Goal: Transaction & Acquisition: Purchase product/service

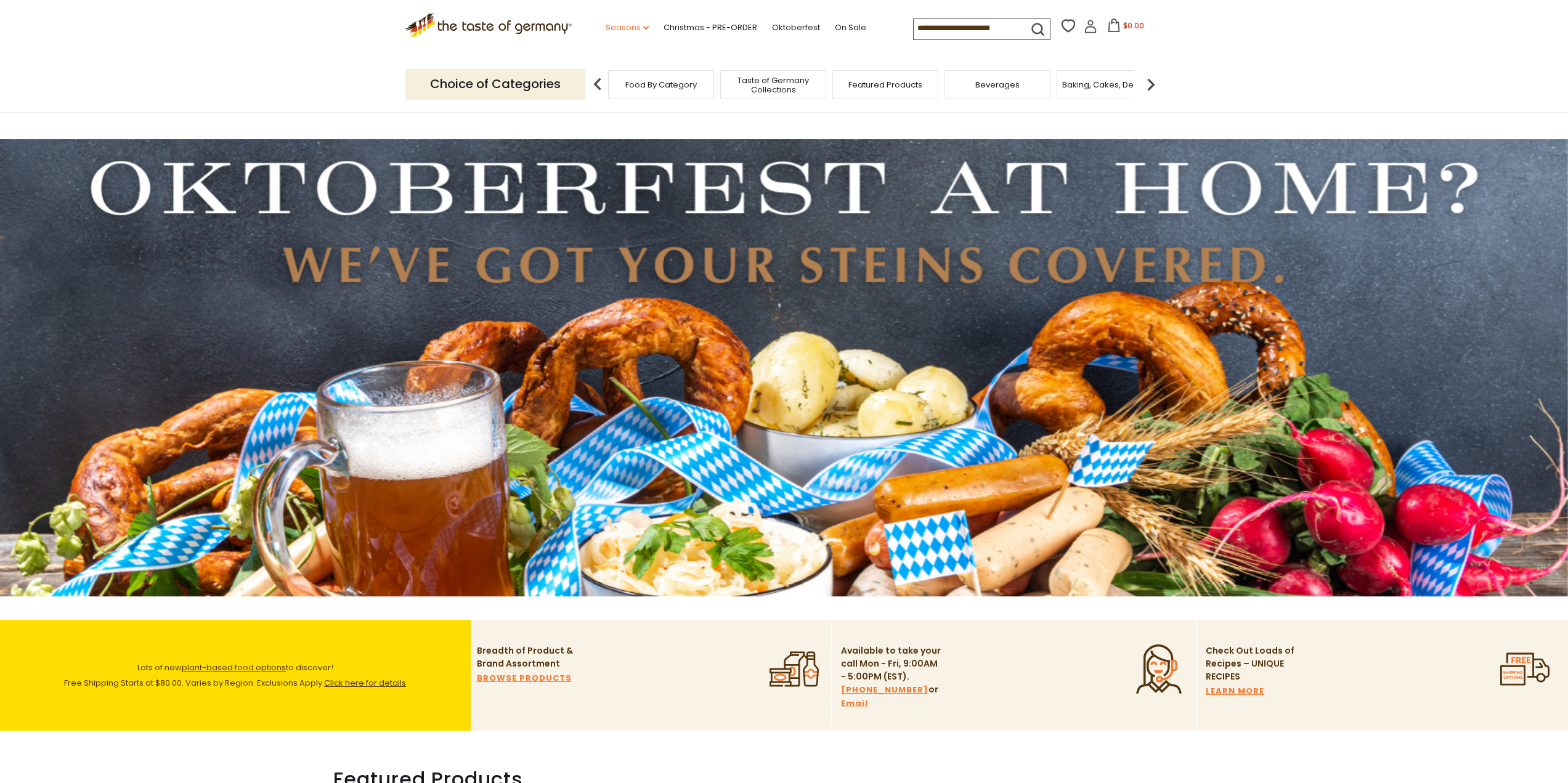
click at [643, 28] on icon "dropdown_arrow" at bounding box center [645, 27] width 6 height 4
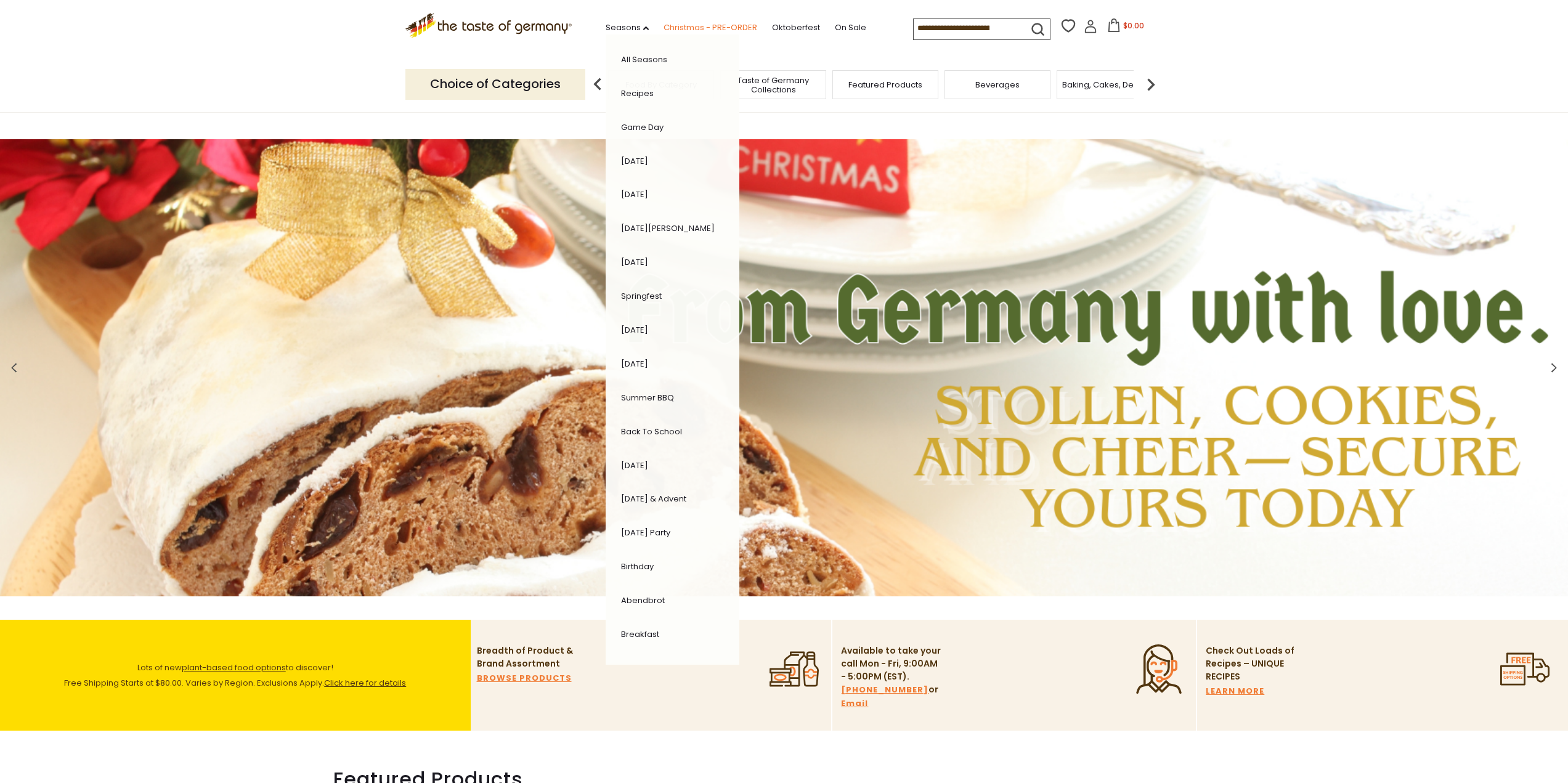
click at [717, 25] on link "Christmas - PRE-ORDER" at bounding box center [710, 27] width 94 height 14
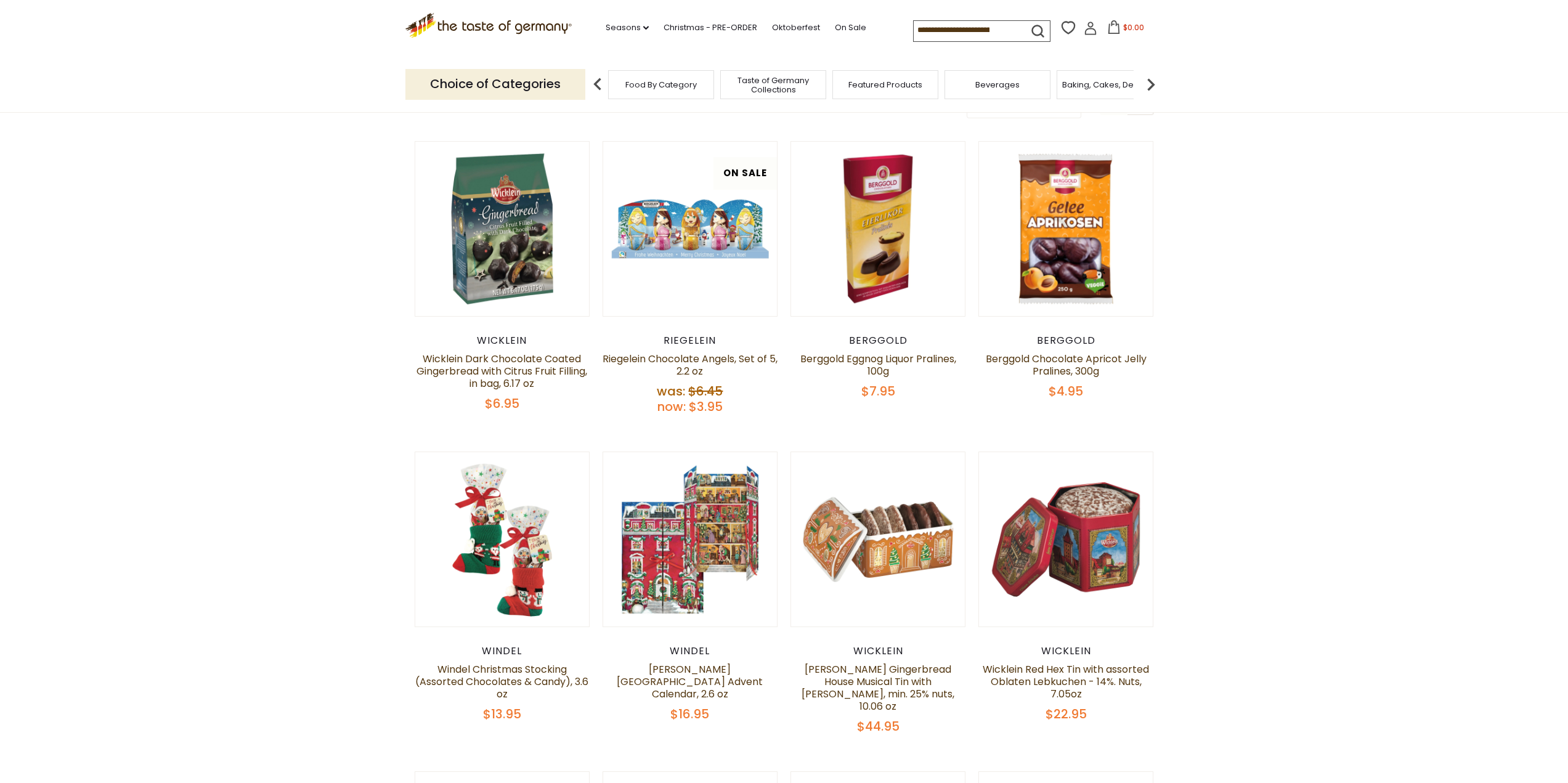
scroll to position [554, 0]
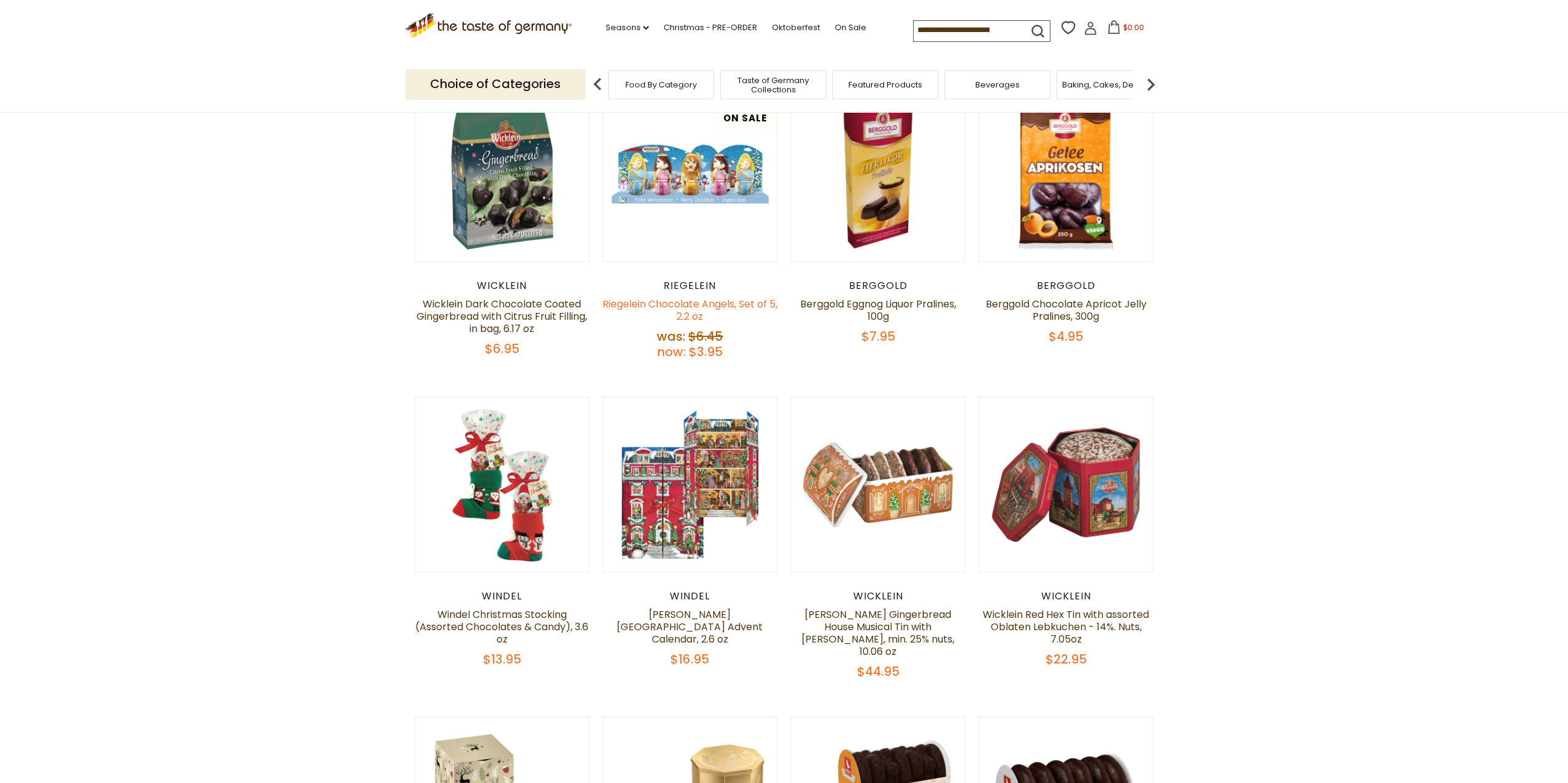
click at [664, 304] on link "Riegelein Chocolate Angels, Set of 5, 2.2 oz" at bounding box center [690, 310] width 175 height 26
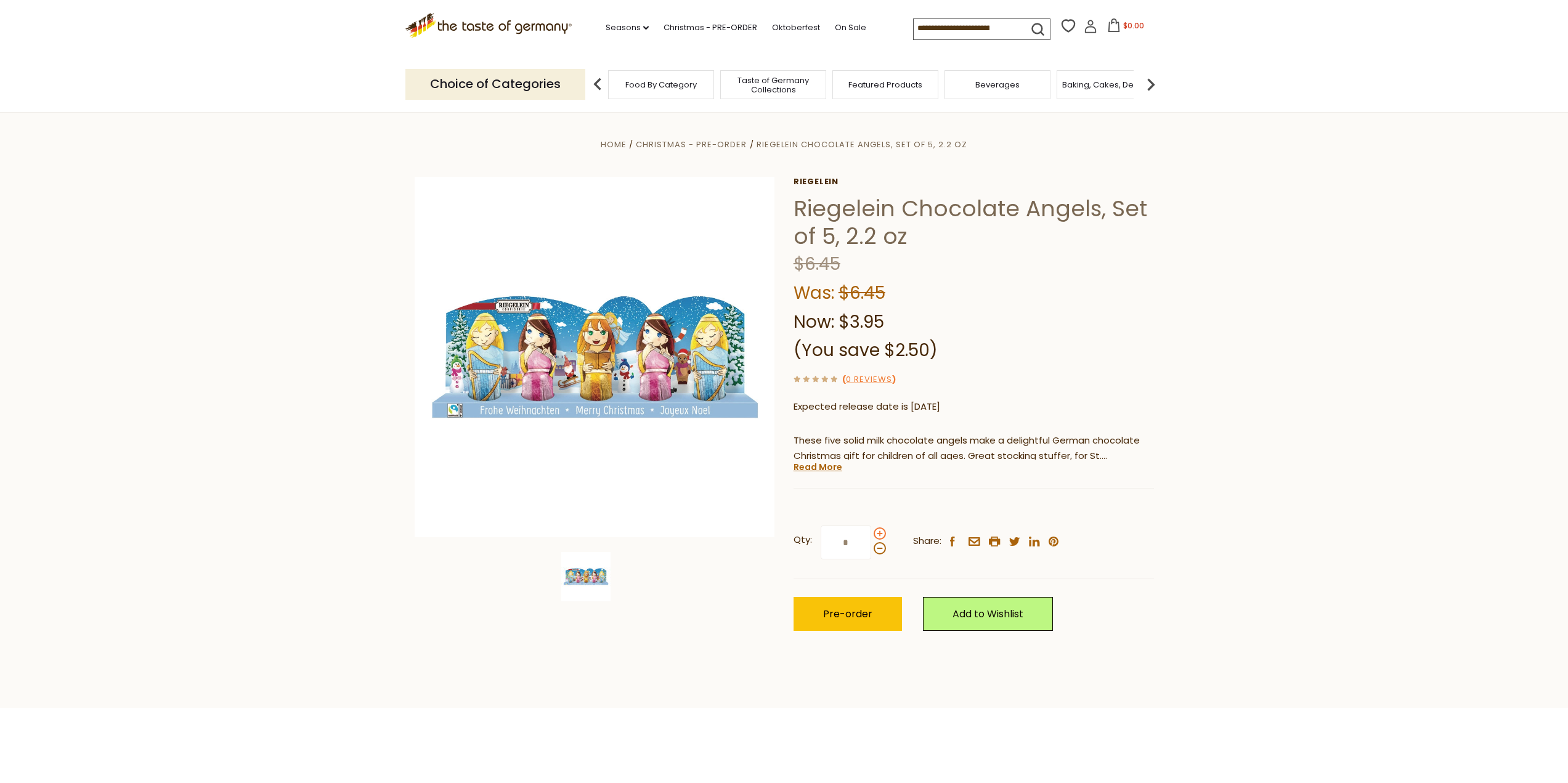
click at [876, 532] on span at bounding box center [879, 533] width 12 height 12
click at [871, 532] on input "*" at bounding box center [846, 542] width 51 height 34
click at [884, 550] on span at bounding box center [879, 548] width 12 height 12
click at [871, 550] on input "*" at bounding box center [846, 542] width 51 height 34
type input "*"
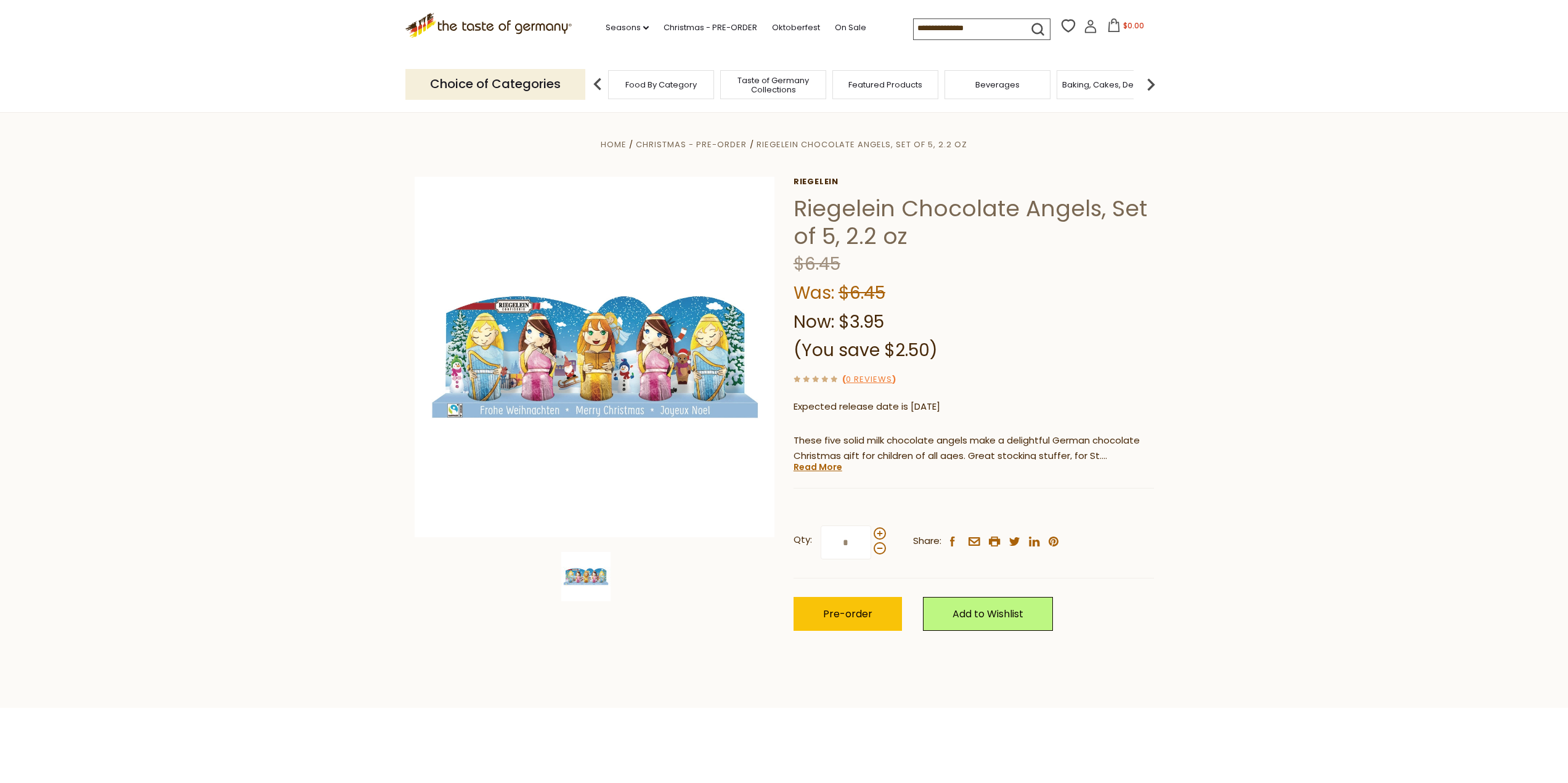
click at [846, 538] on input "*" at bounding box center [846, 542] width 51 height 34
type input "*"
click at [861, 620] on span "Pre-order" at bounding box center [847, 614] width 49 height 14
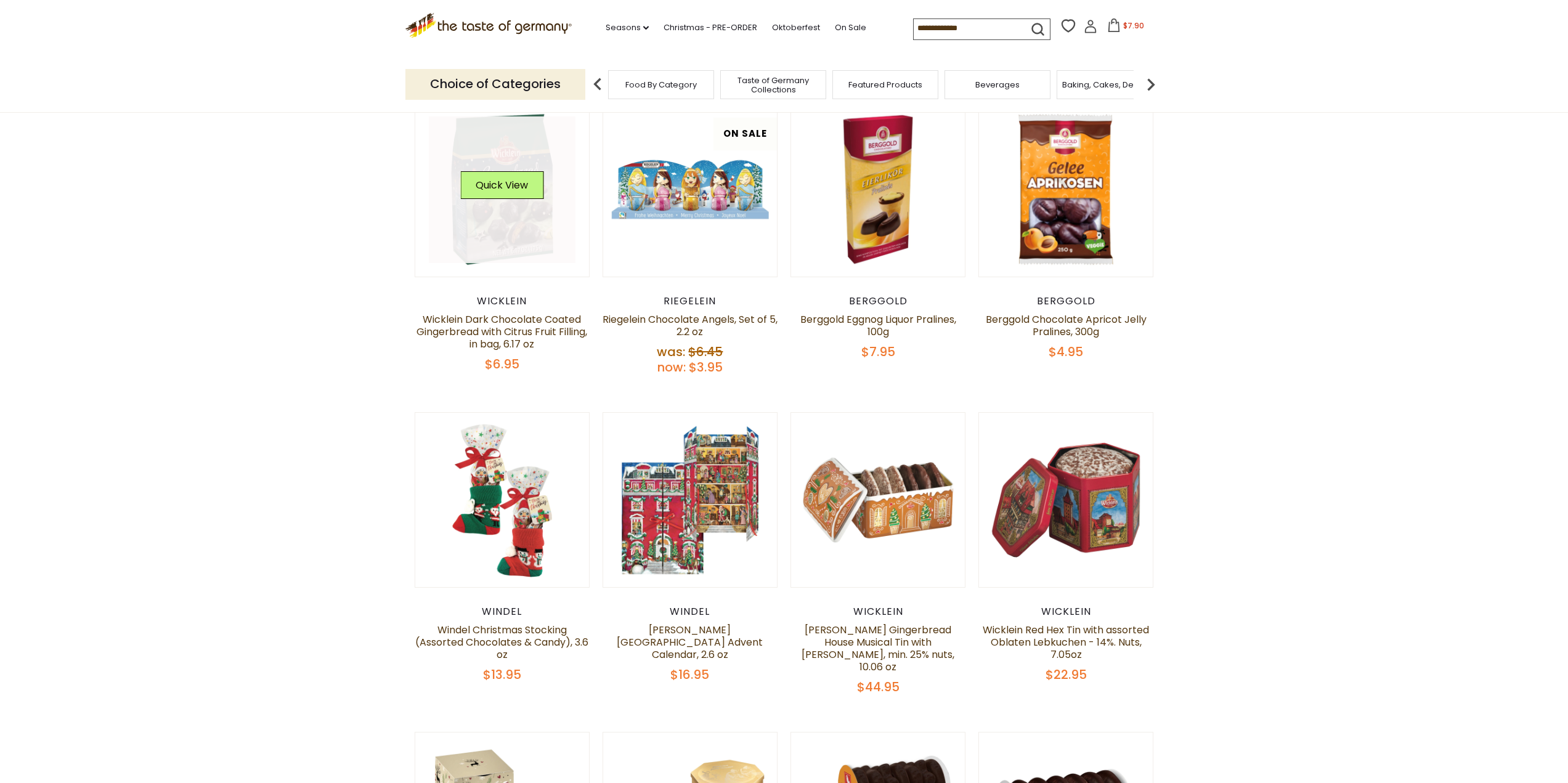
scroll to position [554, 0]
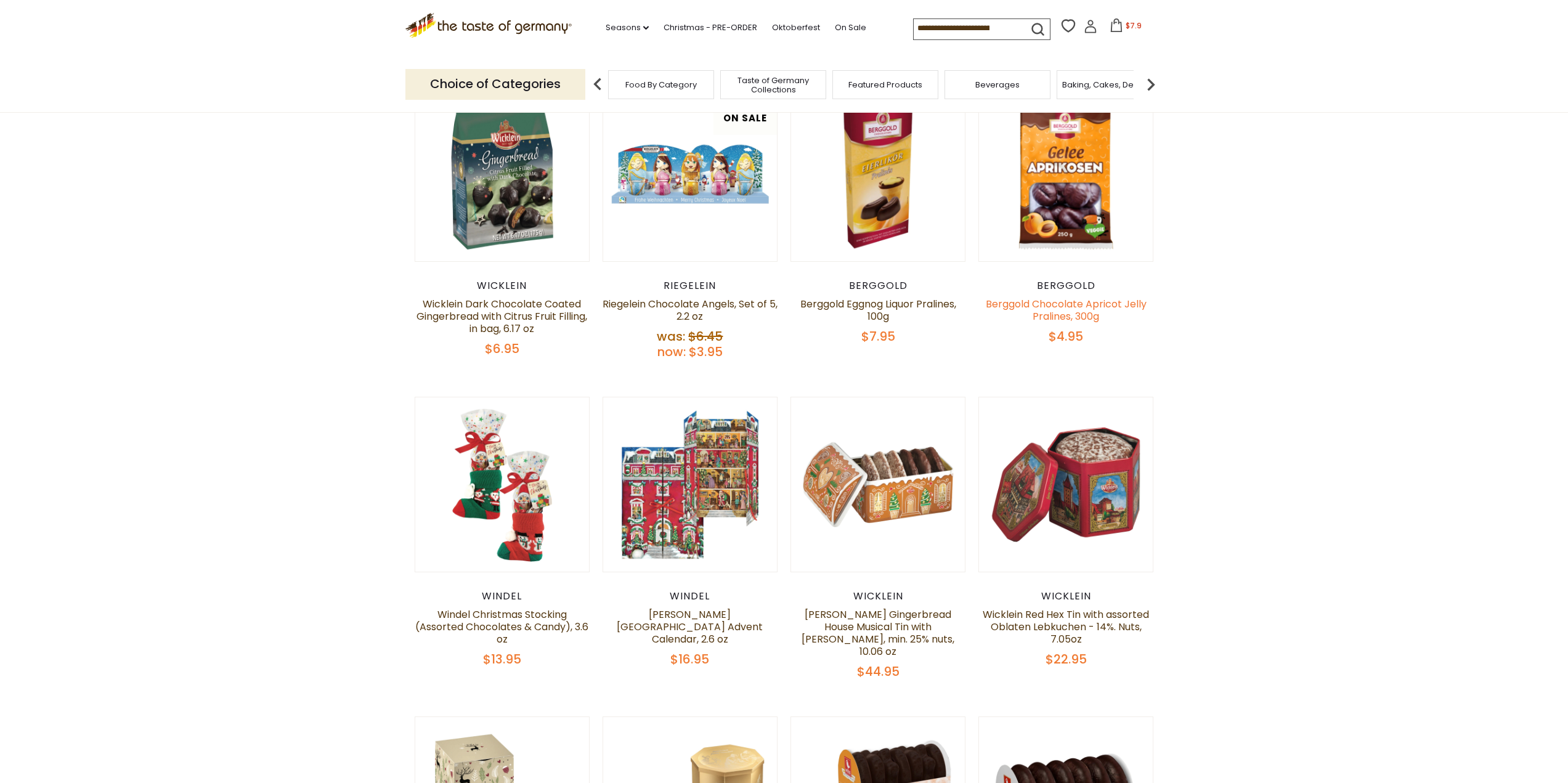
click at [1059, 315] on link "Berggold Chocolate Apricot Jelly Pralines, 300g" at bounding box center [1066, 310] width 160 height 26
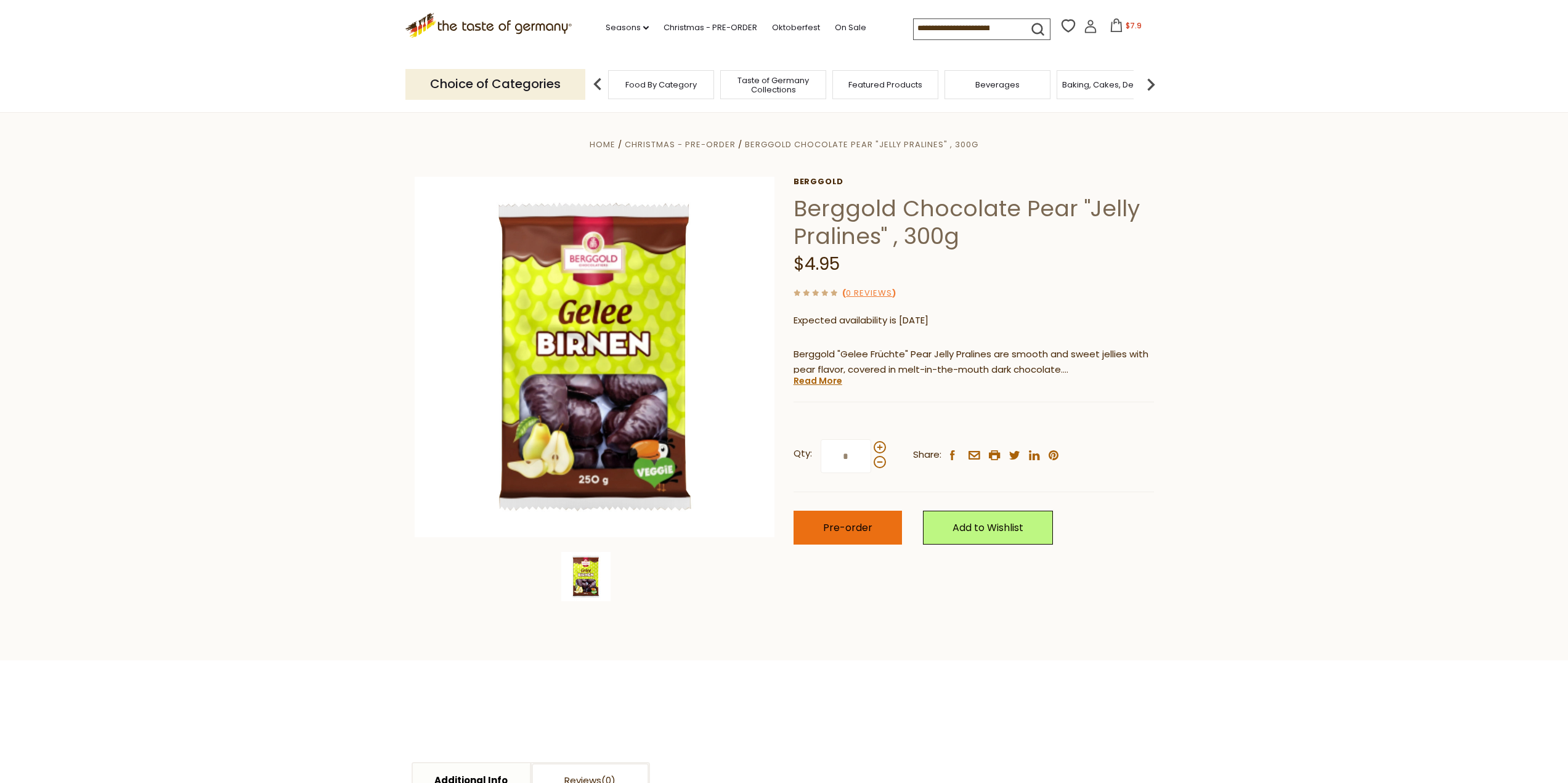
click at [846, 525] on span "Pre-order" at bounding box center [847, 528] width 49 height 14
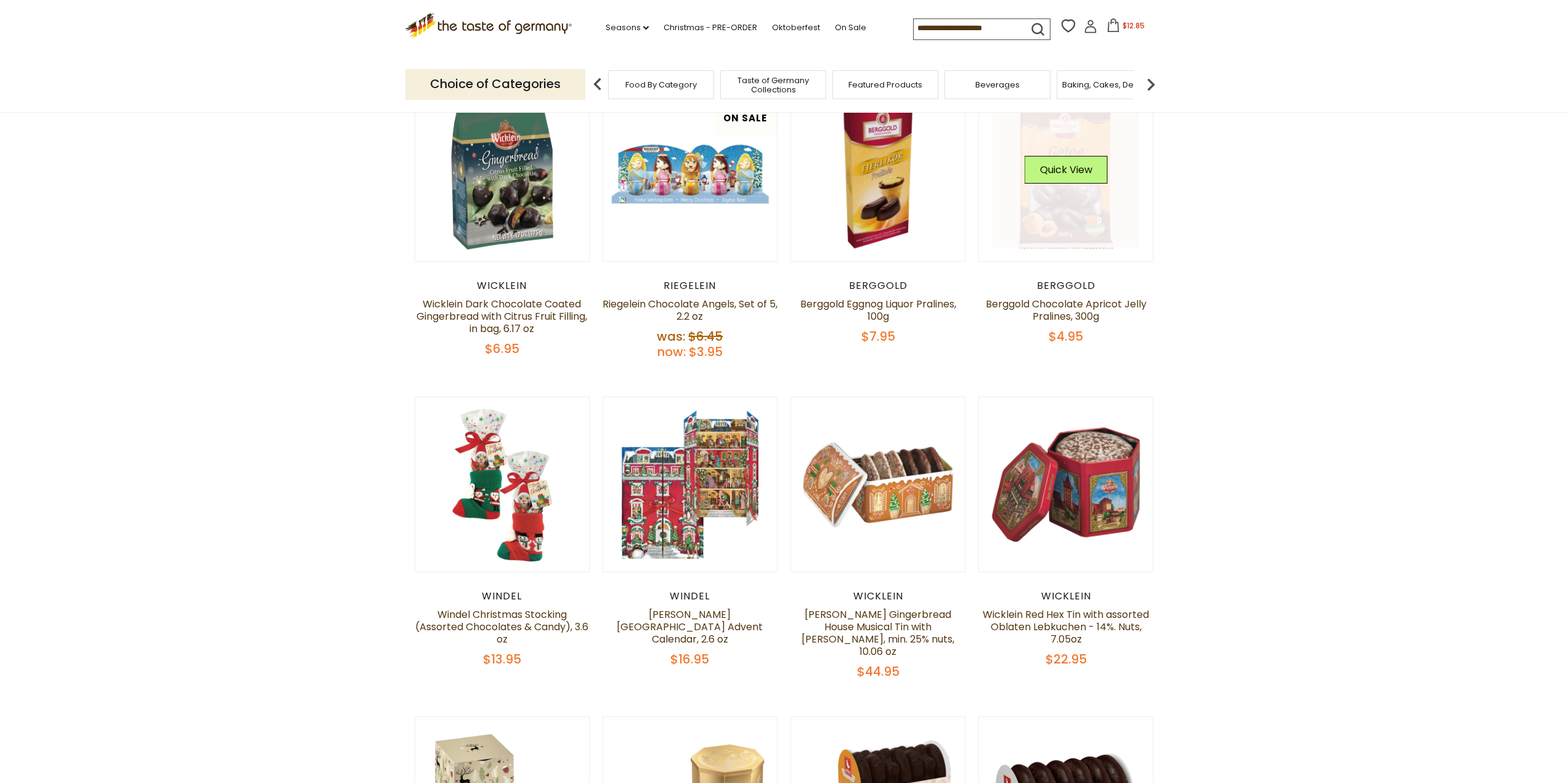
scroll to position [308, 0]
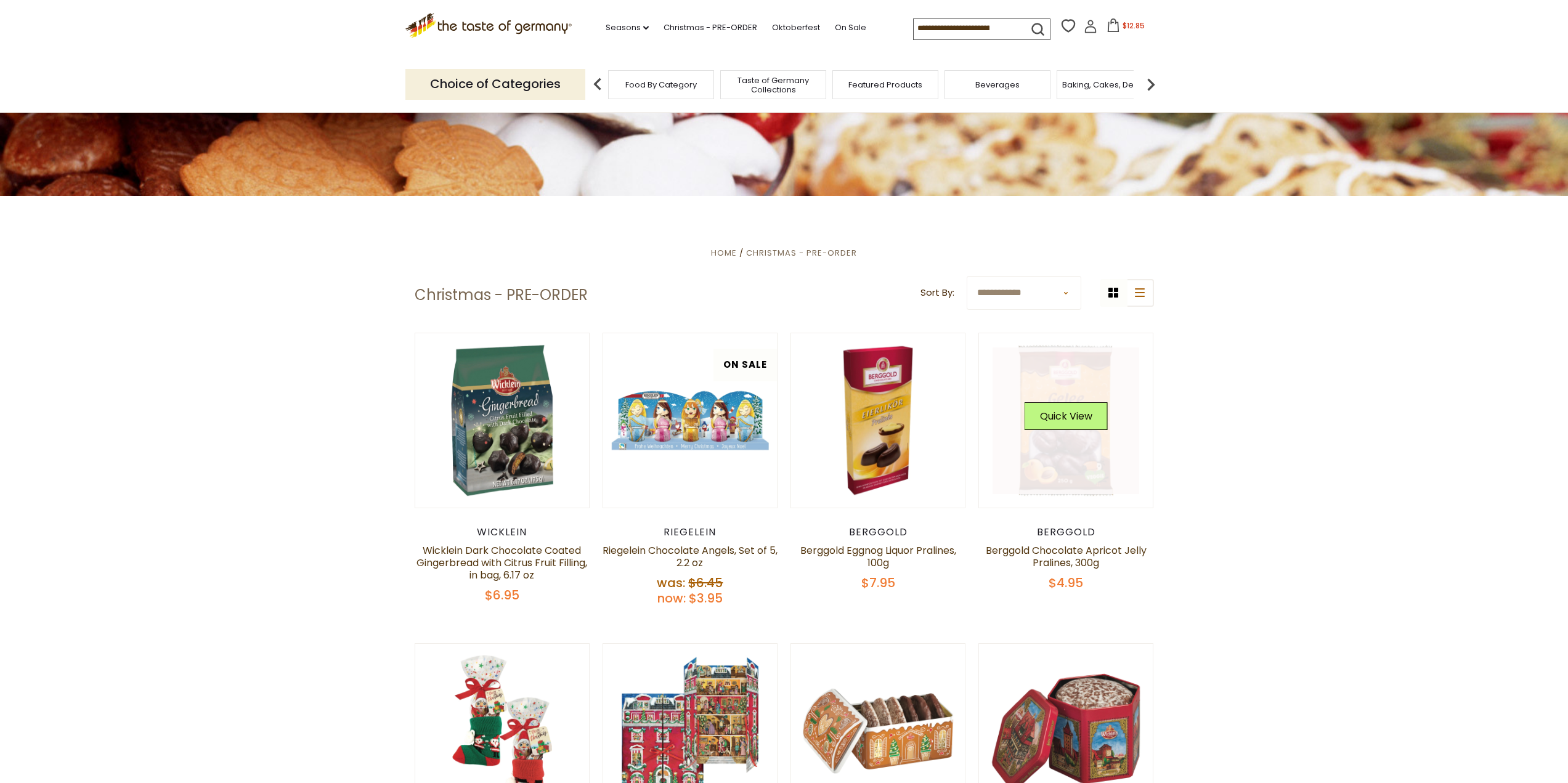
click at [1089, 458] on link at bounding box center [1066, 420] width 147 height 147
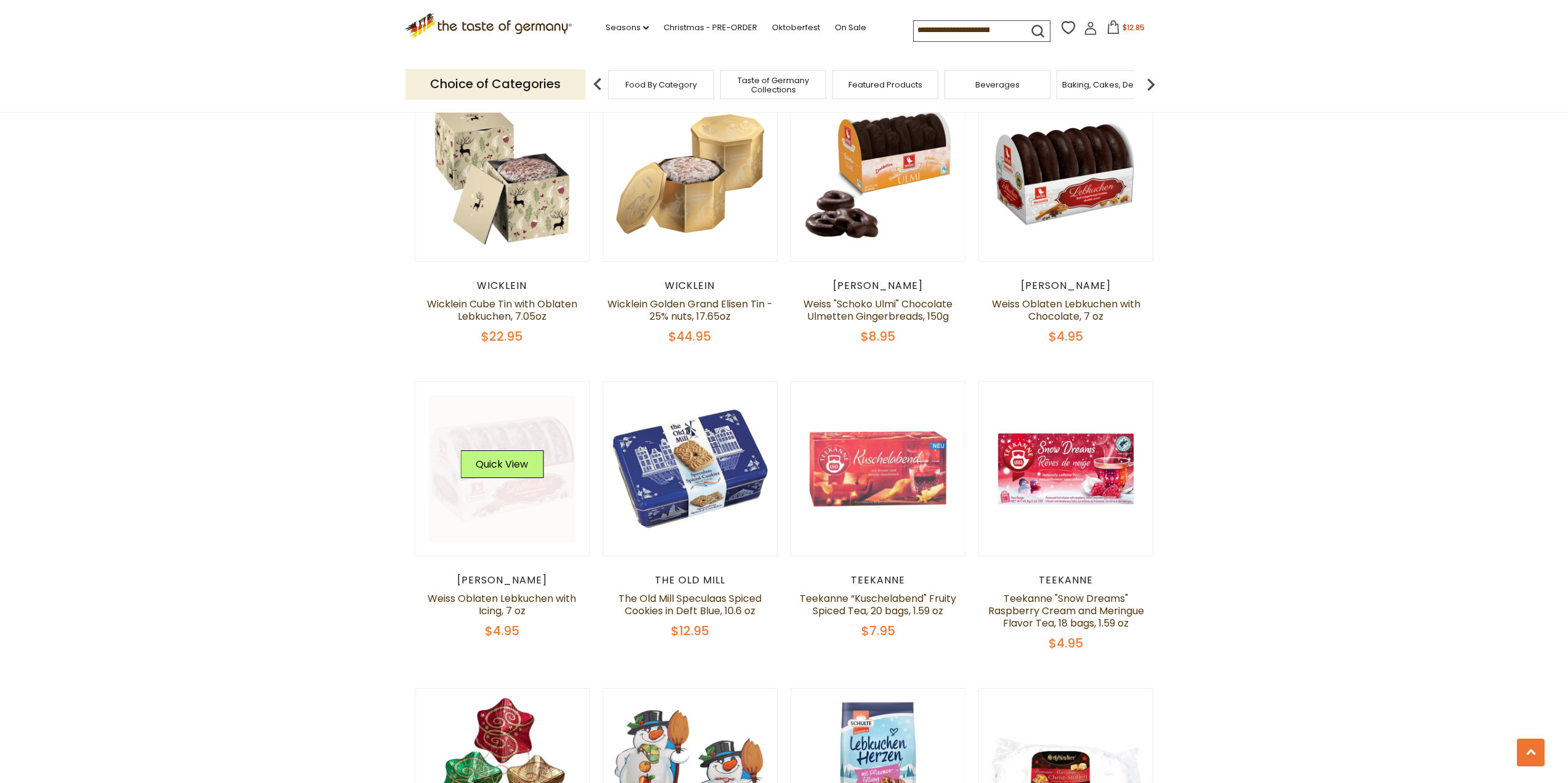
scroll to position [1231, 0]
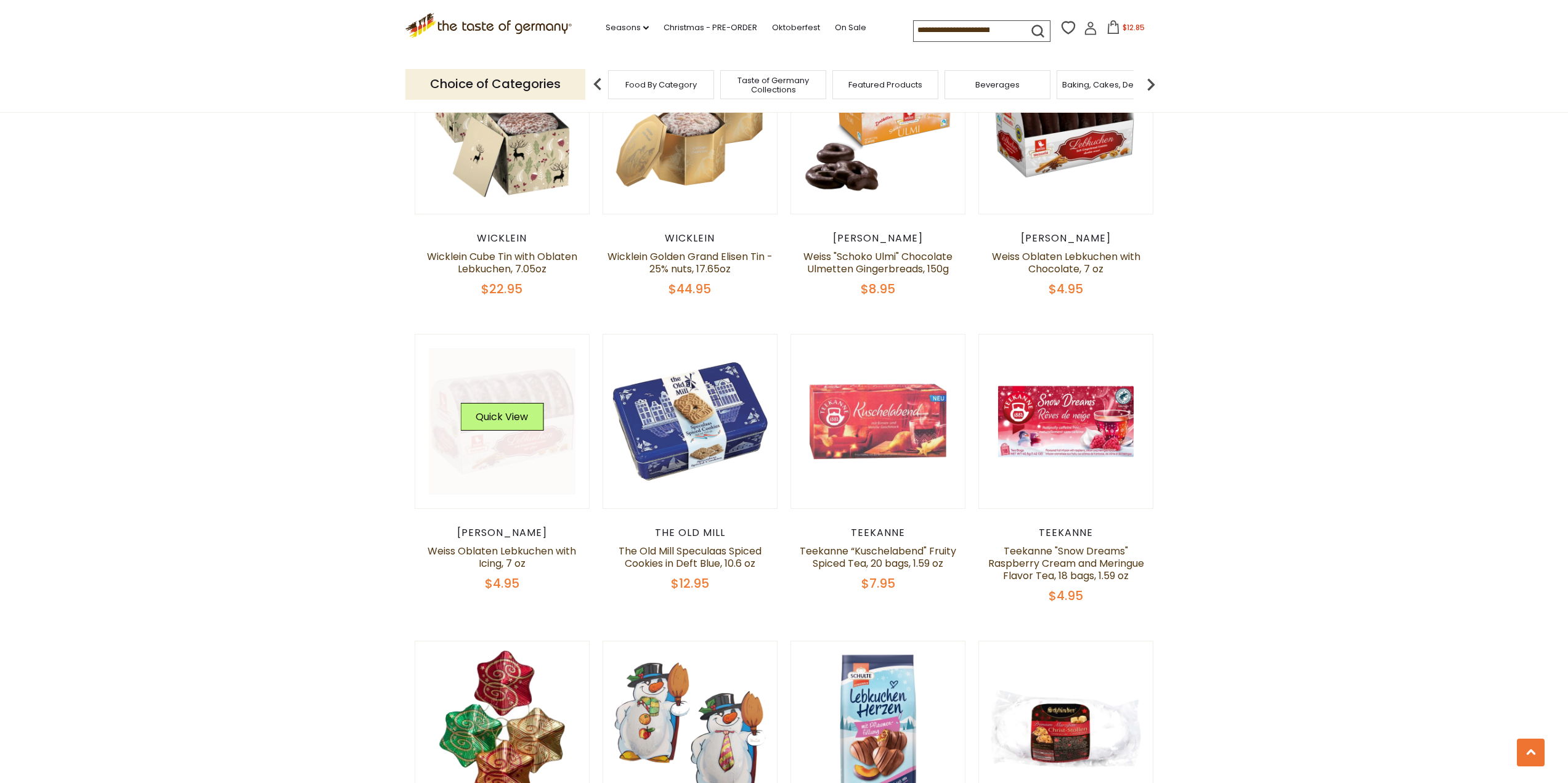
click at [494, 445] on link at bounding box center [502, 421] width 147 height 147
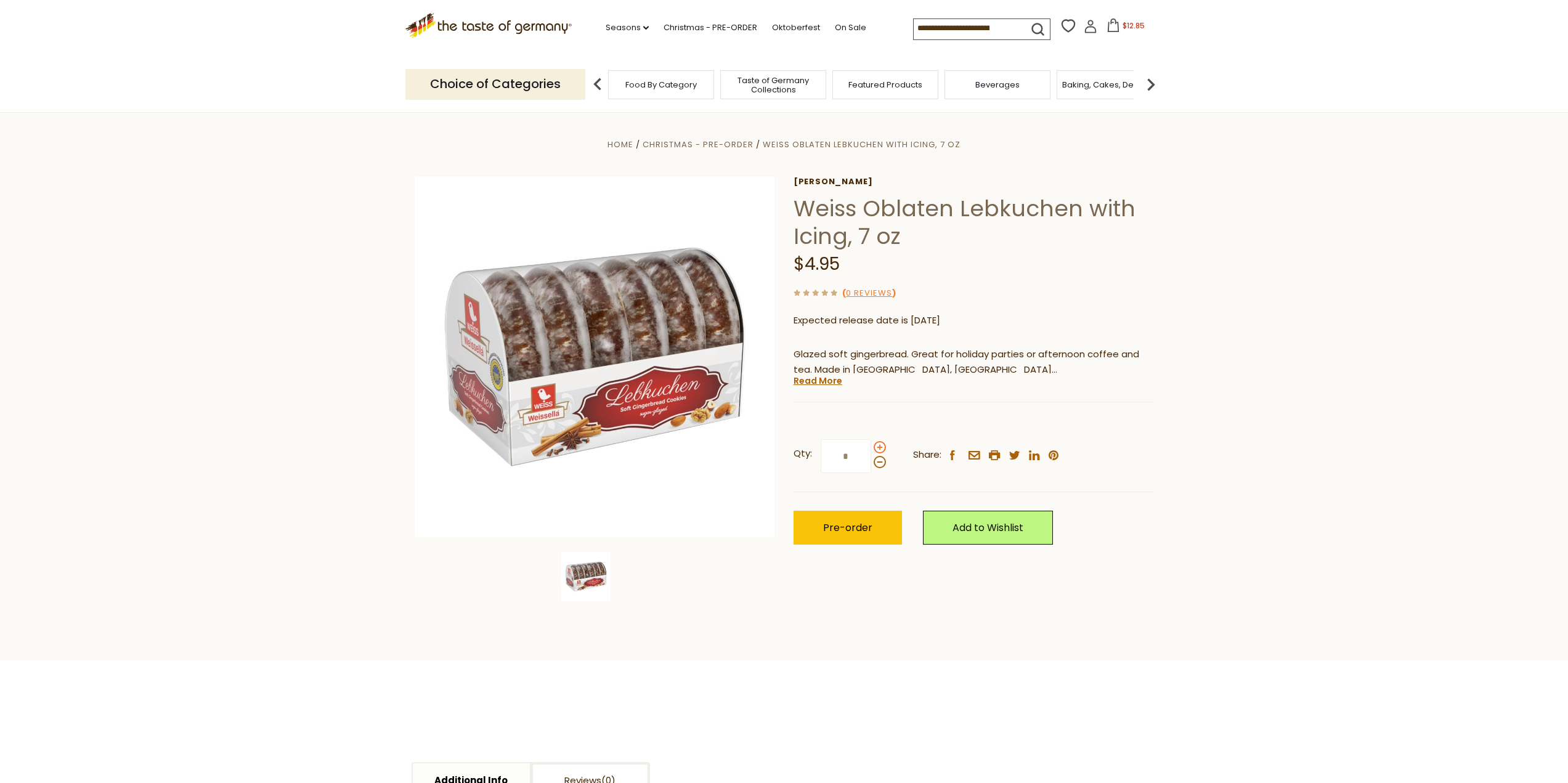
click at [880, 444] on span at bounding box center [879, 447] width 12 height 12
click at [871, 444] on input "*" at bounding box center [846, 456] width 51 height 34
type input "*"
drag, startPoint x: 852, startPoint y: 457, endPoint x: 794, endPoint y: 455, distance: 58.0
click at [794, 455] on label "Qty: *" at bounding box center [839, 456] width 92 height 34
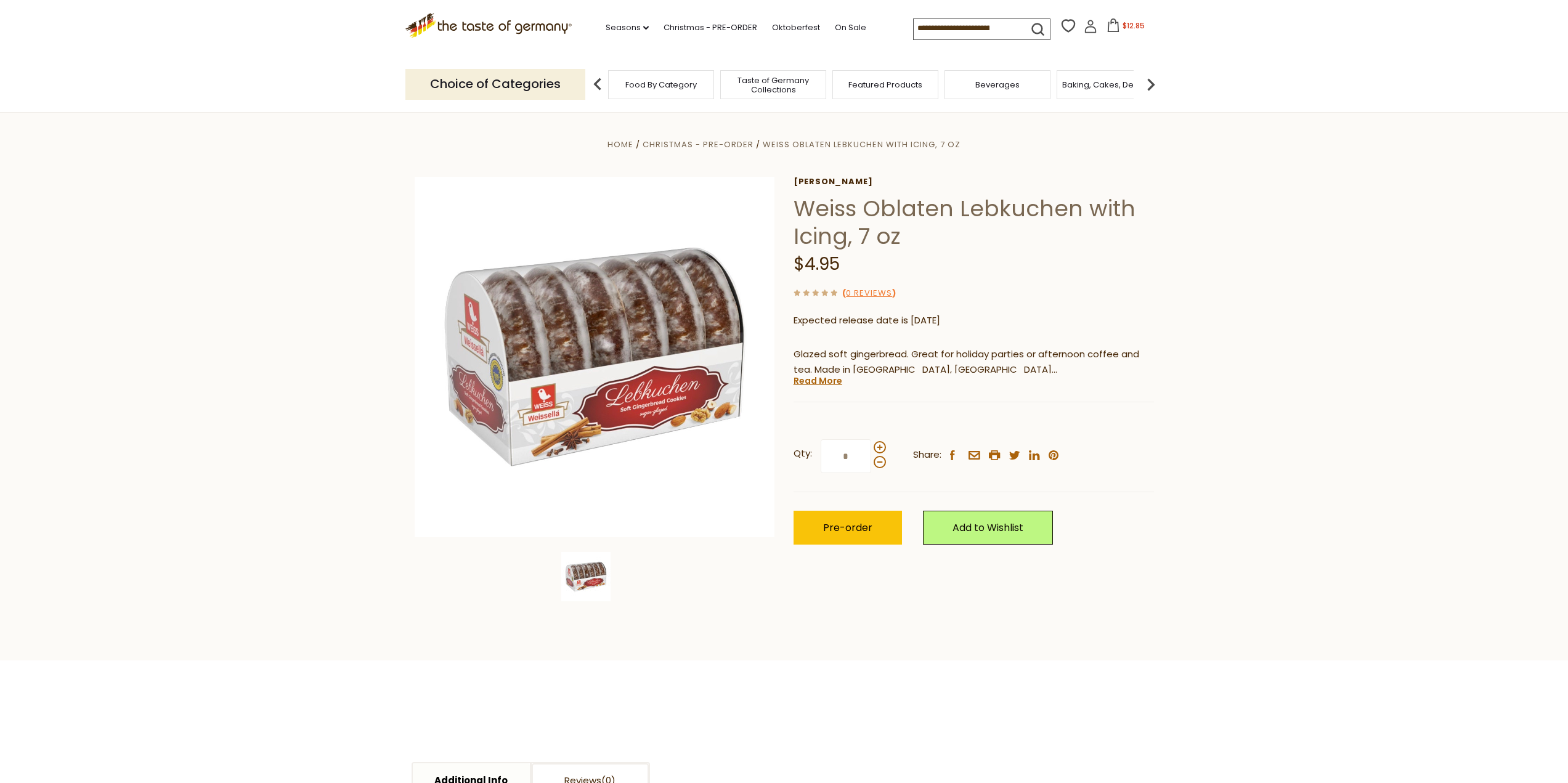
click at [821, 455] on input "*" at bounding box center [846, 456] width 51 height 34
click at [841, 526] on span "Pre-order" at bounding box center [847, 528] width 49 height 14
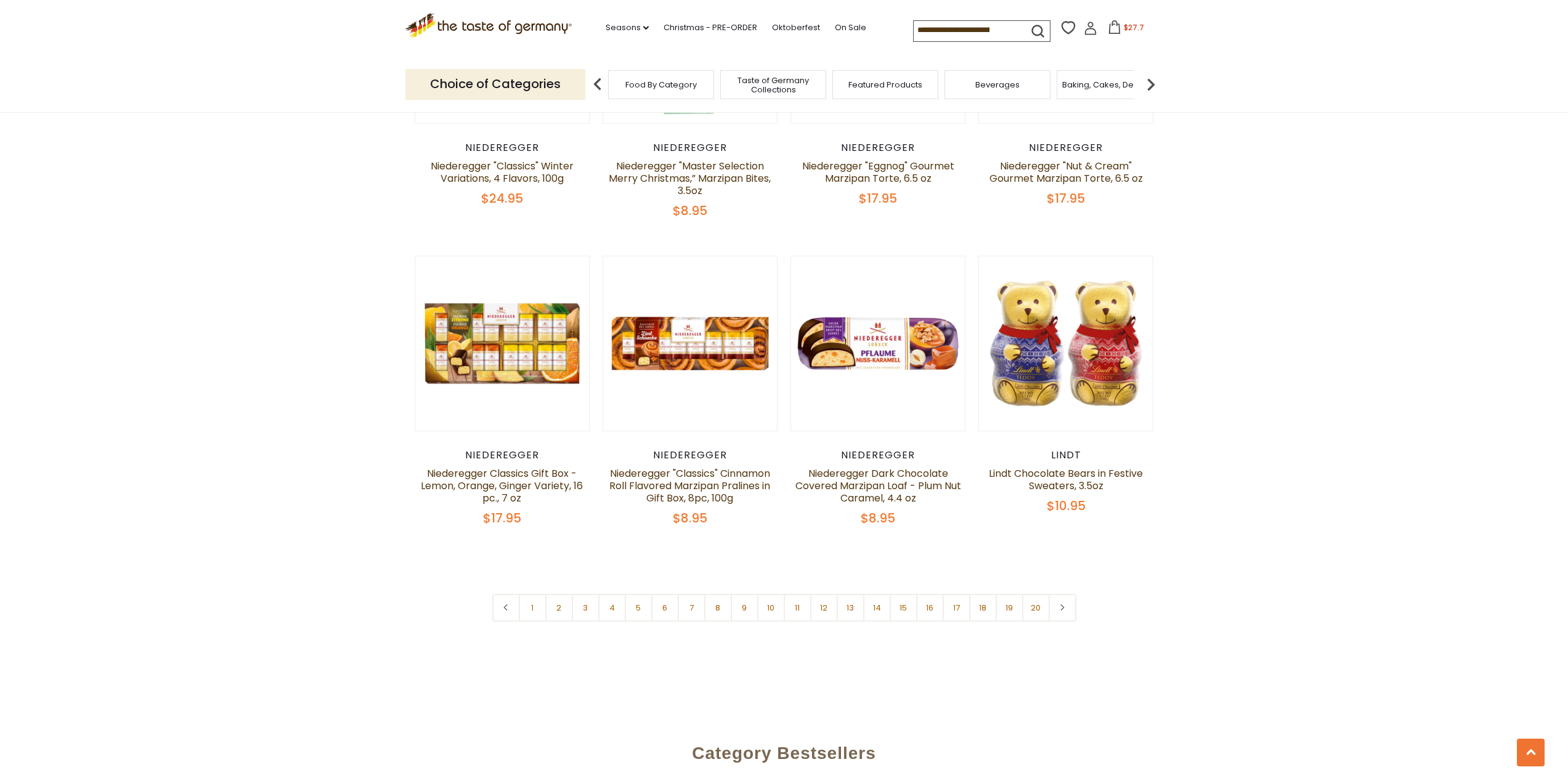
scroll to position [2895, 0]
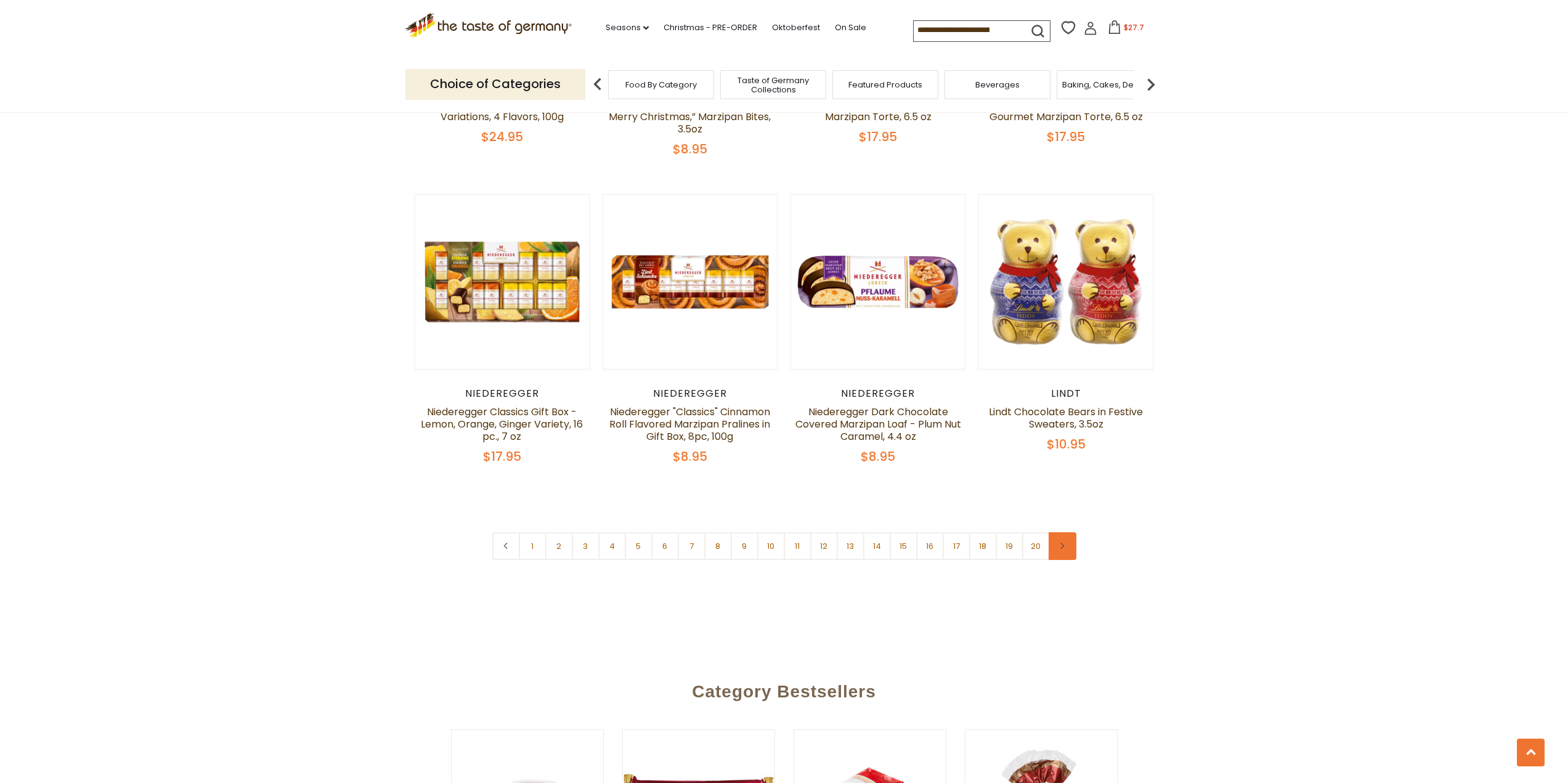
click at [1060, 542] on icon at bounding box center [1062, 546] width 7 height 6
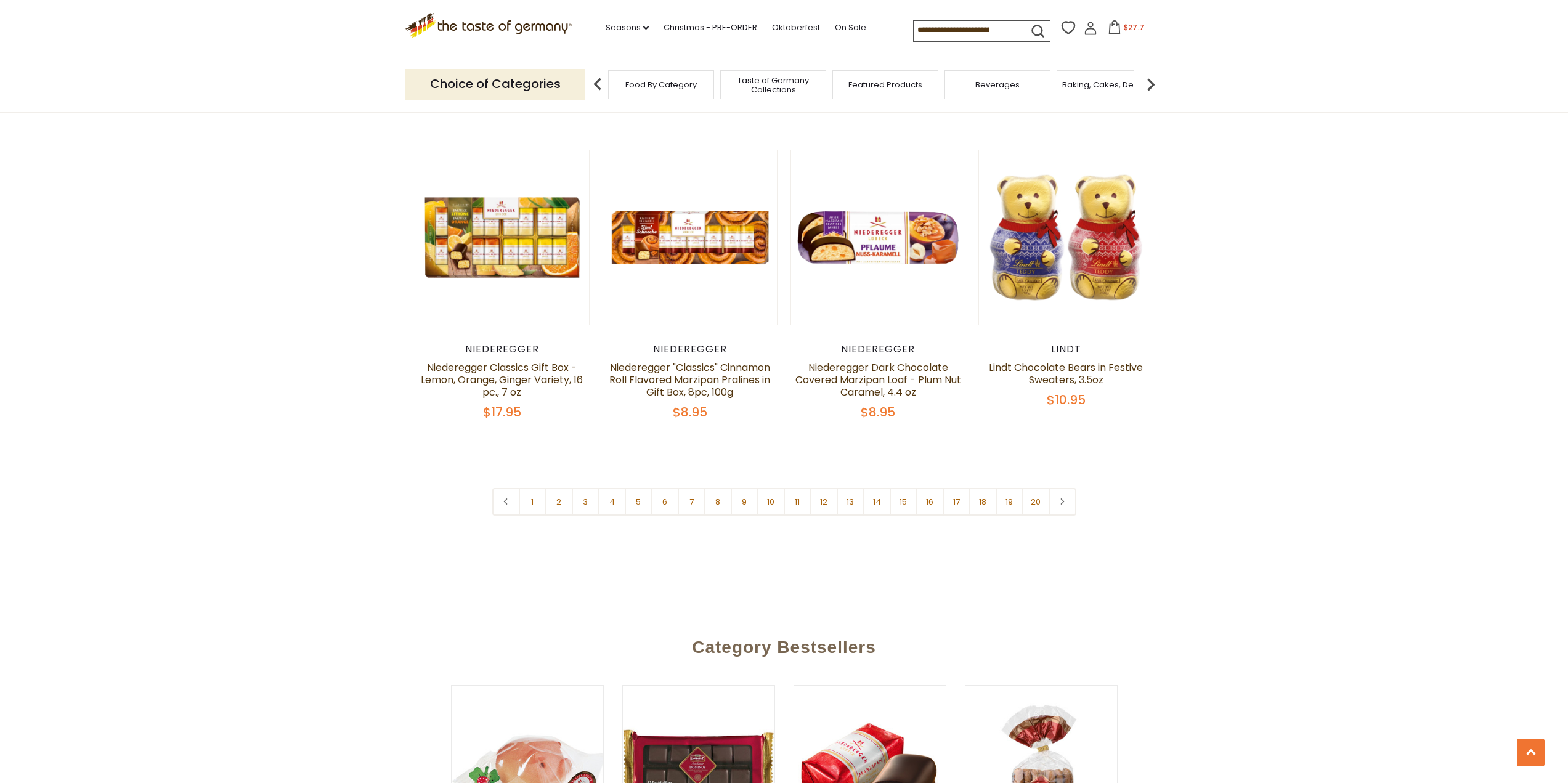
scroll to position [3018, 0]
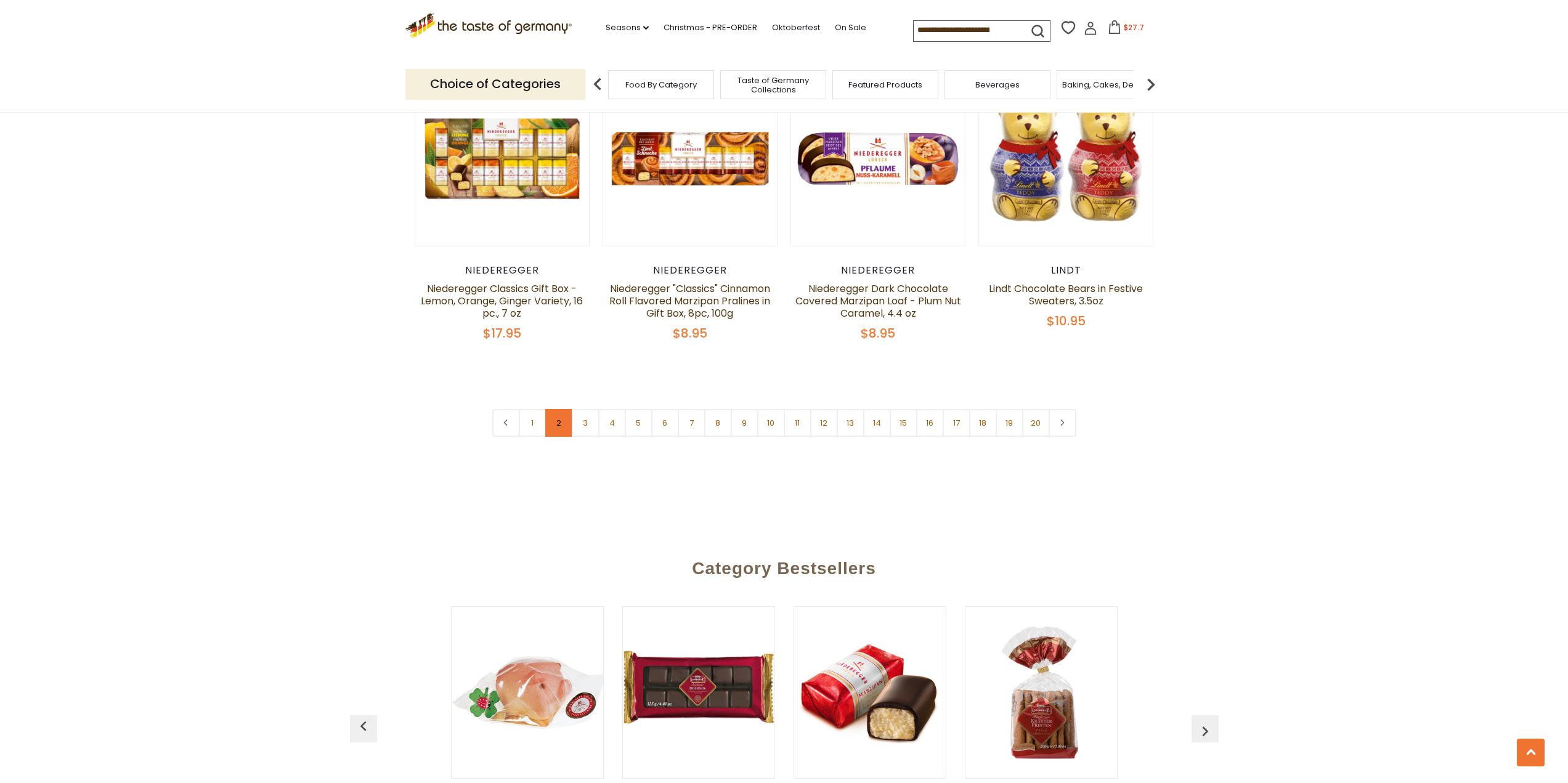
click at [558, 409] on link "2" at bounding box center [559, 423] width 28 height 28
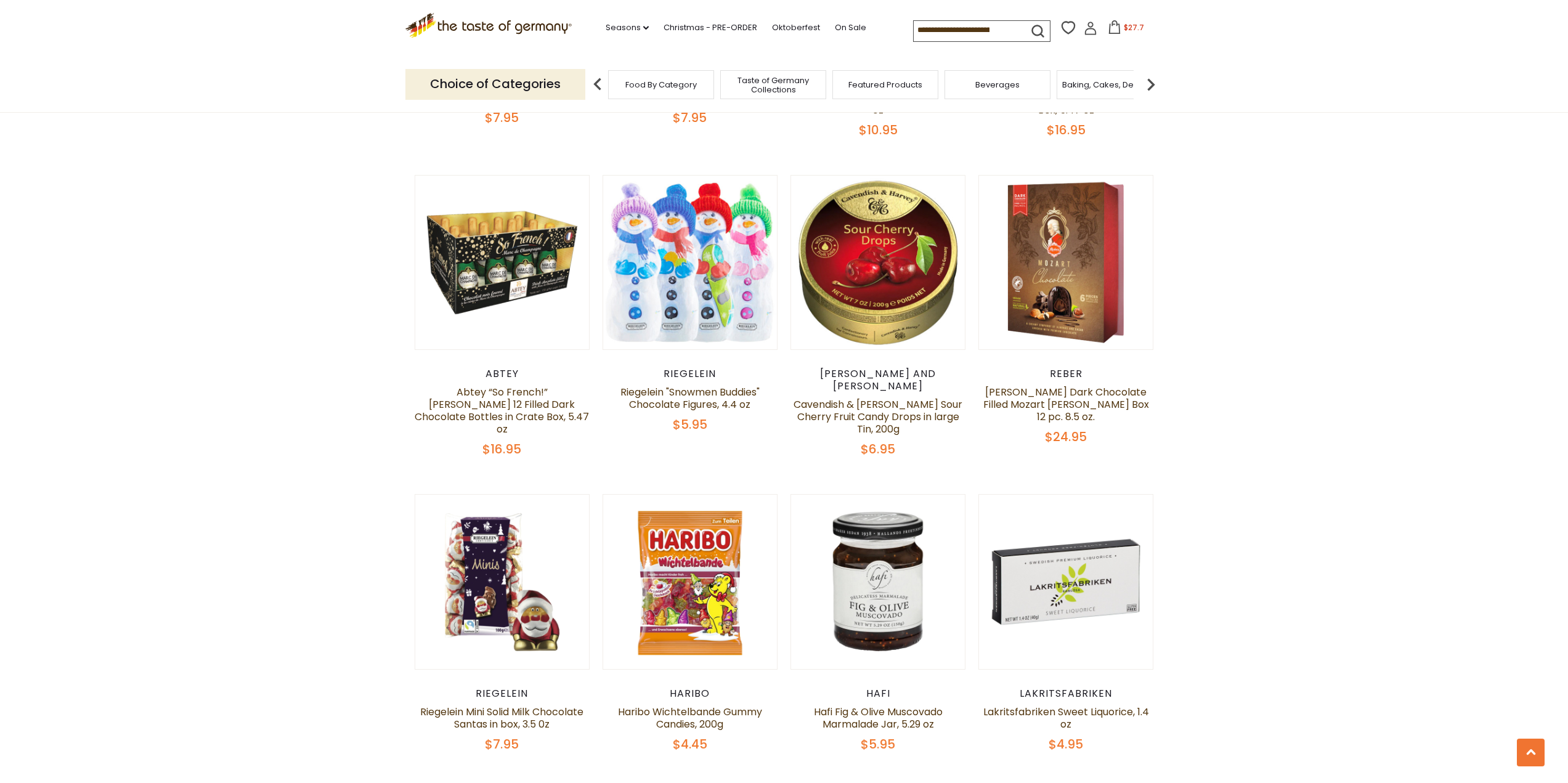
scroll to position [2801, 0]
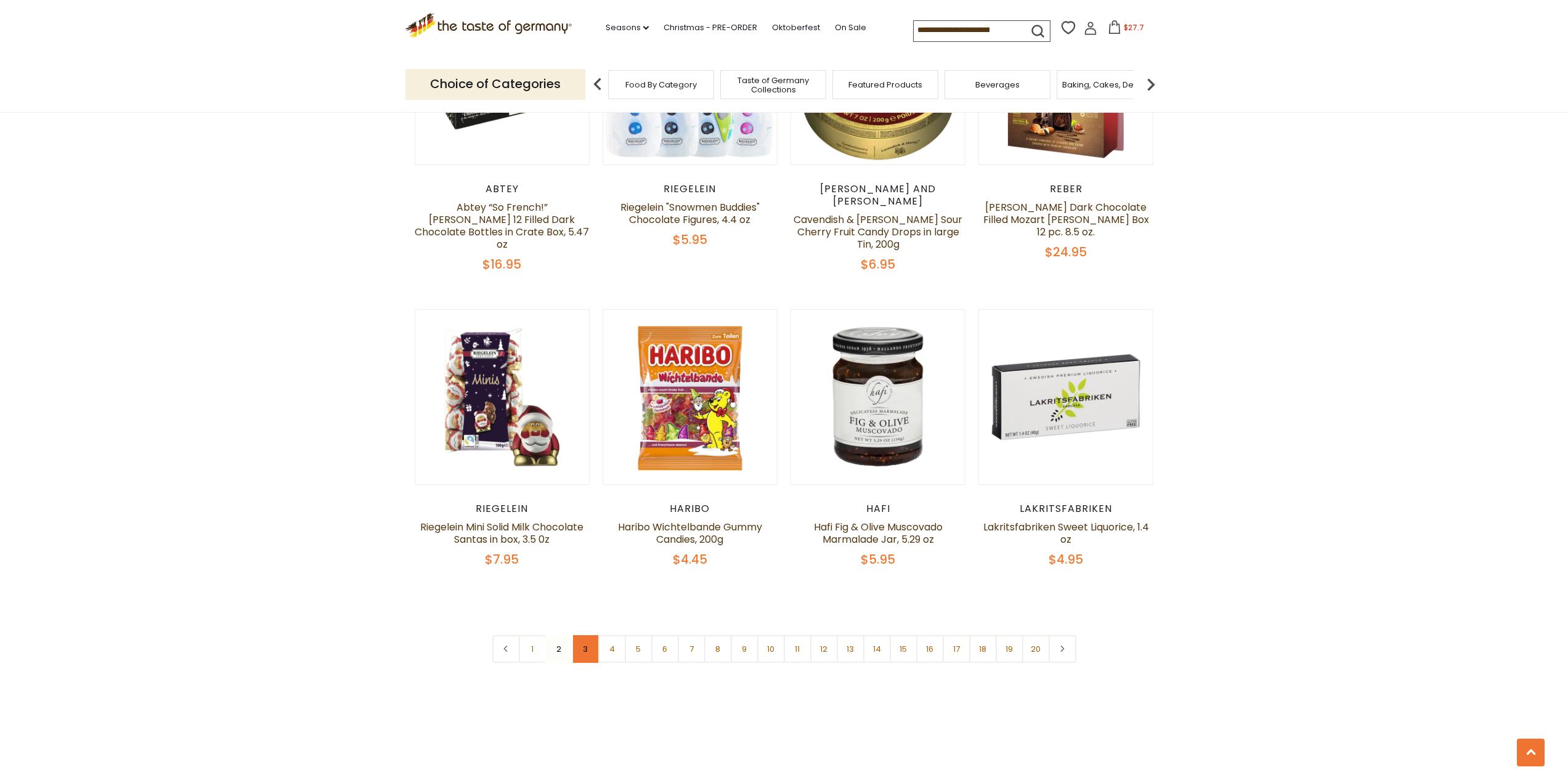
click at [579, 635] on link "3" at bounding box center [585, 648] width 28 height 28
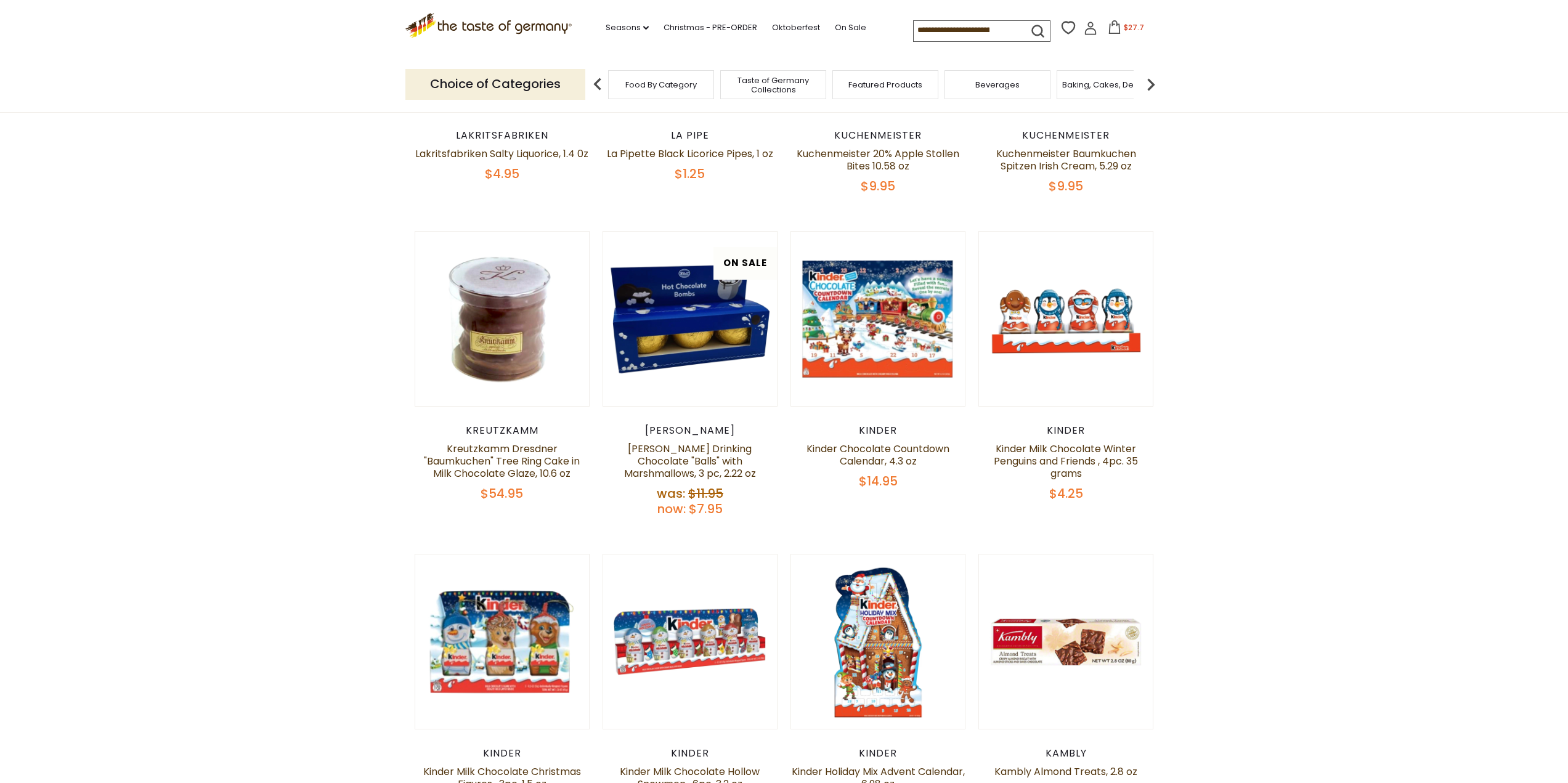
scroll to position [707, 0]
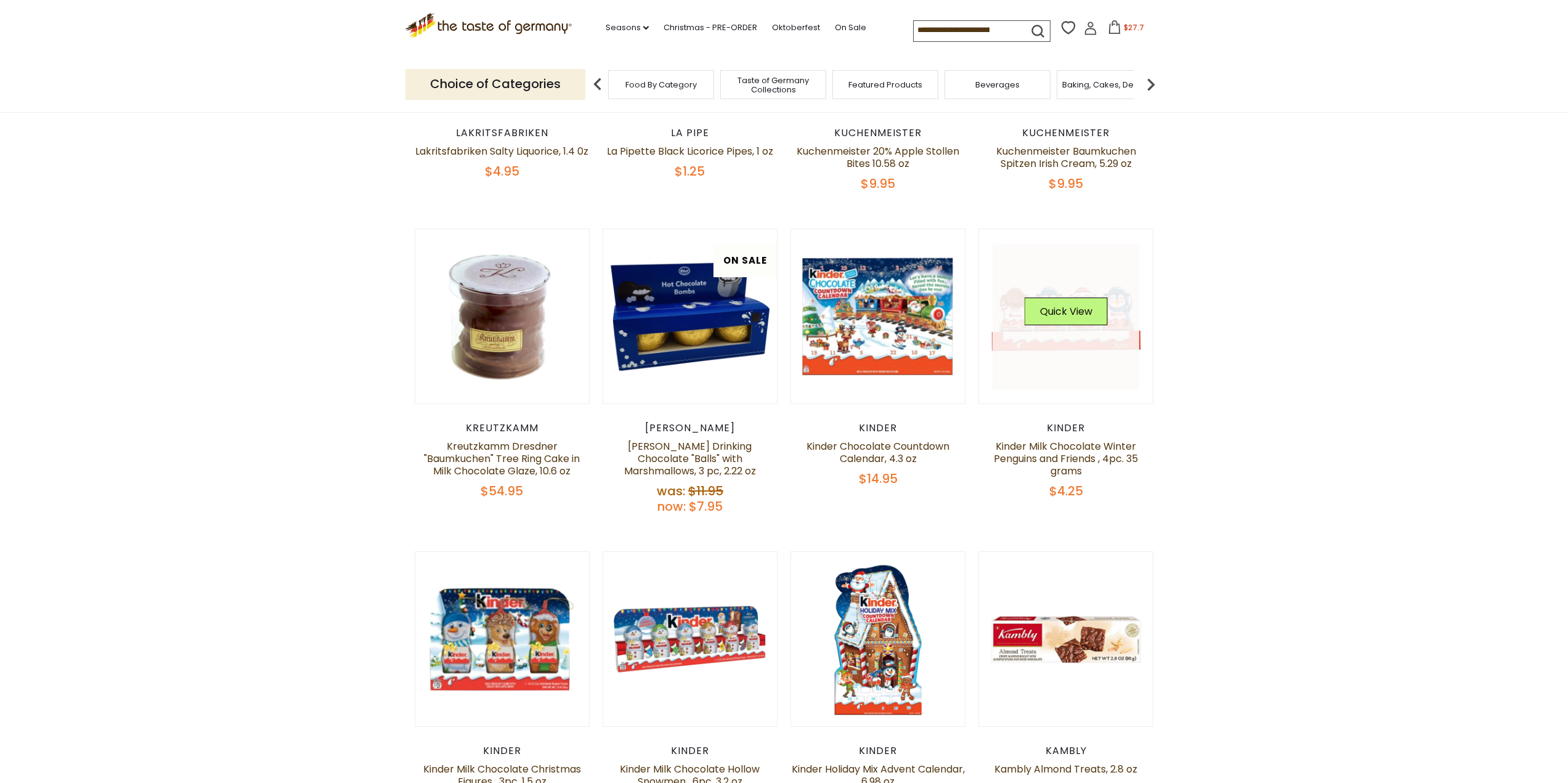
click at [1082, 362] on link at bounding box center [1066, 316] width 147 height 147
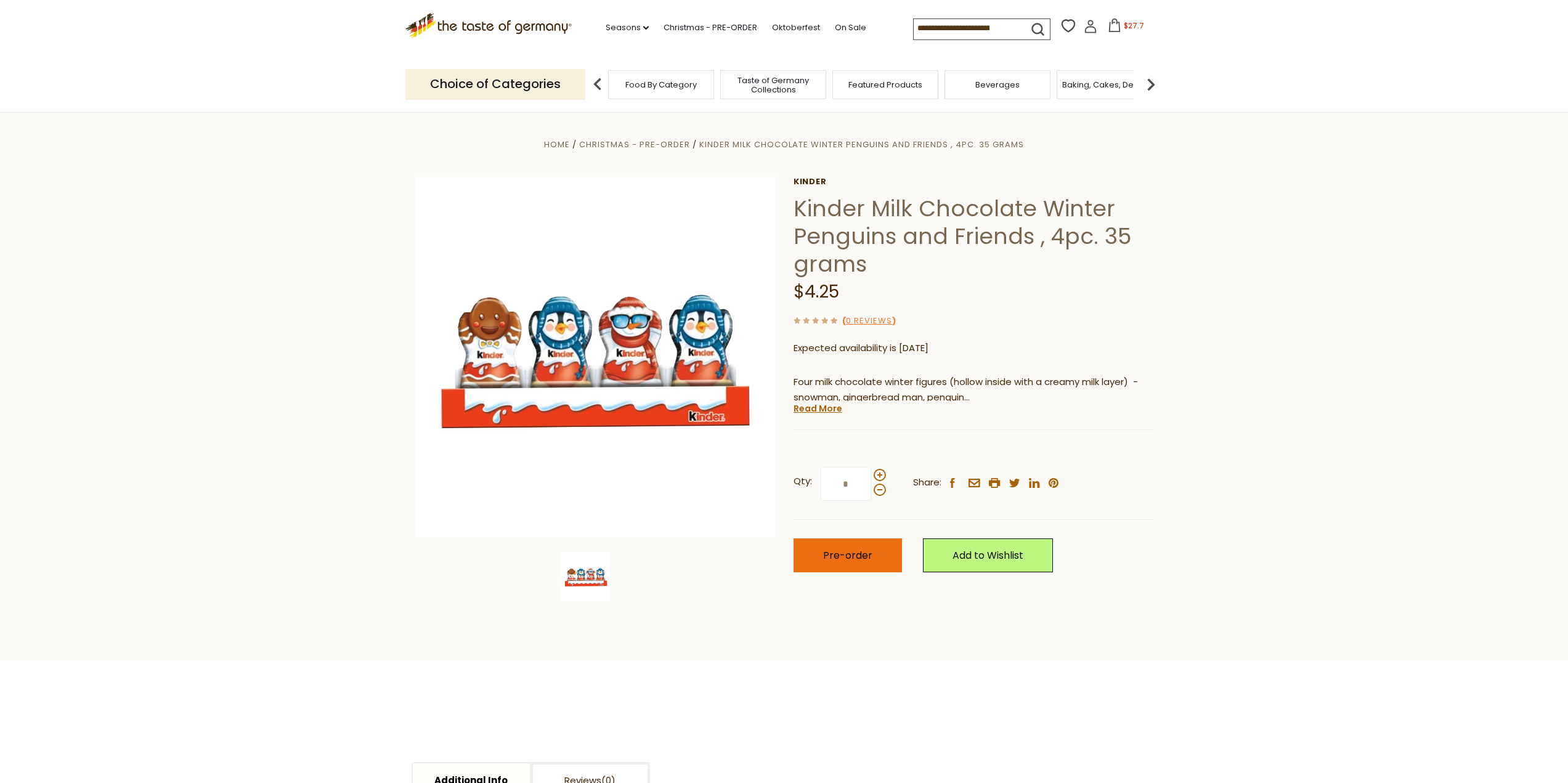
click at [867, 561] on span "Pre-order" at bounding box center [847, 555] width 49 height 14
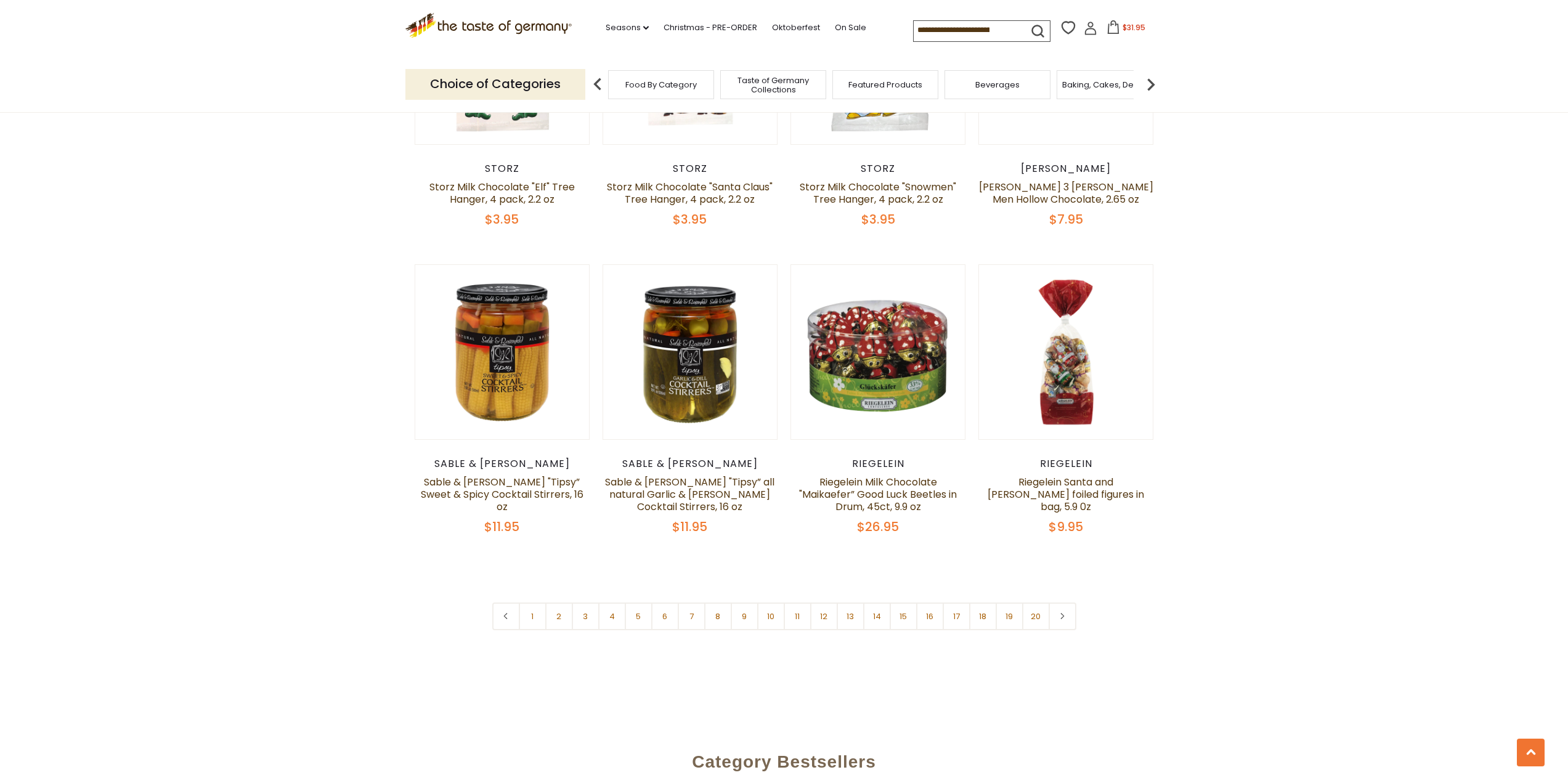
scroll to position [2924, 0]
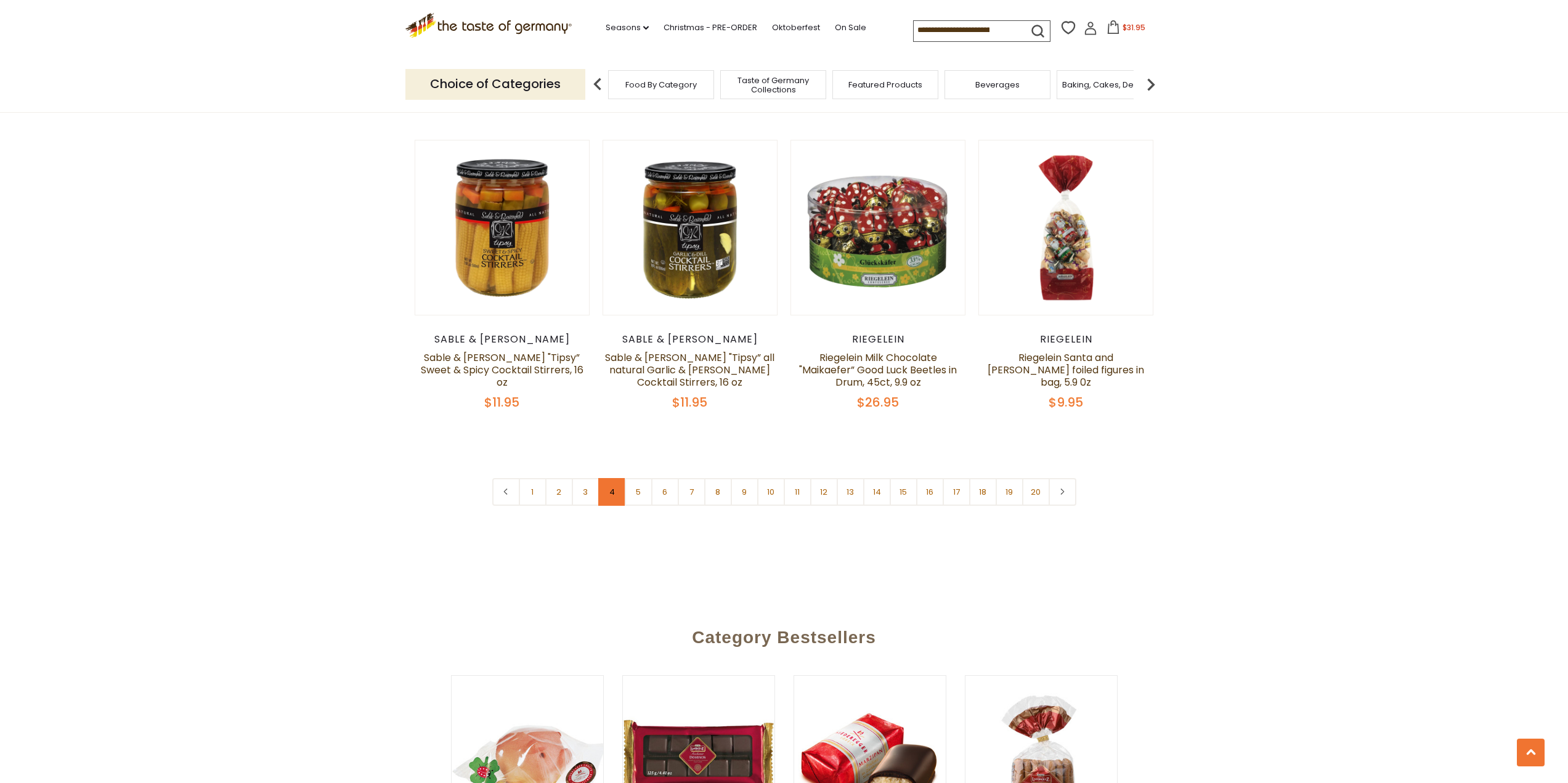
click at [615, 481] on link "4" at bounding box center [611, 492] width 28 height 28
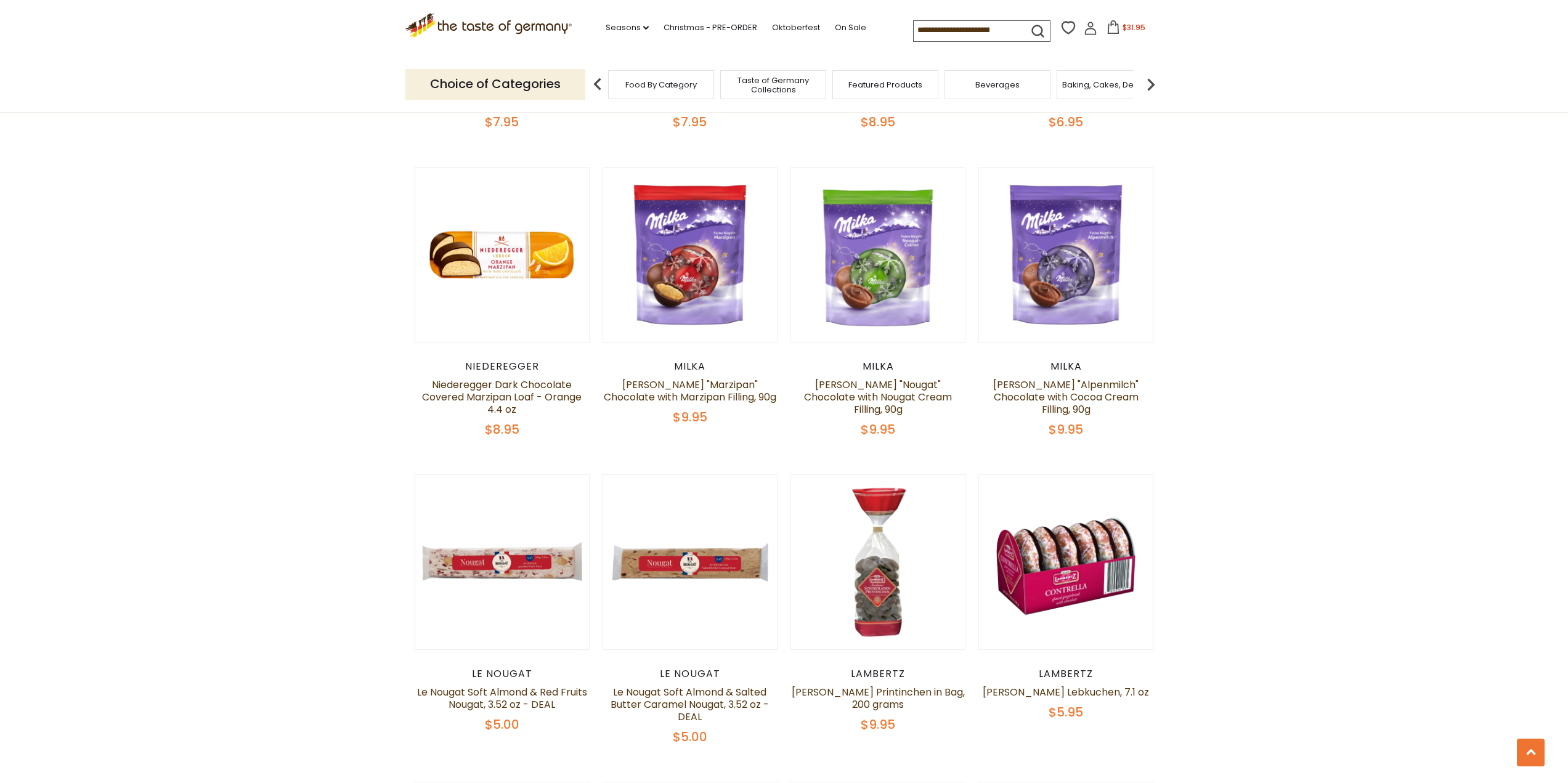
scroll to position [953, 0]
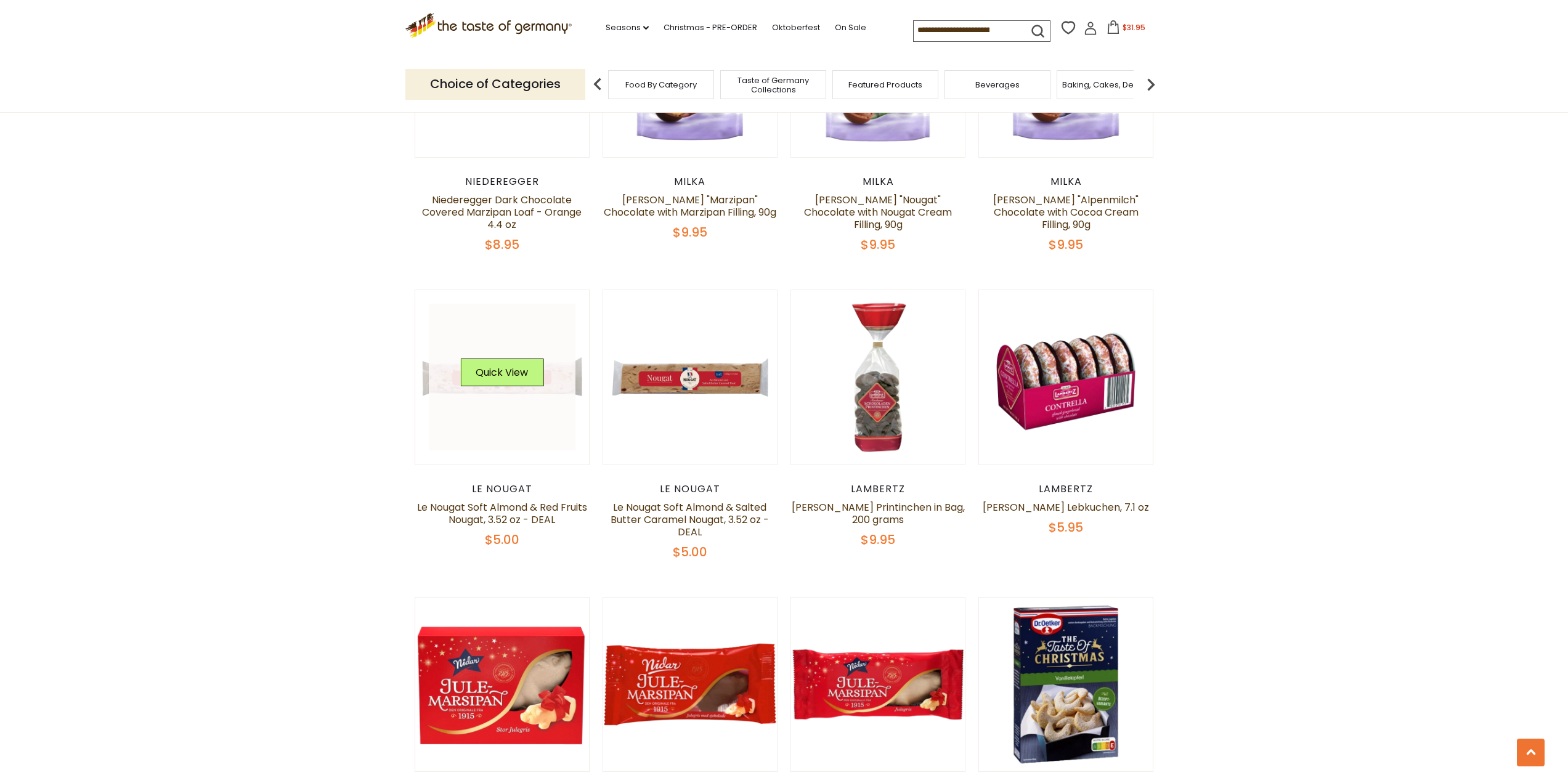
click at [520, 391] on div "Quick View" at bounding box center [502, 377] width 83 height 37
click at [500, 365] on button "Quick View" at bounding box center [502, 372] width 83 height 28
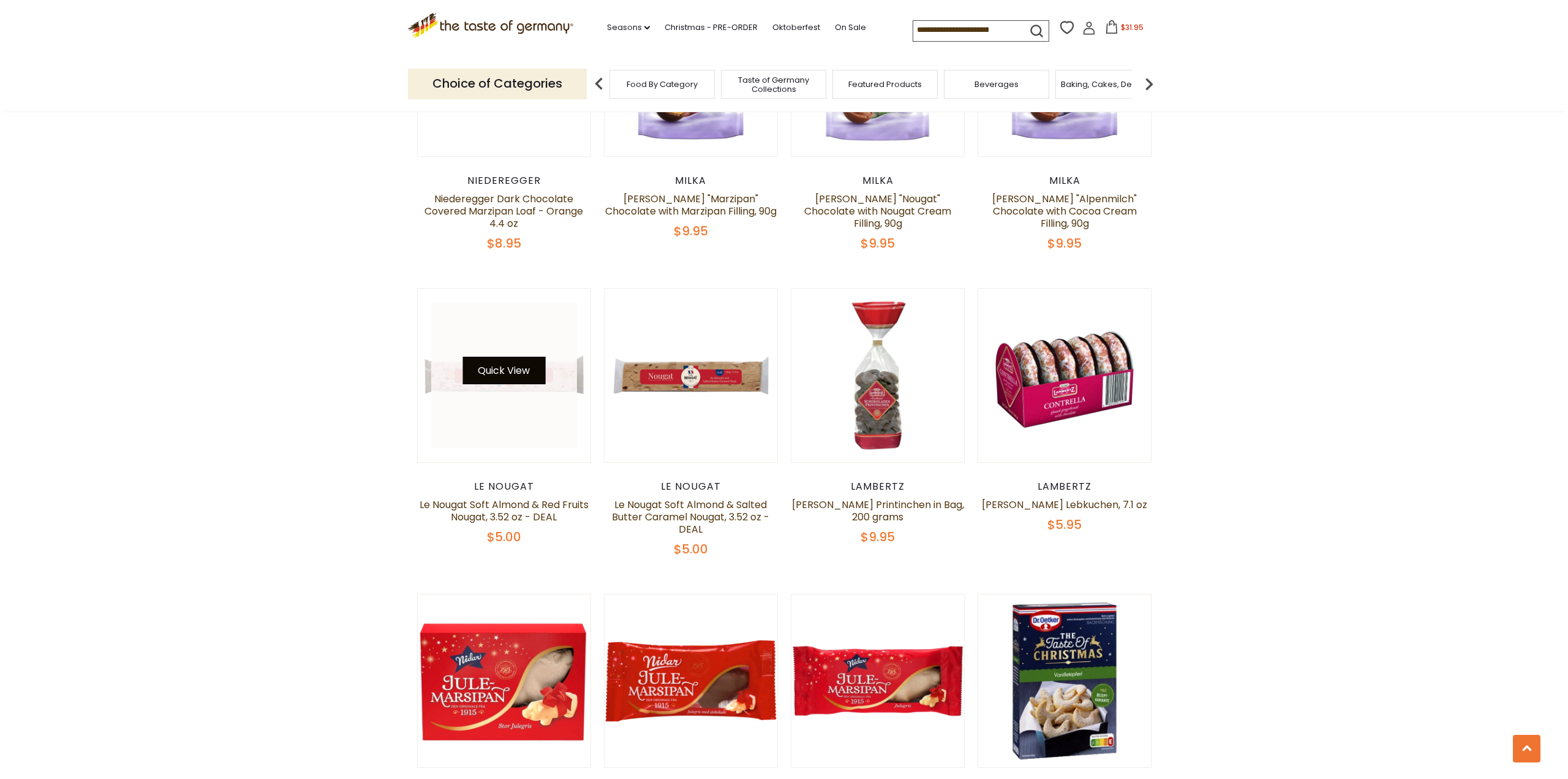
scroll to position [951, 0]
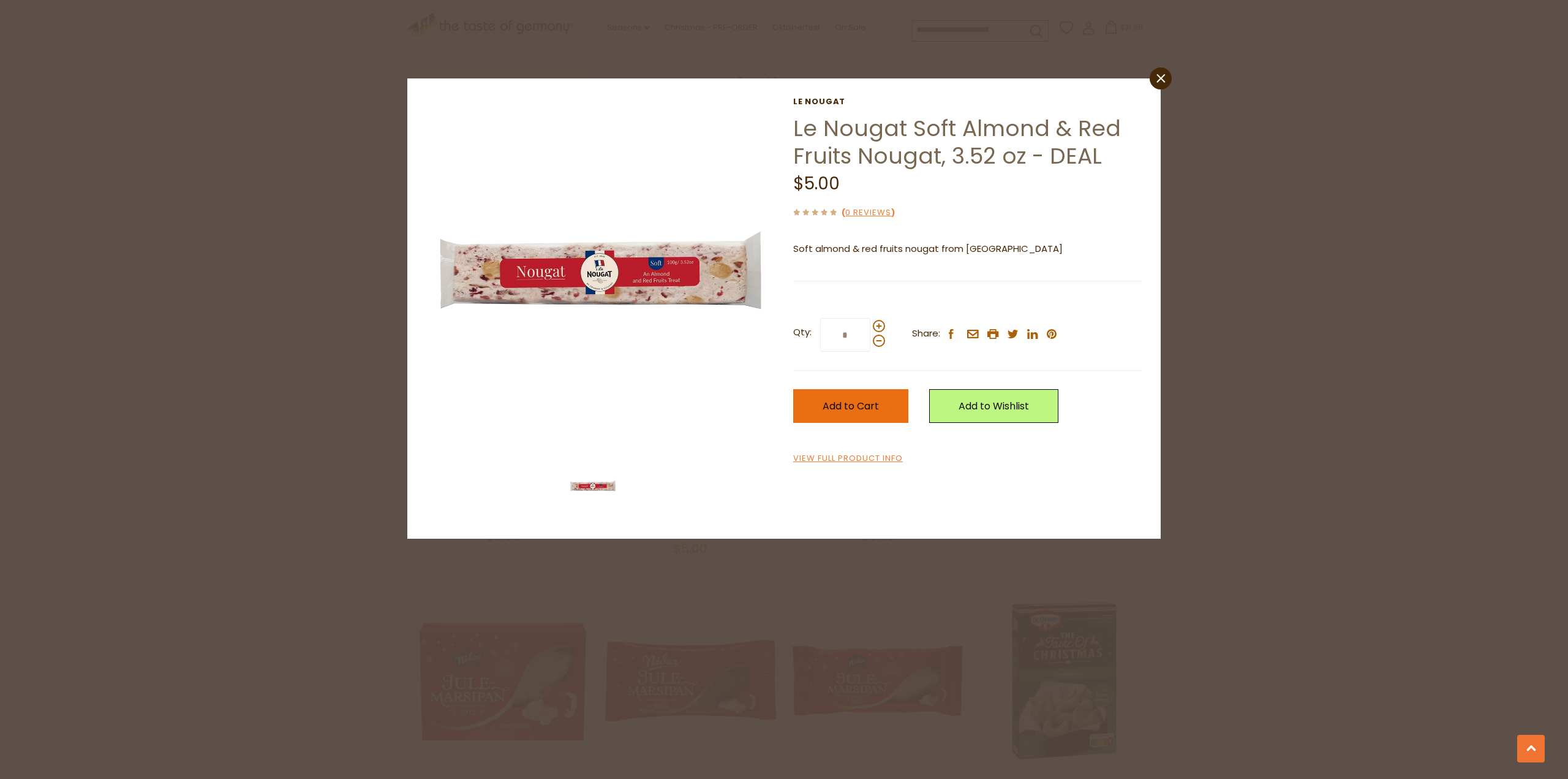
click at [843, 405] on span "Add to Cart" at bounding box center [851, 406] width 57 height 14
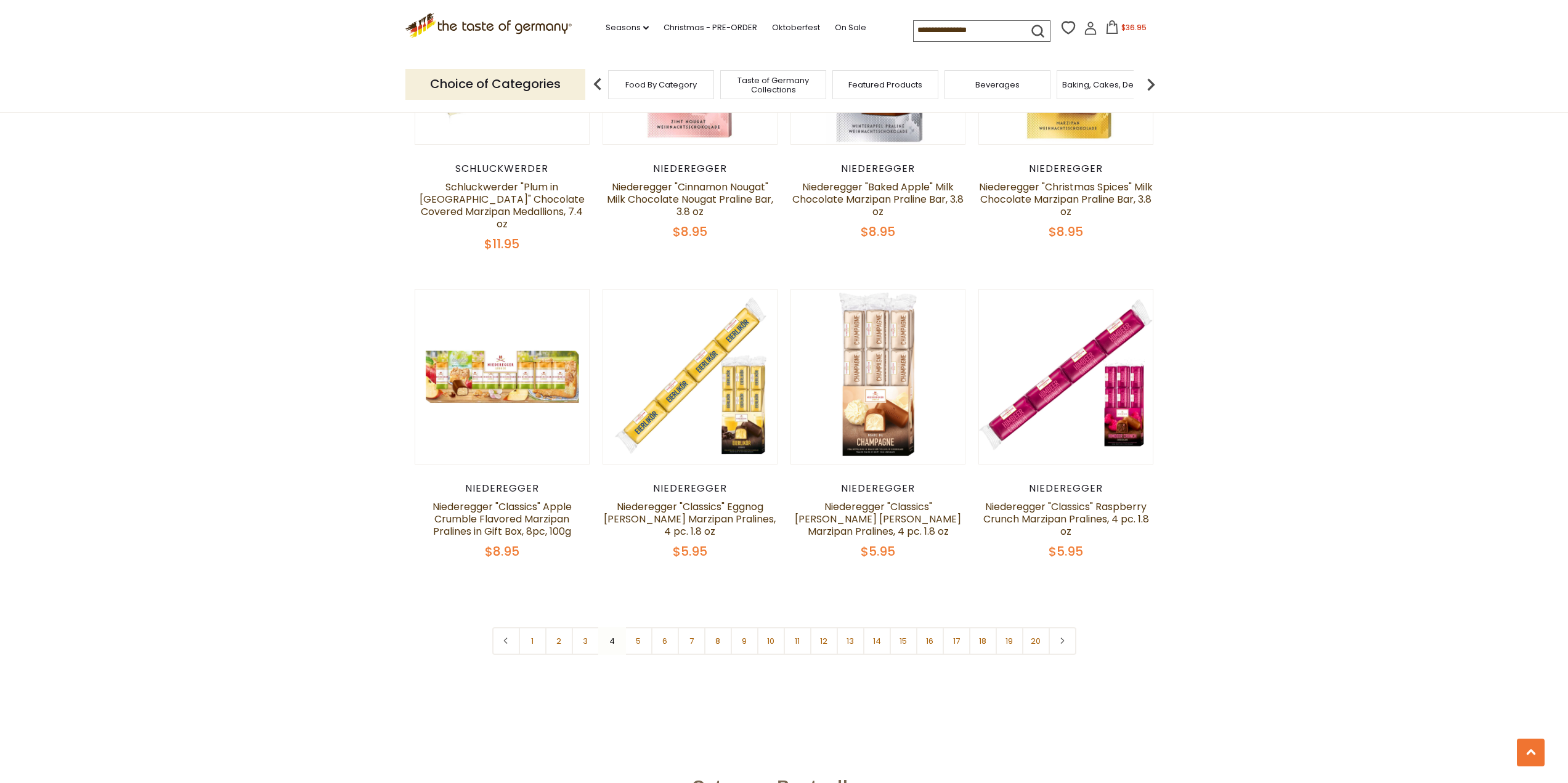
scroll to position [2801, 0]
click at [633, 626] on link "5" at bounding box center [638, 639] width 28 height 28
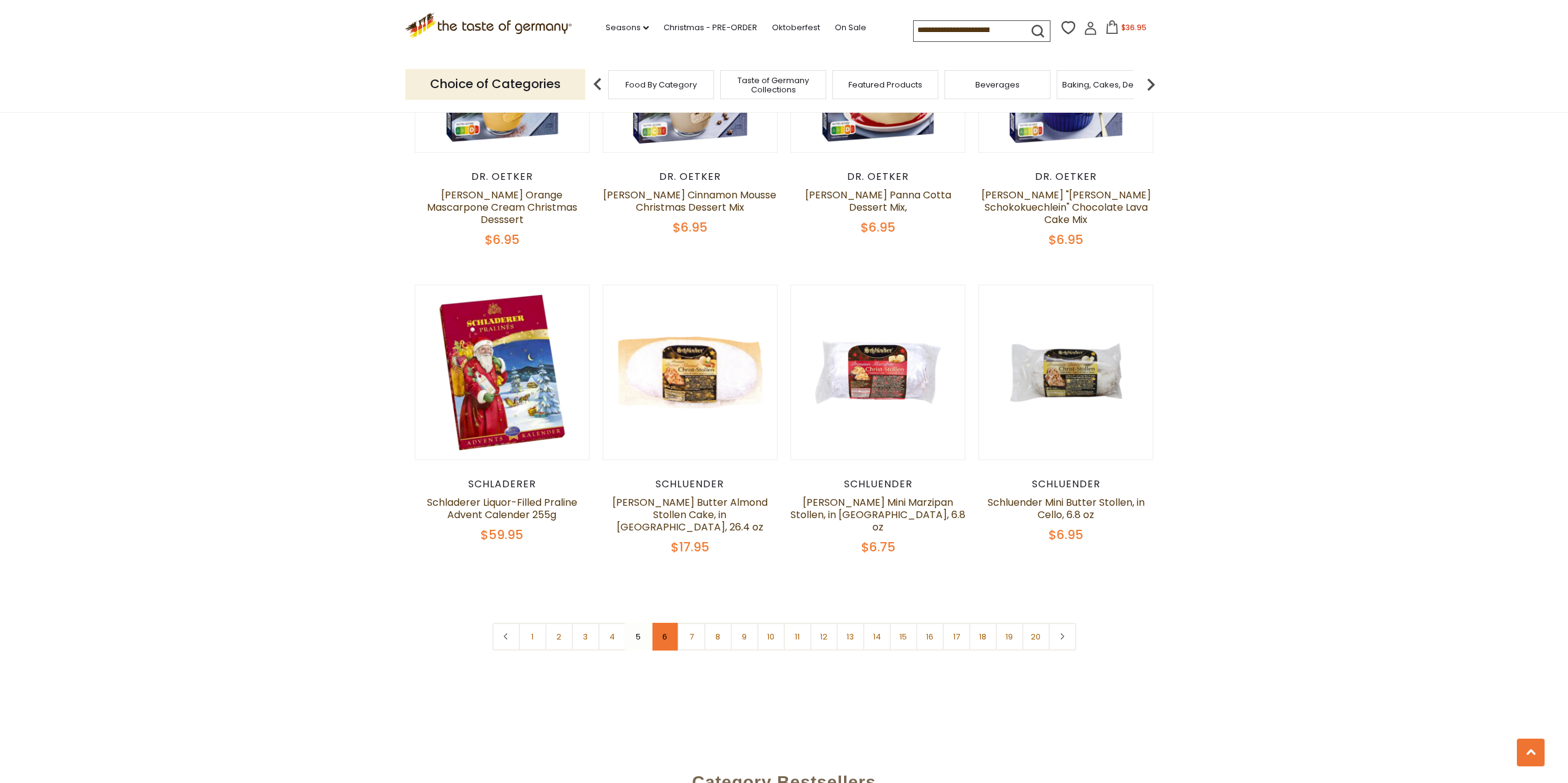
click at [664, 623] on link "6" at bounding box center [664, 636] width 28 height 28
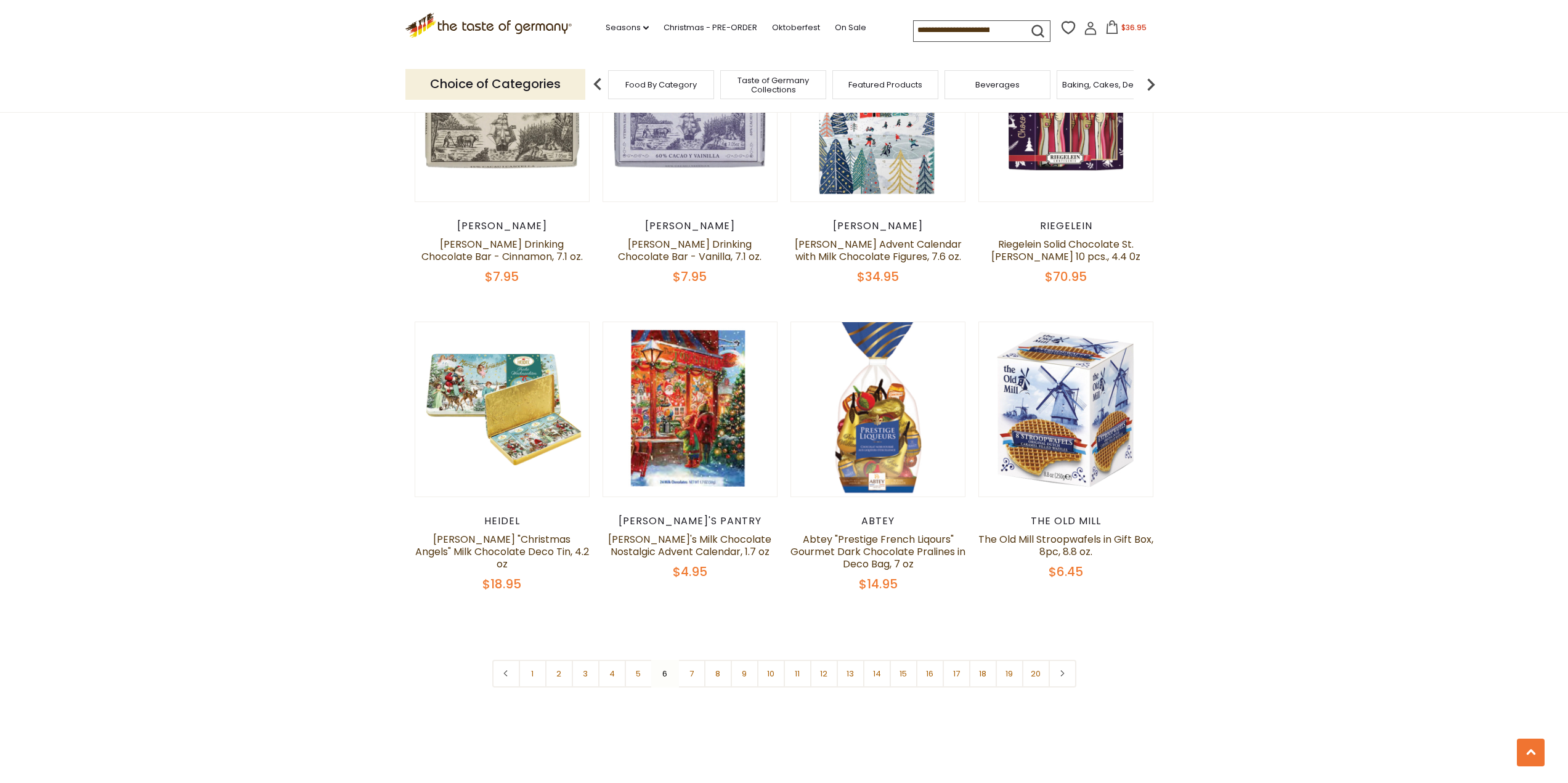
scroll to position [2924, 0]
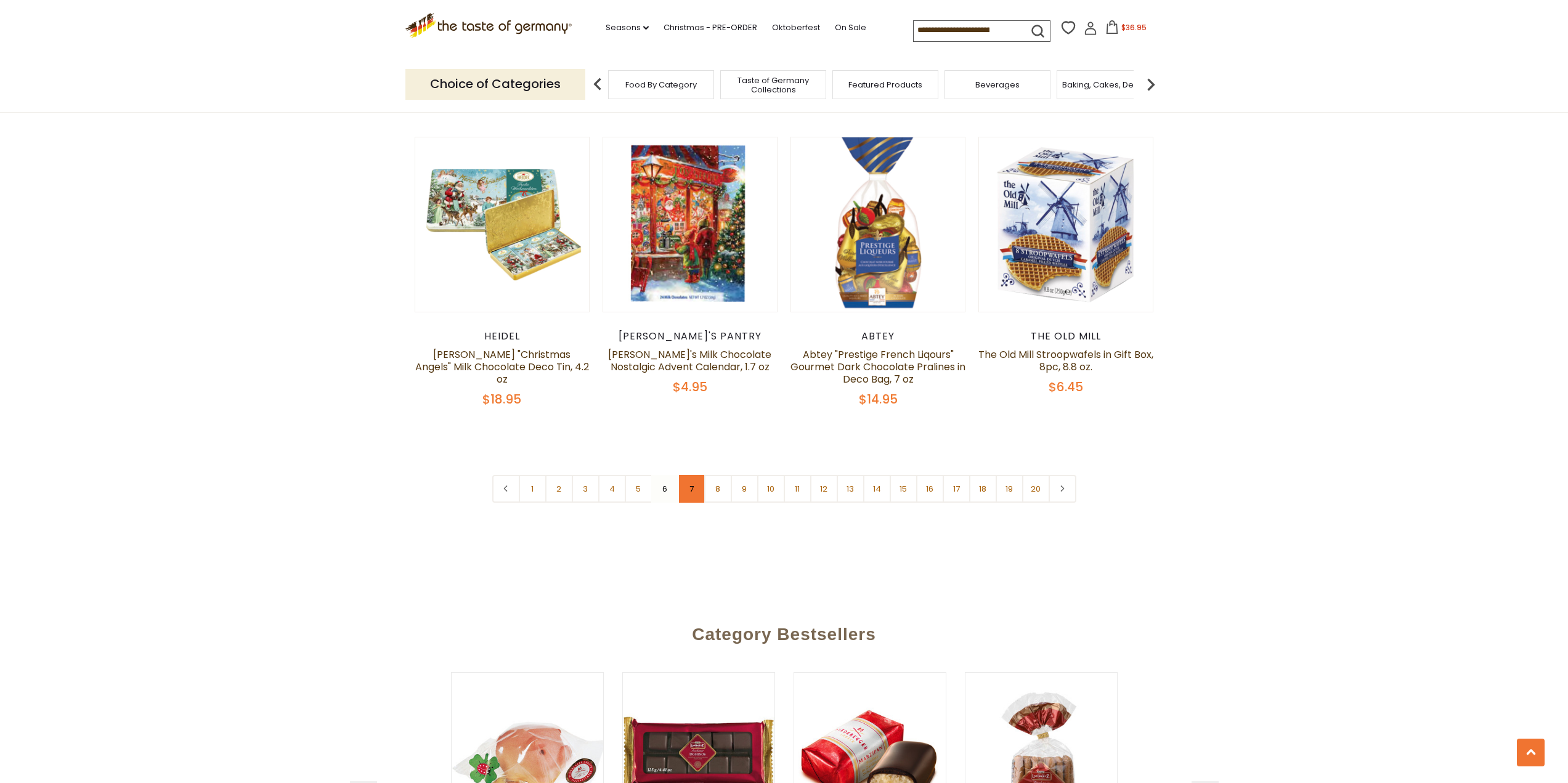
click at [697, 475] on link "7" at bounding box center [691, 489] width 28 height 28
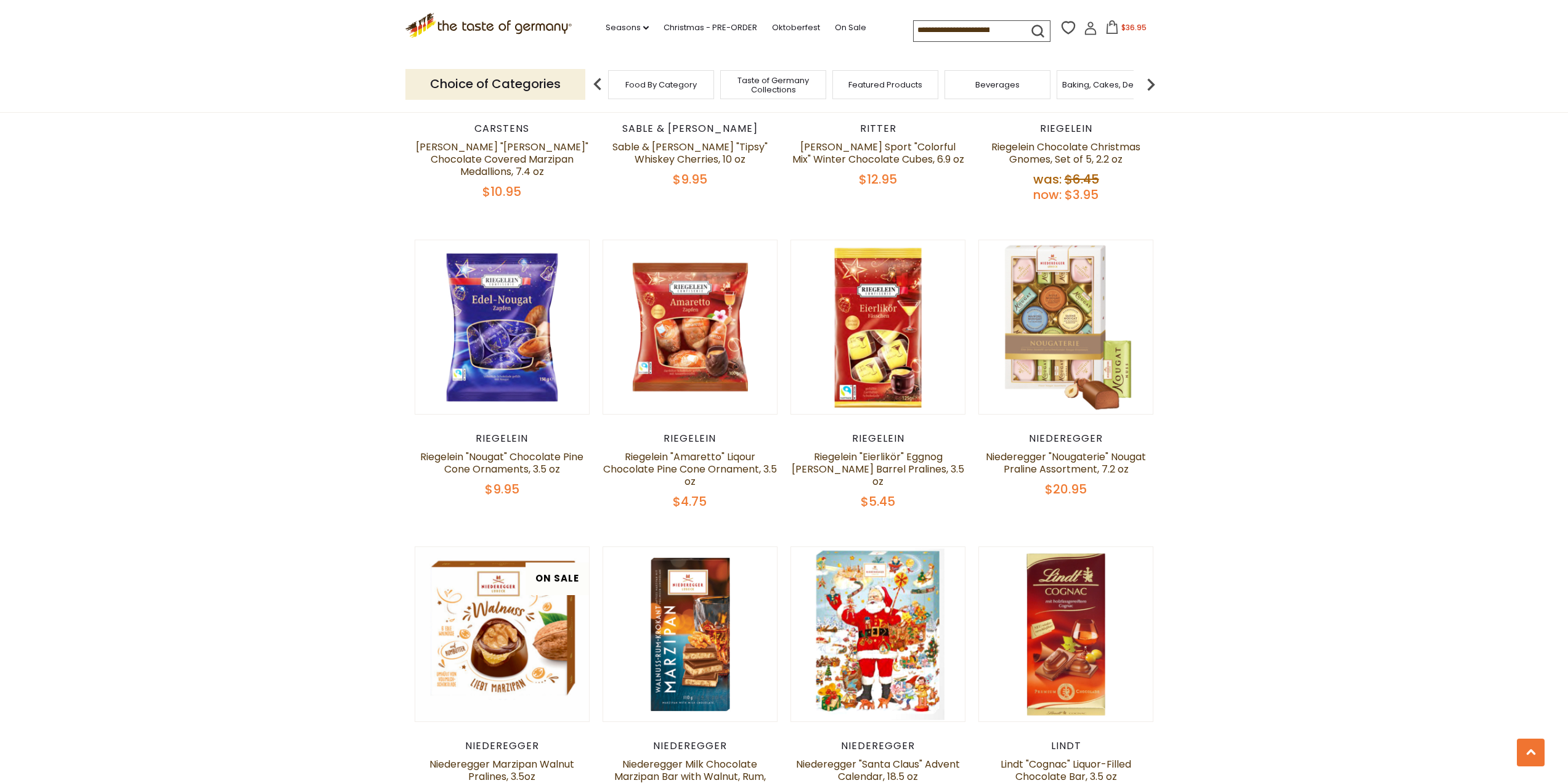
scroll to position [2678, 0]
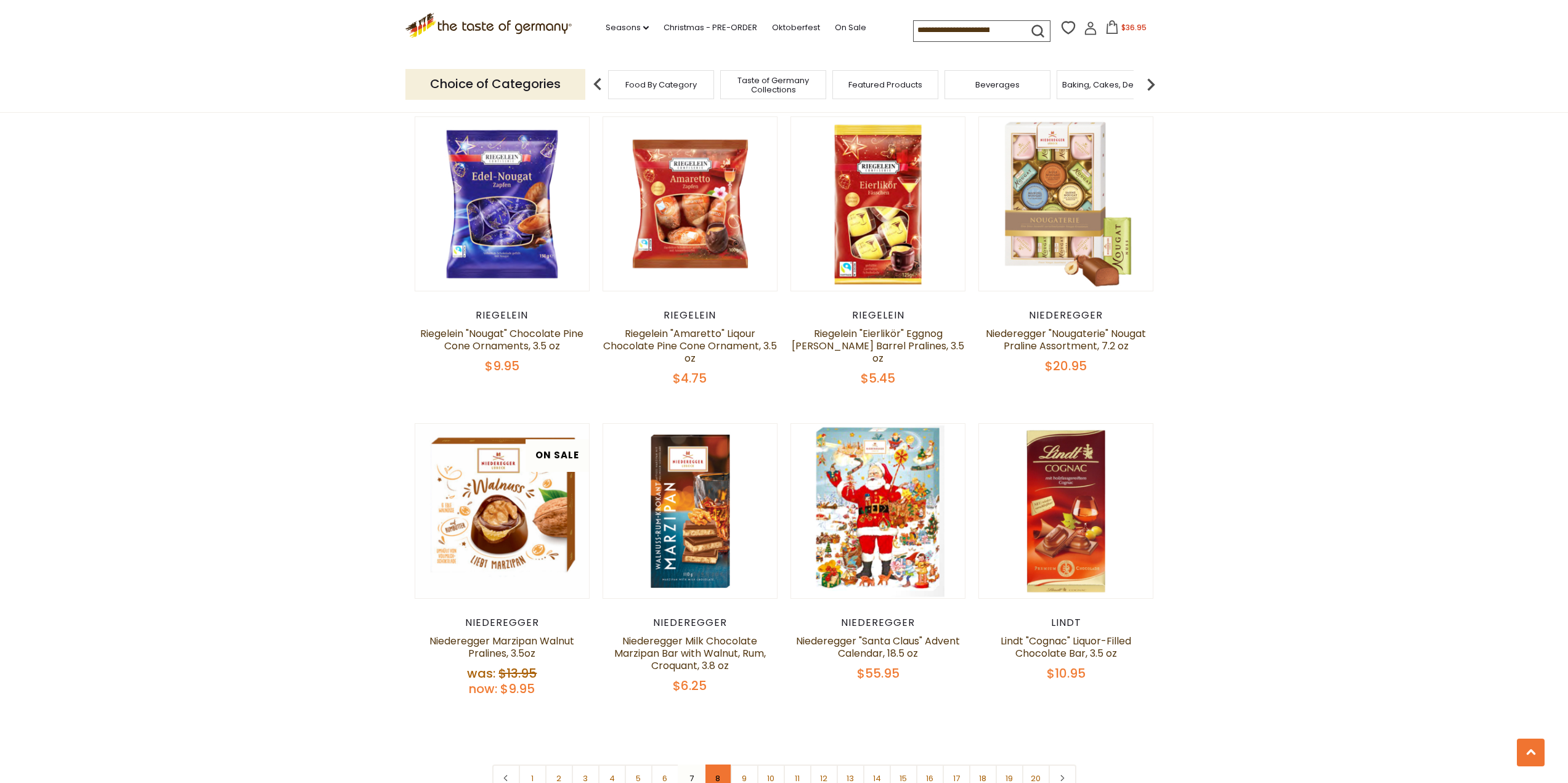
click at [720, 765] on link "8" at bounding box center [717, 778] width 28 height 28
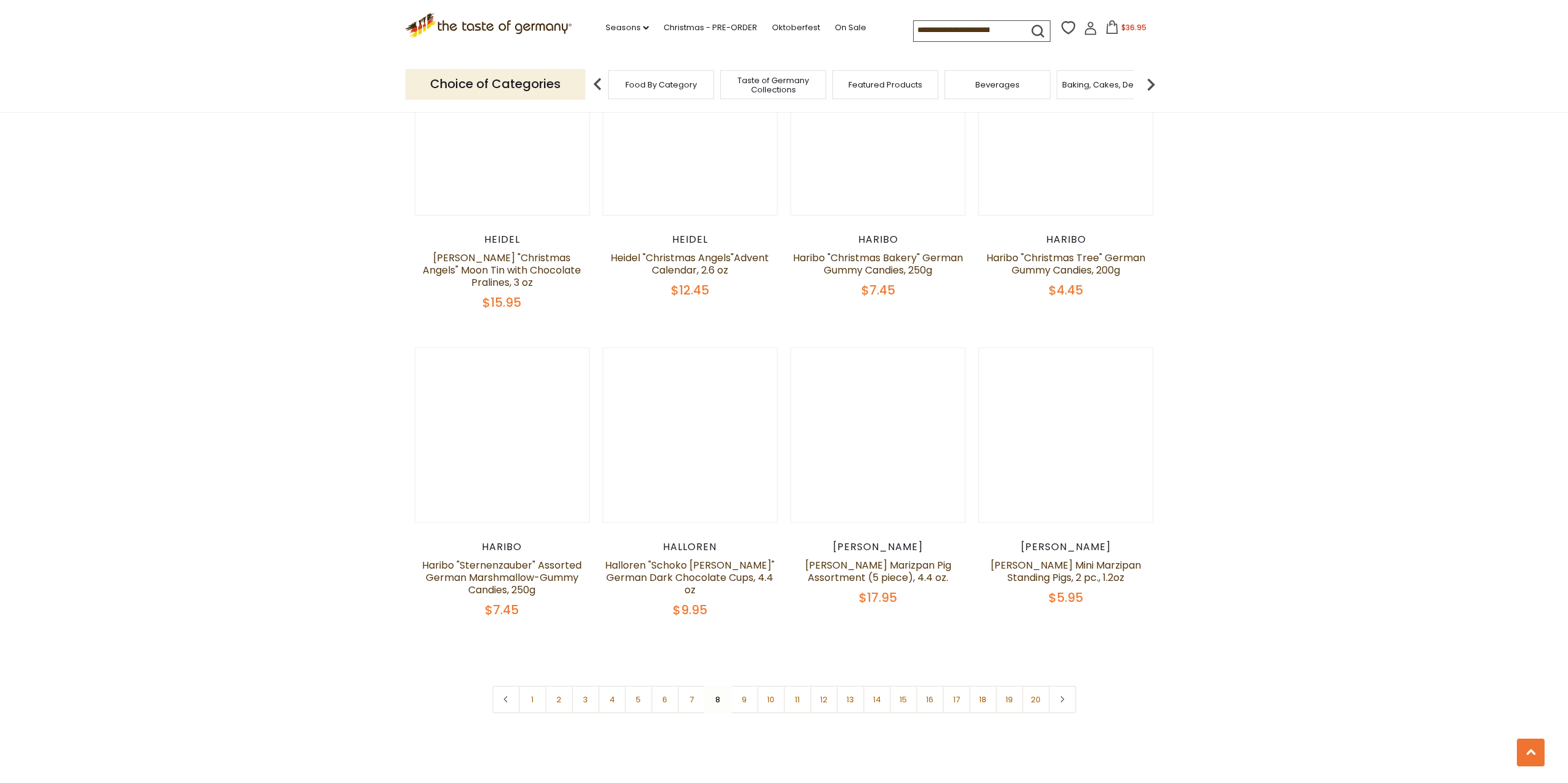
scroll to position [2862, 0]
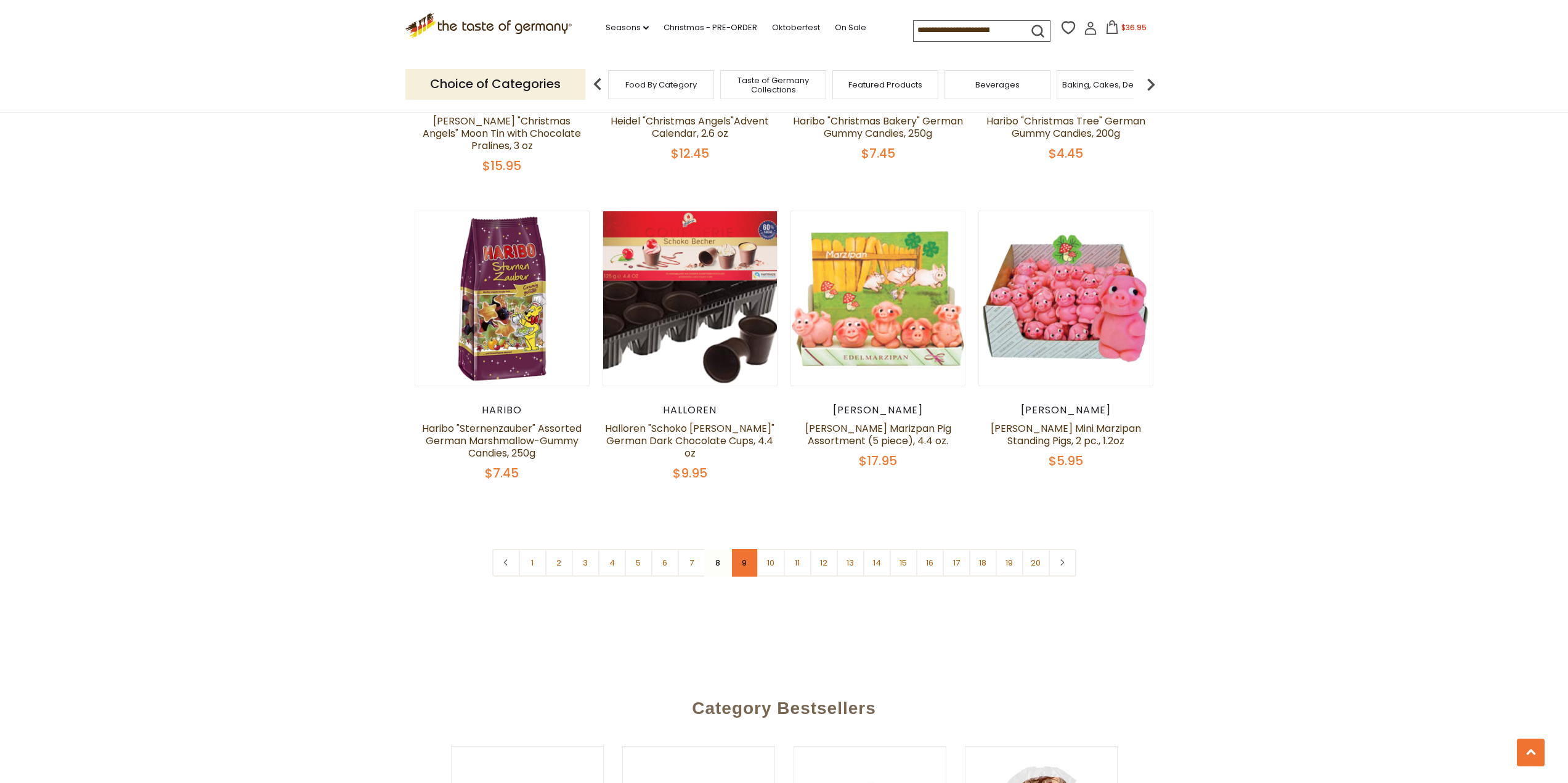
click at [744, 549] on link "9" at bounding box center [744, 562] width 28 height 28
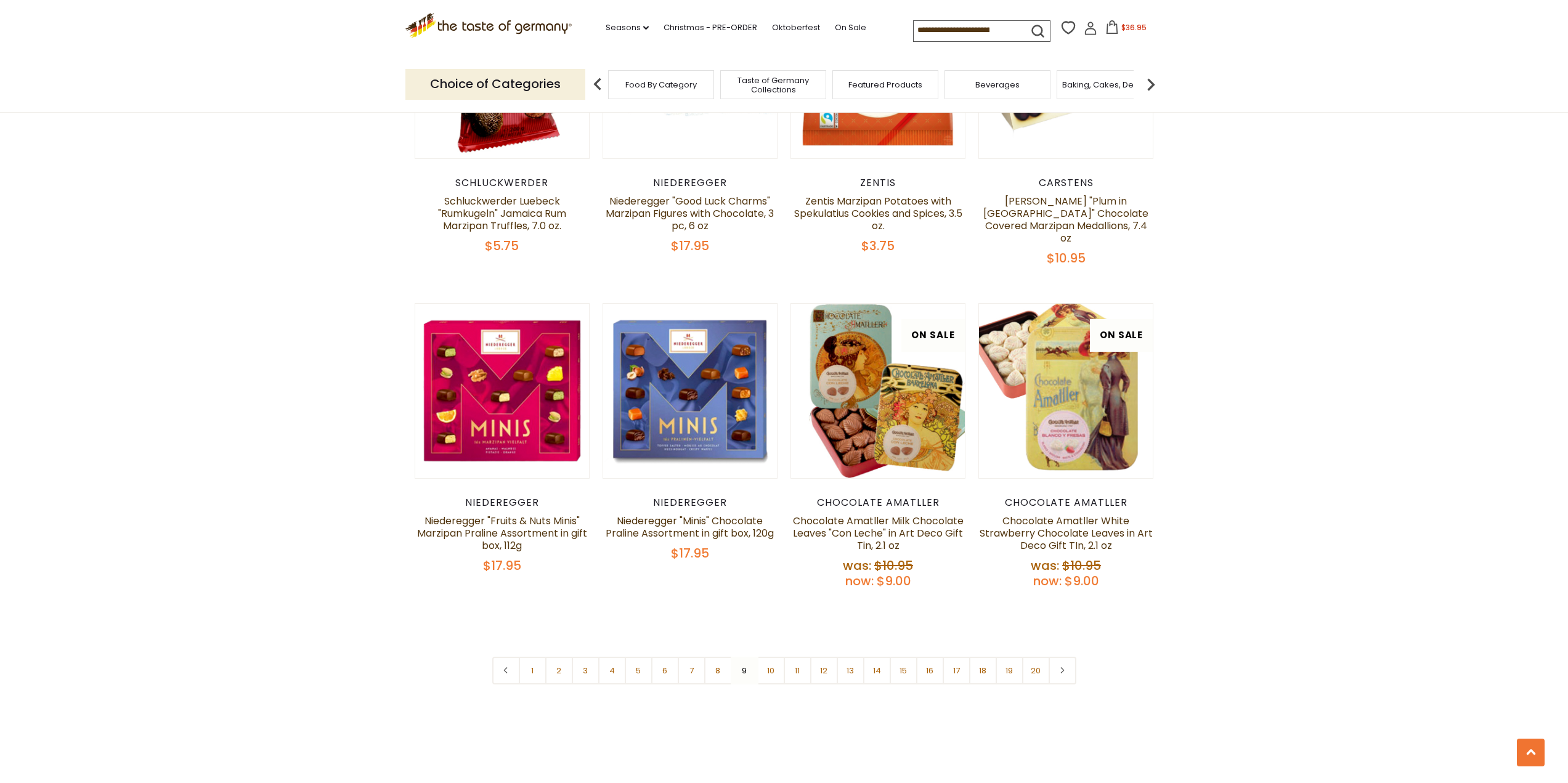
click at [766, 656] on link "10" at bounding box center [770, 670] width 28 height 28
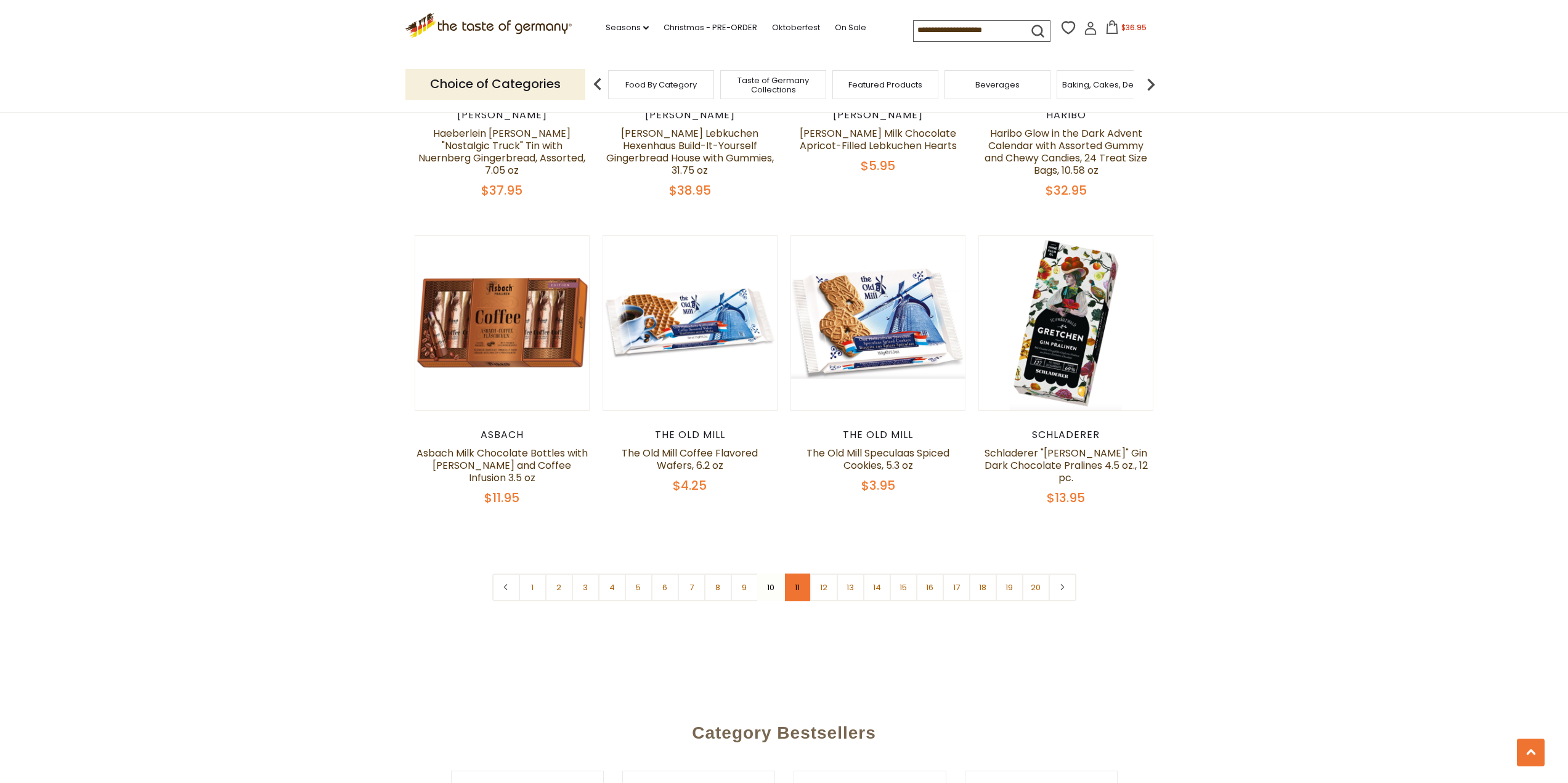
click at [802, 574] on link "11" at bounding box center [798, 587] width 28 height 28
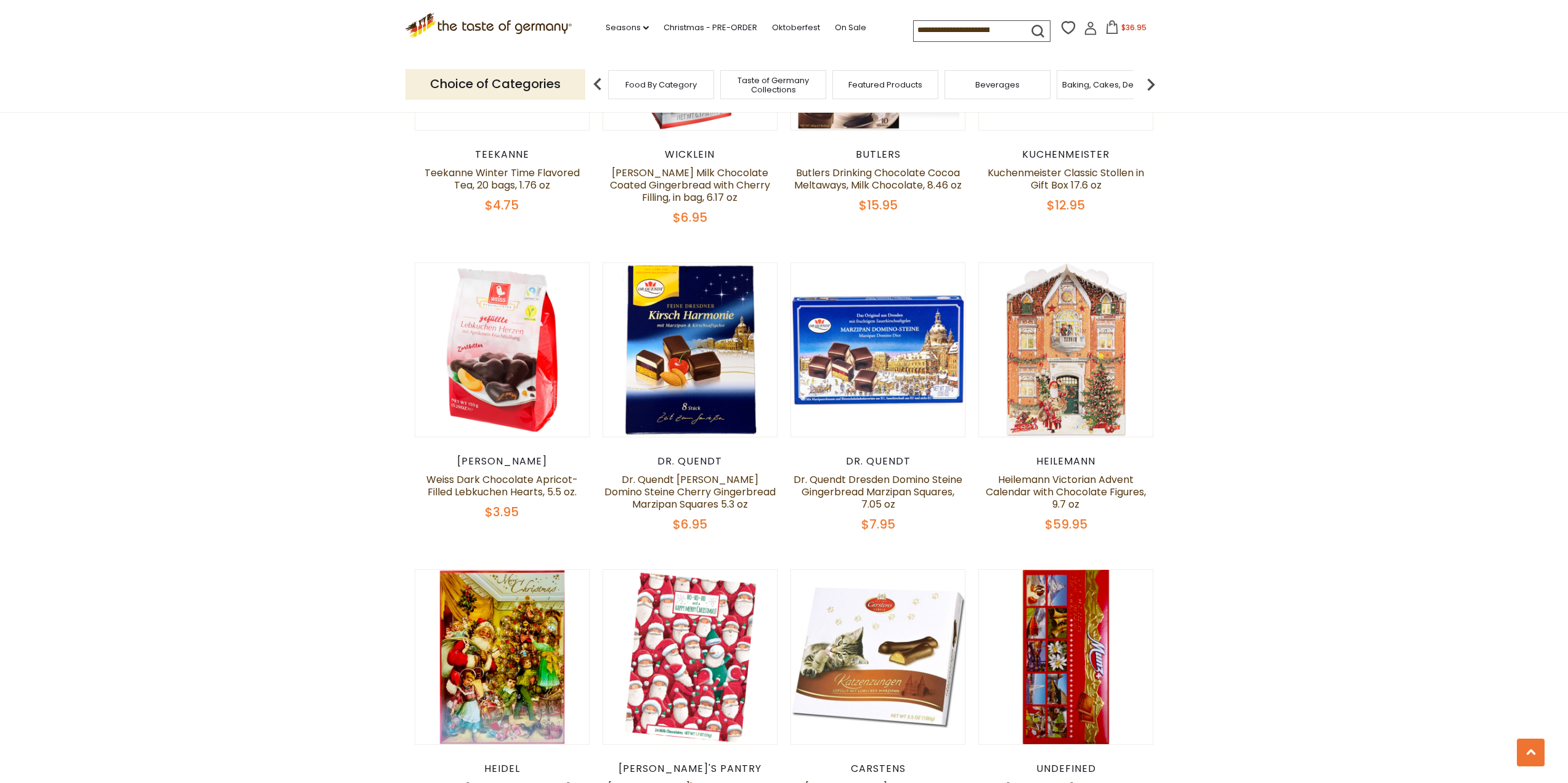
scroll to position [1385, 0]
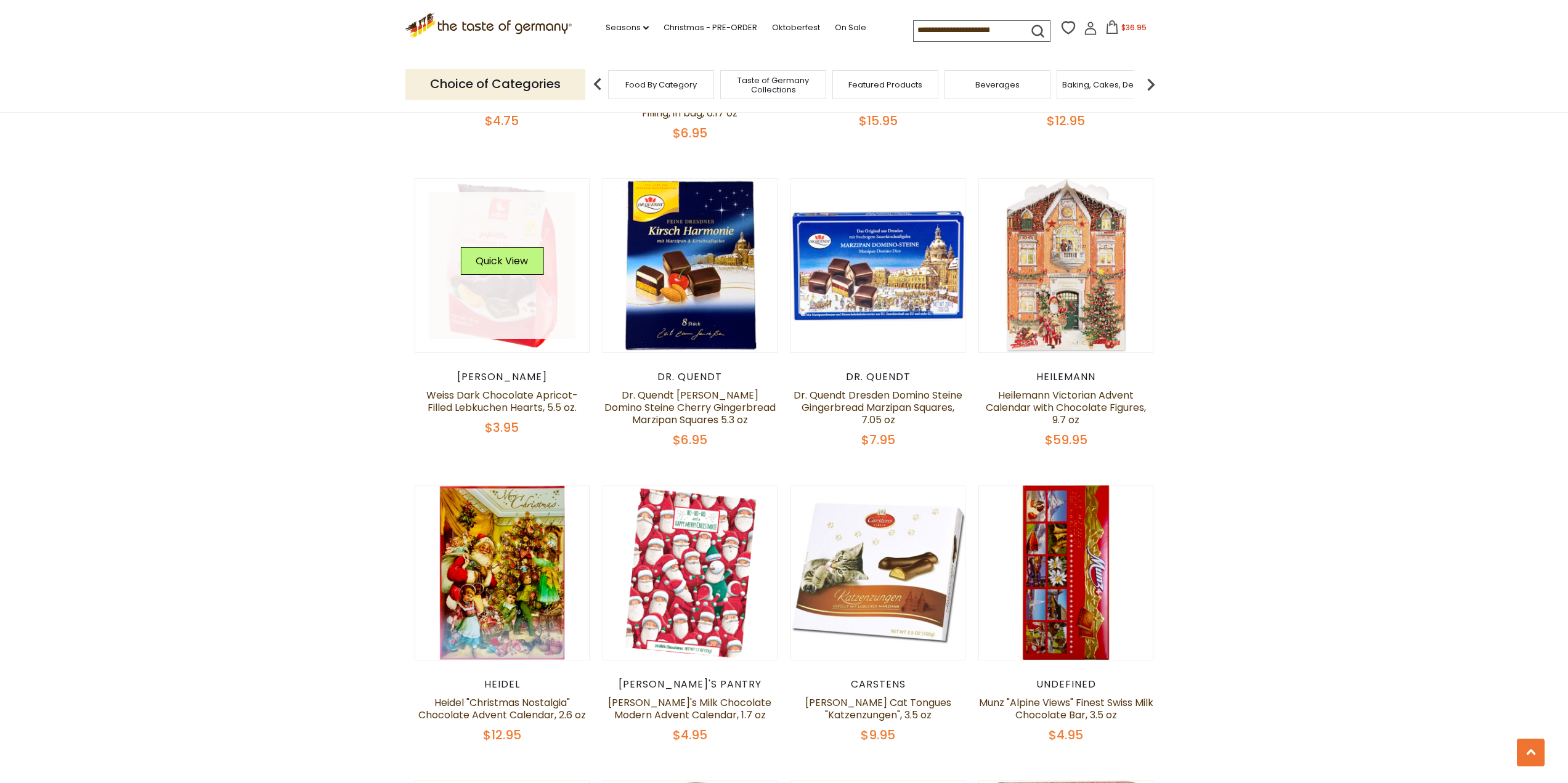
click at [502, 290] on link at bounding box center [502, 266] width 147 height 147
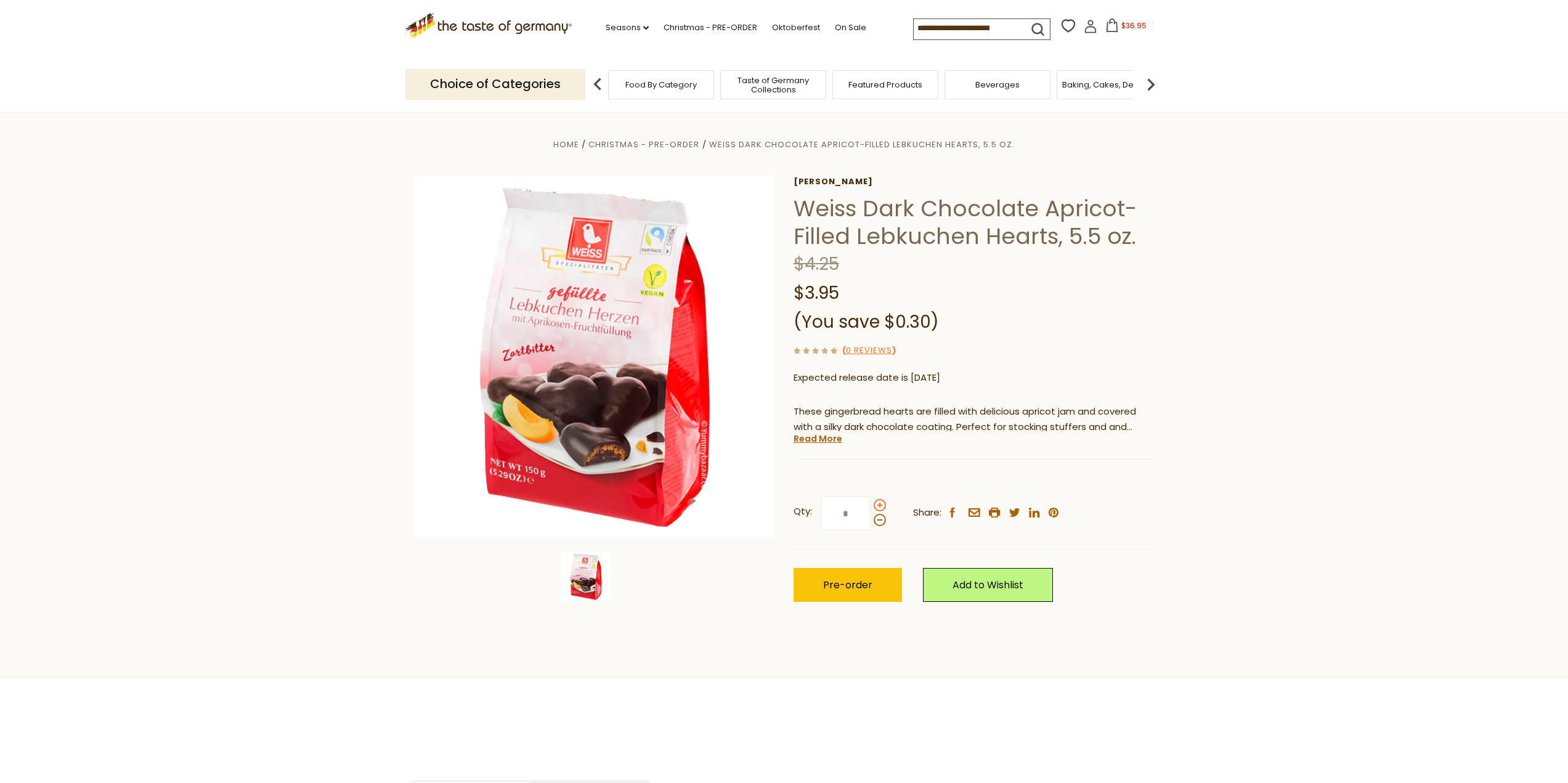
click at [875, 505] on span at bounding box center [879, 505] width 12 height 12
click at [871, 505] on input "*" at bounding box center [846, 513] width 51 height 34
drag, startPoint x: 853, startPoint y: 516, endPoint x: 790, endPoint y: 515, distance: 63.0
click at [790, 515] on div "Home Christmas - PRE-ORDER Weiss Dark Chocolate Apricot-Filled Lebkuchen Hearts…" at bounding box center [784, 383] width 758 height 493
type input "*"
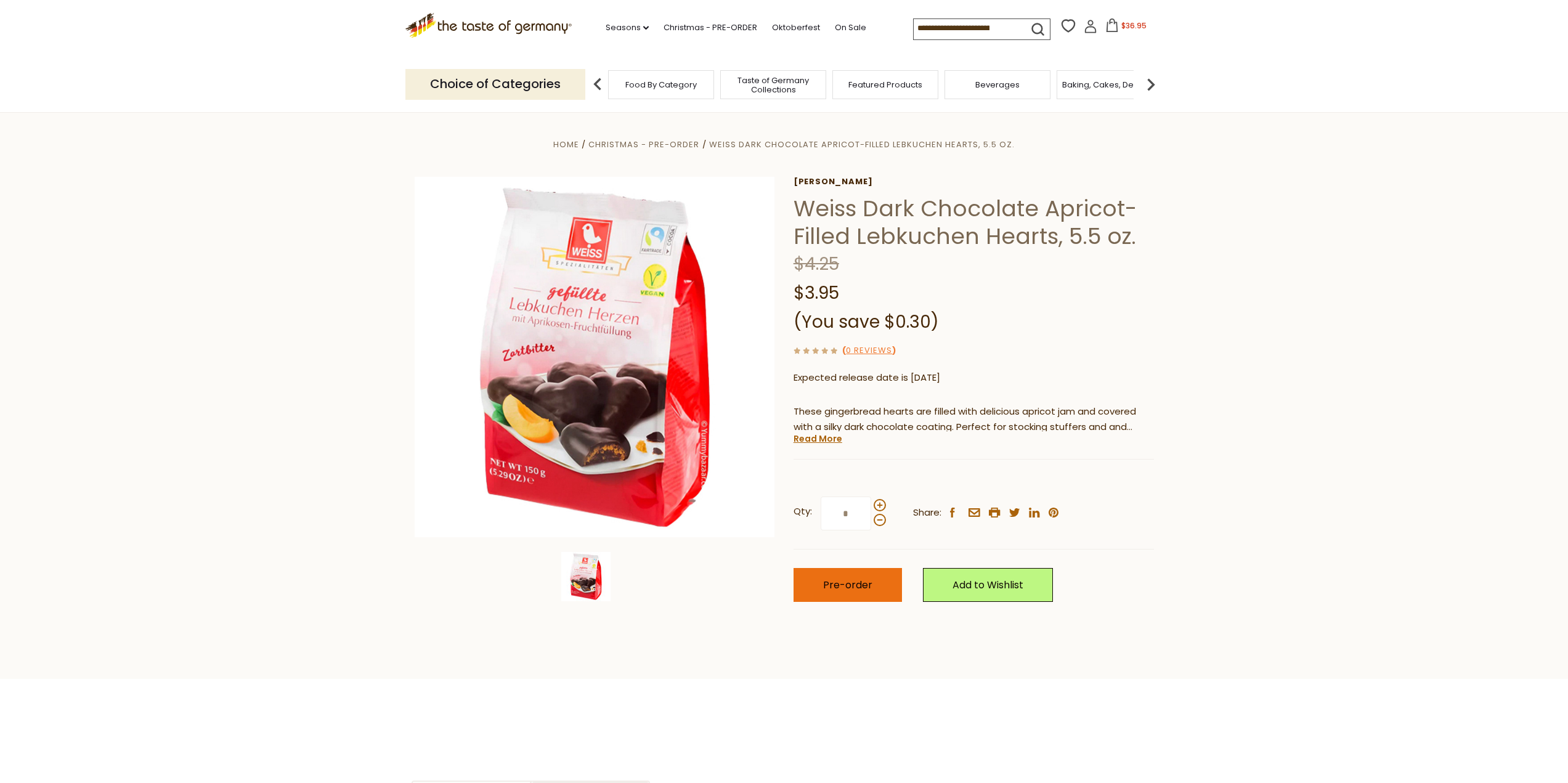
click at [859, 578] on span "Pre-order" at bounding box center [847, 585] width 49 height 14
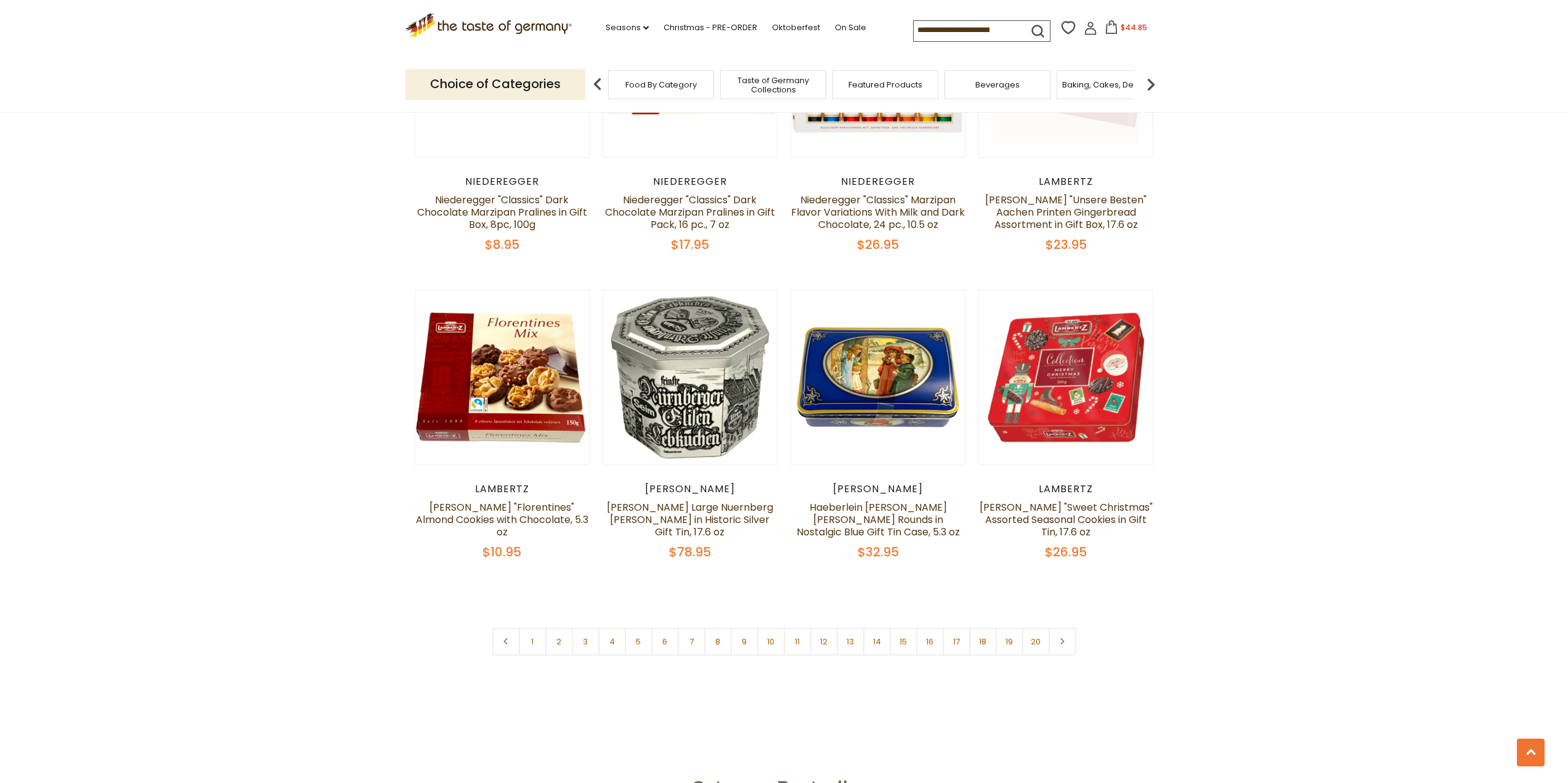
scroll to position [2801, 0]
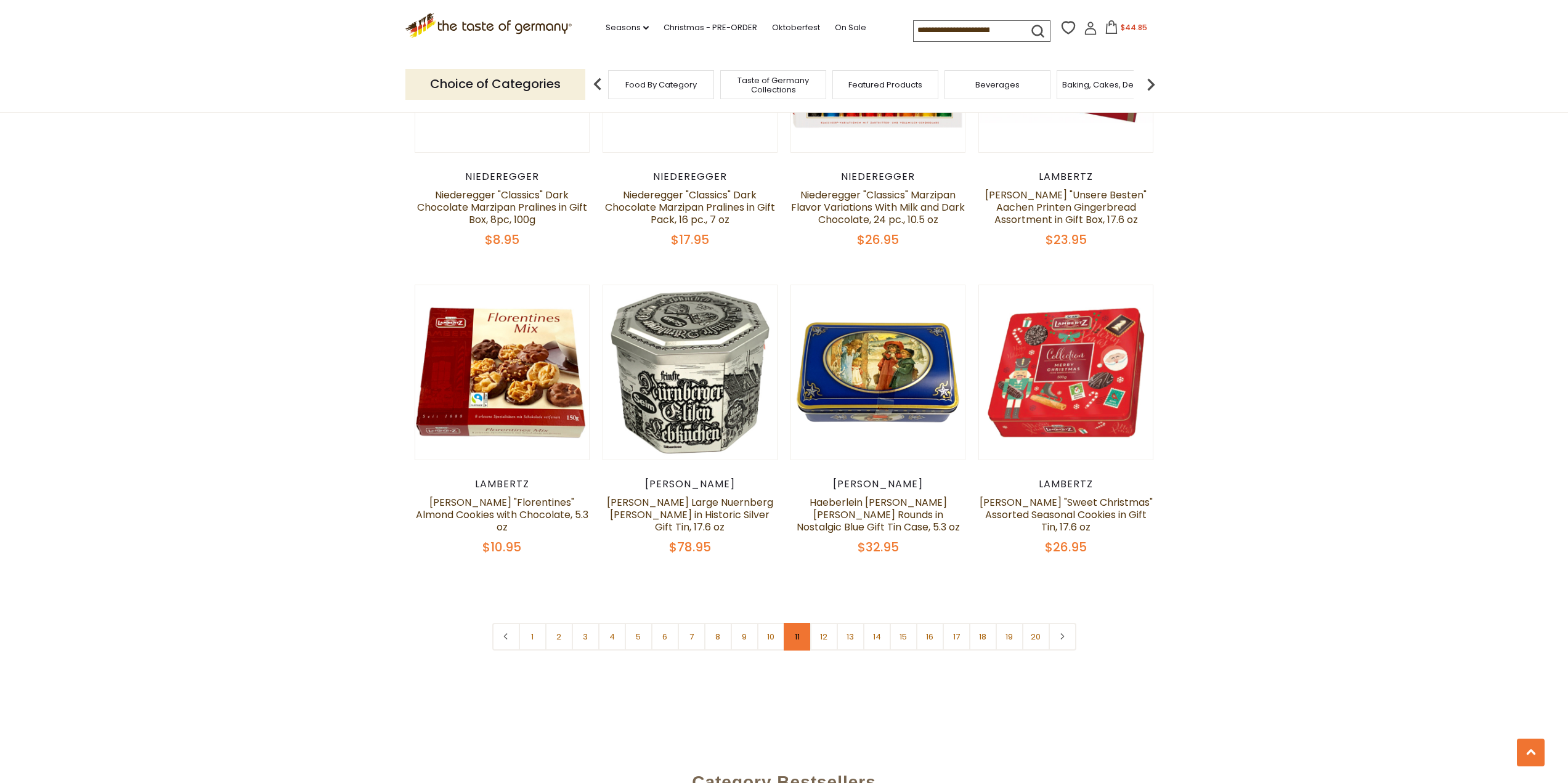
click at [797, 624] on link "11" at bounding box center [798, 636] width 28 height 28
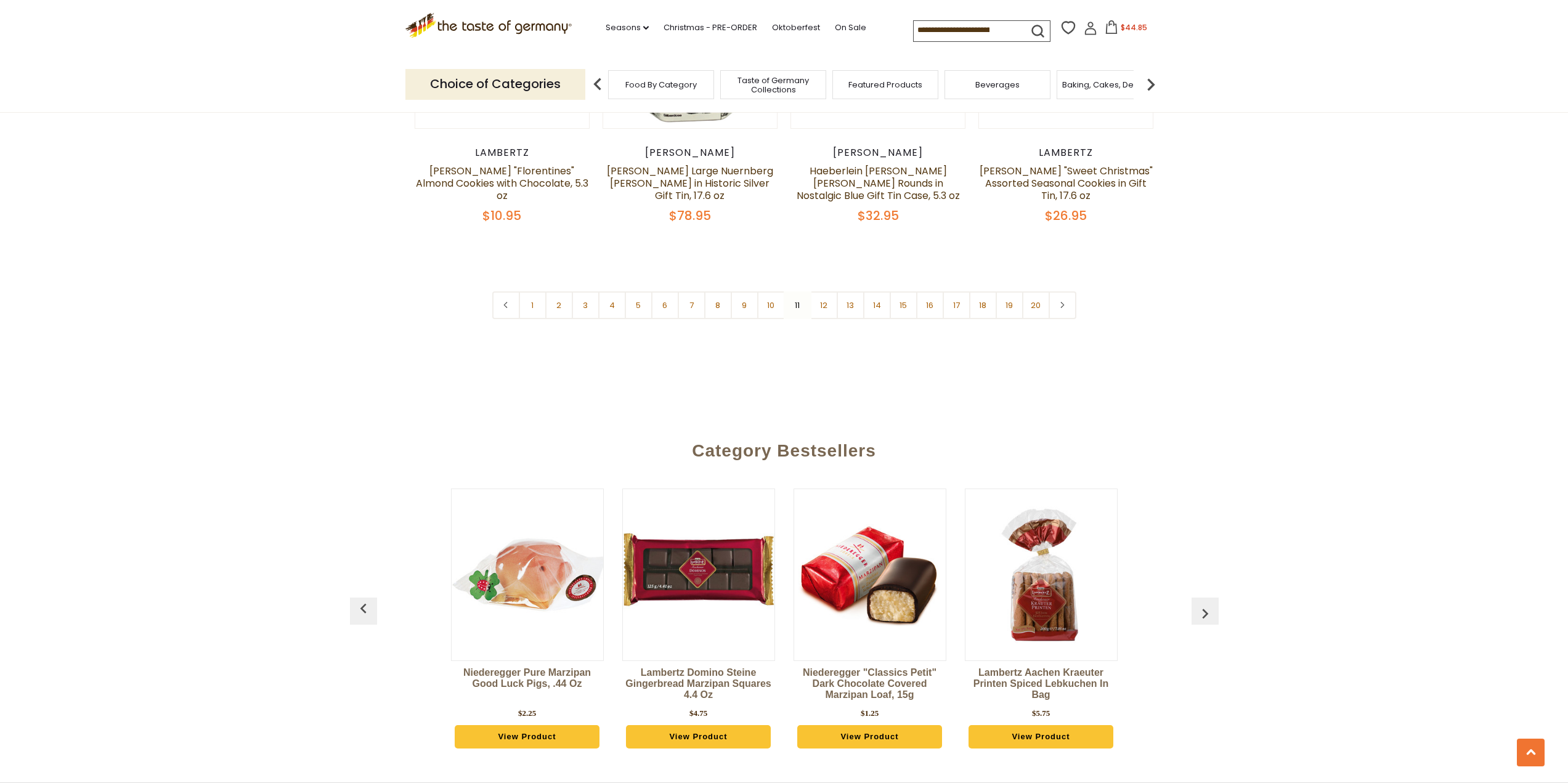
scroll to position [3048, 0]
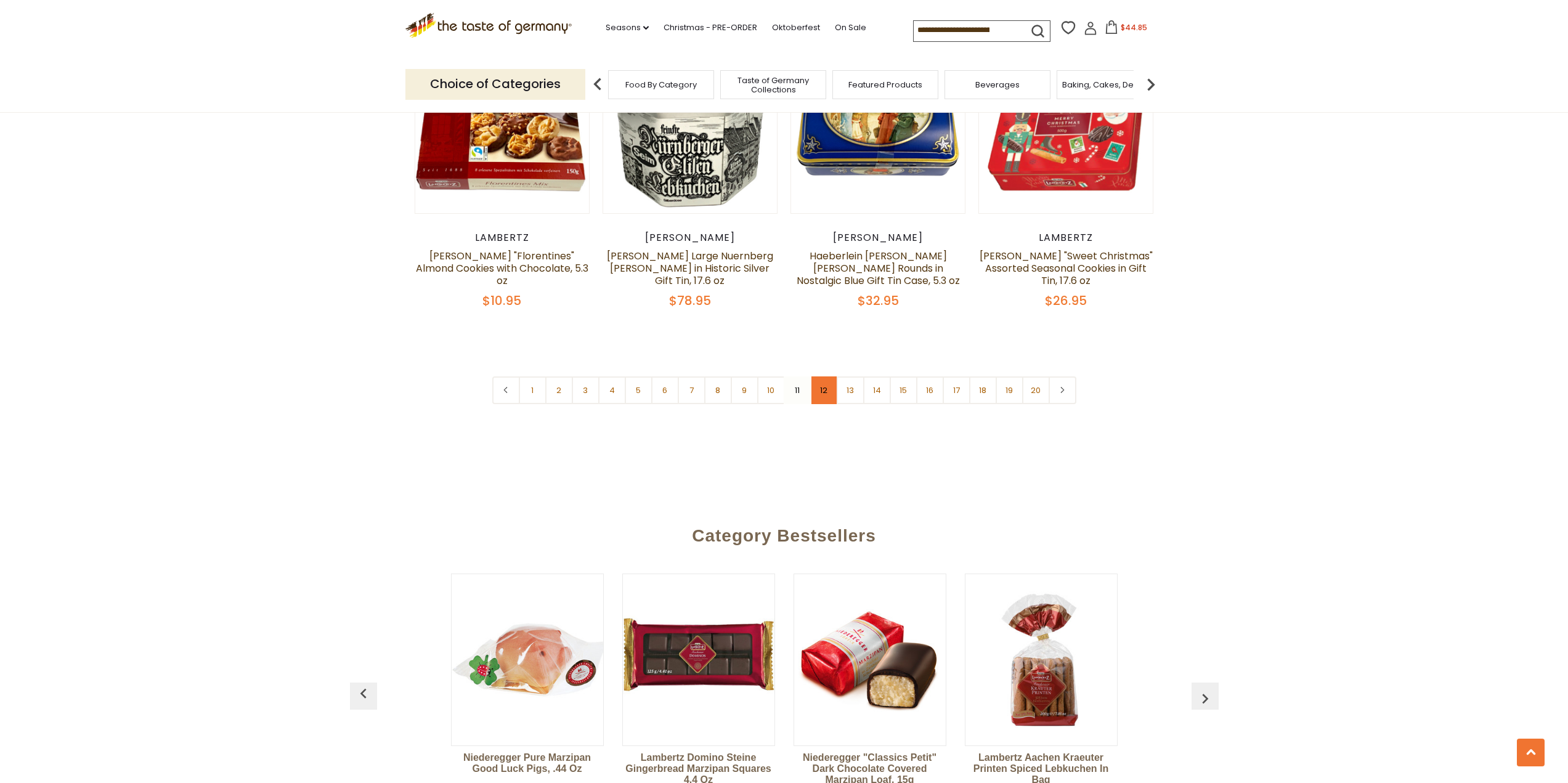
click at [826, 379] on link "12" at bounding box center [824, 390] width 28 height 28
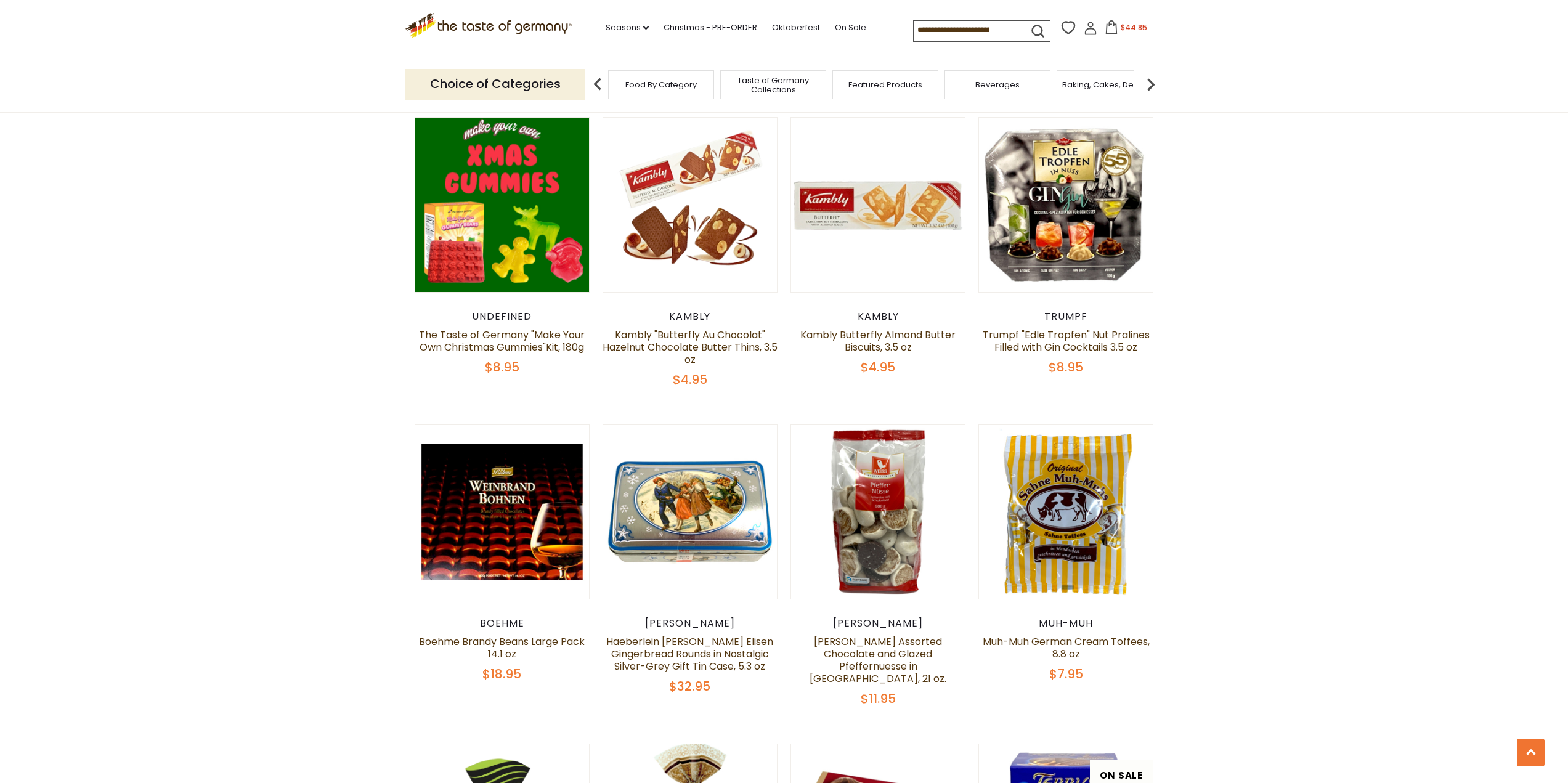
scroll to position [1385, 0]
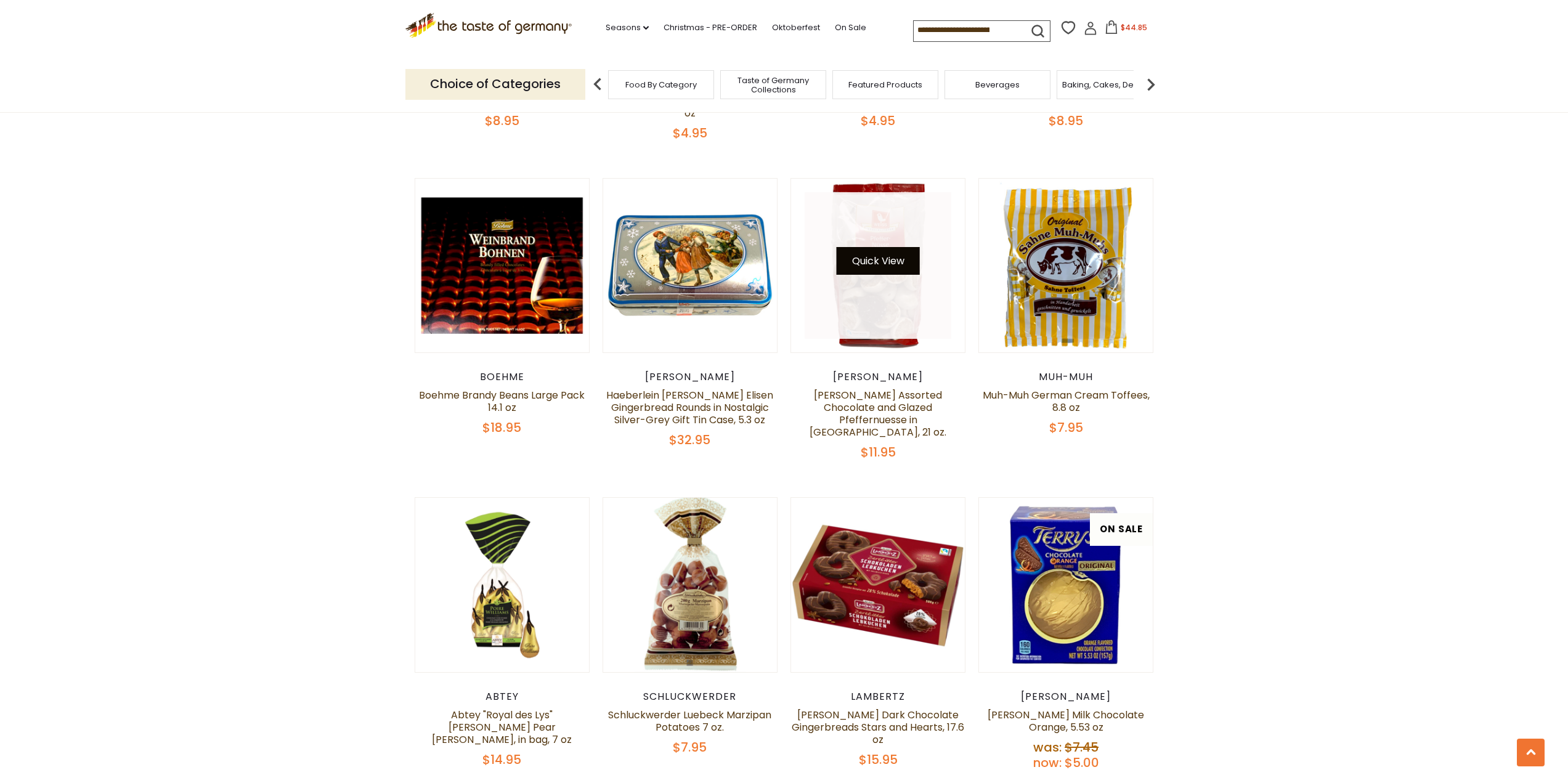
click at [874, 258] on button "Quick View" at bounding box center [879, 261] width 83 height 28
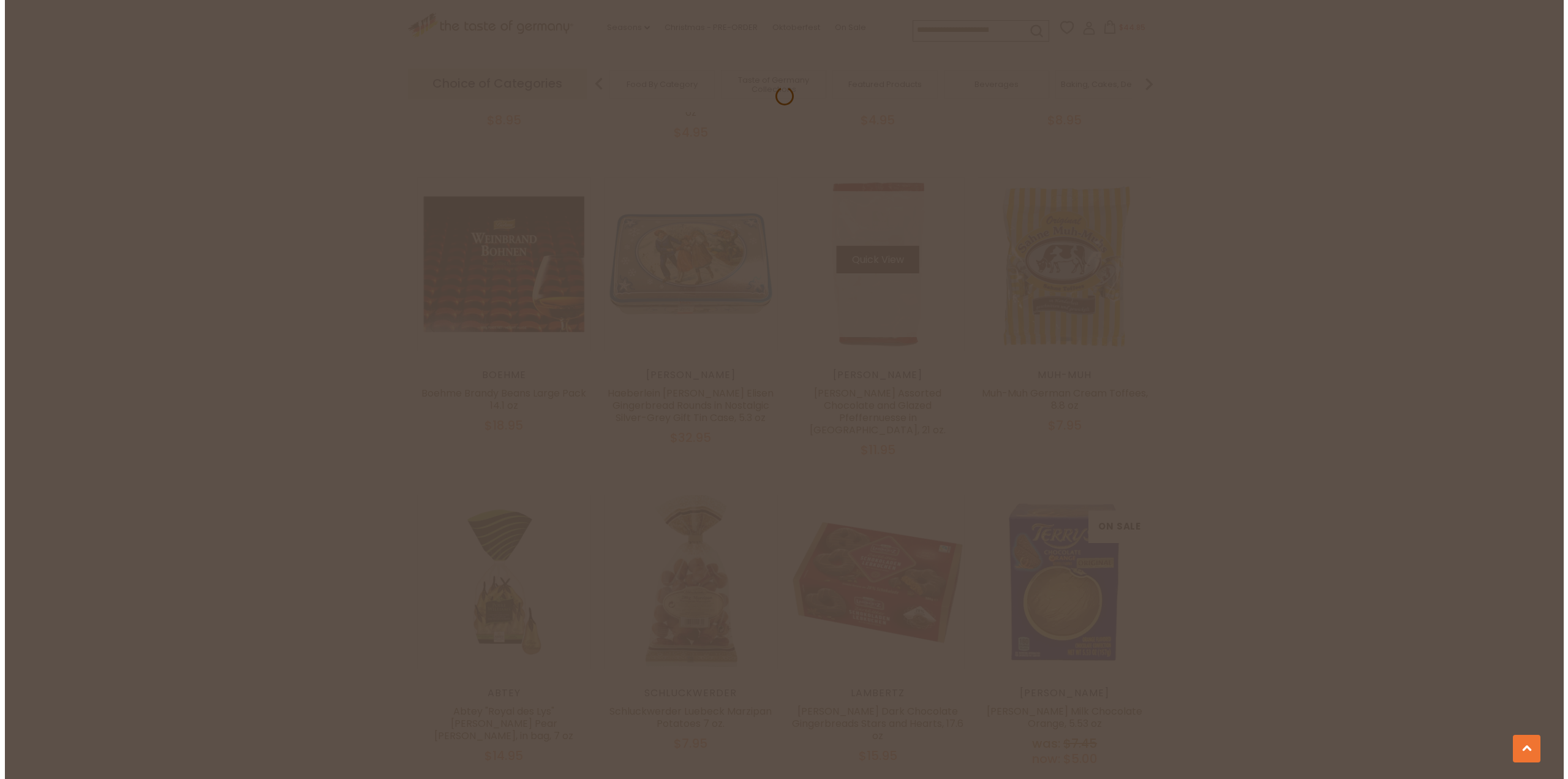
scroll to position [1380, 0]
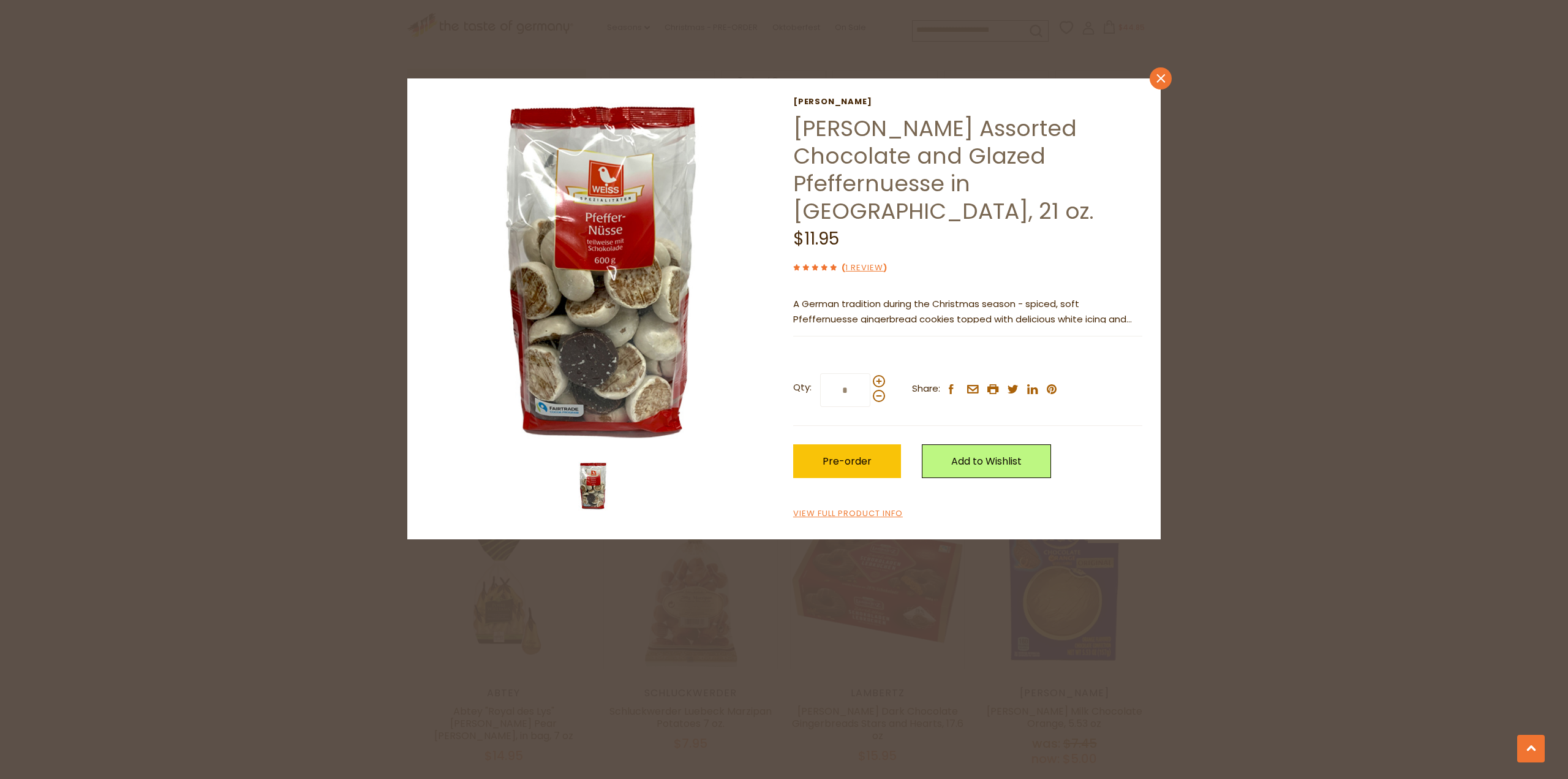
click at [1156, 78] on icon "close" at bounding box center [1161, 79] width 10 height 10
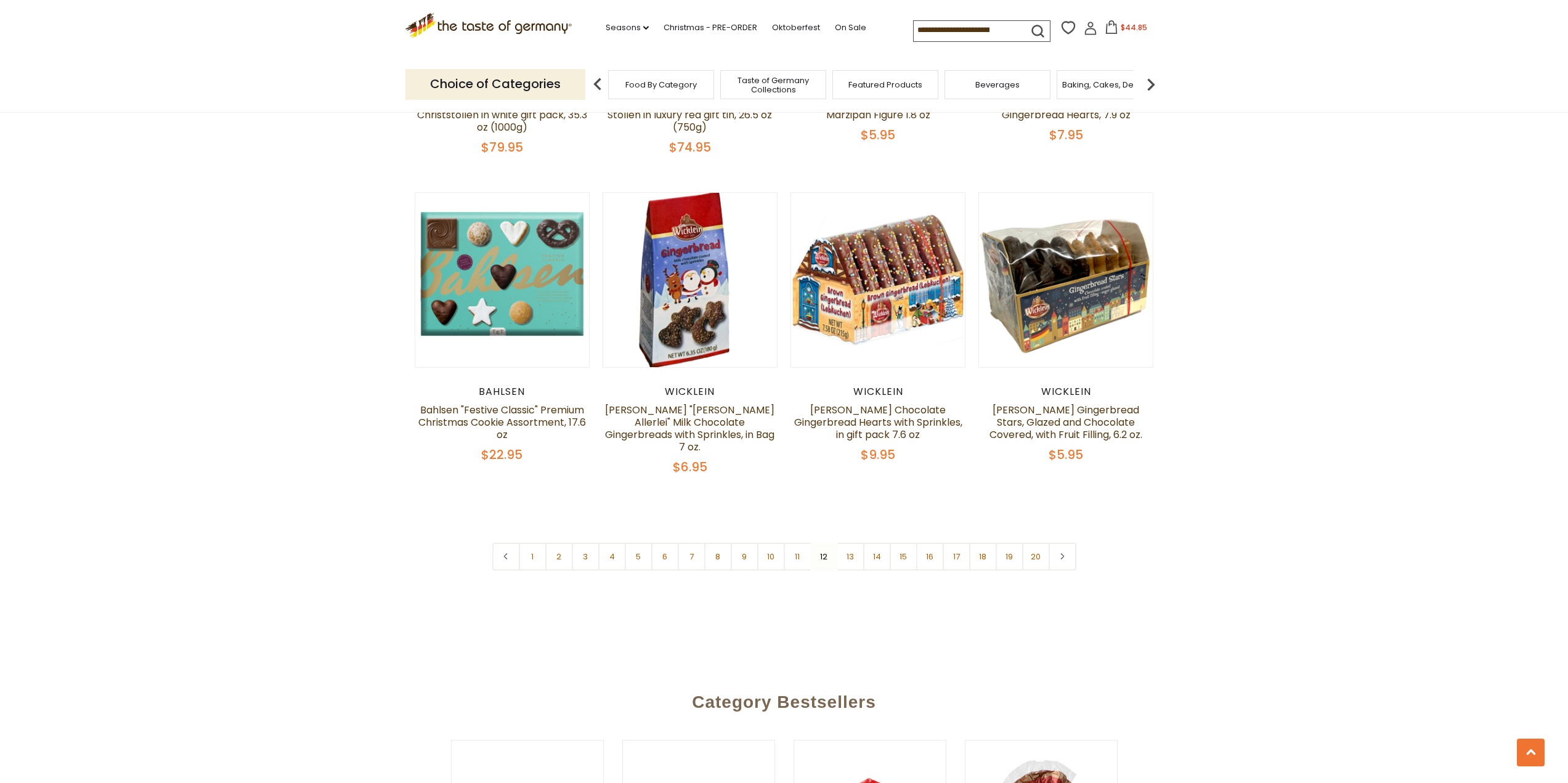
scroll to position [3048, 0]
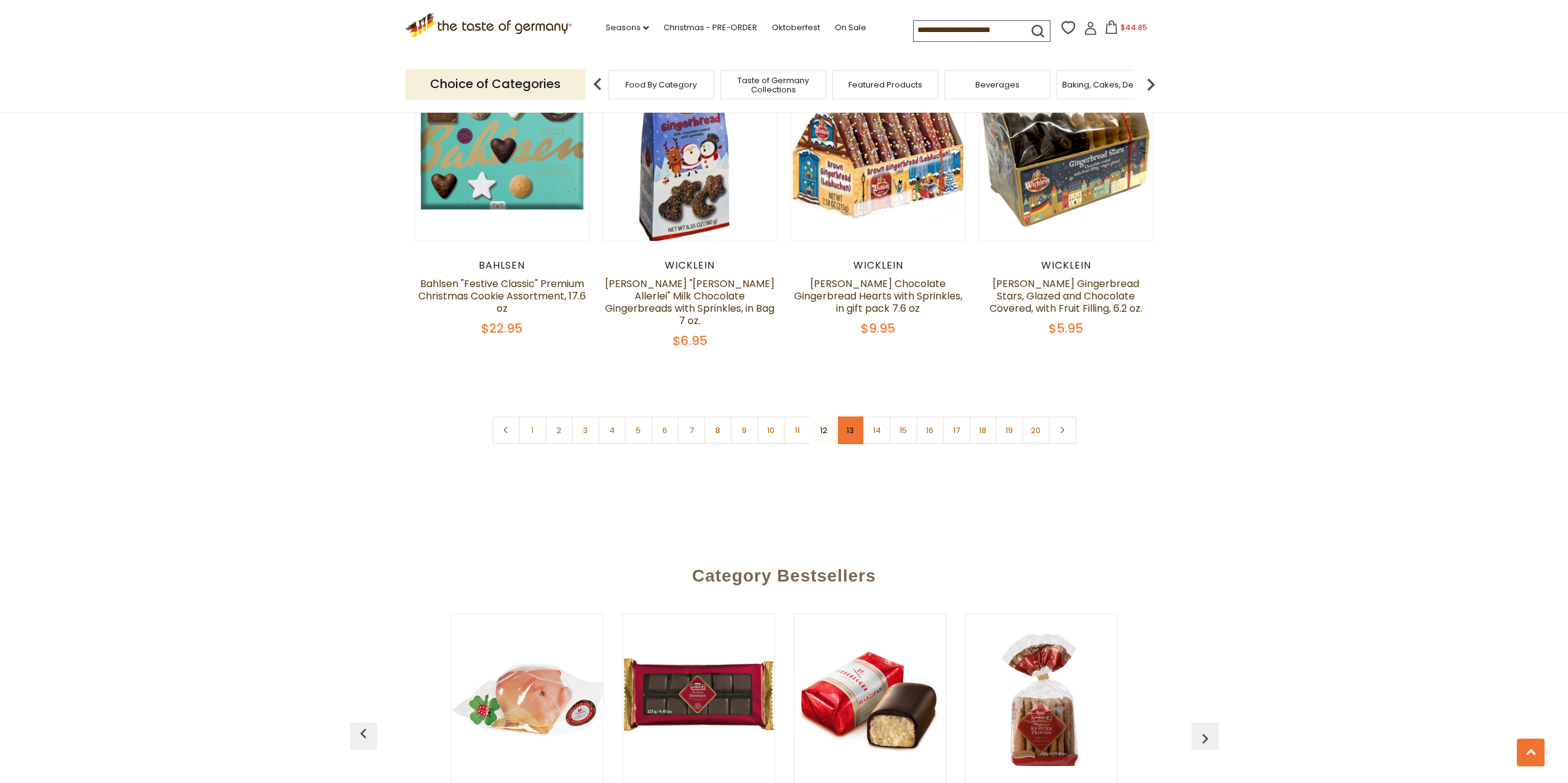
click at [845, 416] on link "13" at bounding box center [851, 430] width 28 height 28
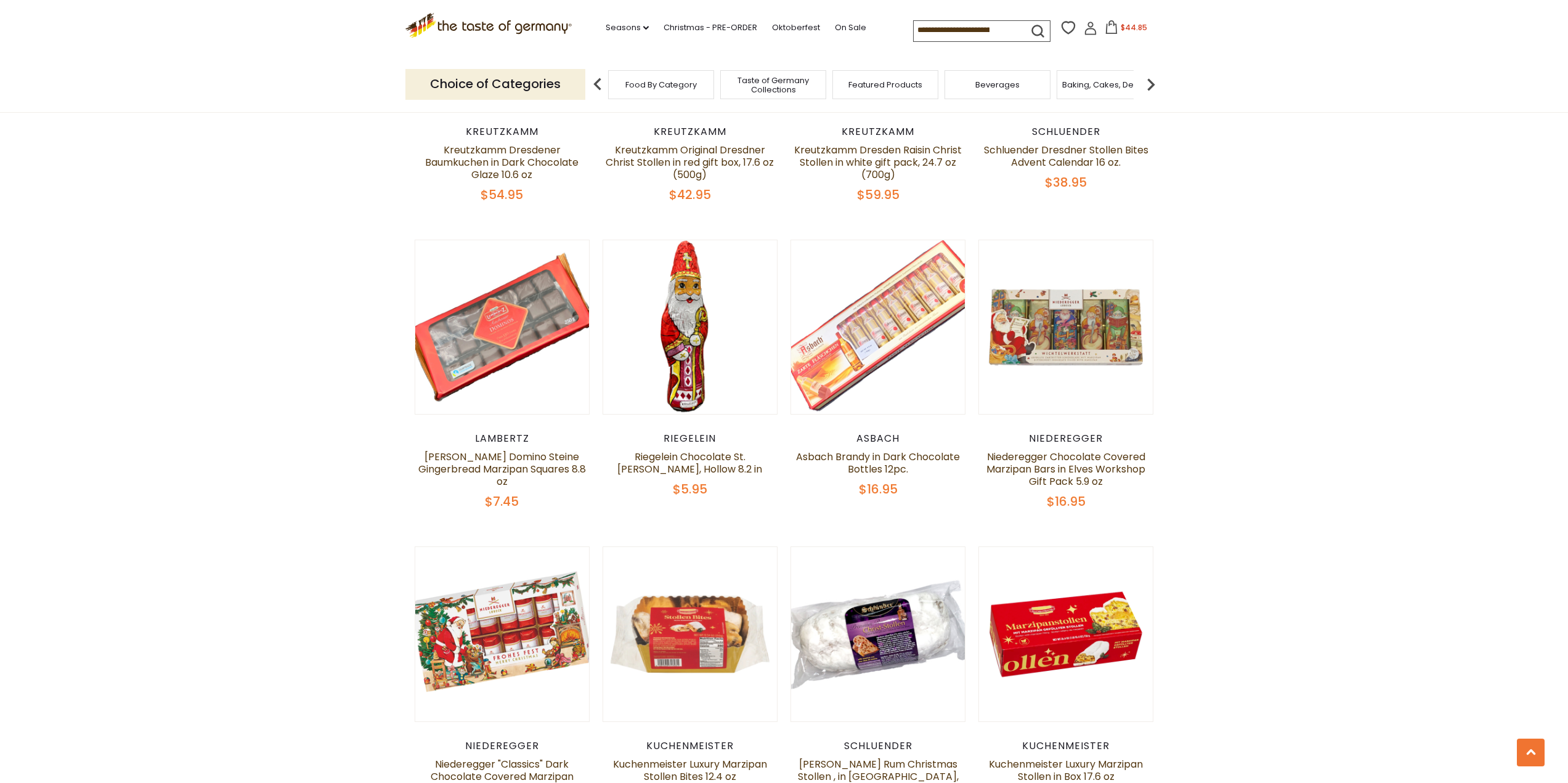
scroll to position [2924, 0]
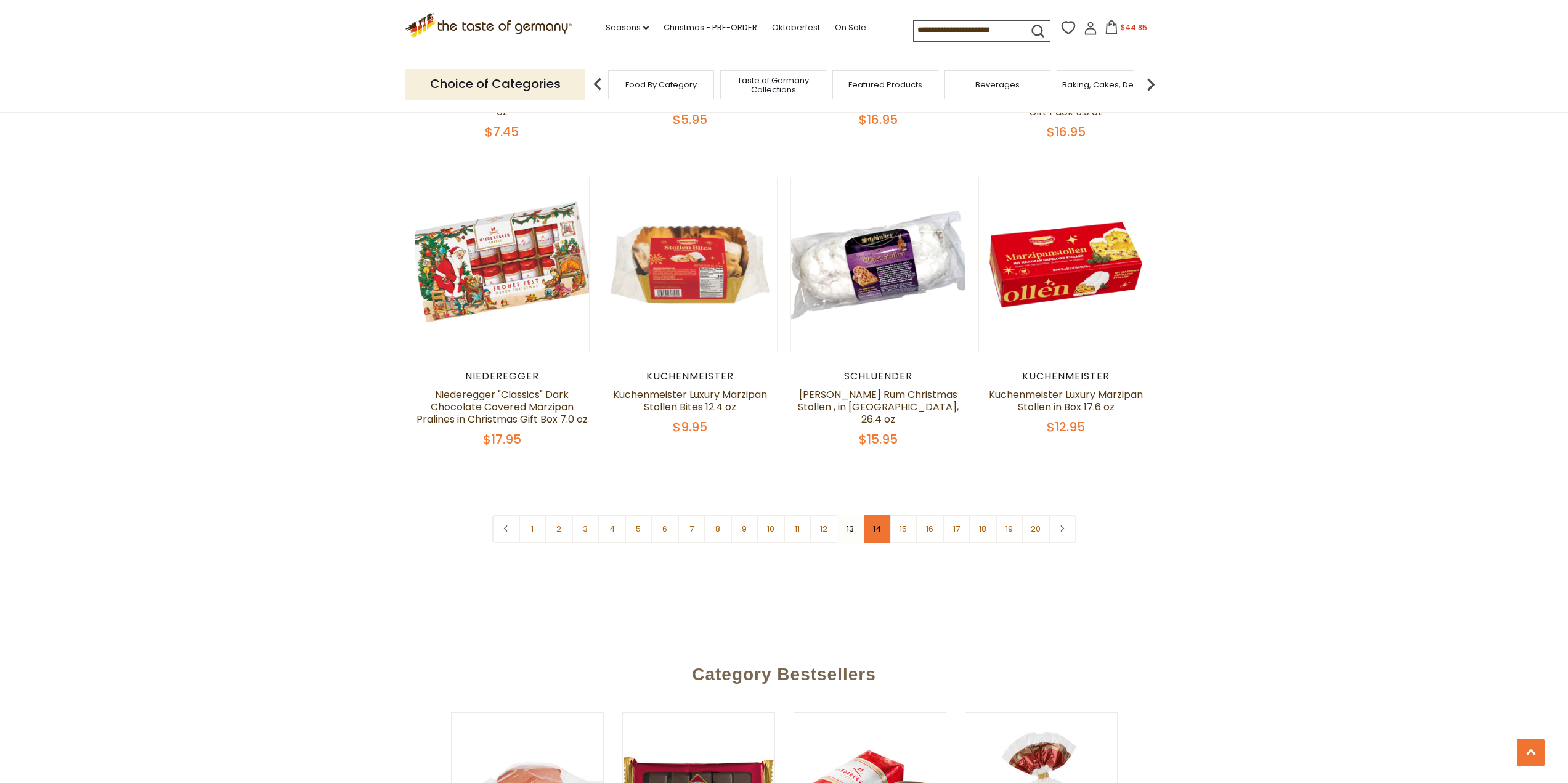
click at [884, 519] on link "14" at bounding box center [877, 529] width 28 height 28
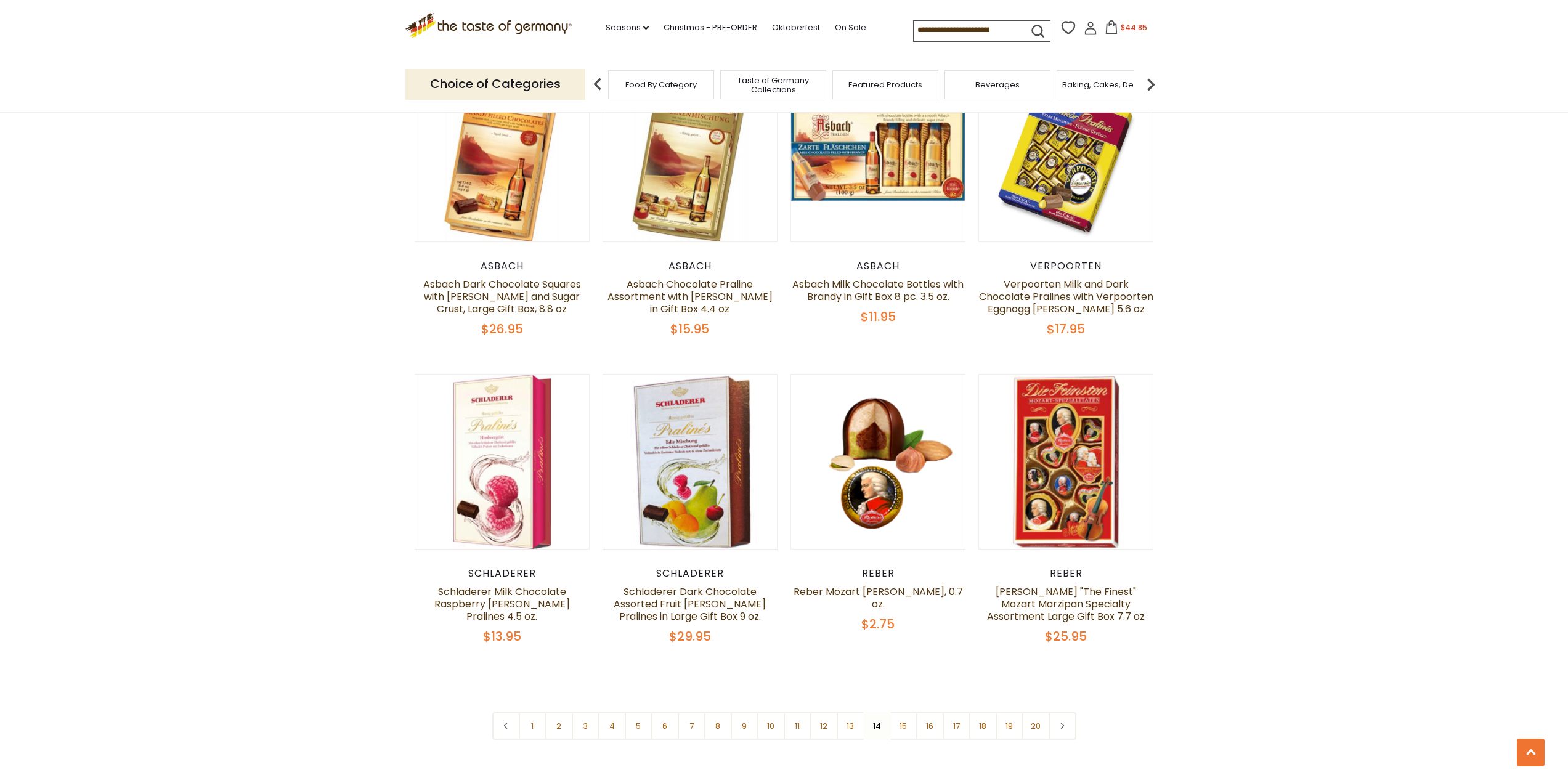
scroll to position [2801, 0]
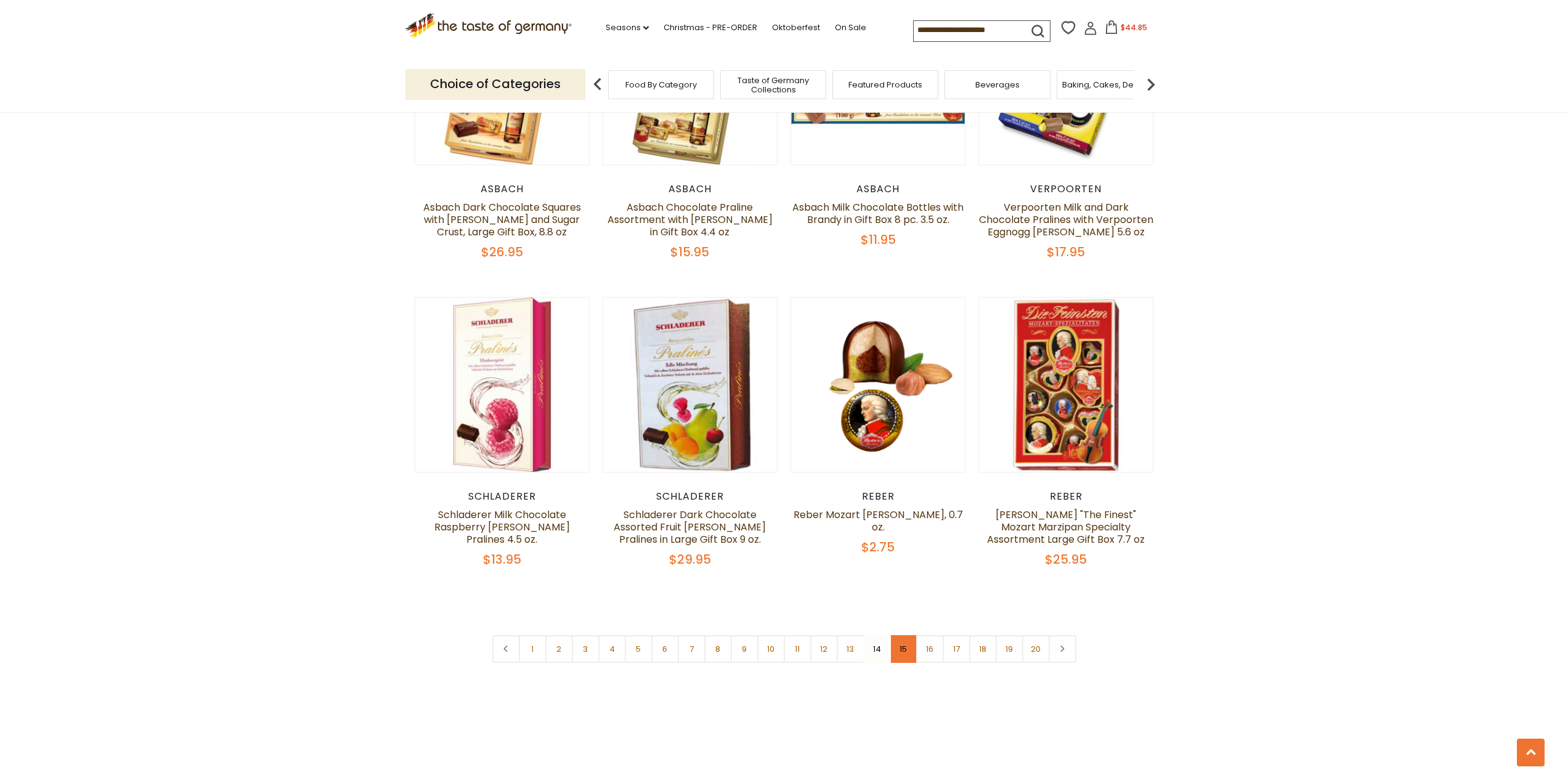
click at [908, 639] on link "15" at bounding box center [904, 648] width 28 height 28
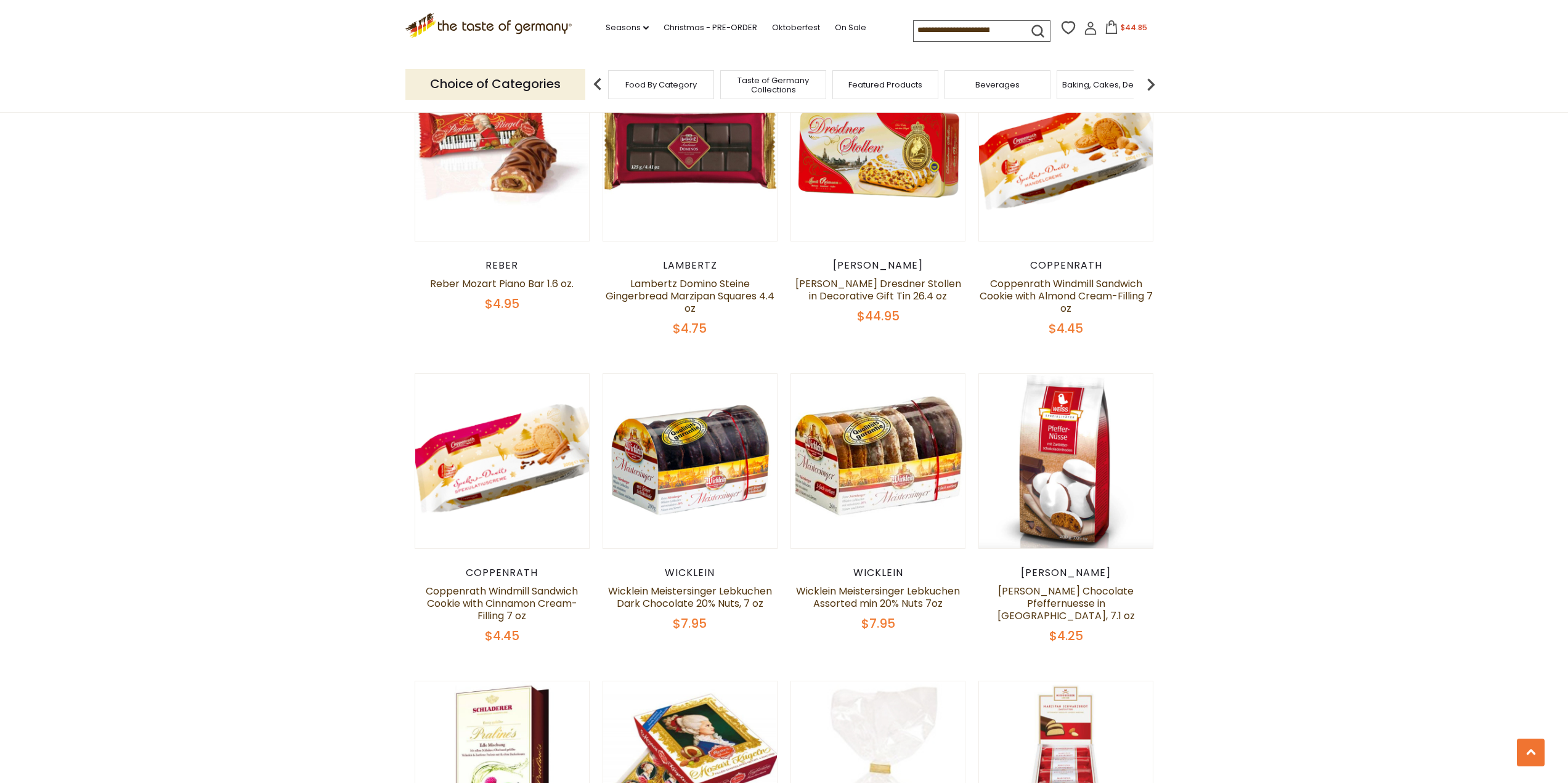
scroll to position [1015, 0]
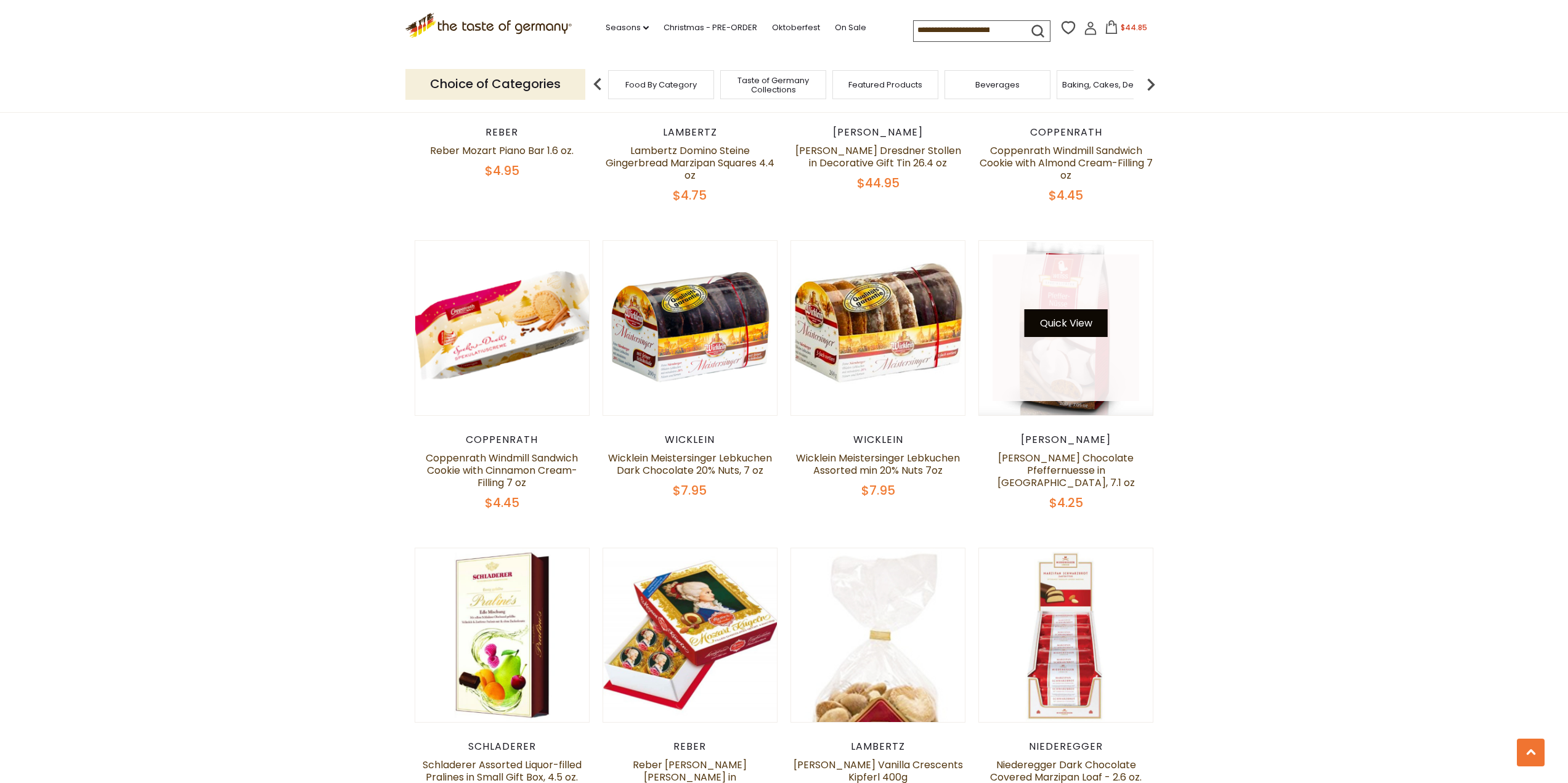
click at [1077, 330] on button "Quick View" at bounding box center [1066, 323] width 83 height 28
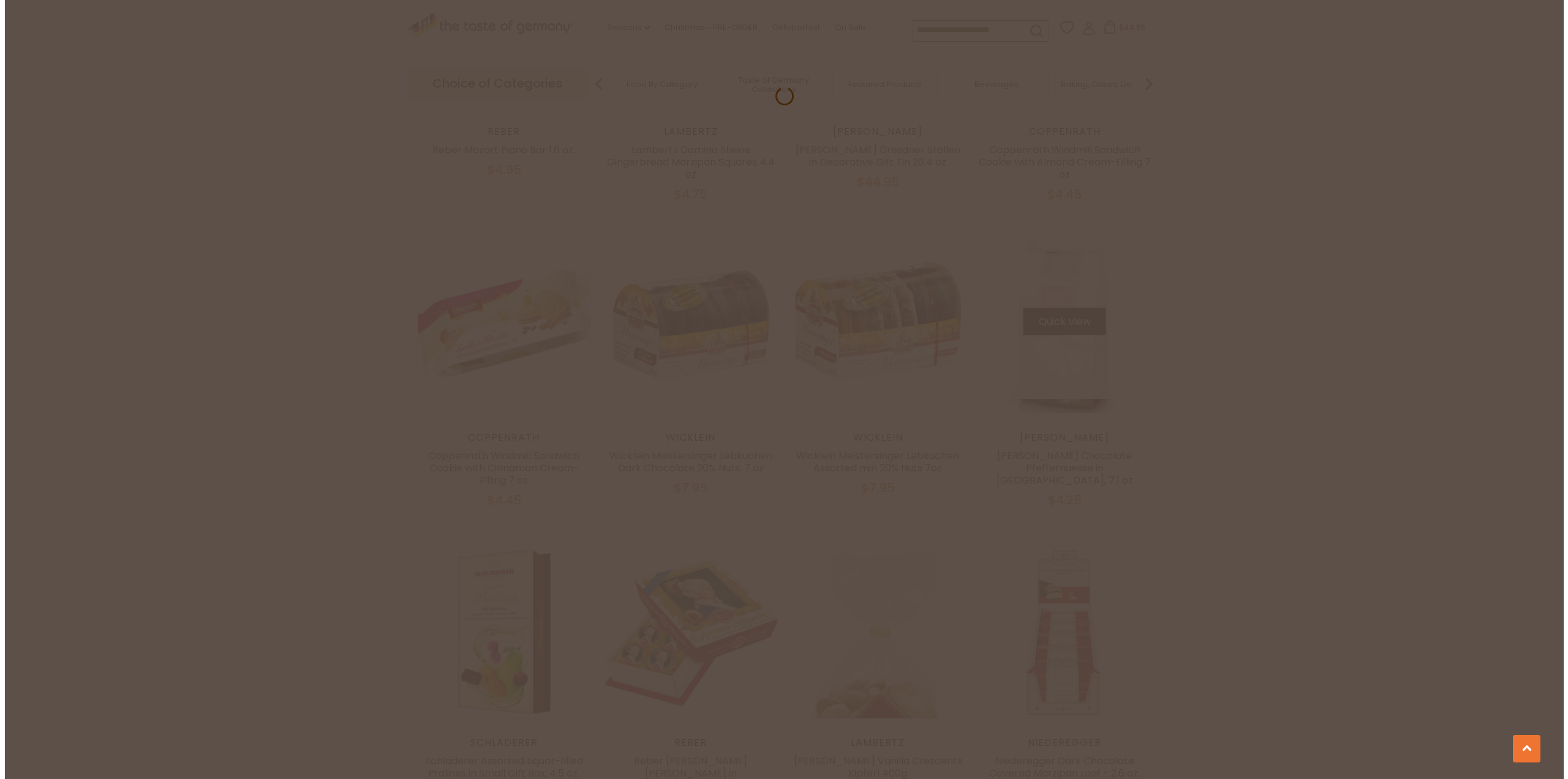
scroll to position [1012, 0]
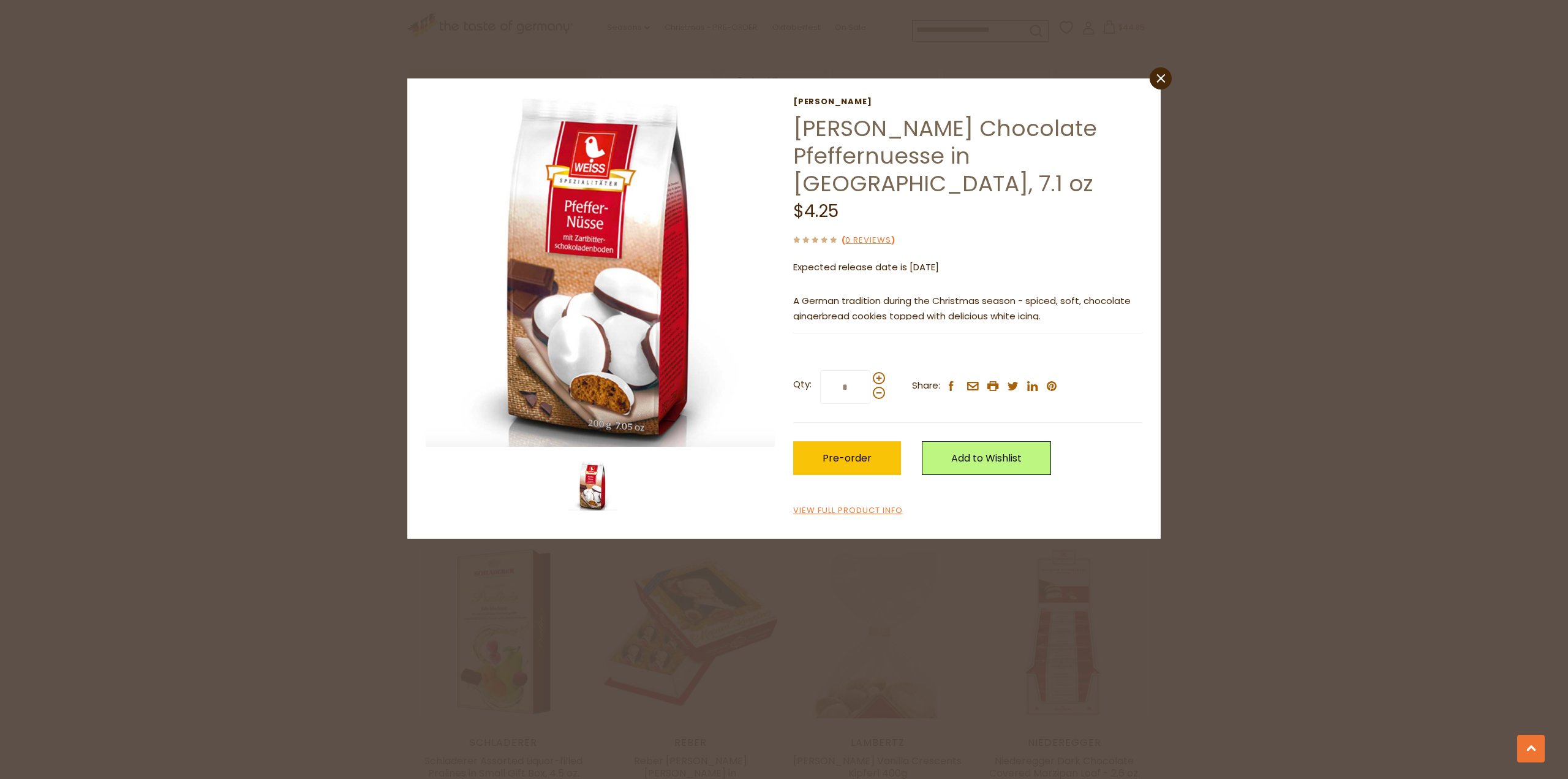
drag, startPoint x: 859, startPoint y: 363, endPoint x: 792, endPoint y: 350, distance: 68.2
click at [793, 370] on label "Qty: *" at bounding box center [839, 387] width 92 height 34
click at [820, 370] on input "*" at bounding box center [845, 387] width 50 height 34
type input "*"
click at [855, 451] on span "Pre-order" at bounding box center [847, 458] width 49 height 14
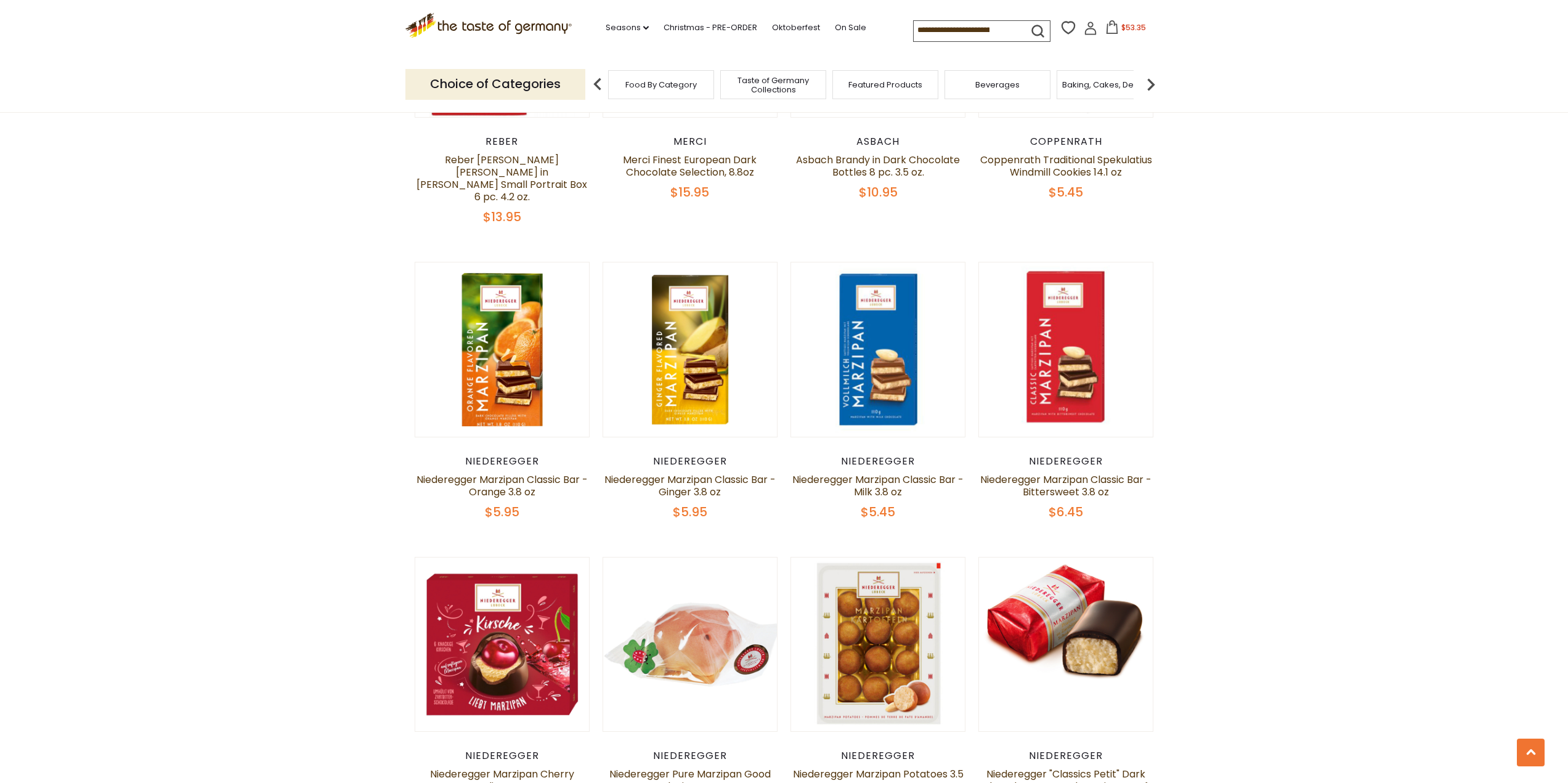
scroll to position [2493, 0]
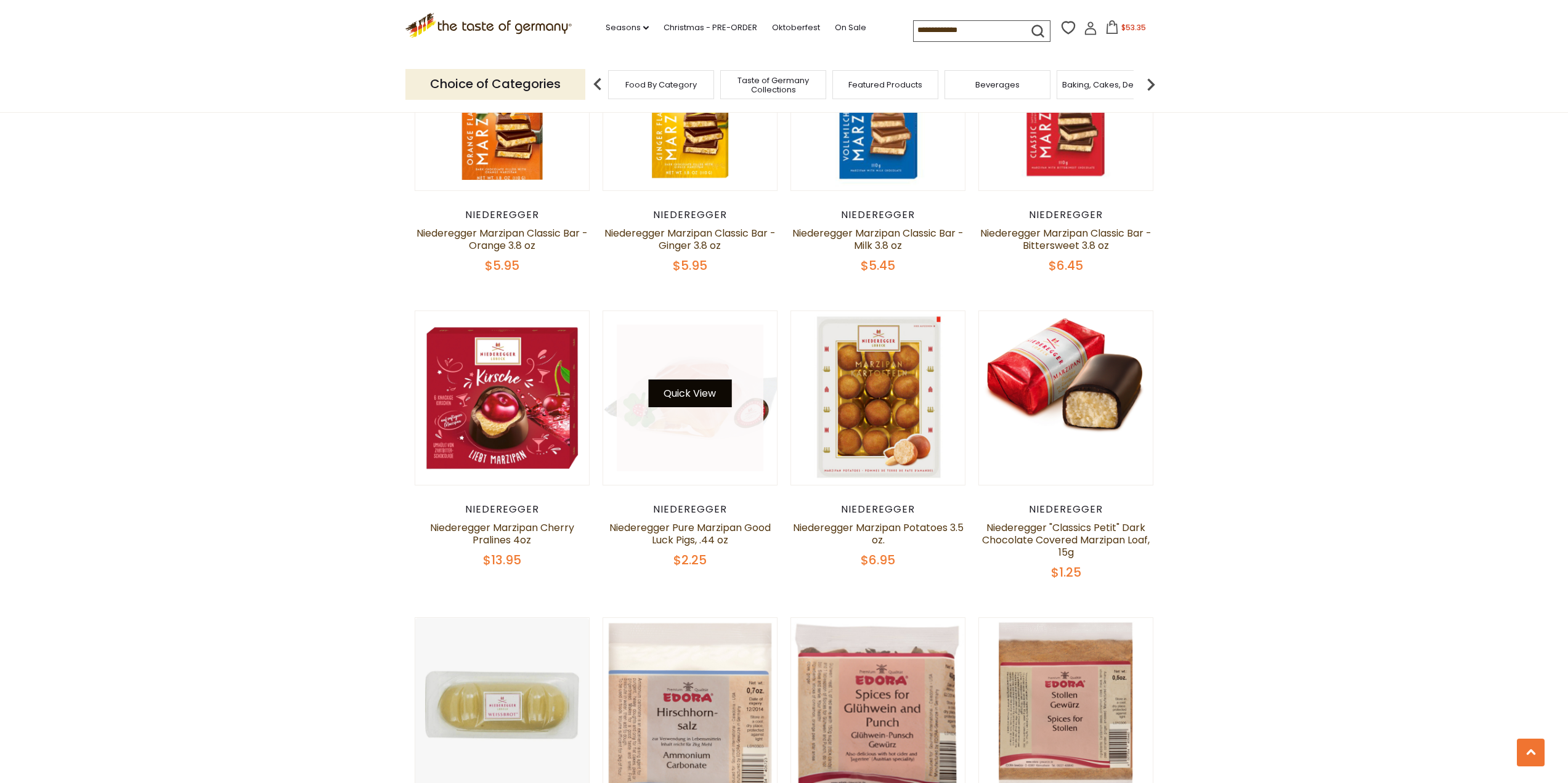
click at [691, 379] on button "Quick View" at bounding box center [690, 393] width 83 height 28
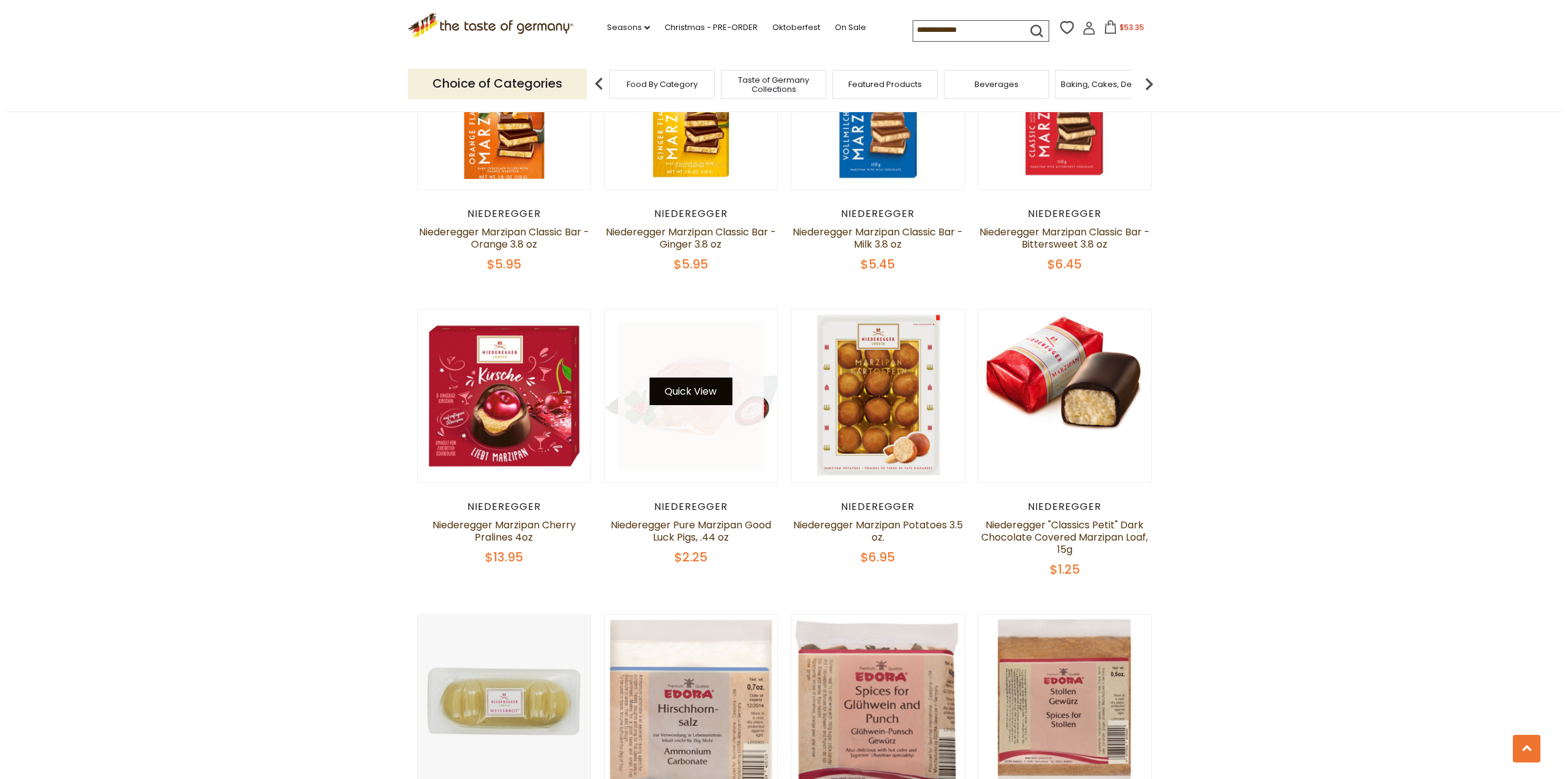
scroll to position [2483, 0]
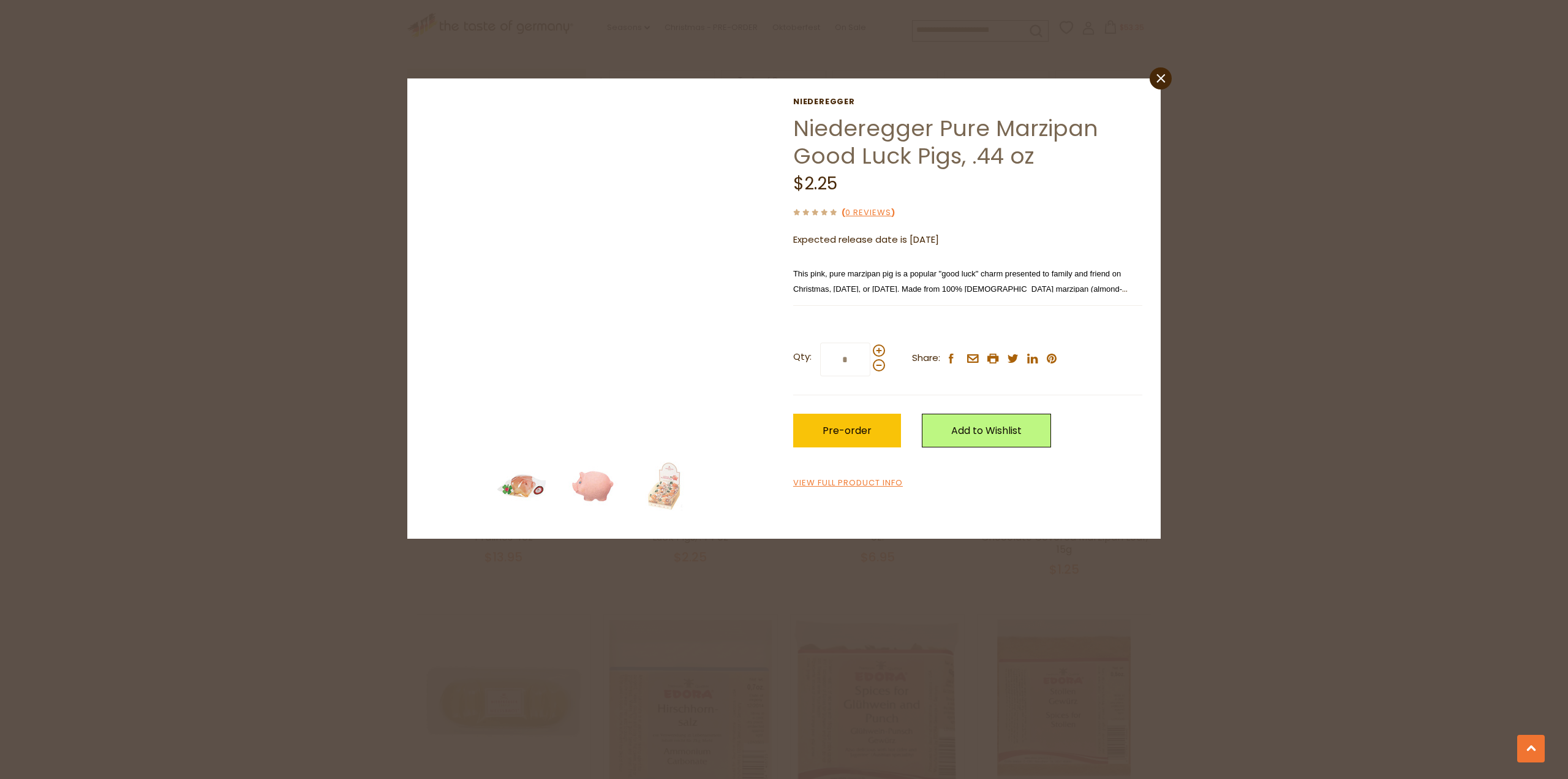
drag, startPoint x: 861, startPoint y: 358, endPoint x: 773, endPoint y: 358, distance: 88.0
click at [773, 358] on div "Niederegger Niederegger Pure Marzipan Good Luck Pigs, .44 oz $2.25 ( 0 Reviews …" at bounding box center [784, 308] width 735 height 423
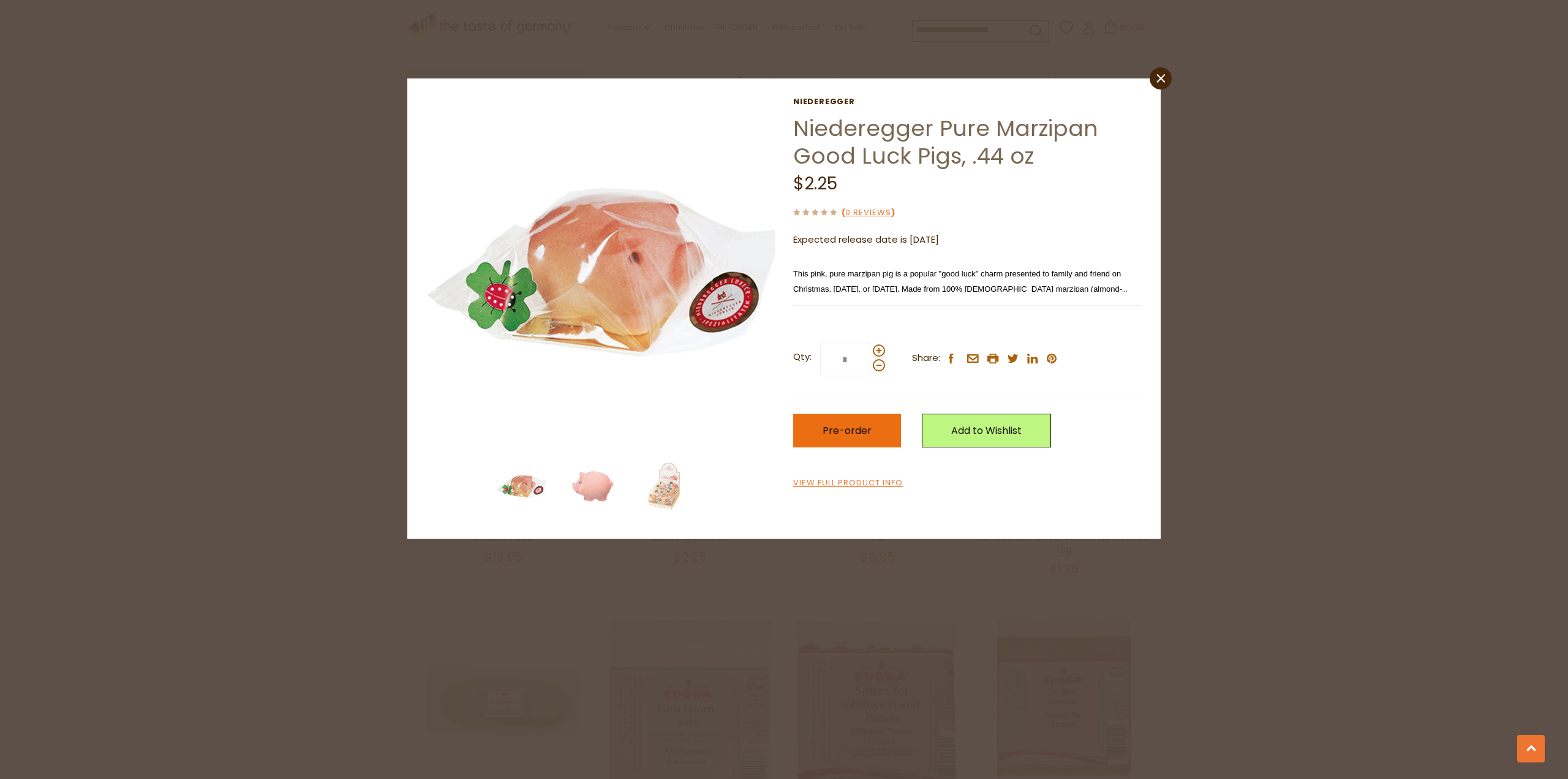
type input "*"
click at [839, 435] on span "Pre-order" at bounding box center [847, 430] width 49 height 14
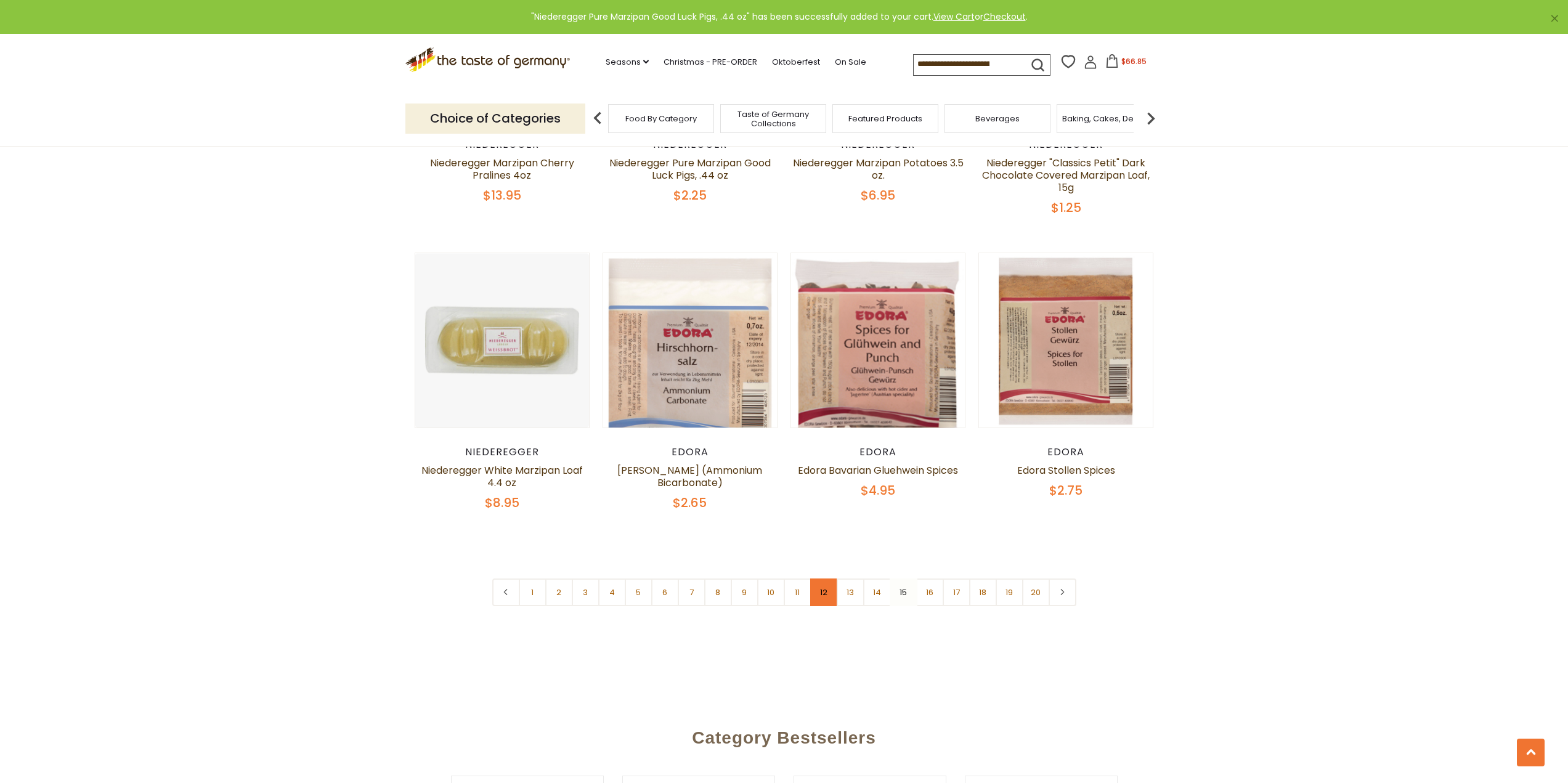
scroll to position [2924, 0]
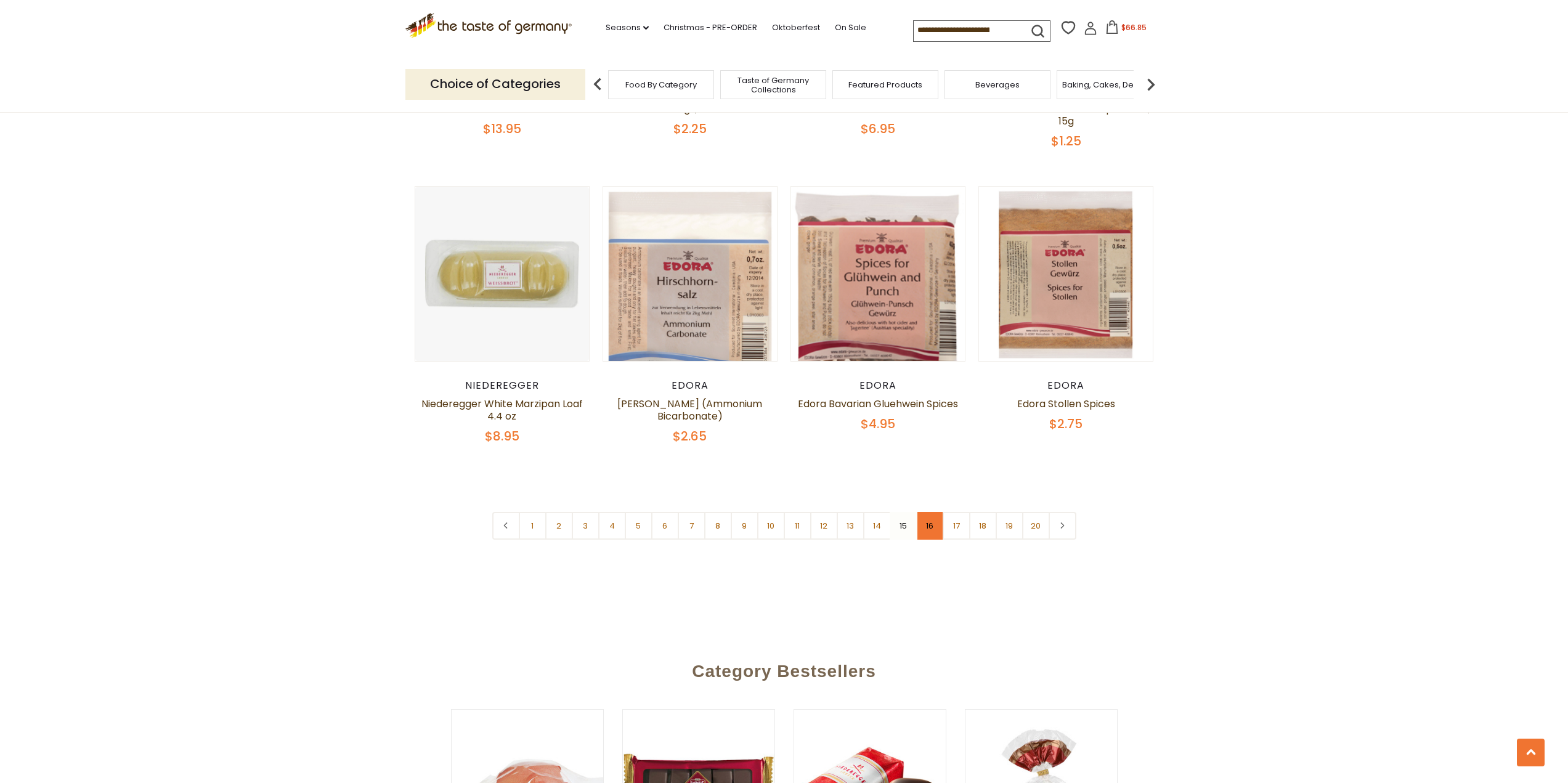
click at [929, 512] on link "16" at bounding box center [930, 525] width 28 height 28
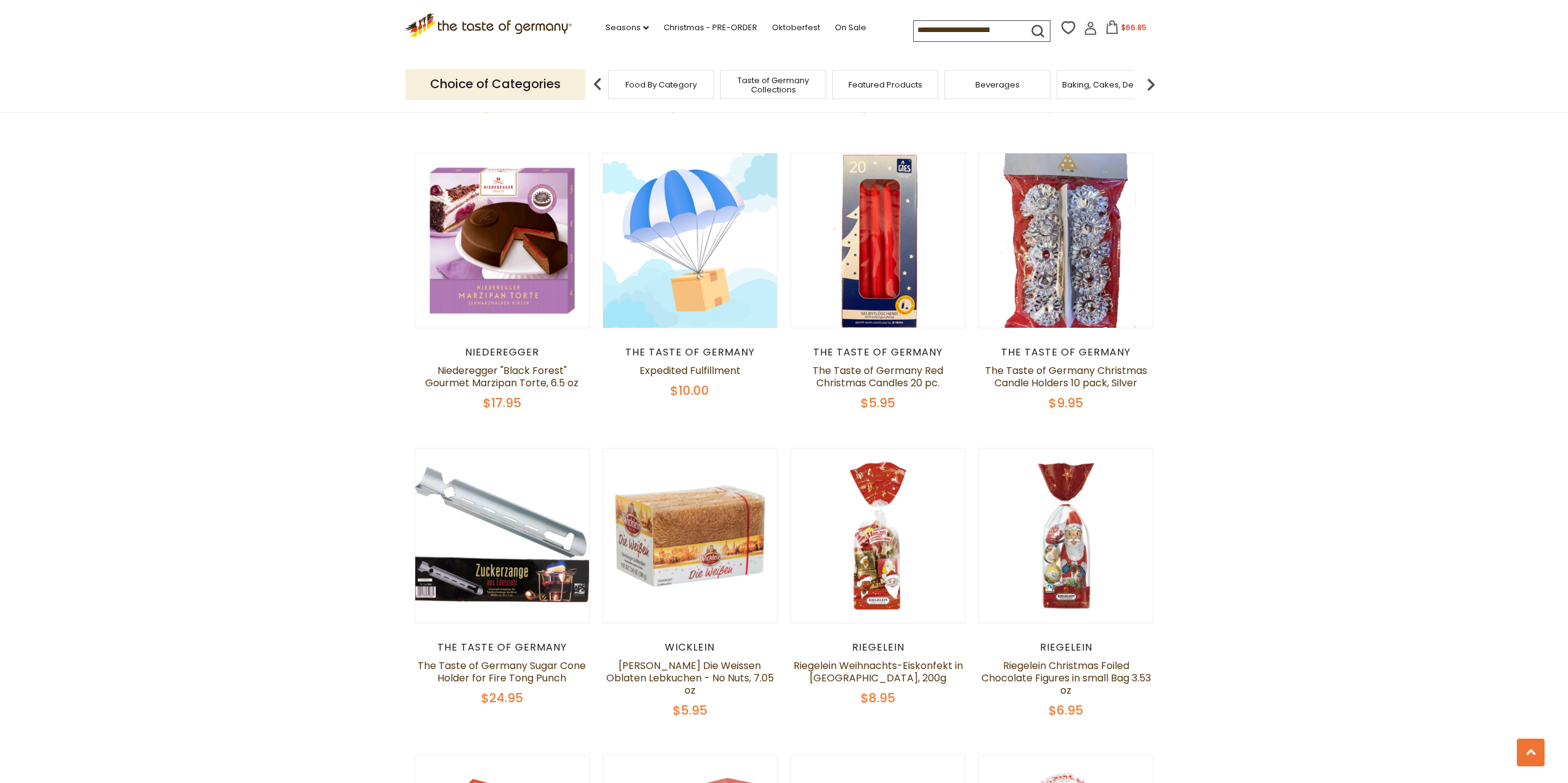
scroll to position [1754, 0]
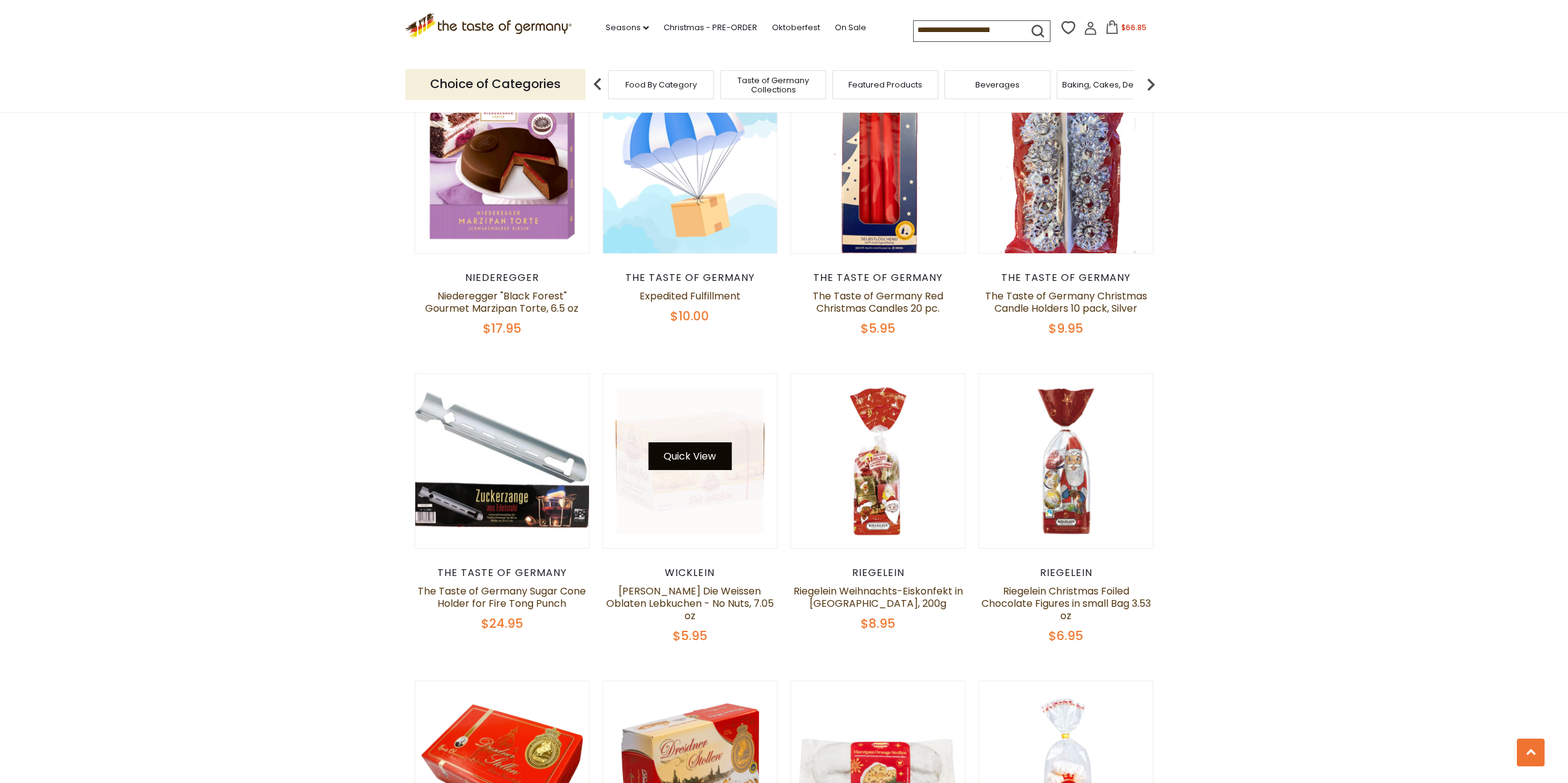
click at [696, 452] on button "Quick View" at bounding box center [690, 456] width 83 height 28
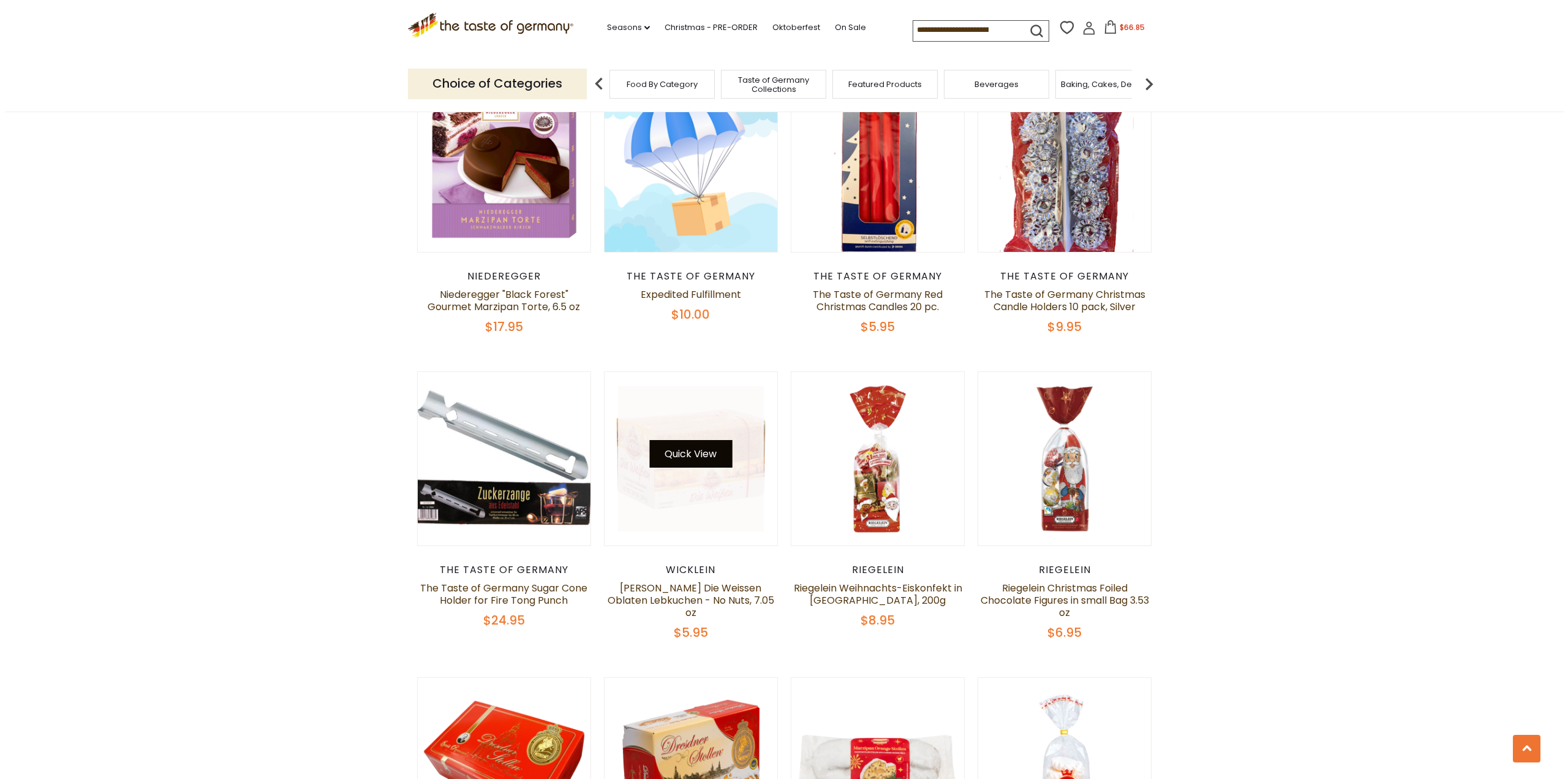
scroll to position [1747, 0]
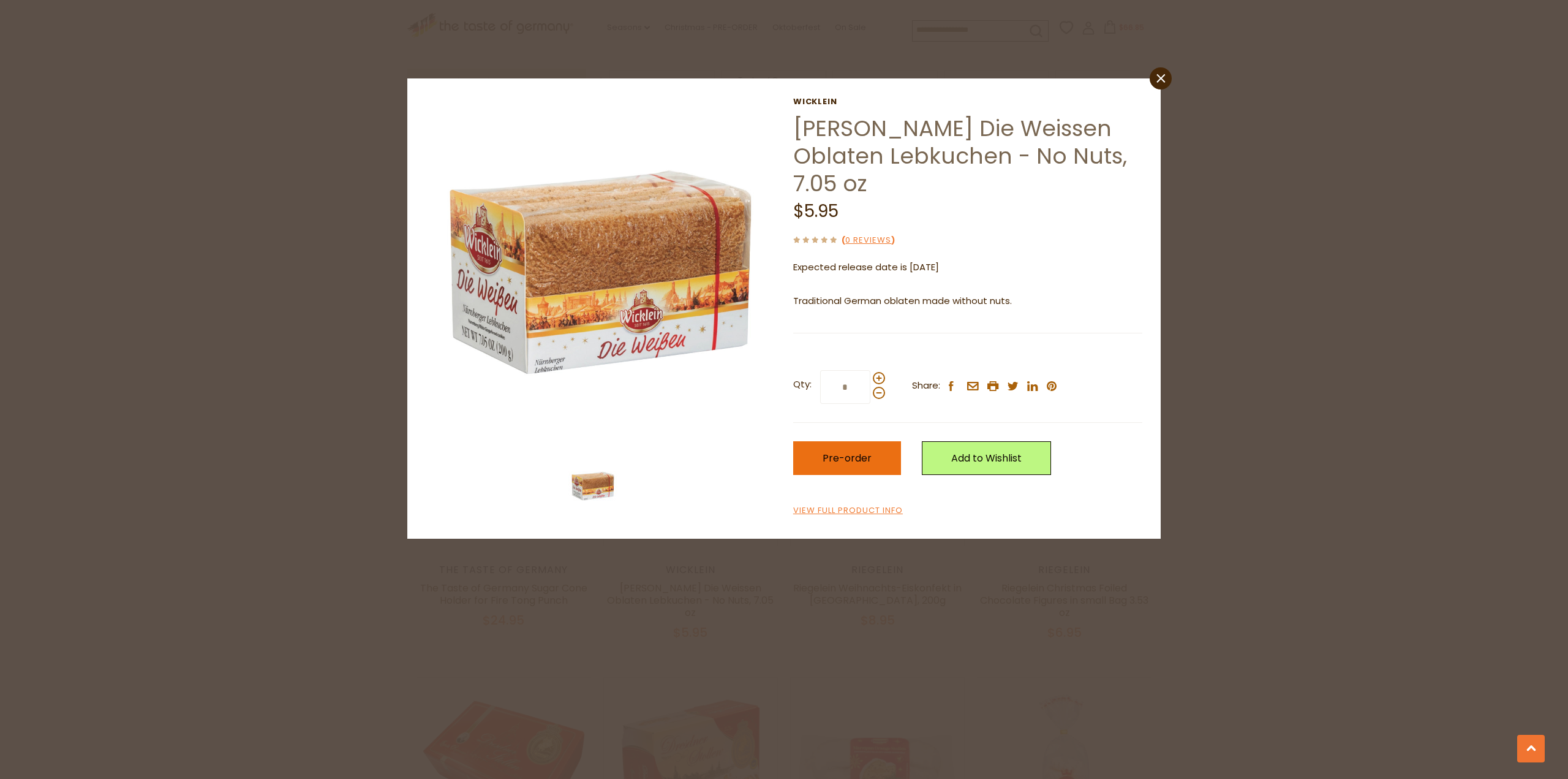
click at [854, 451] on span "Pre-order" at bounding box center [847, 458] width 49 height 14
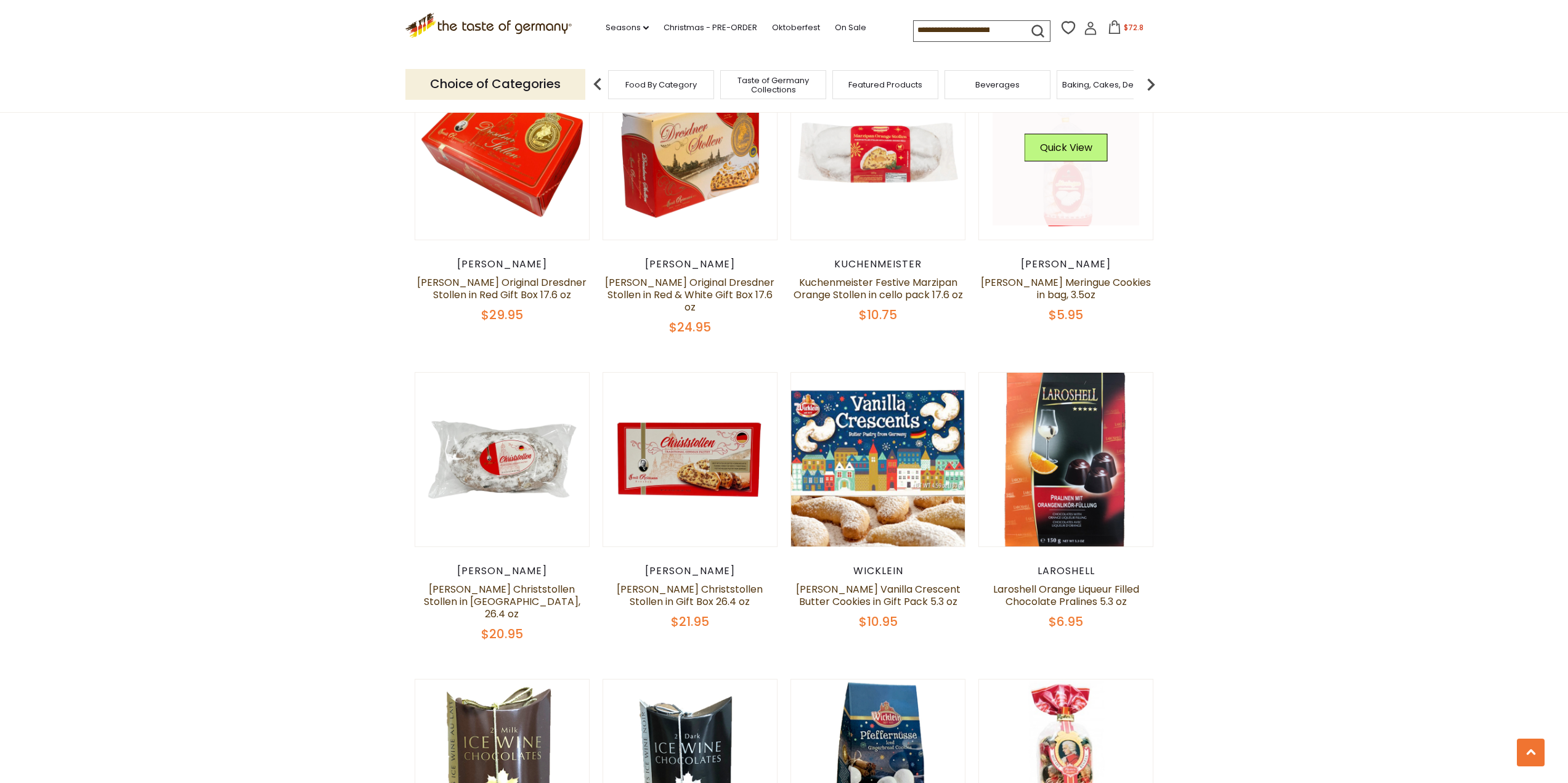
scroll to position [2678, 0]
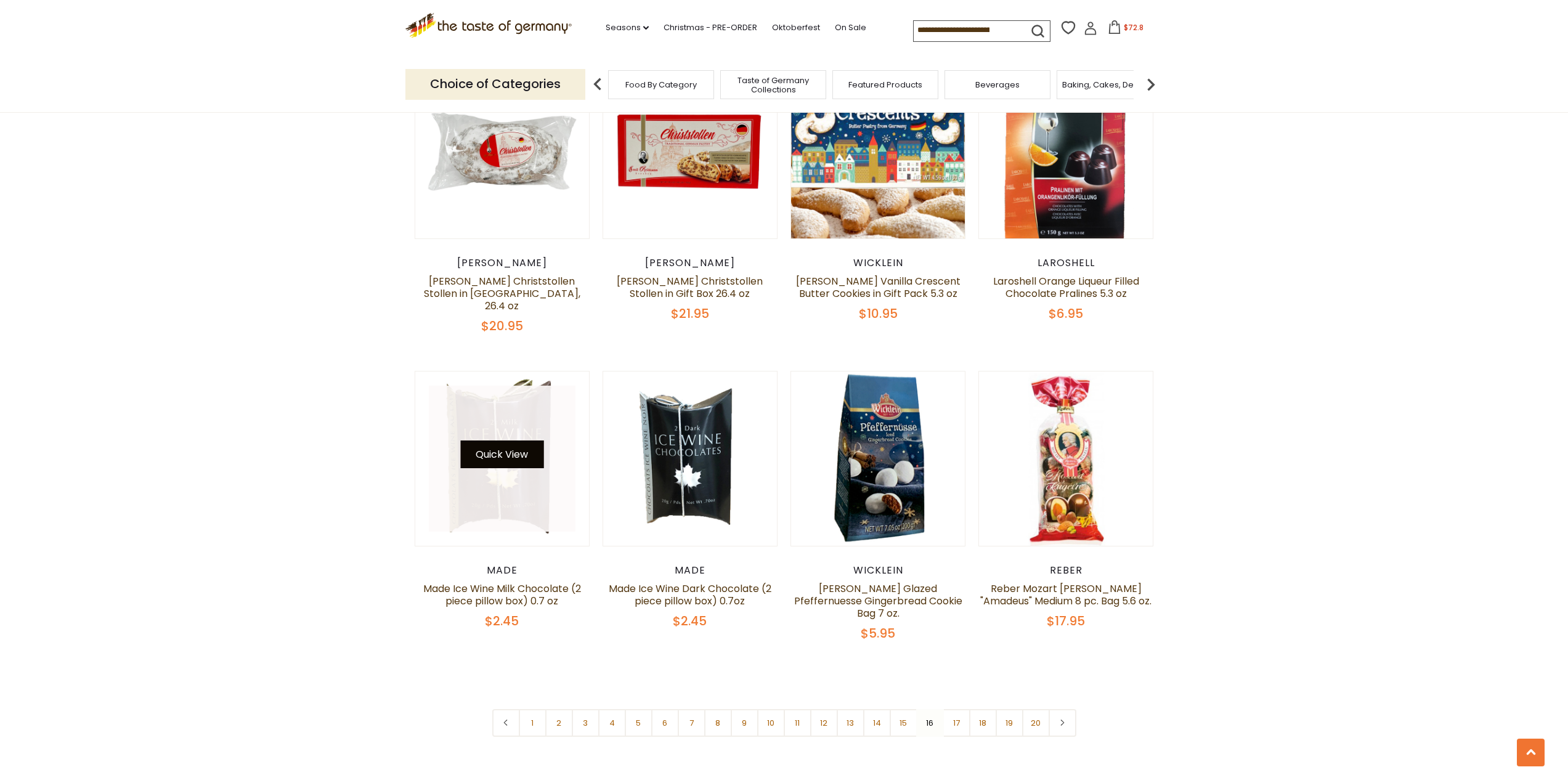
click at [514, 440] on button "Quick View" at bounding box center [502, 454] width 83 height 28
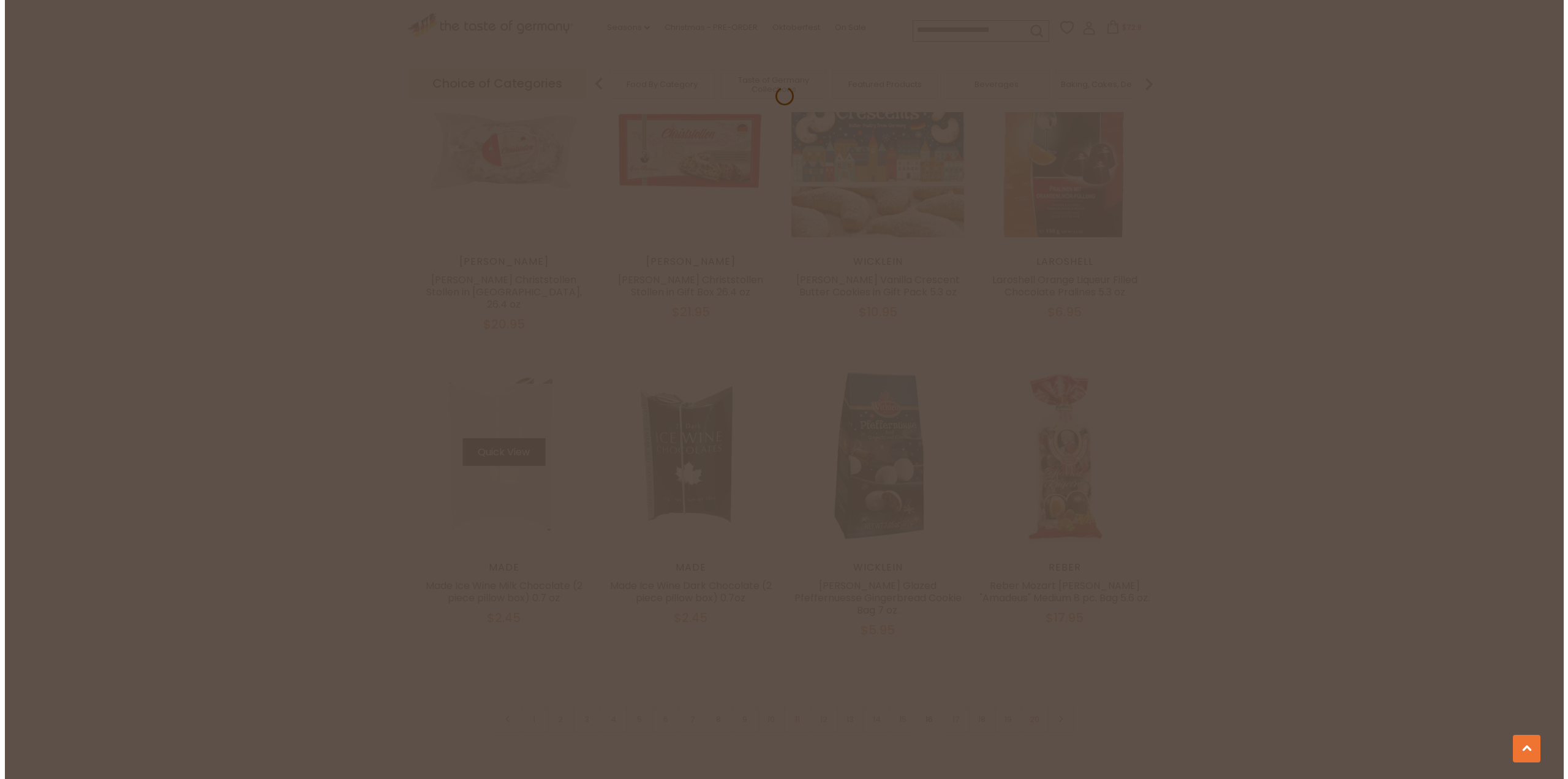
scroll to position [2666, 0]
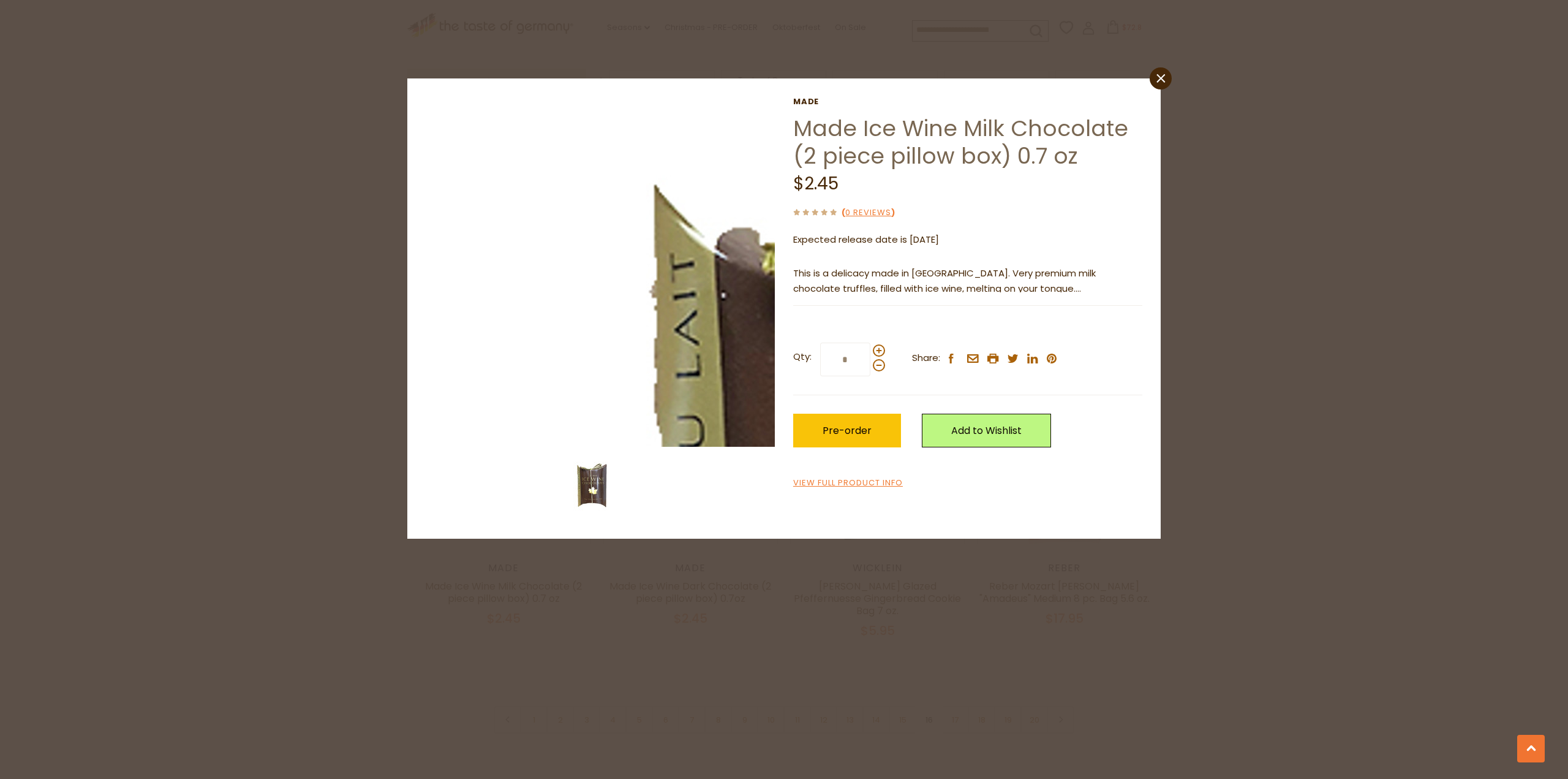
drag, startPoint x: 855, startPoint y: 358, endPoint x: 760, endPoint y: 360, distance: 95.0
click at [760, 360] on div "Made Made Ice Wine Milk Chocolate (2 piece pillow box) 0.7 oz $2.45 ( 0 Reviews…" at bounding box center [784, 308] width 735 height 423
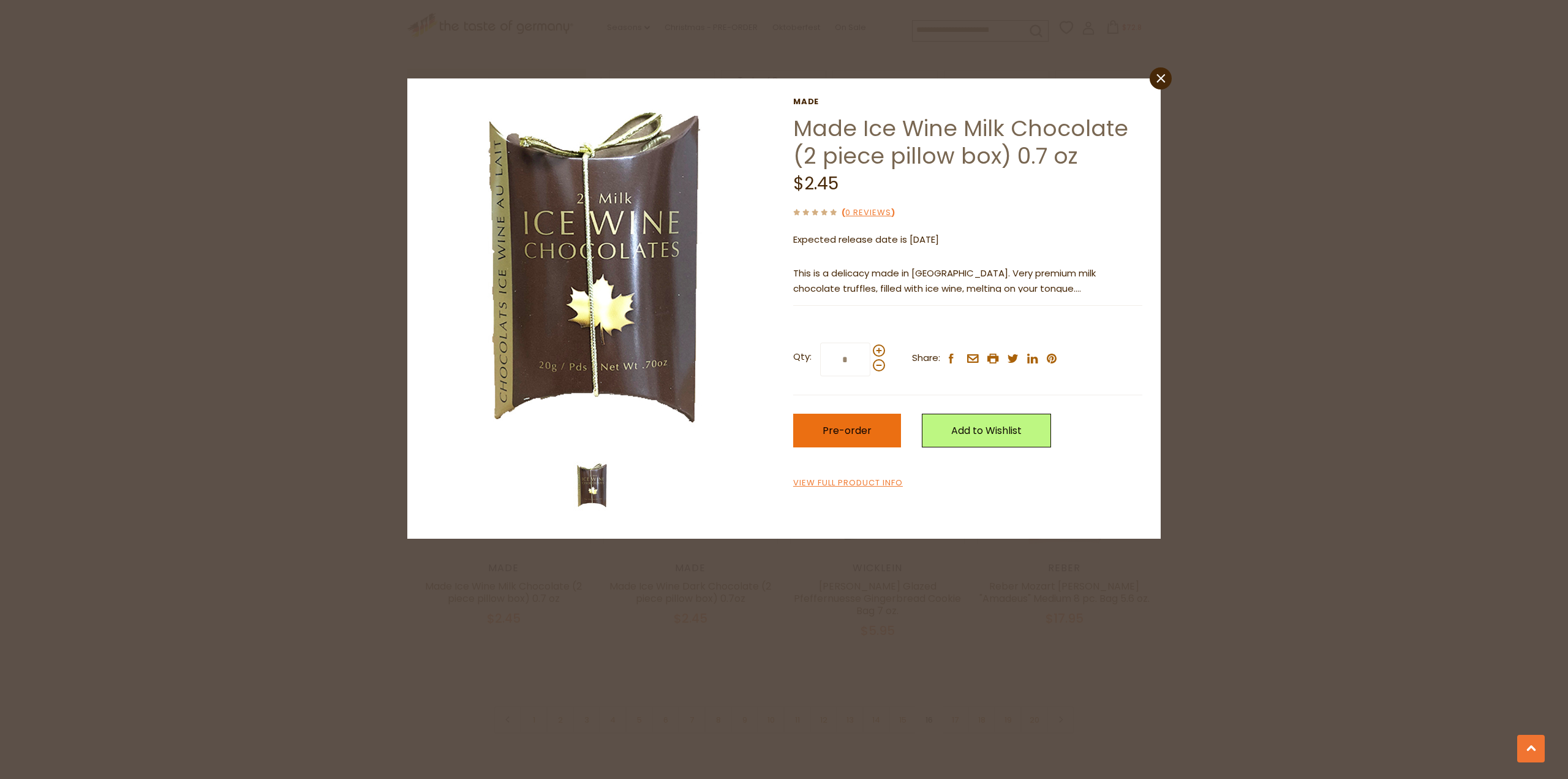
type input "*"
click at [853, 433] on span "Pre-order" at bounding box center [847, 430] width 49 height 14
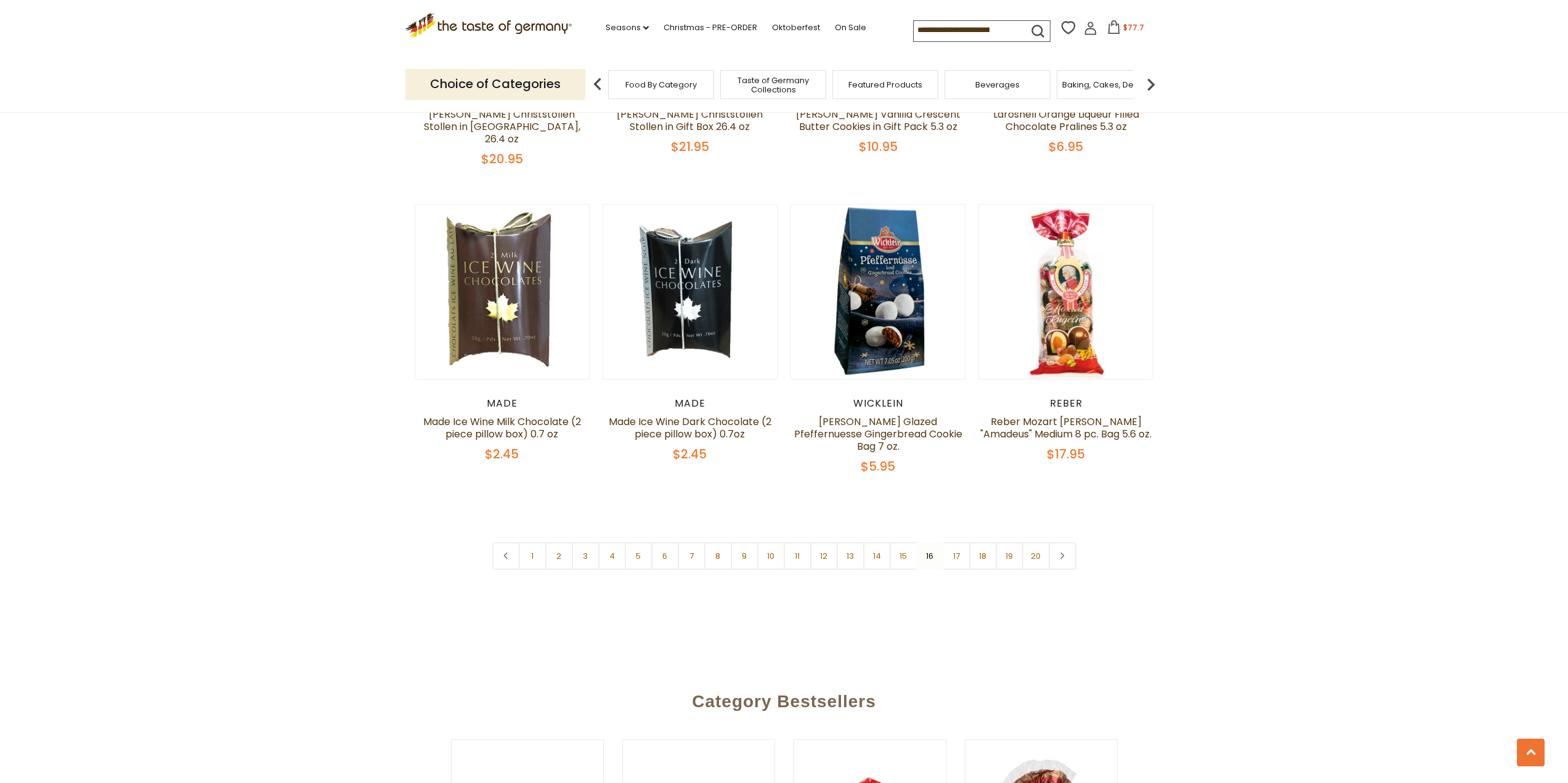
scroll to position [2924, 0]
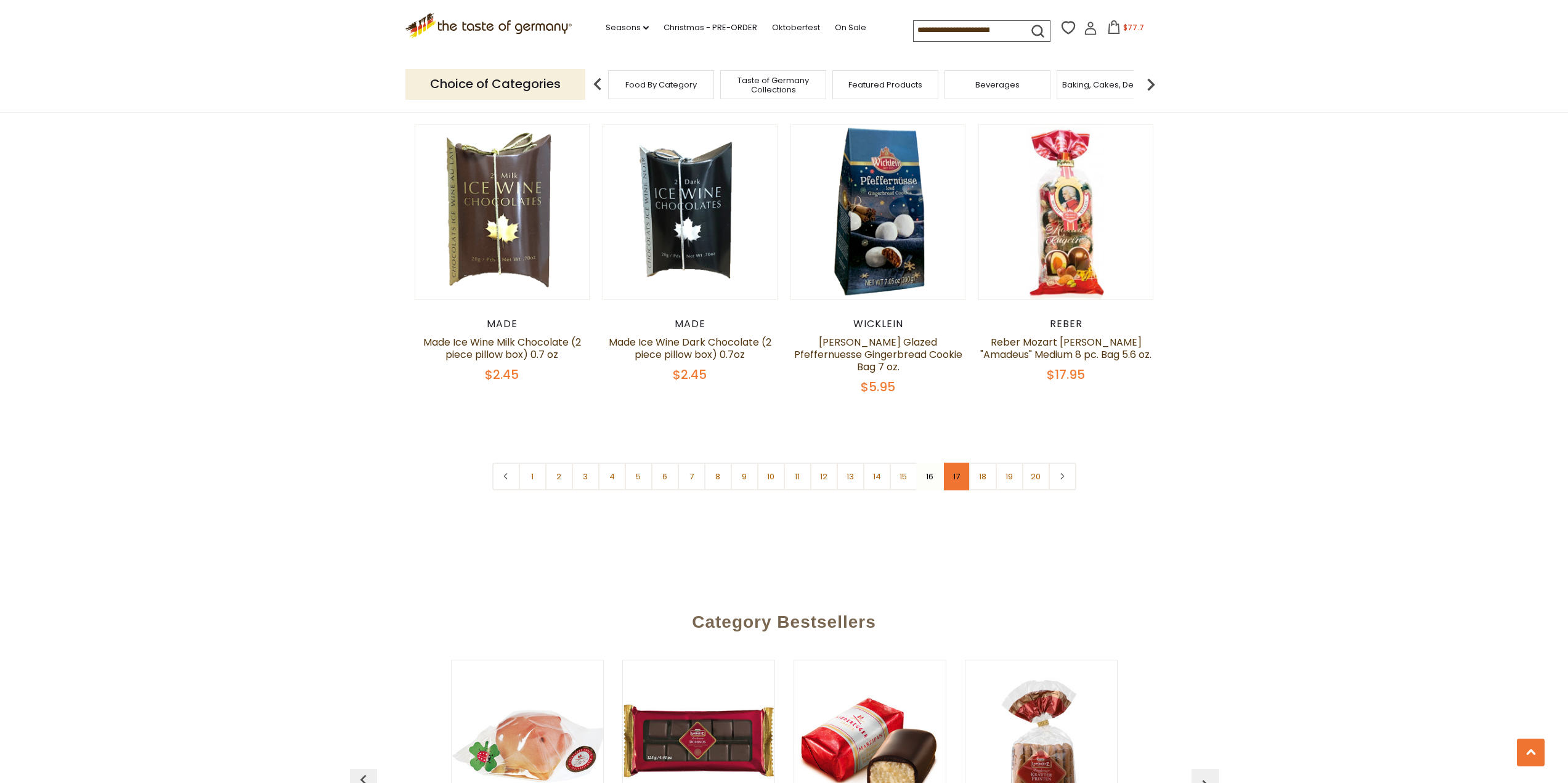
click at [953, 463] on link "17" at bounding box center [957, 477] width 28 height 28
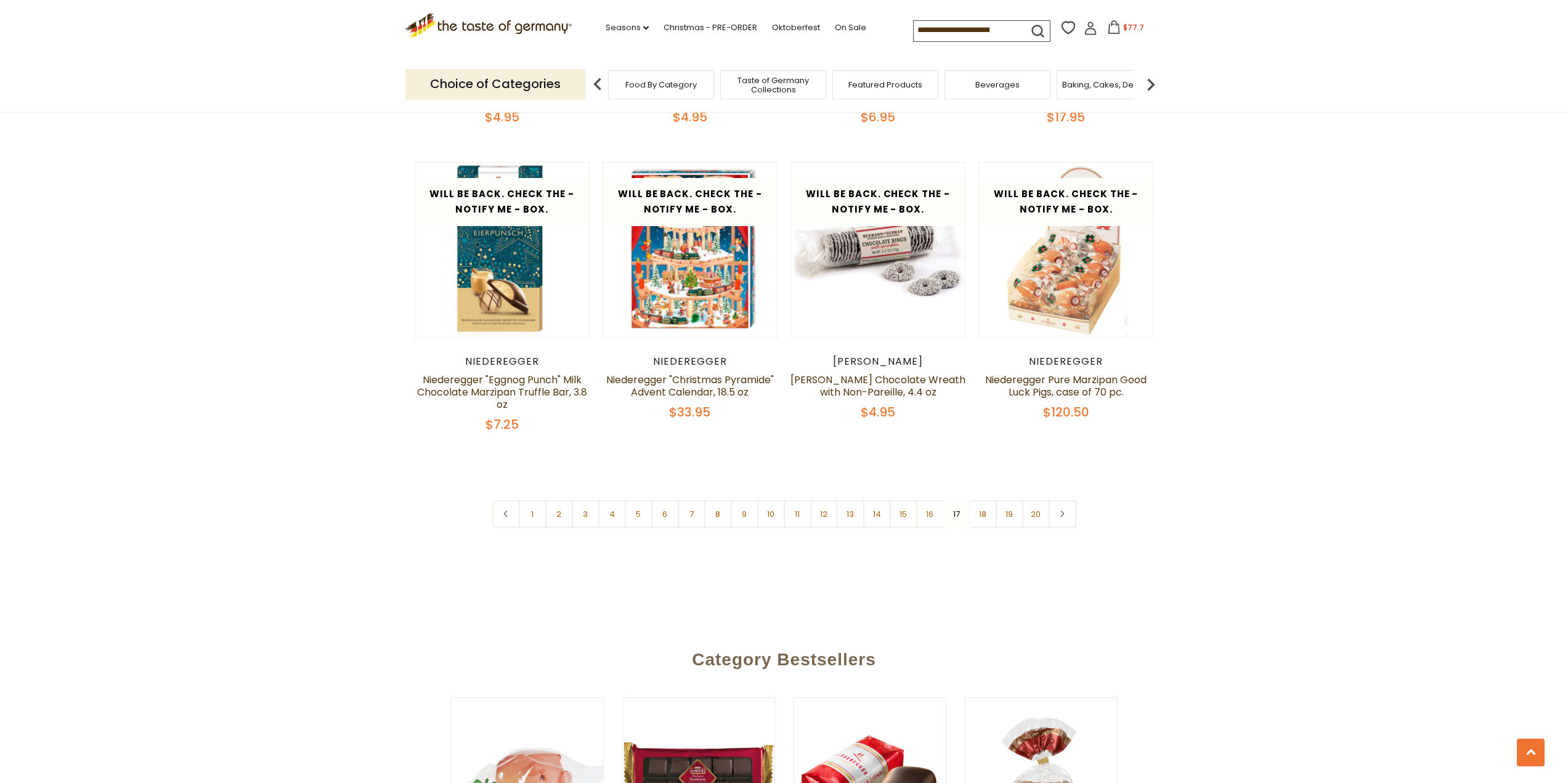
scroll to position [2986, 0]
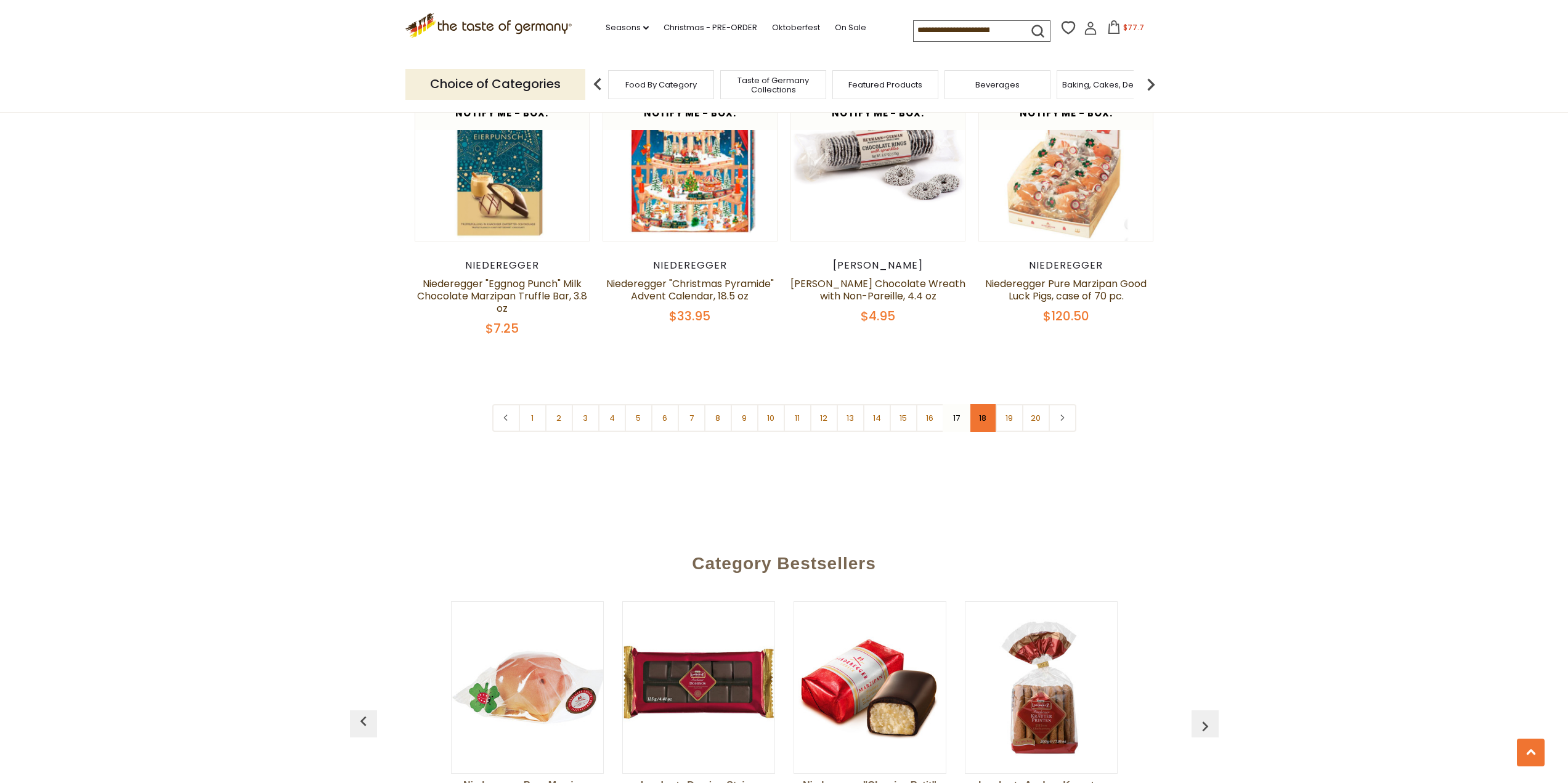
click at [987, 405] on link "18" at bounding box center [983, 418] width 28 height 28
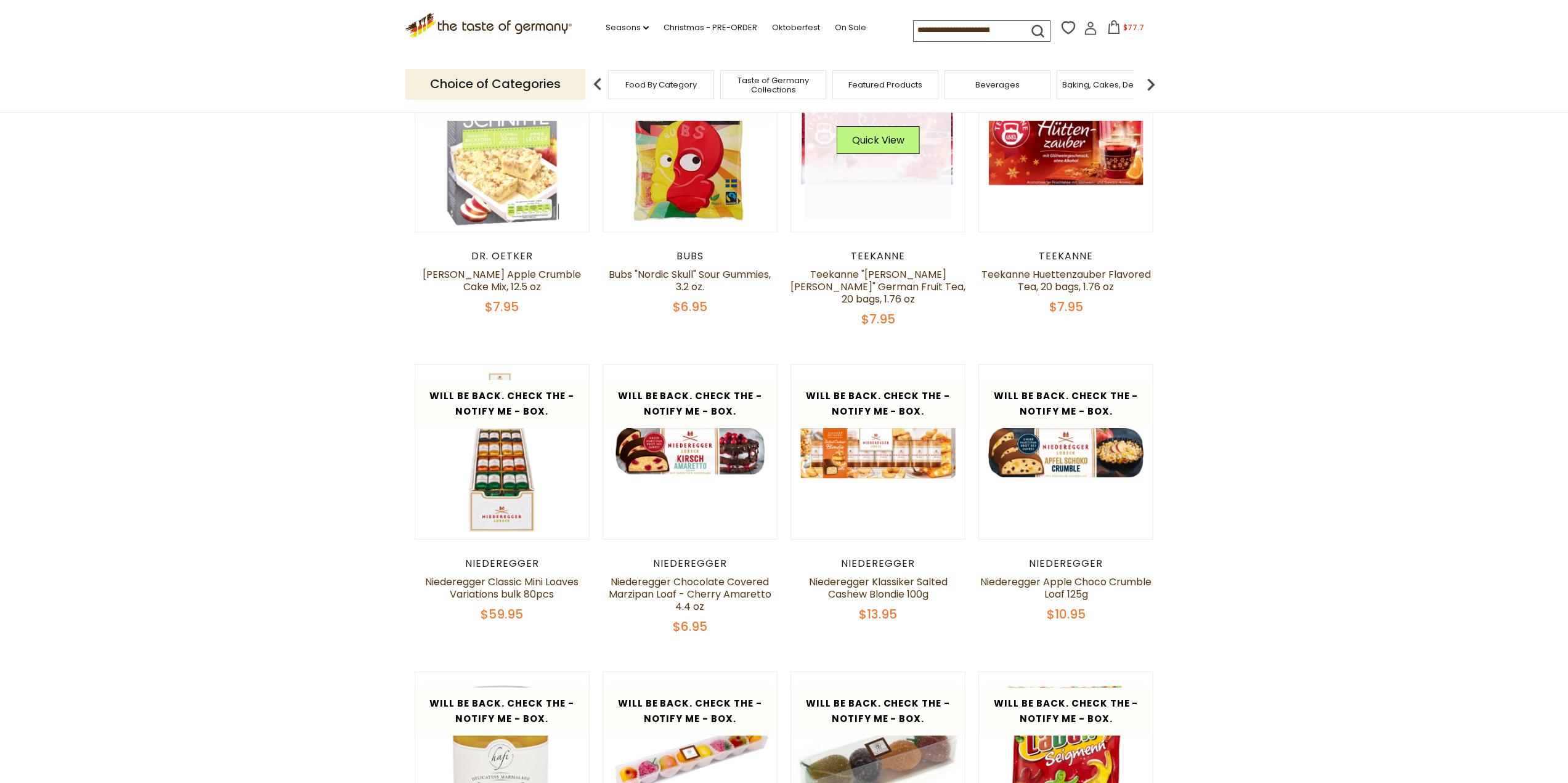
scroll to position [460, 0]
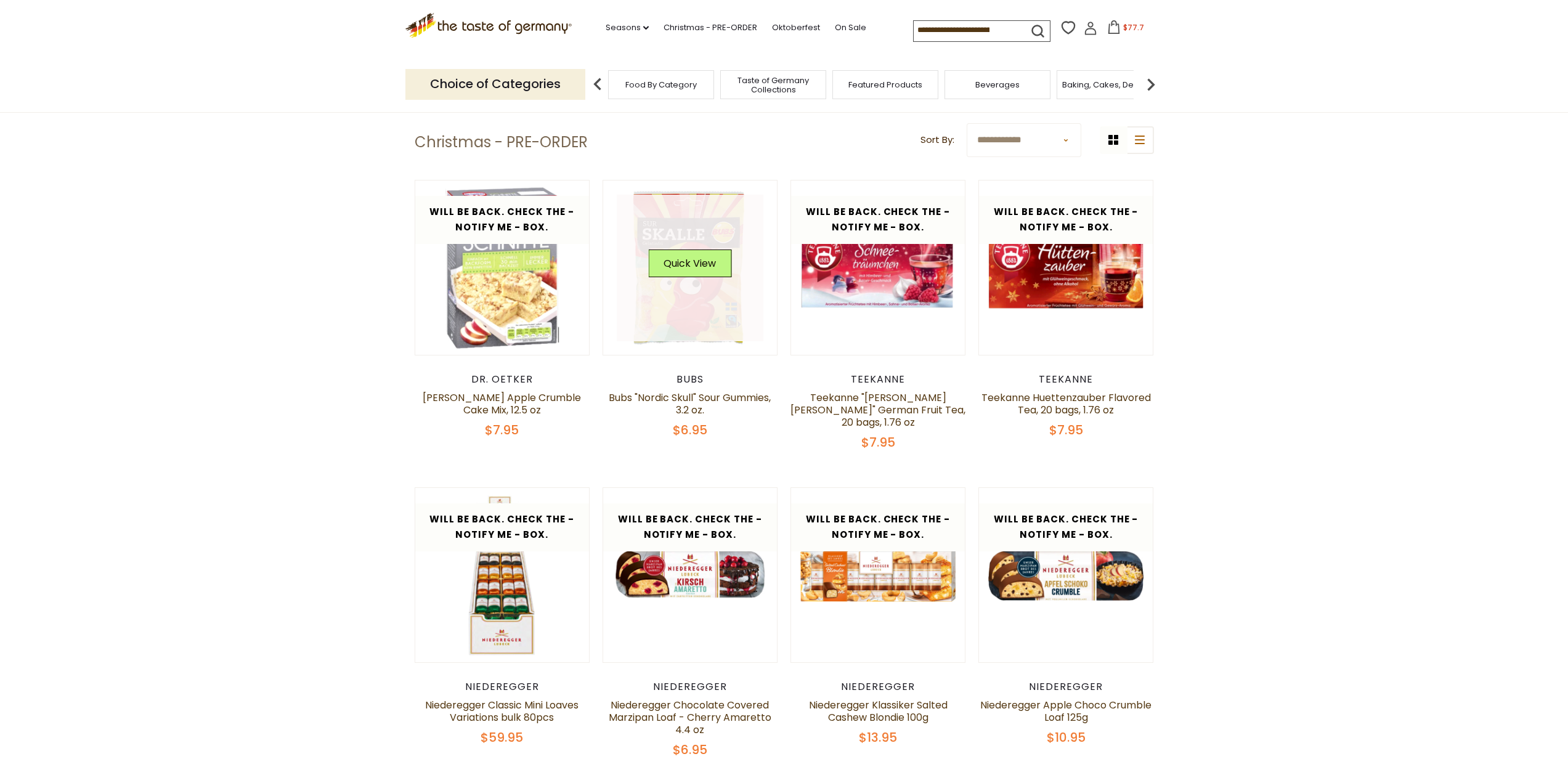
click at [689, 279] on div "Quick View" at bounding box center [690, 268] width 83 height 37
click at [689, 267] on button "Quick View" at bounding box center [690, 263] width 83 height 28
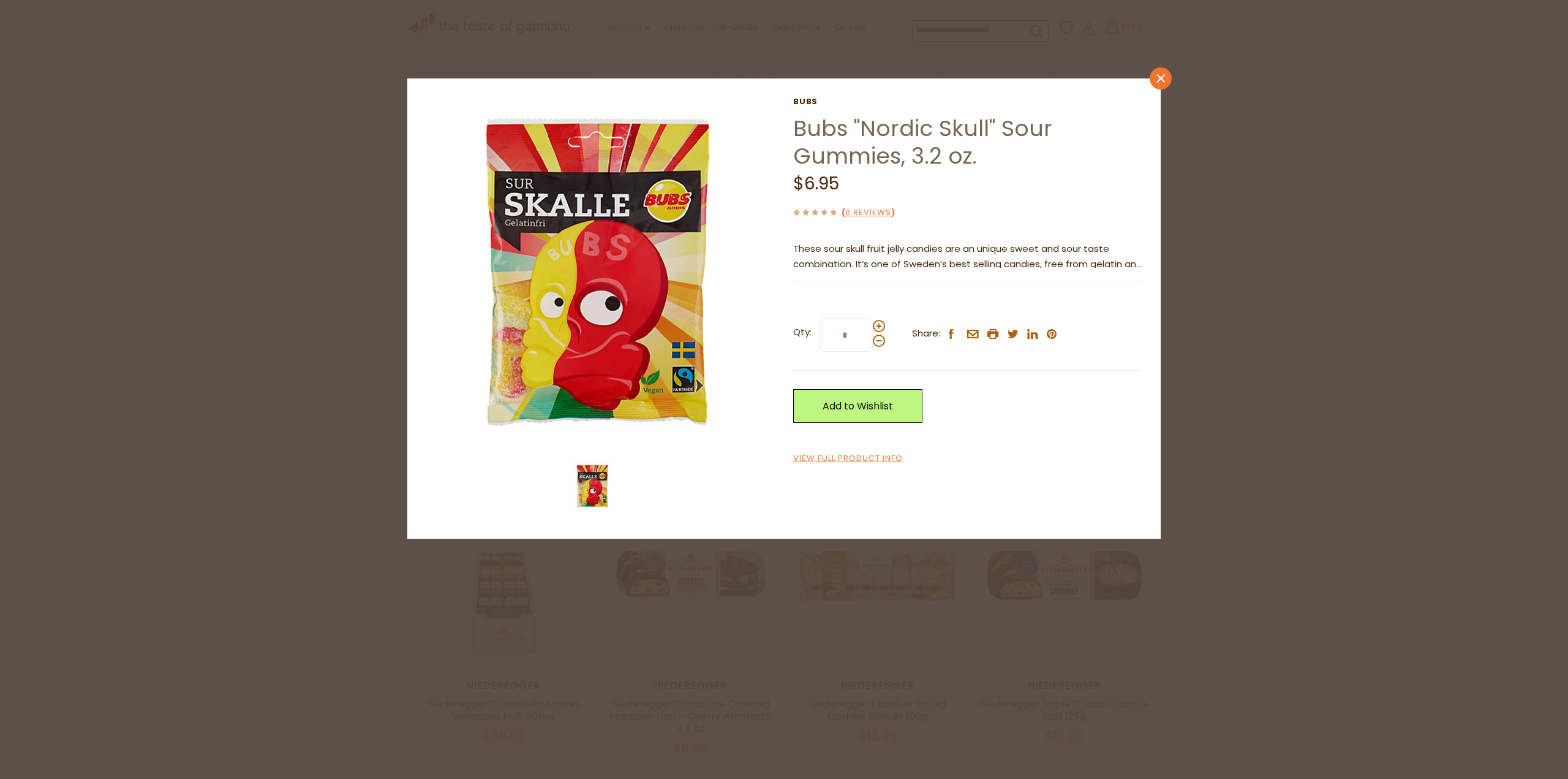
click at [1164, 77] on icon "close" at bounding box center [1161, 79] width 10 height 10
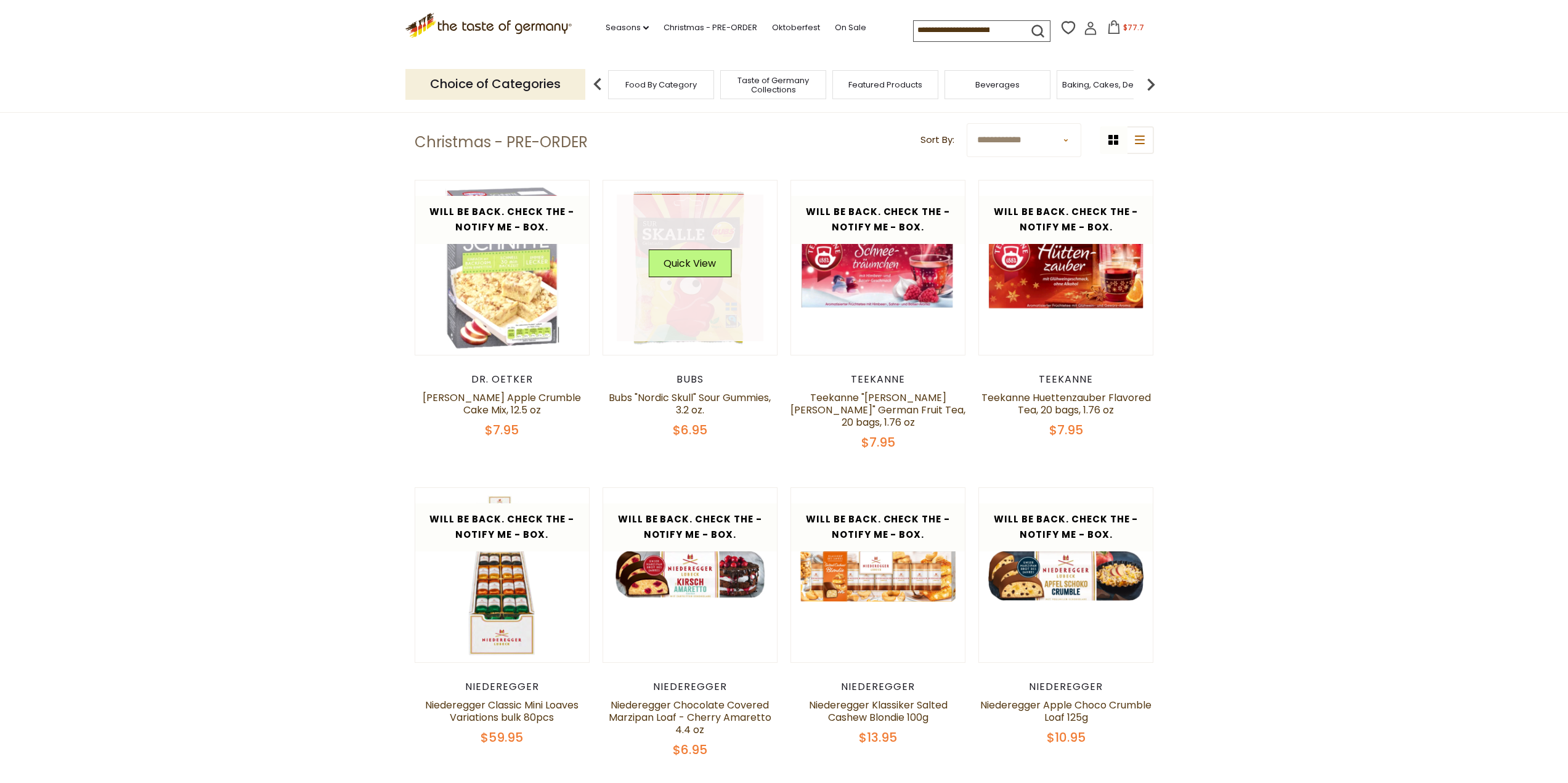
click at [680, 195] on link at bounding box center [689, 268] width 147 height 147
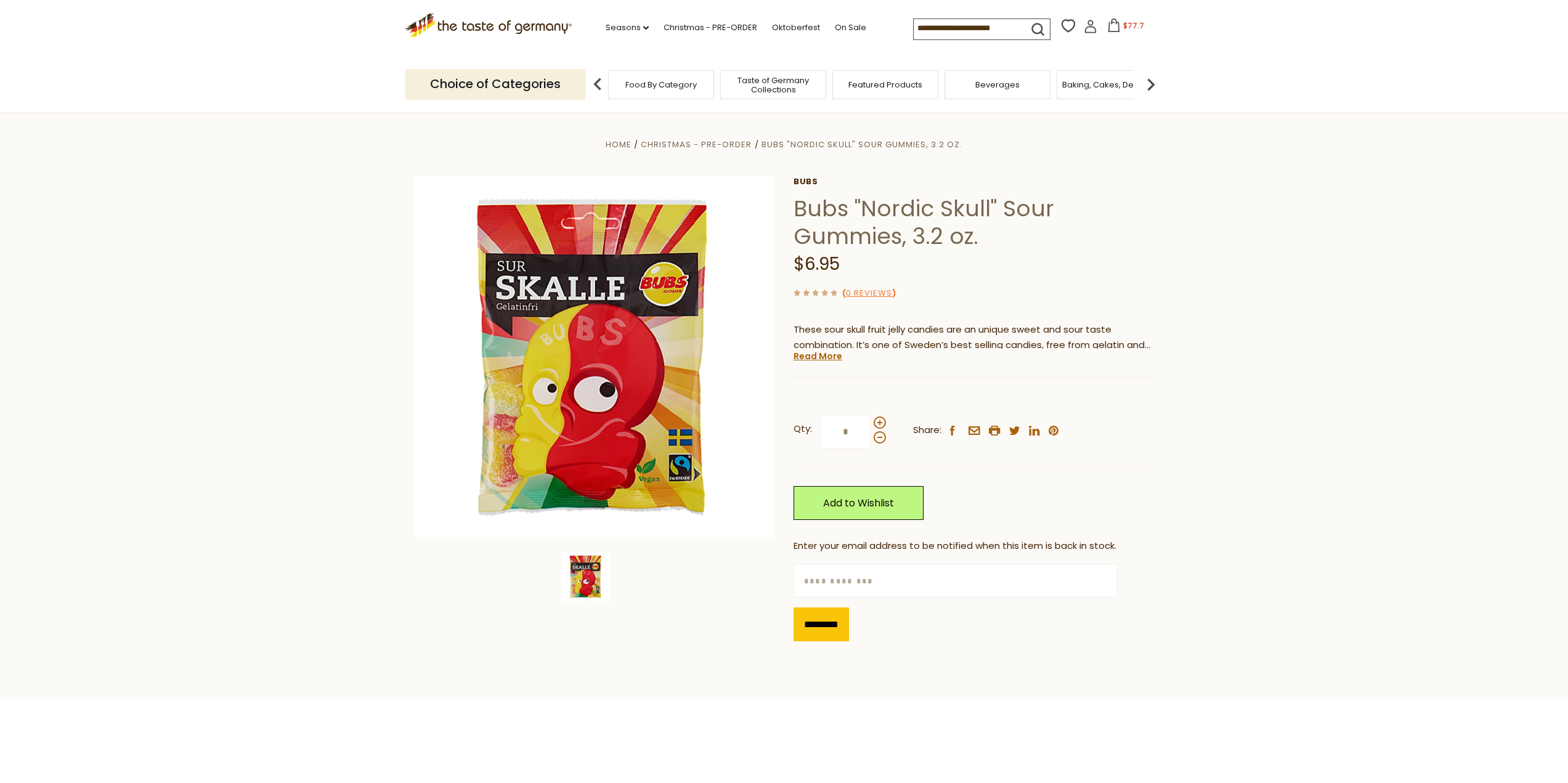
drag, startPoint x: 834, startPoint y: 624, endPoint x: 882, endPoint y: 571, distance: 71.5
click at [882, 585] on div "Enter your email address to be notified when this item is back in stock. Please…" at bounding box center [973, 590] width 360 height 103
click at [871, 575] on input "text" at bounding box center [956, 580] width 324 height 34
type input "**********"
click input "*********" at bounding box center [821, 624] width 55 height 34
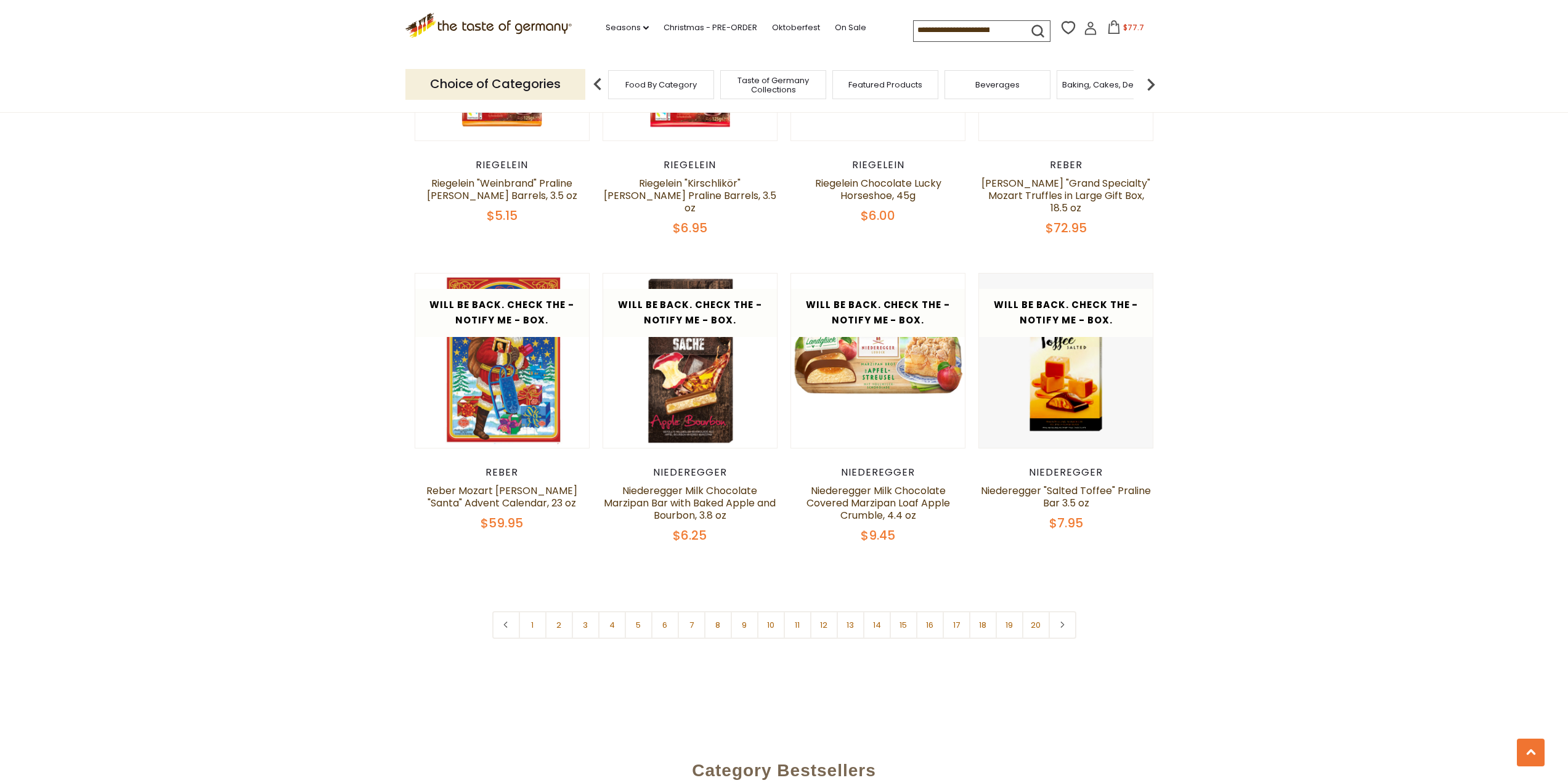
scroll to position [2924, 0]
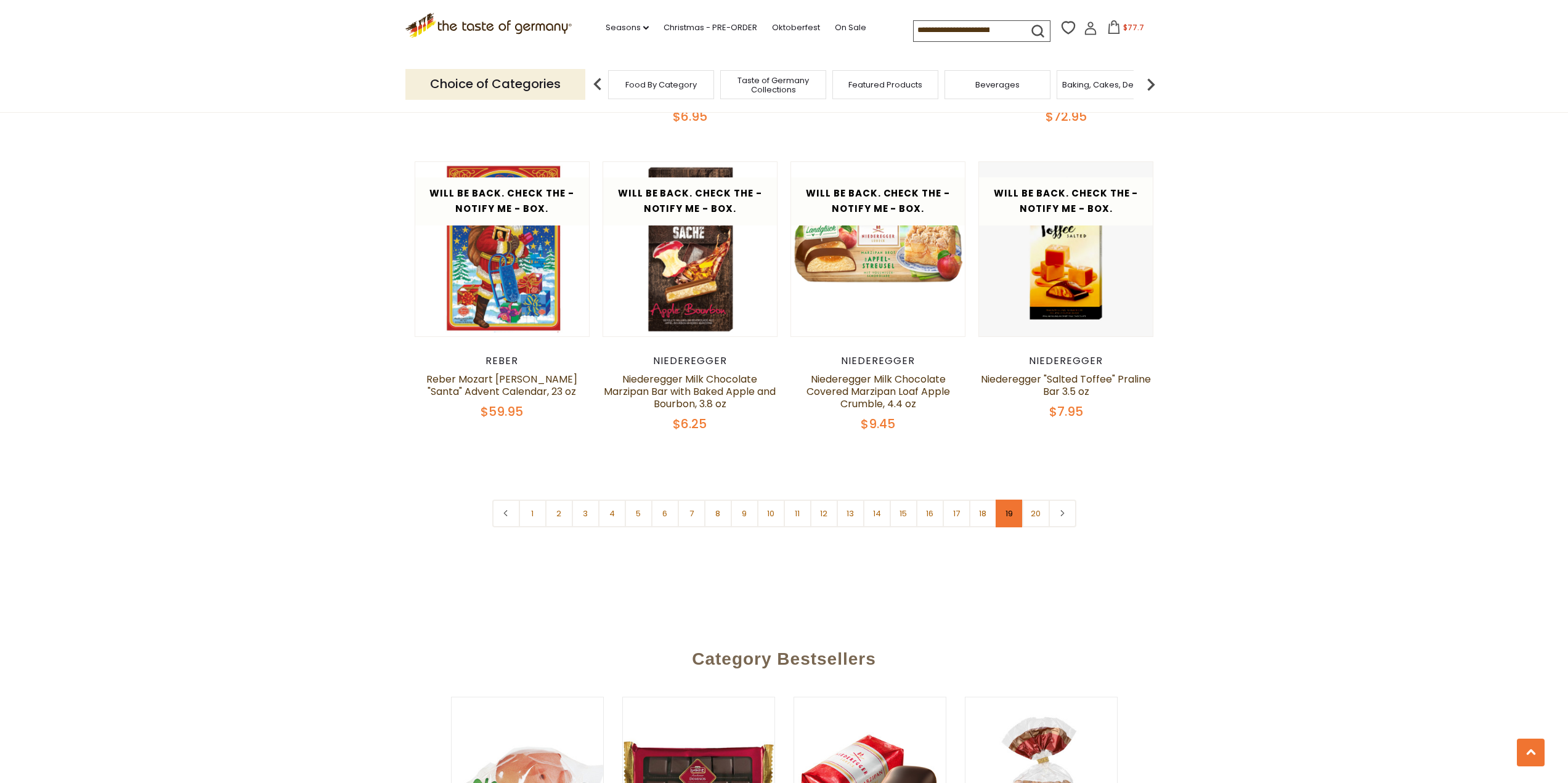
click at [1009, 500] on link "19" at bounding box center [1009, 513] width 28 height 28
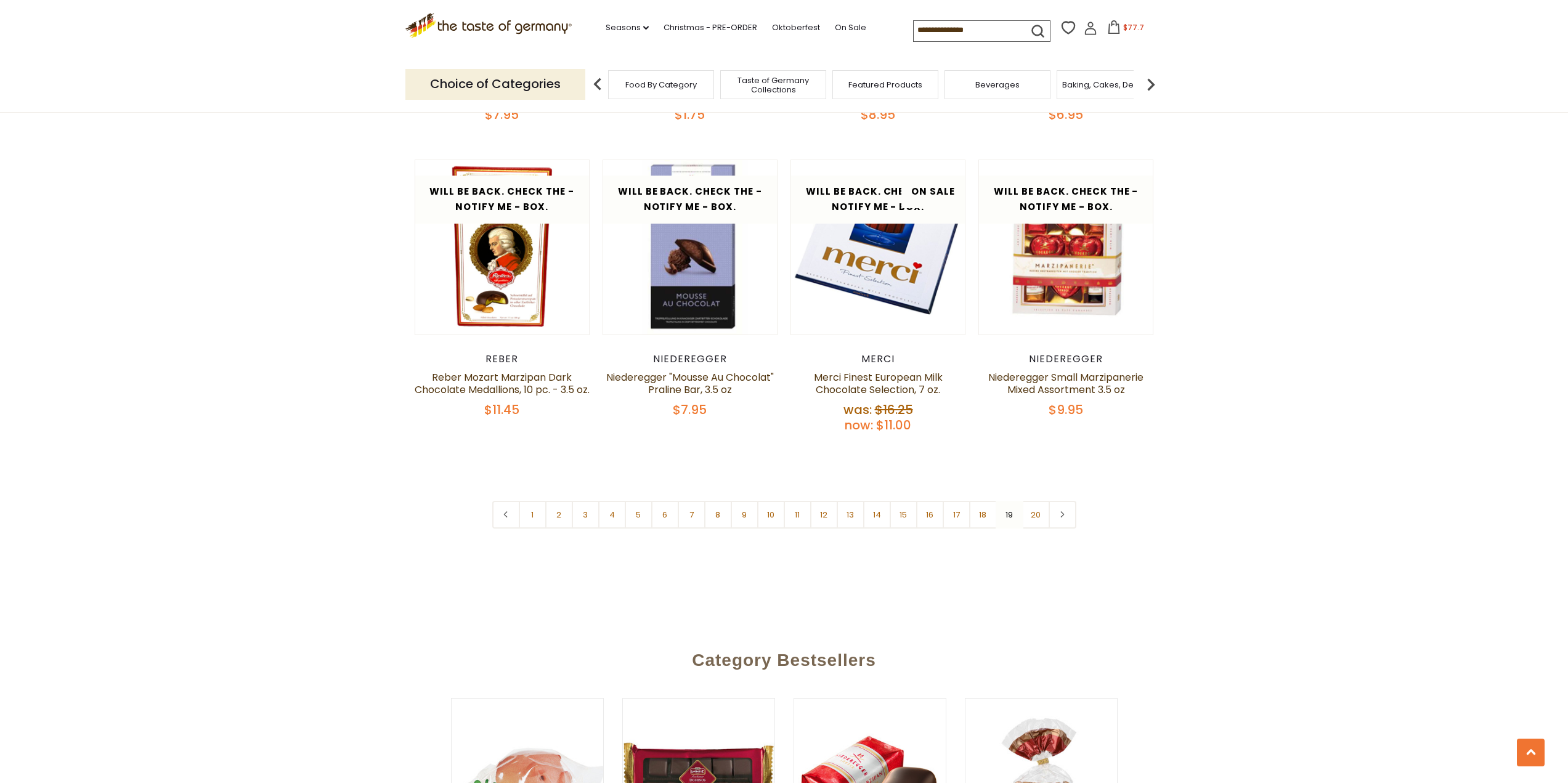
scroll to position [2986, 0]
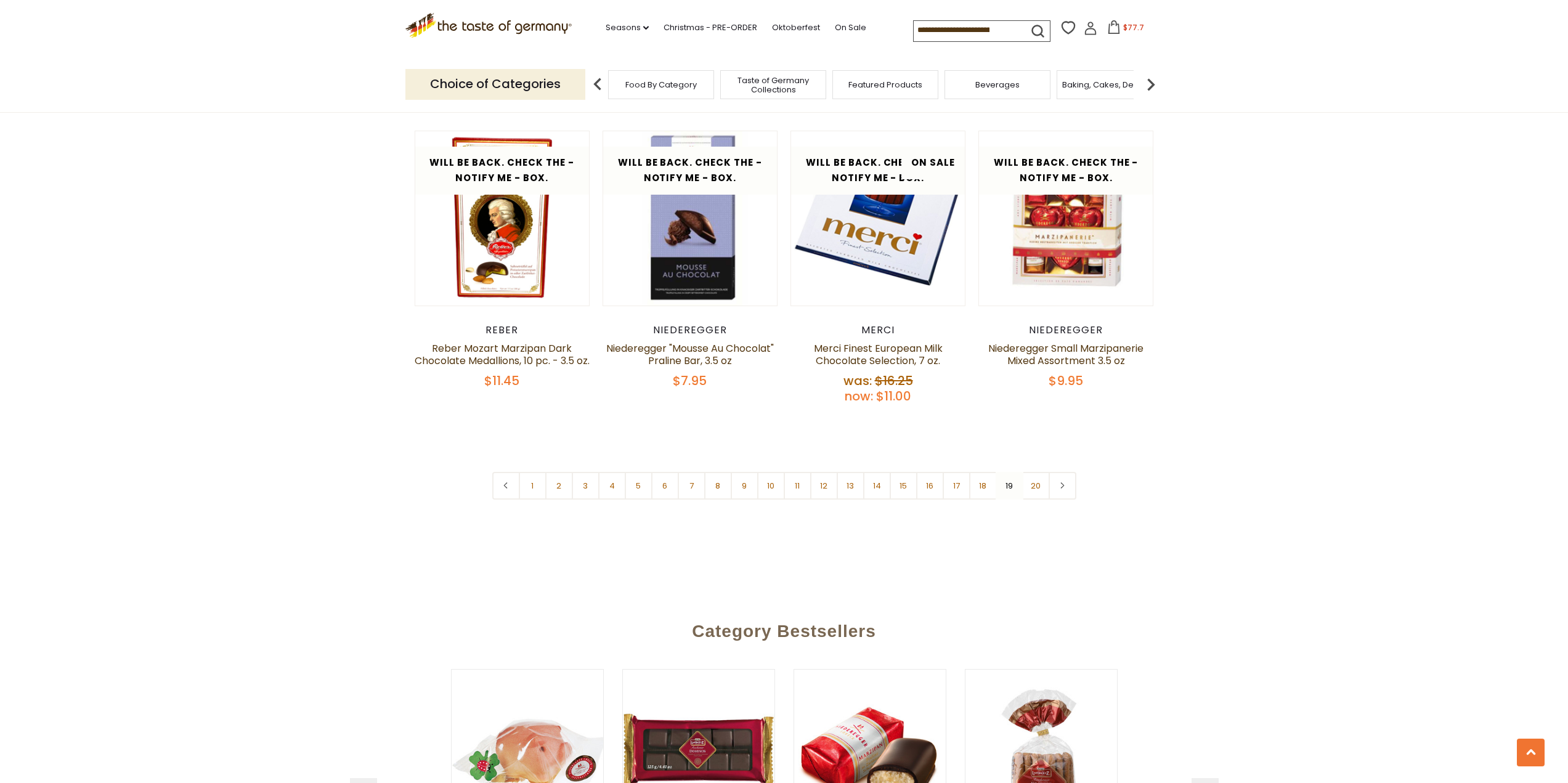
click at [1039, 472] on link "20" at bounding box center [1036, 485] width 28 height 28
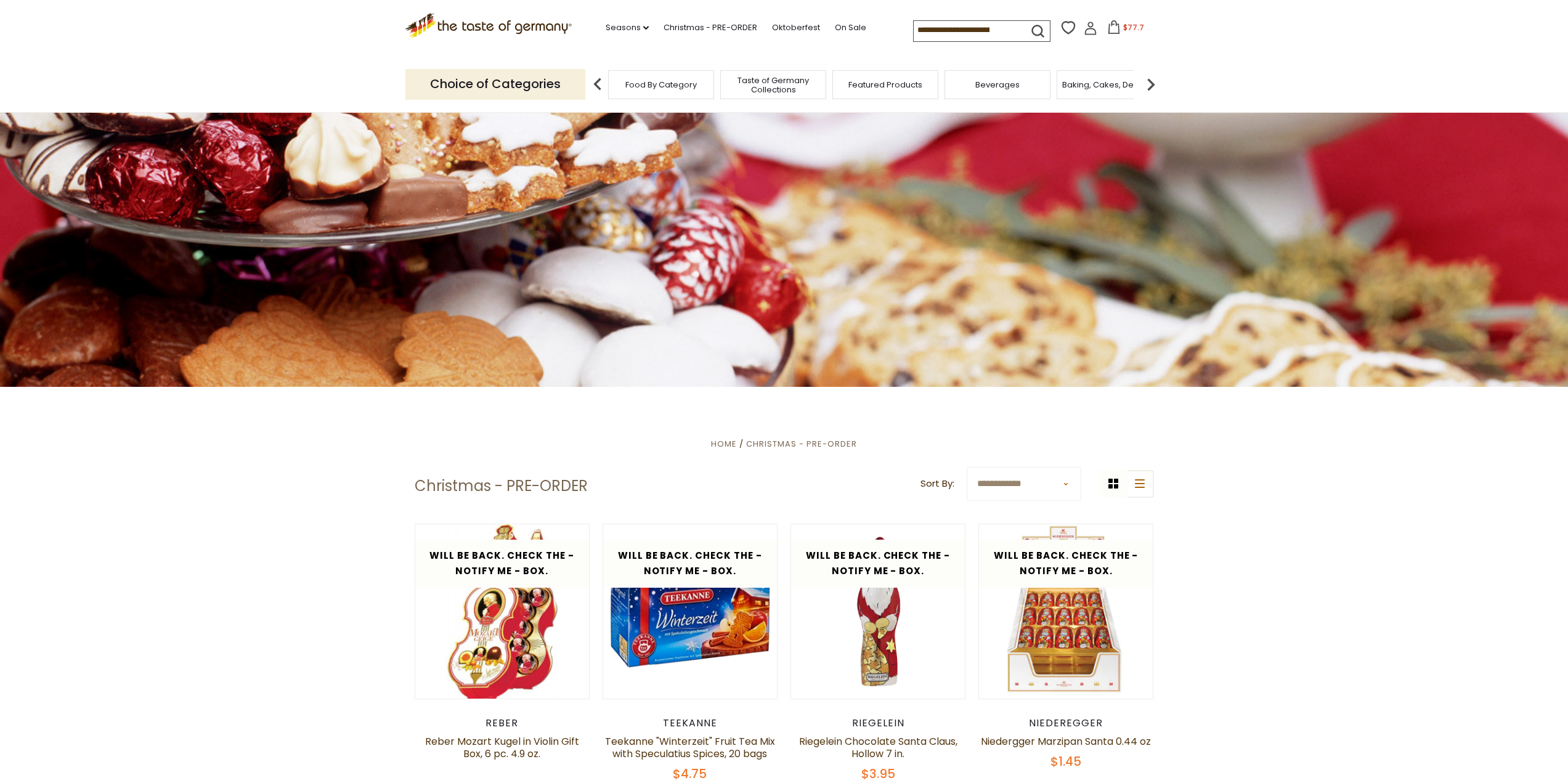
scroll to position [0, 0]
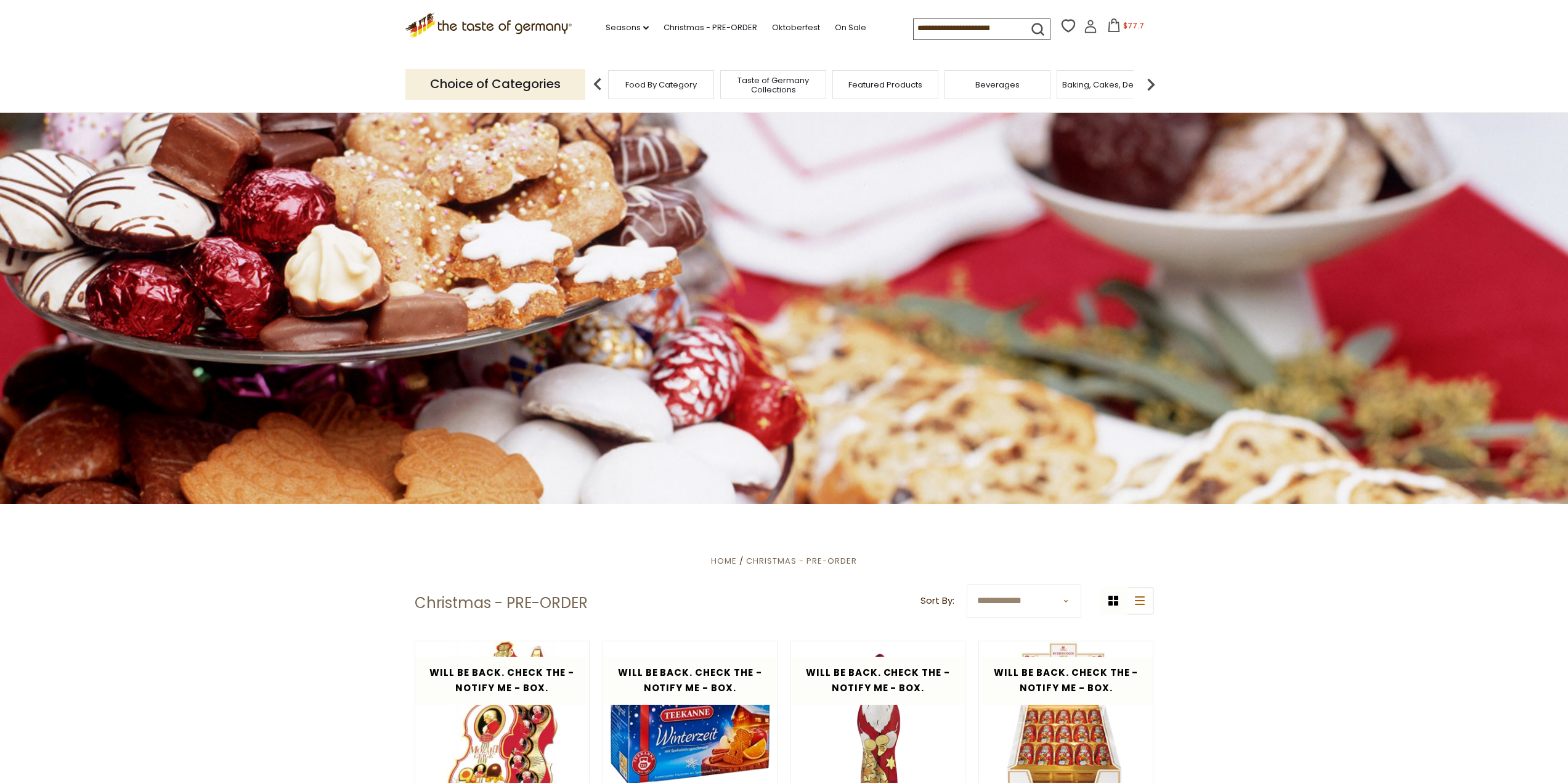
click at [1001, 30] on input at bounding box center [965, 27] width 104 height 17
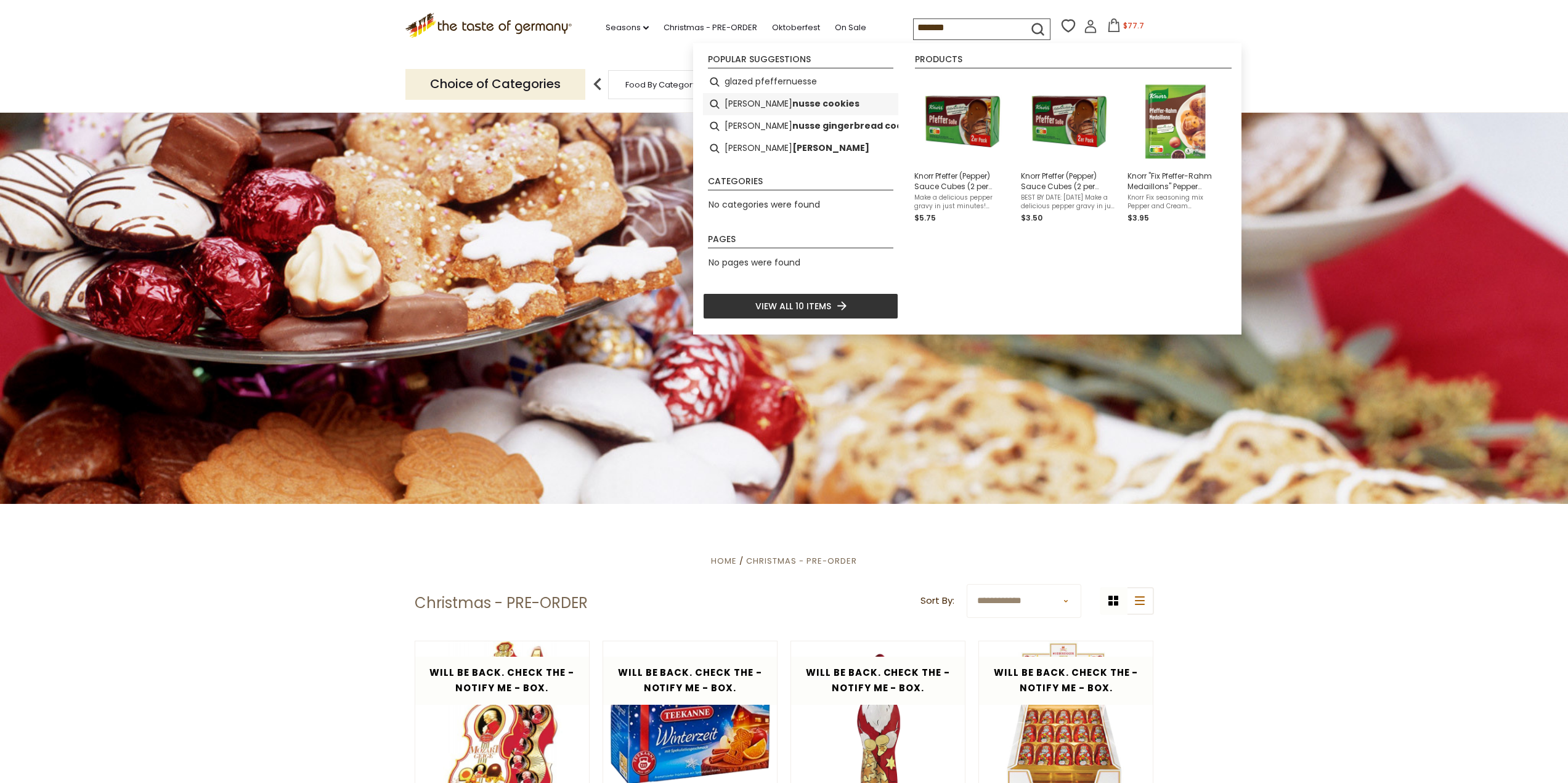
click at [795, 107] on b "nusse cookies" at bounding box center [826, 104] width 67 height 14
type input "**********"
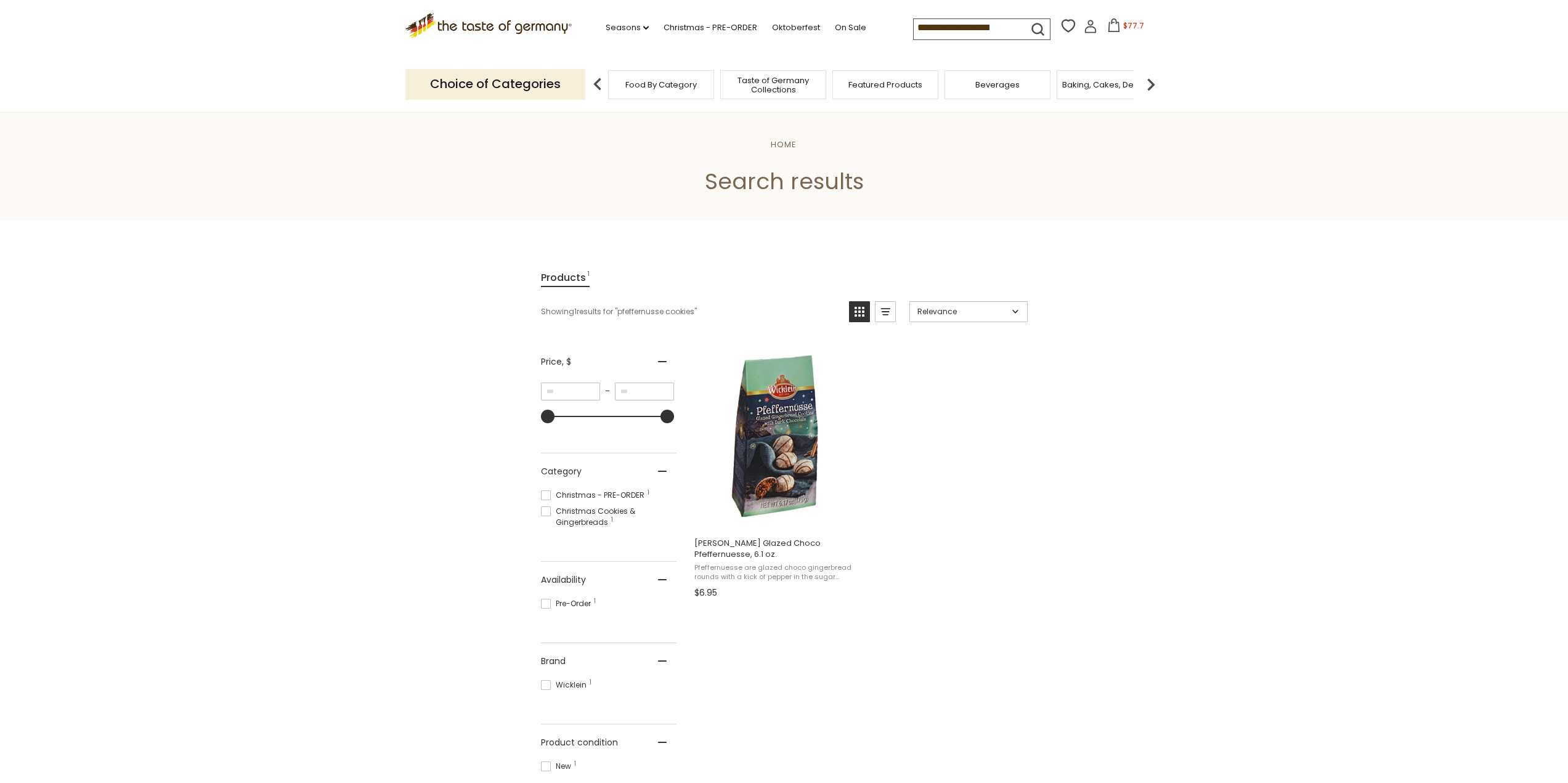
click at [953, 28] on input "**********" at bounding box center [965, 27] width 104 height 17
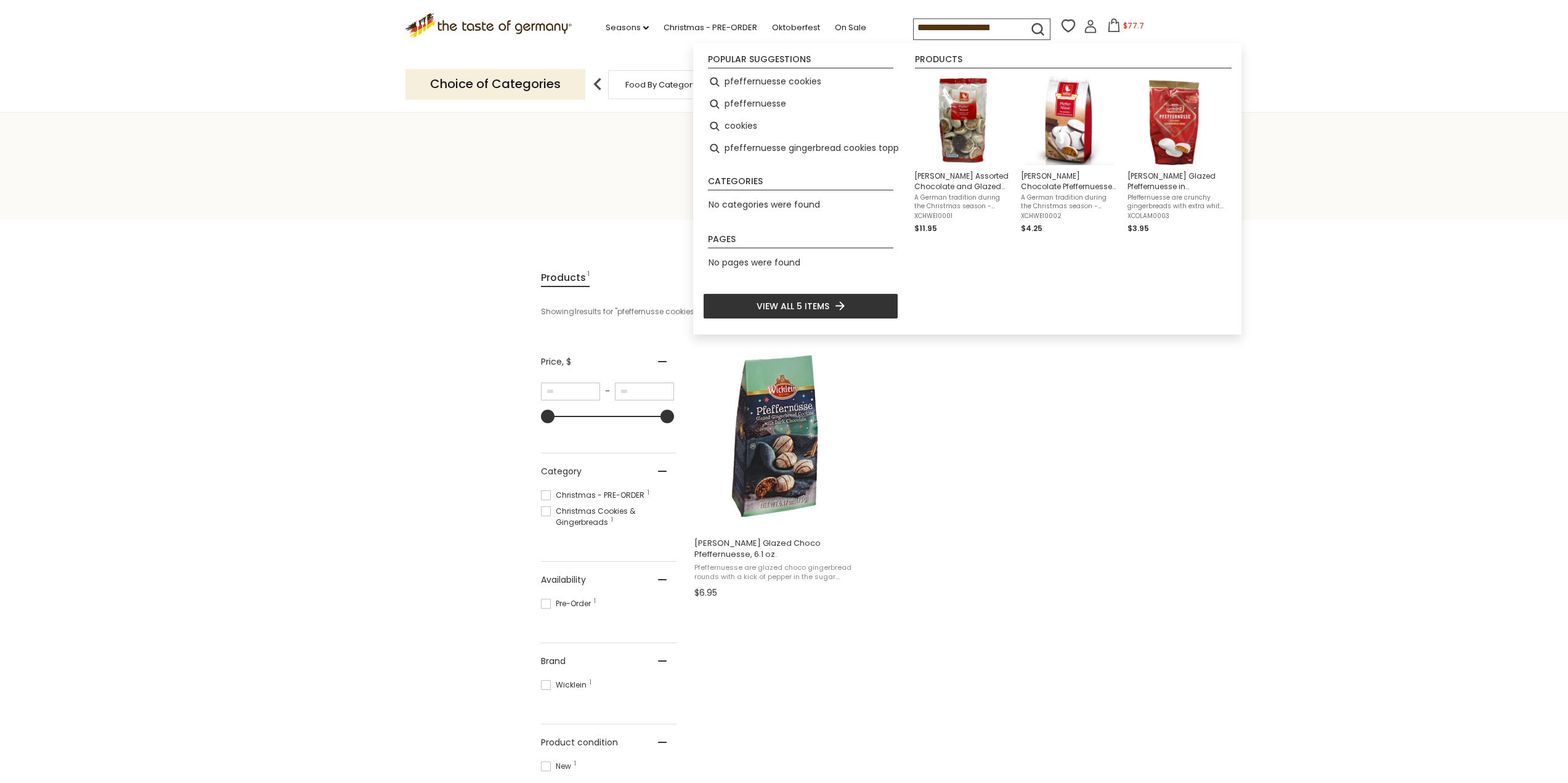
click at [997, 23] on input "**********" at bounding box center [965, 27] width 104 height 17
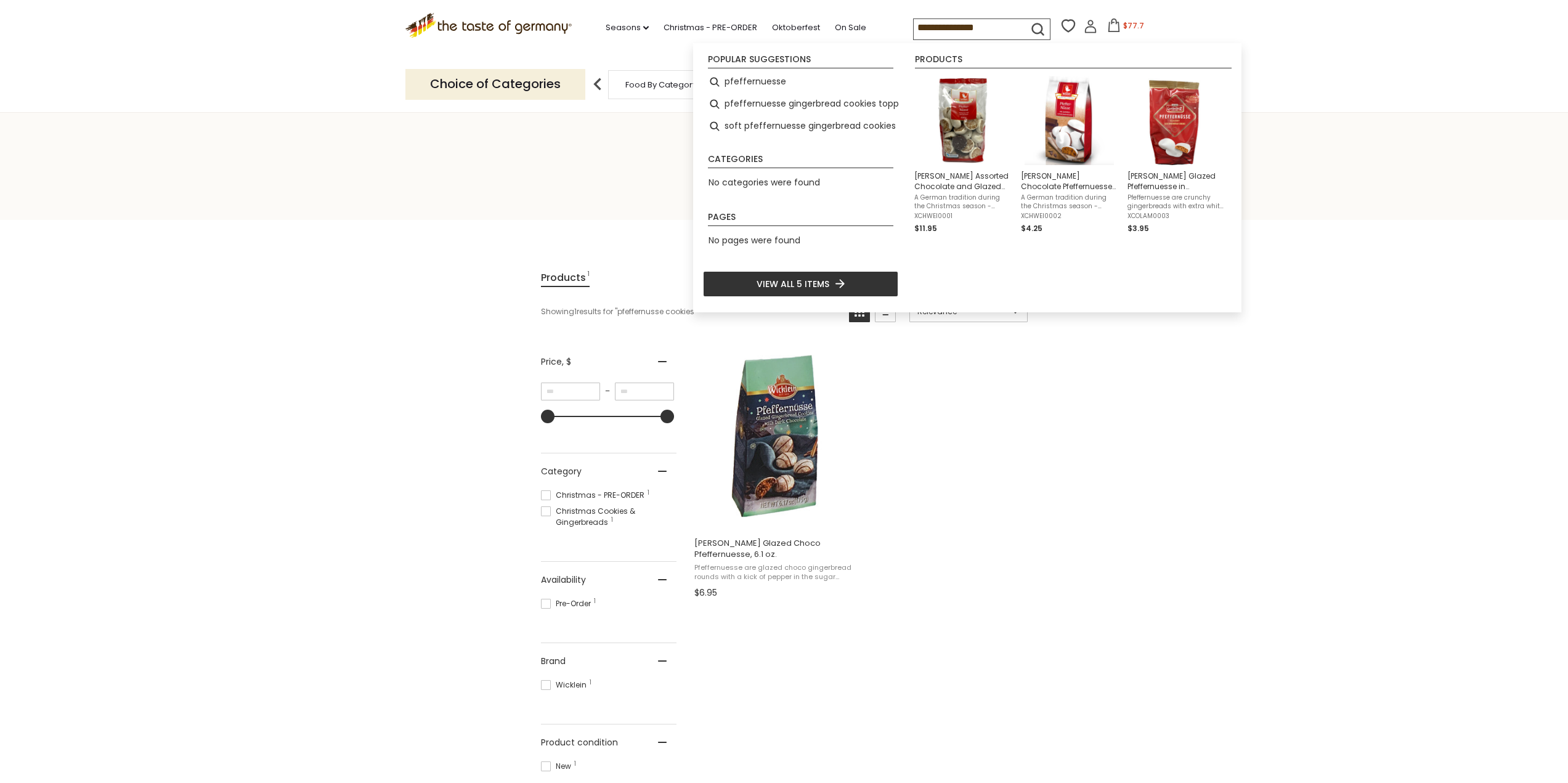
type input "**********"
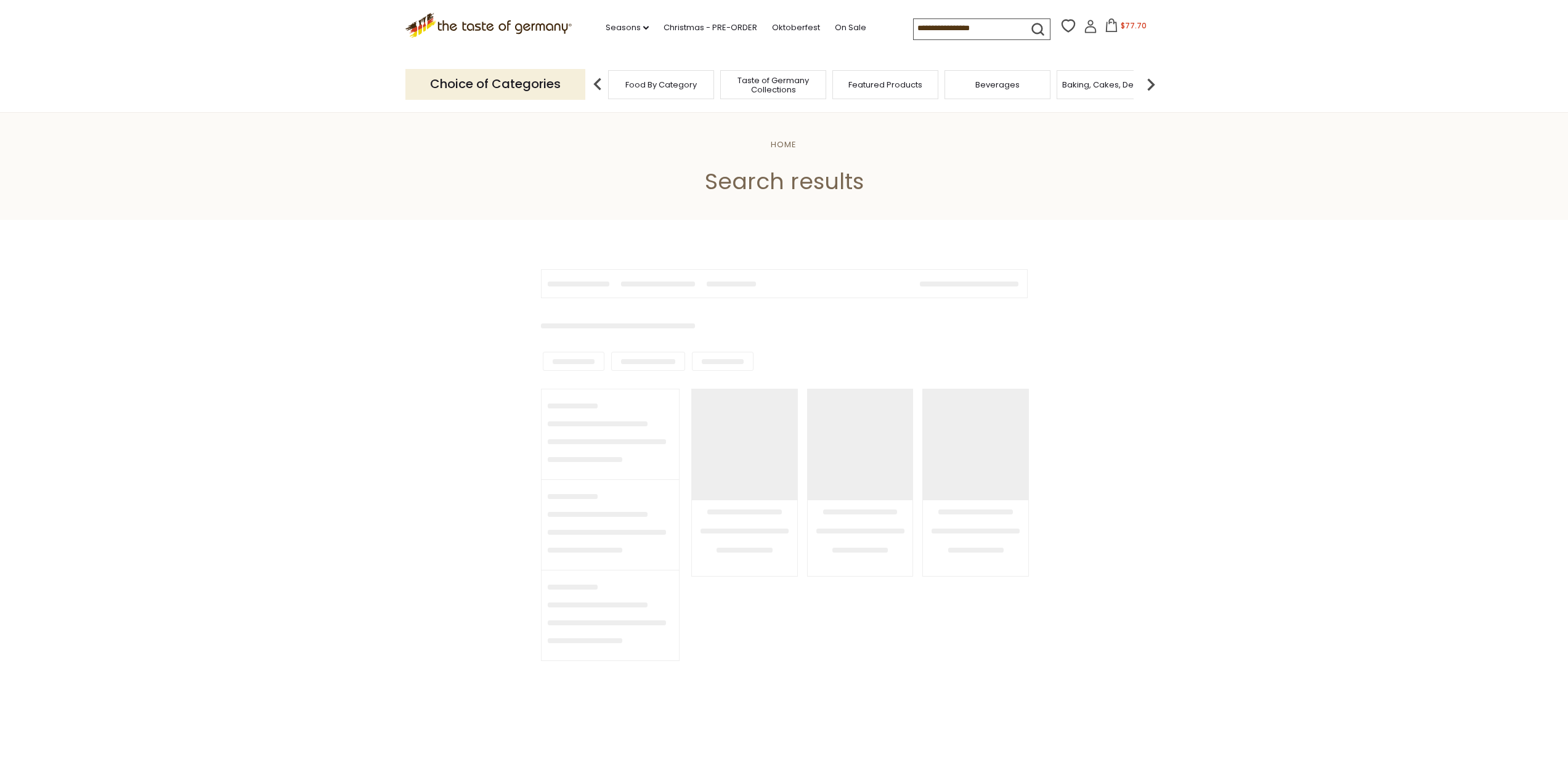
type input "**********"
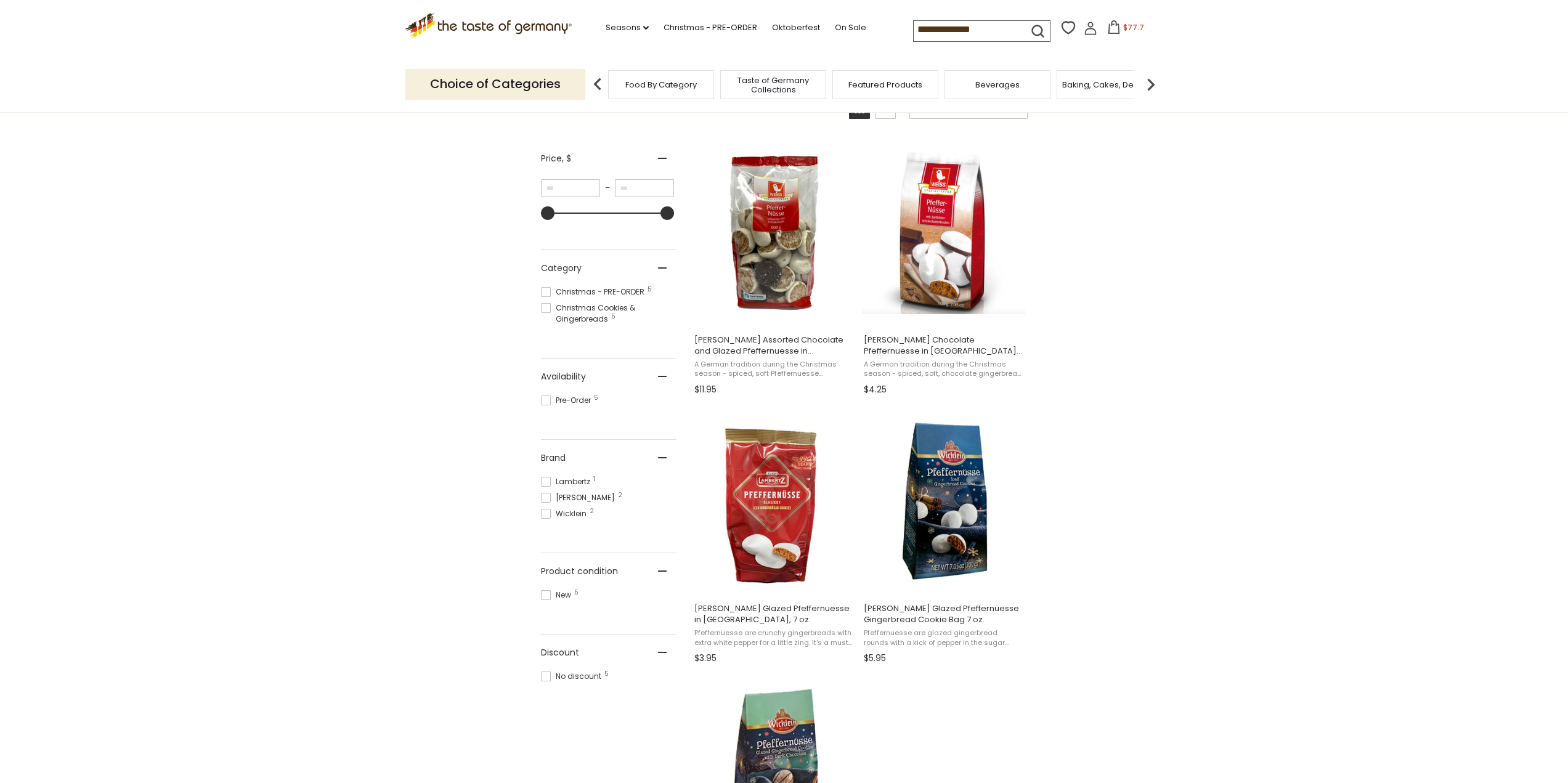
scroll to position [185, 0]
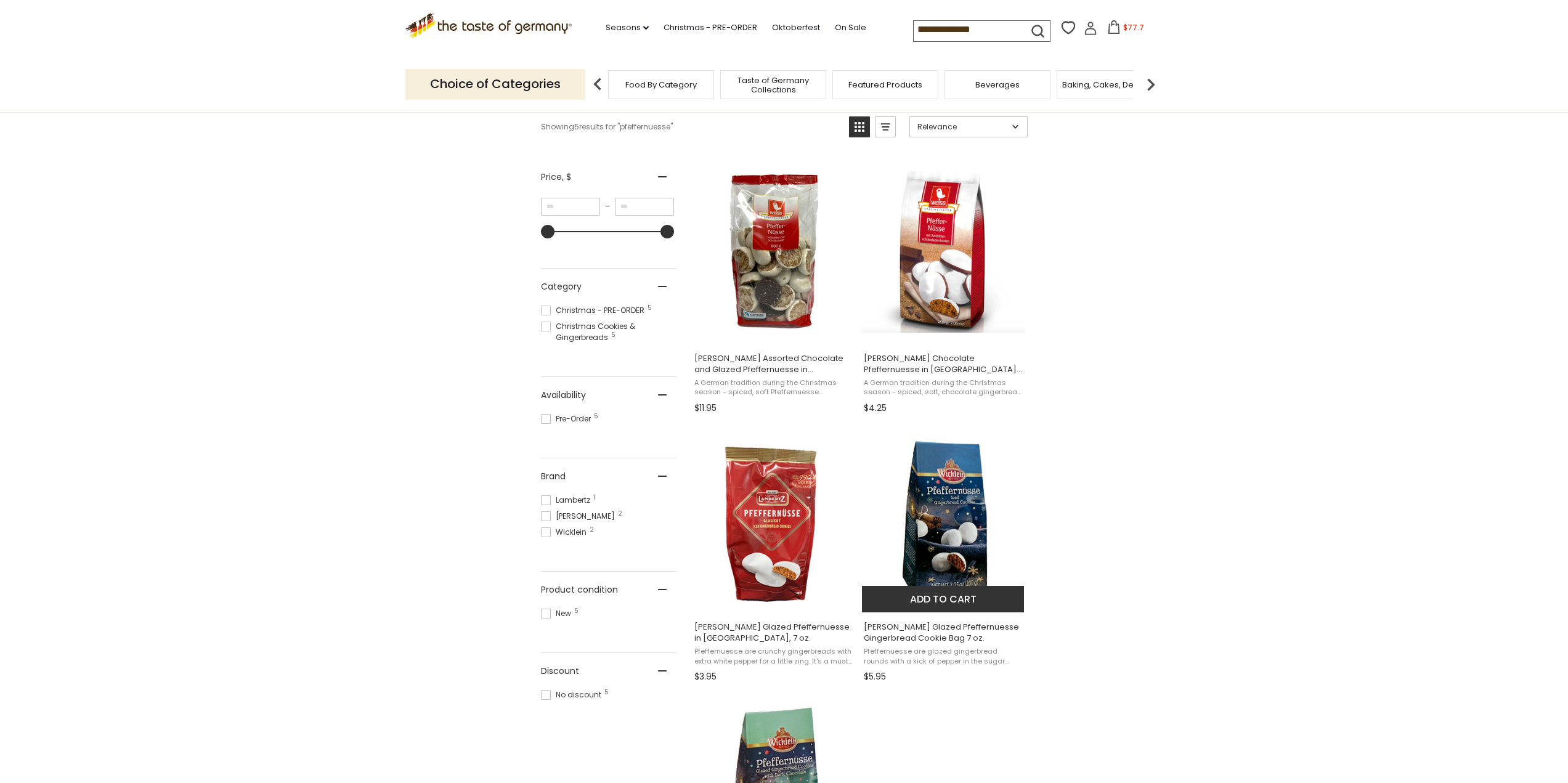
click at [956, 547] on img "Wicklein Glazed Pfeffernuesse Gingerbread Cookie Bag 7 oz." at bounding box center [943, 520] width 163 height 163
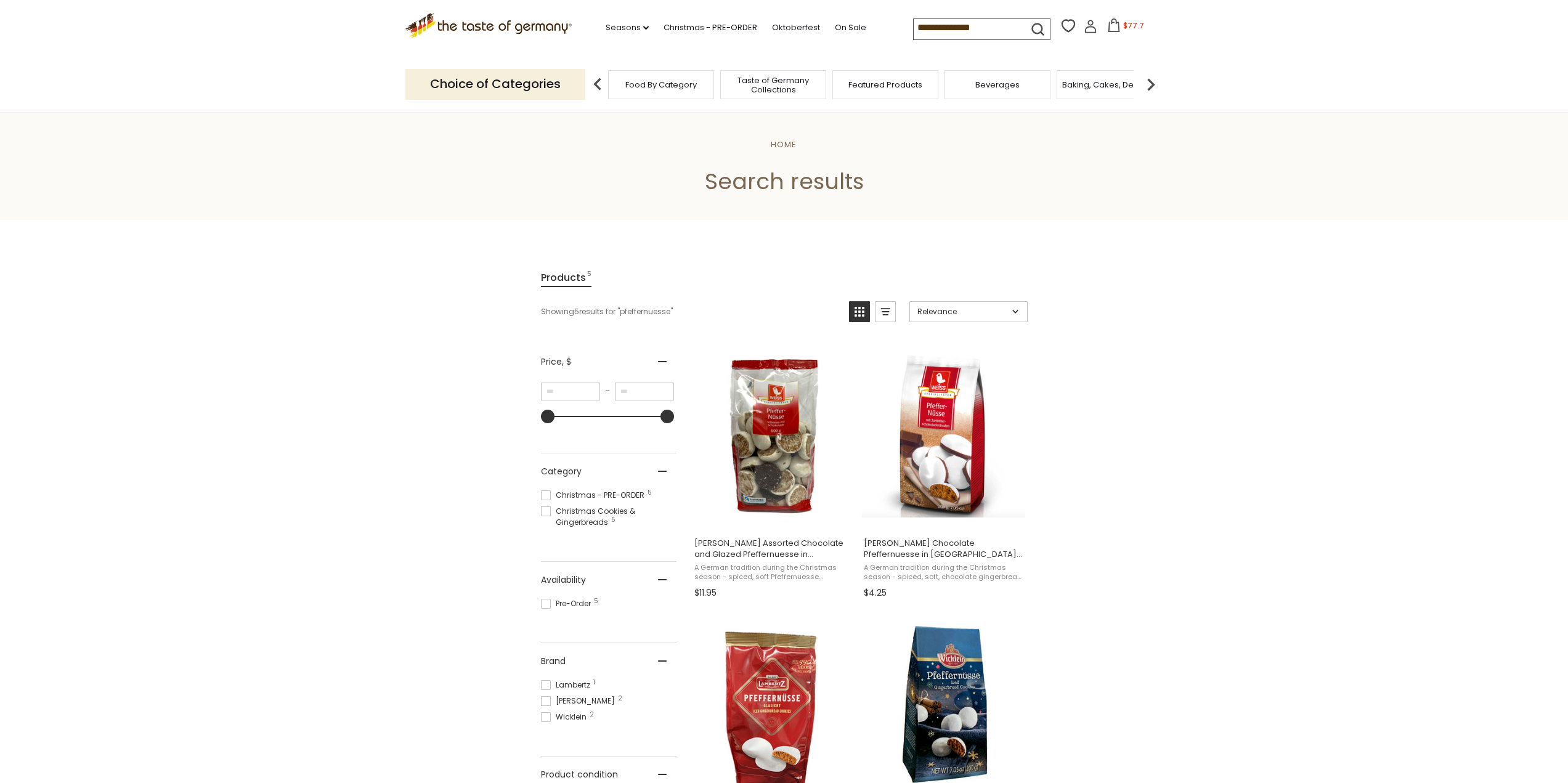
click at [1118, 26] on icon at bounding box center [1114, 25] width 14 height 14
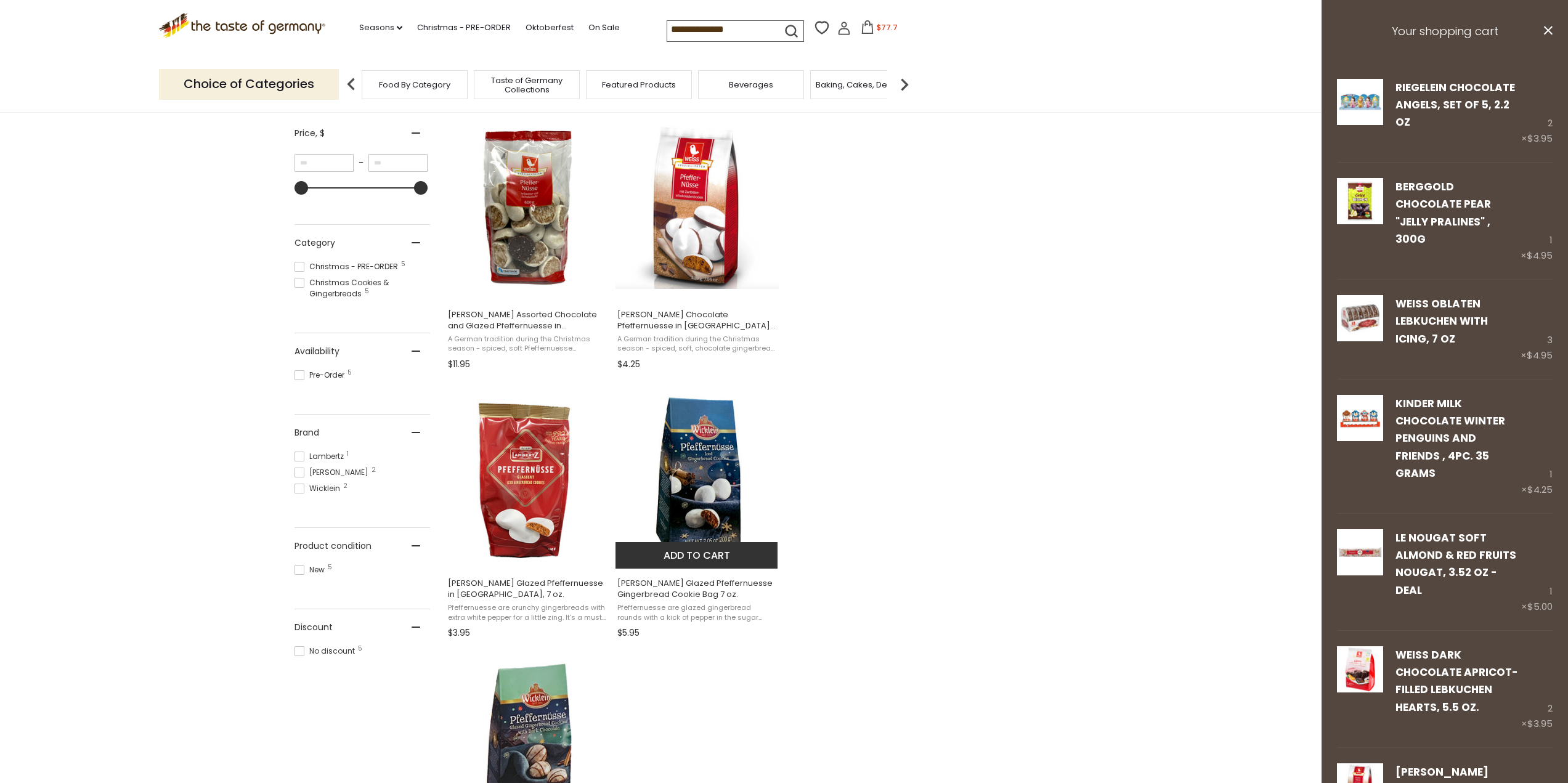
scroll to position [308, 0]
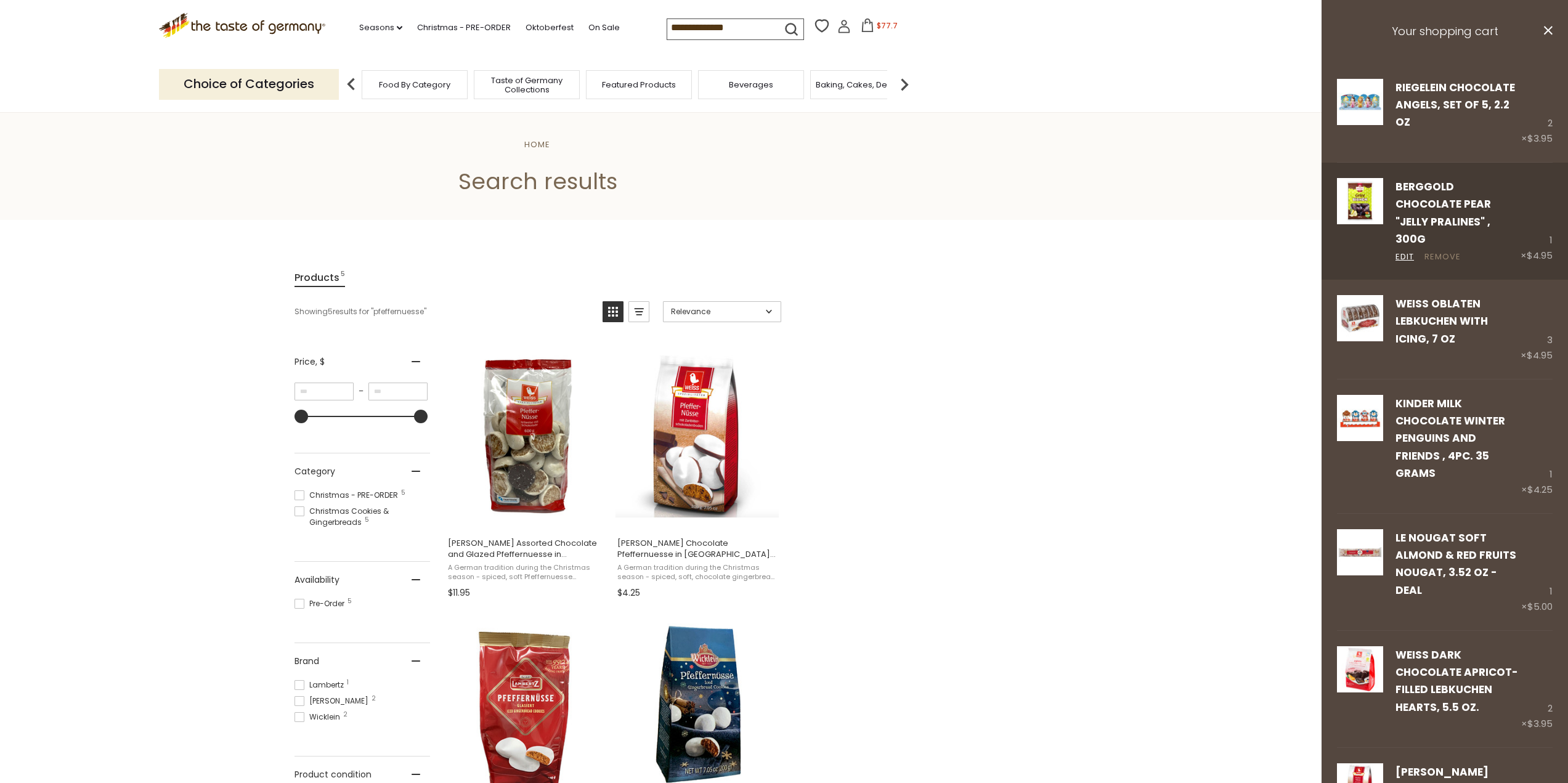
click at [1439, 254] on link "Remove" at bounding box center [1442, 257] width 36 height 13
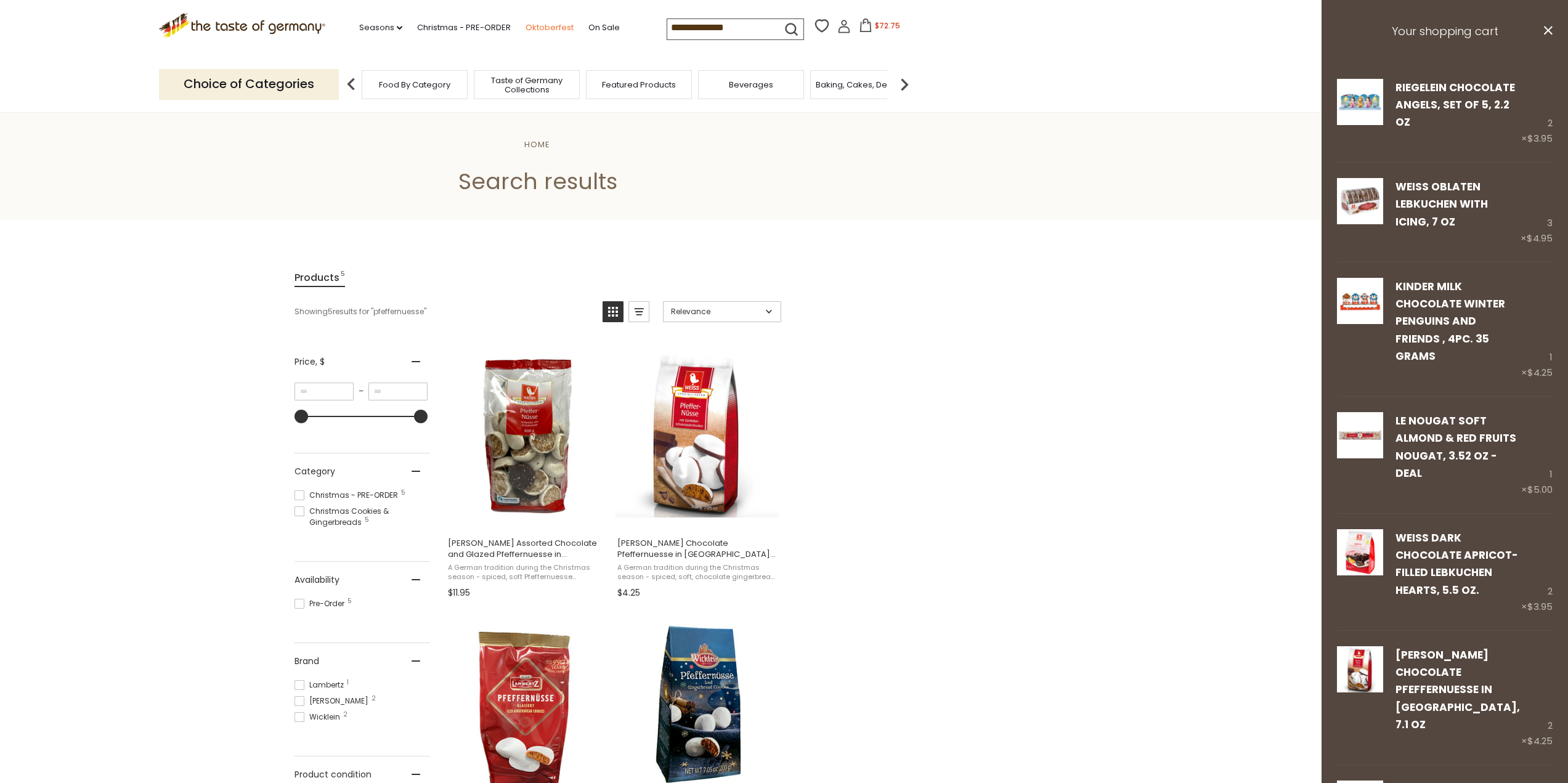
drag, startPoint x: 740, startPoint y: 27, endPoint x: 527, endPoint y: 26, distance: 213.0
click at [527, 26] on div ".st0{fill:#EDD300;} .st1{fill:#D33E21;} .st0{fill:#EDD300;} .st1{fill:#D33E21;}…" at bounding box center [538, 28] width 758 height 57
type input "********"
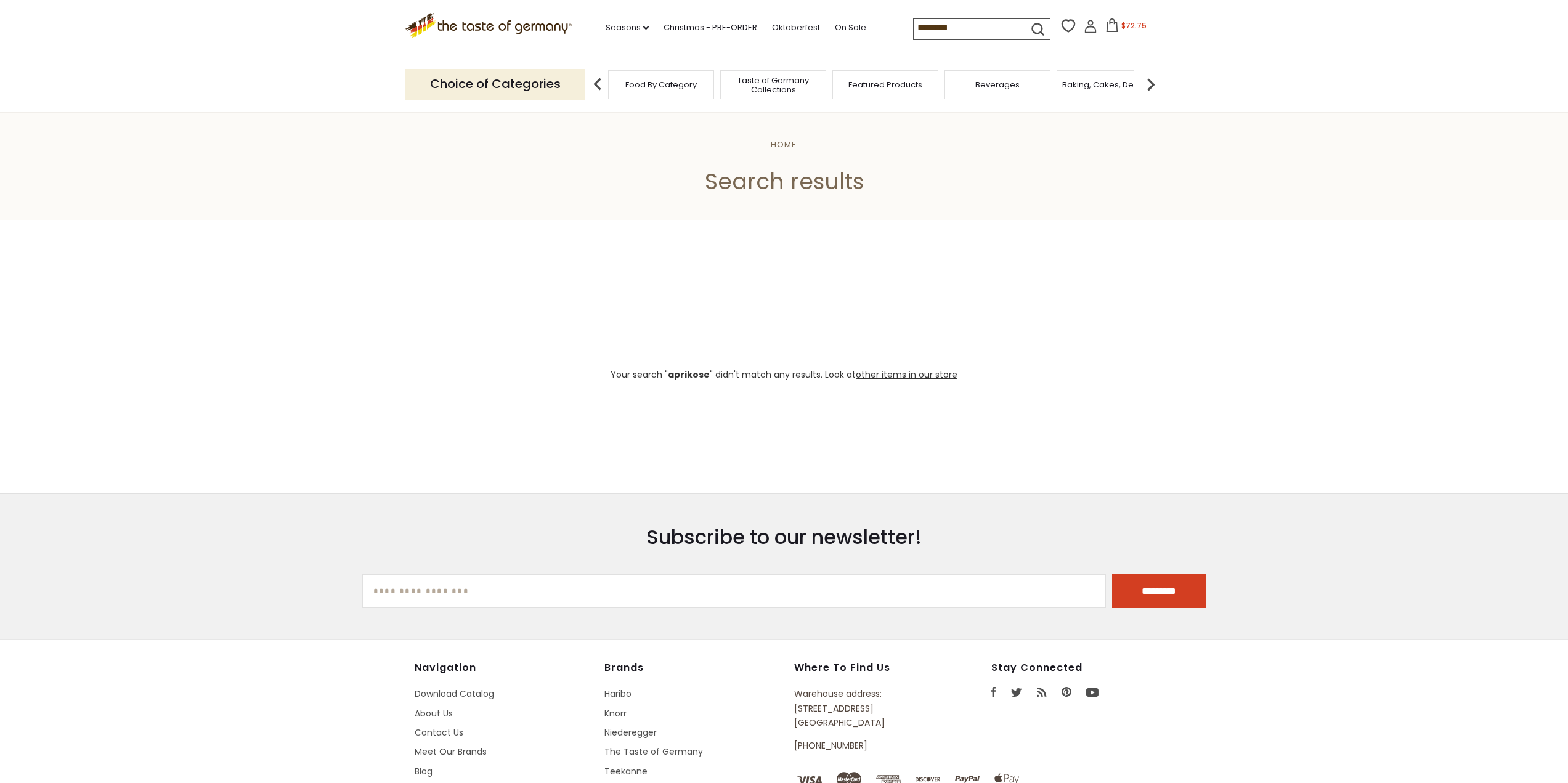
click at [973, 28] on input "********" at bounding box center [965, 27] width 104 height 17
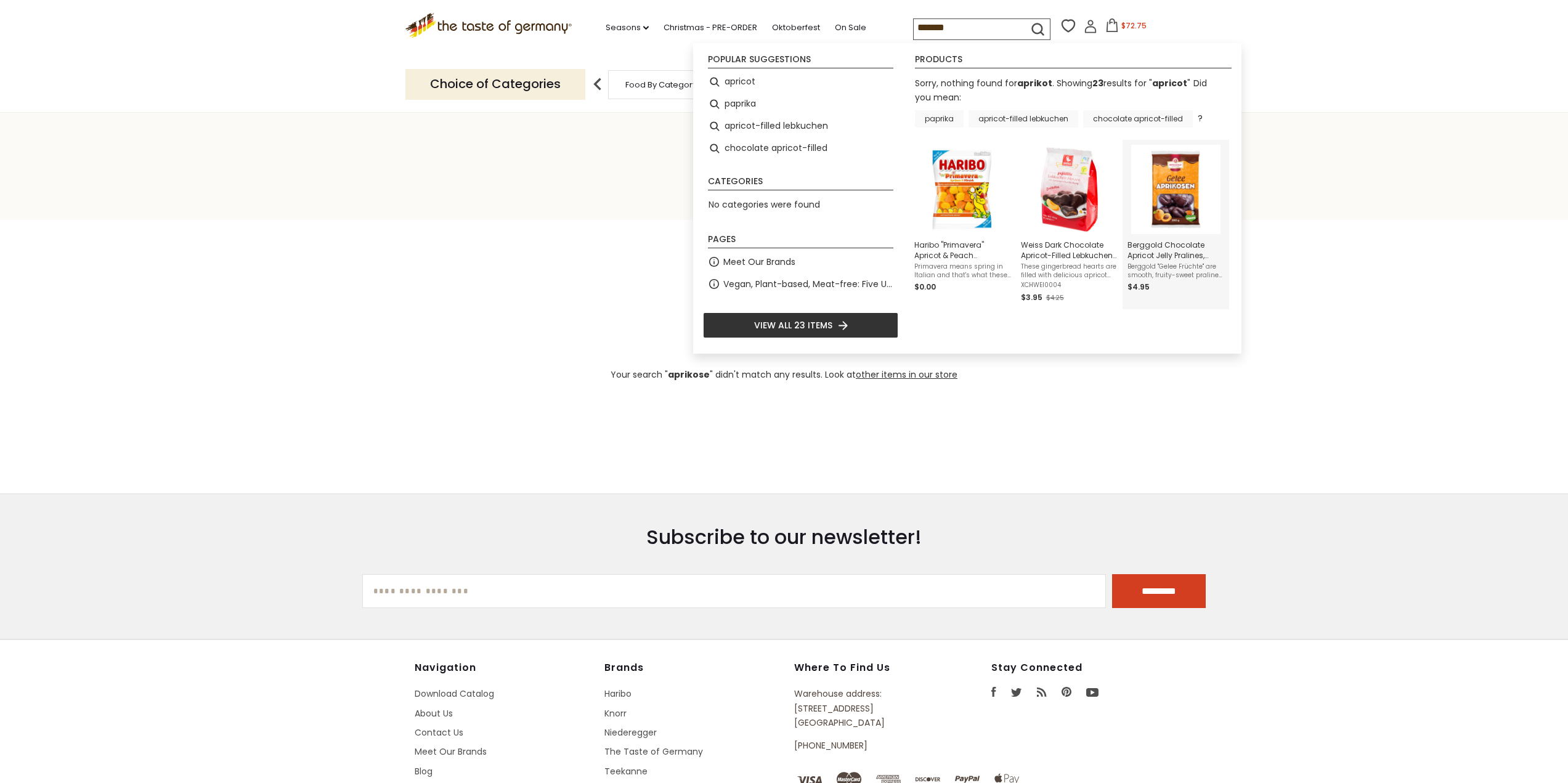
type input "*******"
click at [1180, 198] on img "Berggold Chocolate Apricot Jelly Pralines, 300g" at bounding box center [1175, 189] width 89 height 89
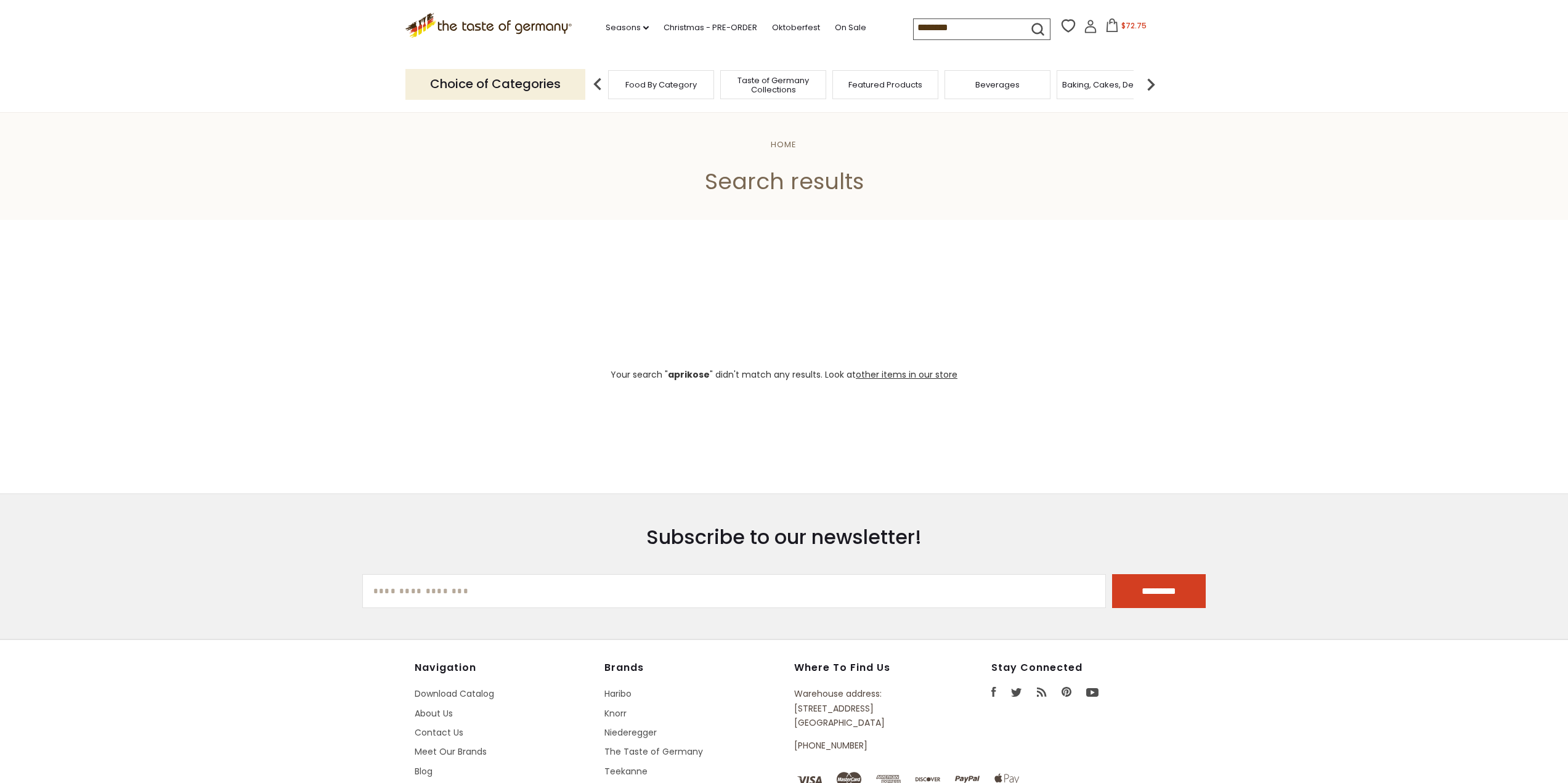
click at [957, 30] on input "********" at bounding box center [965, 27] width 104 height 17
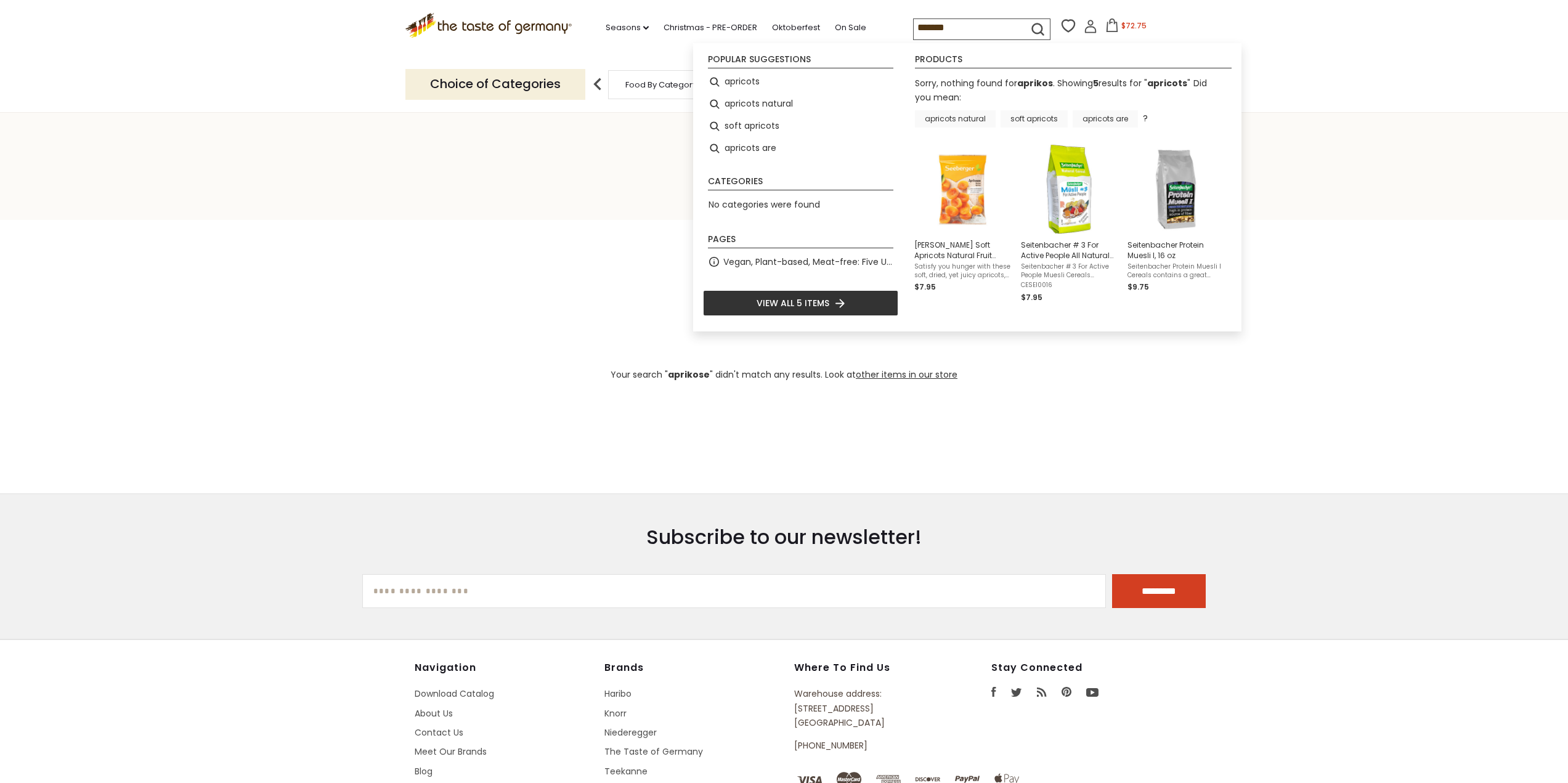
click at [851, 308] on li "View all 5 items" at bounding box center [800, 303] width 195 height 26
type input "********"
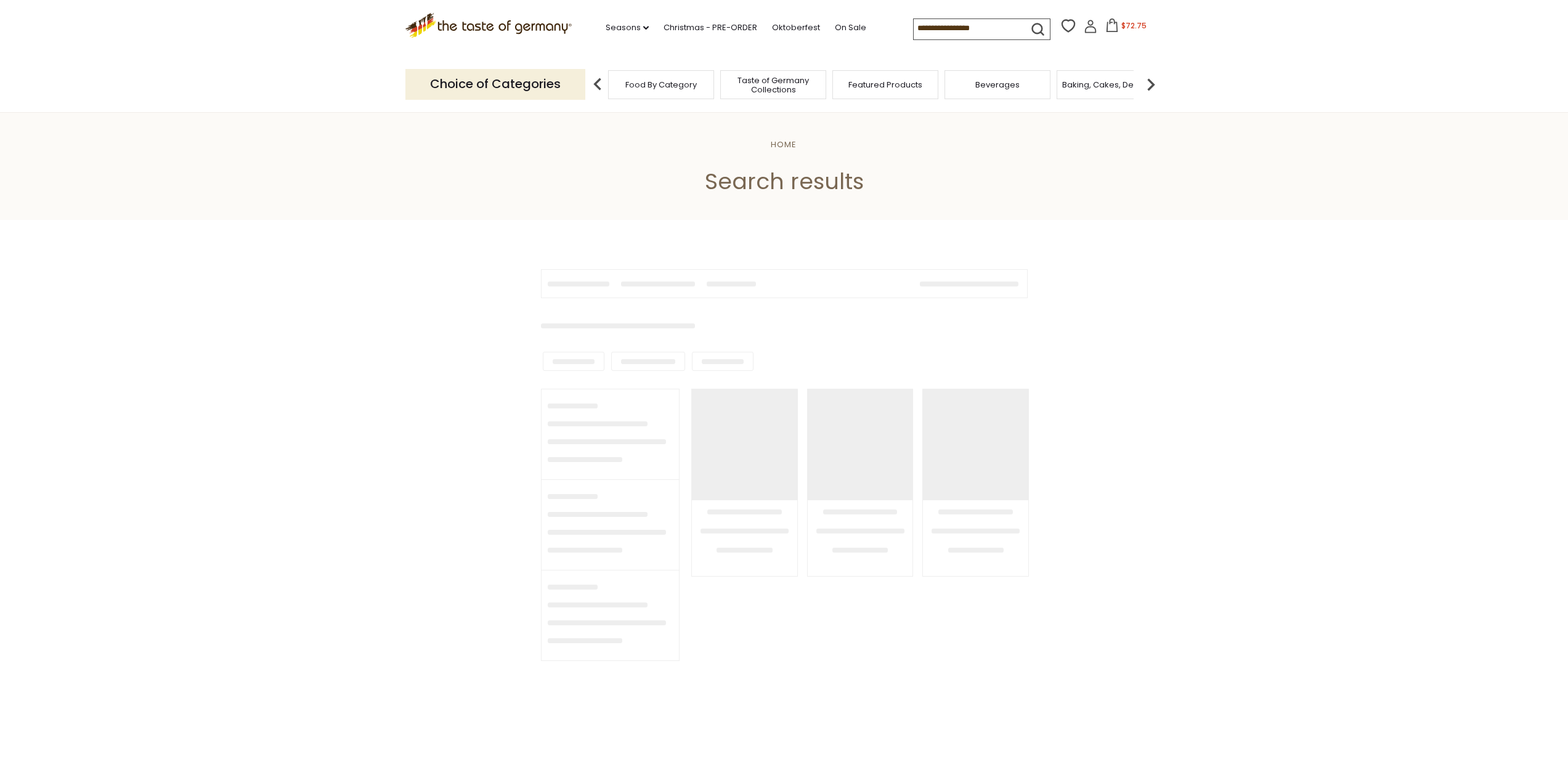
type input "********"
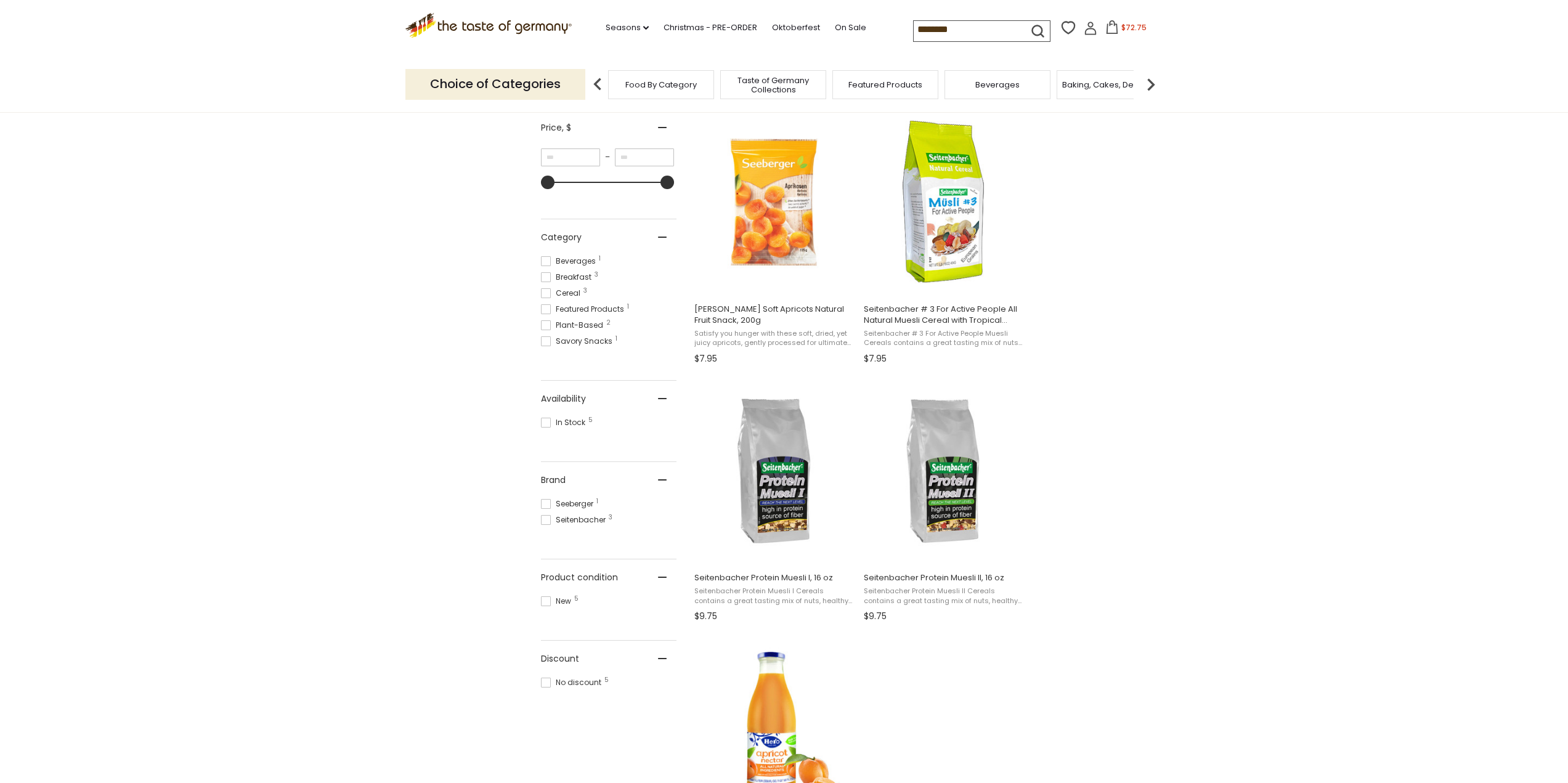
scroll to position [185, 0]
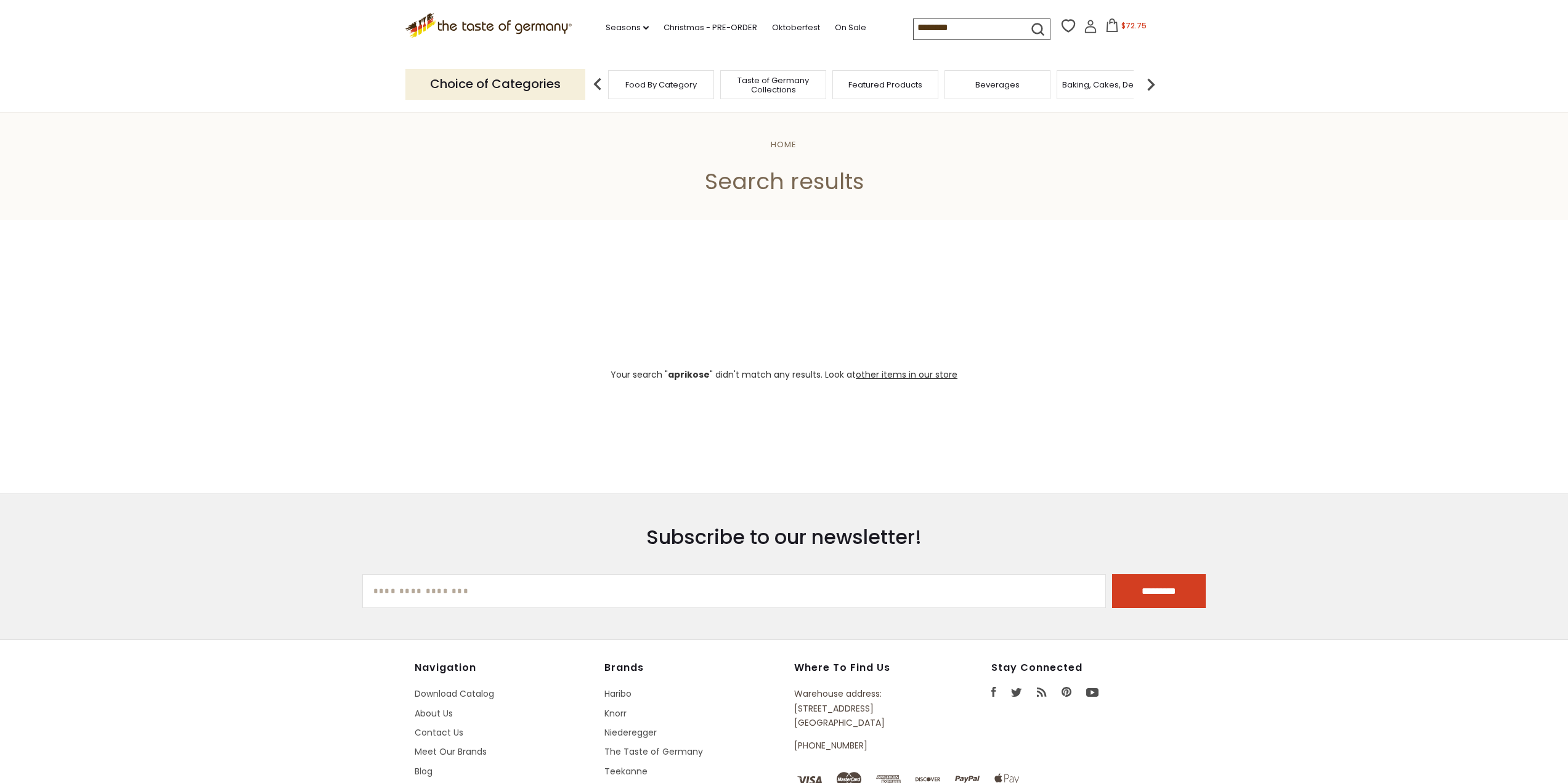
click at [986, 28] on input "********" at bounding box center [965, 27] width 104 height 17
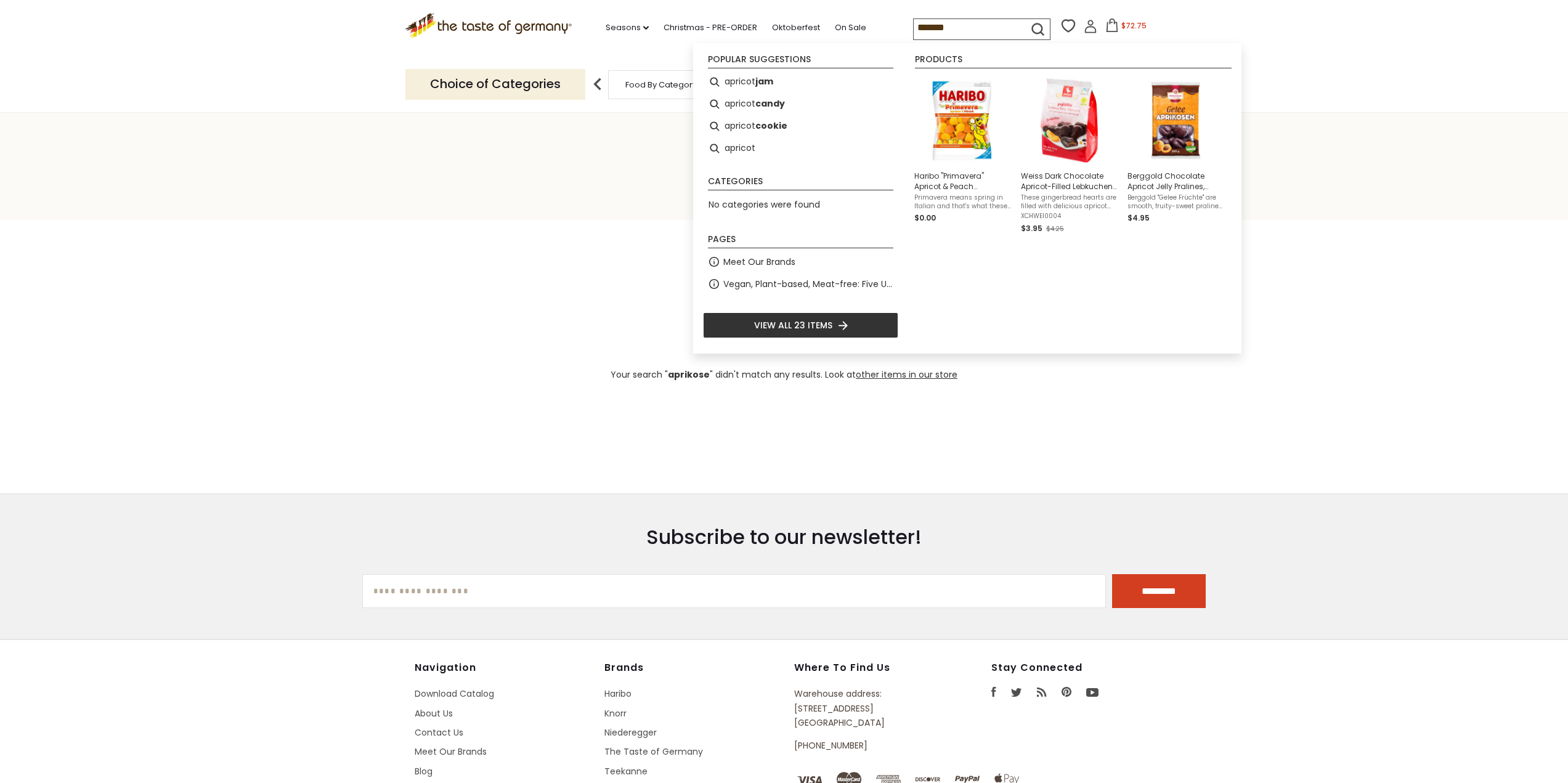
type input "*******"
click at [849, 335] on li "View all 23 items" at bounding box center [800, 325] width 195 height 26
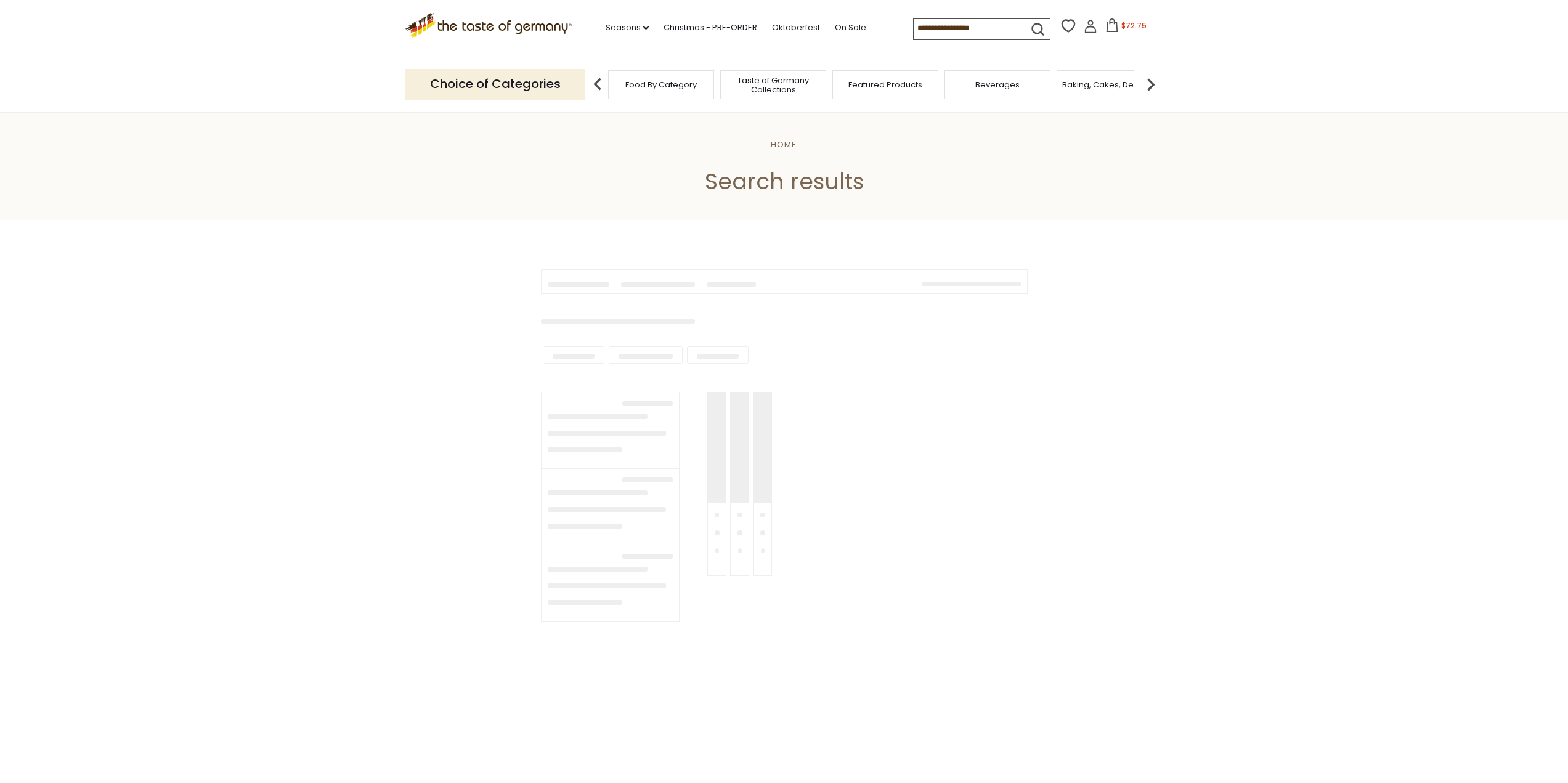
type input "*******"
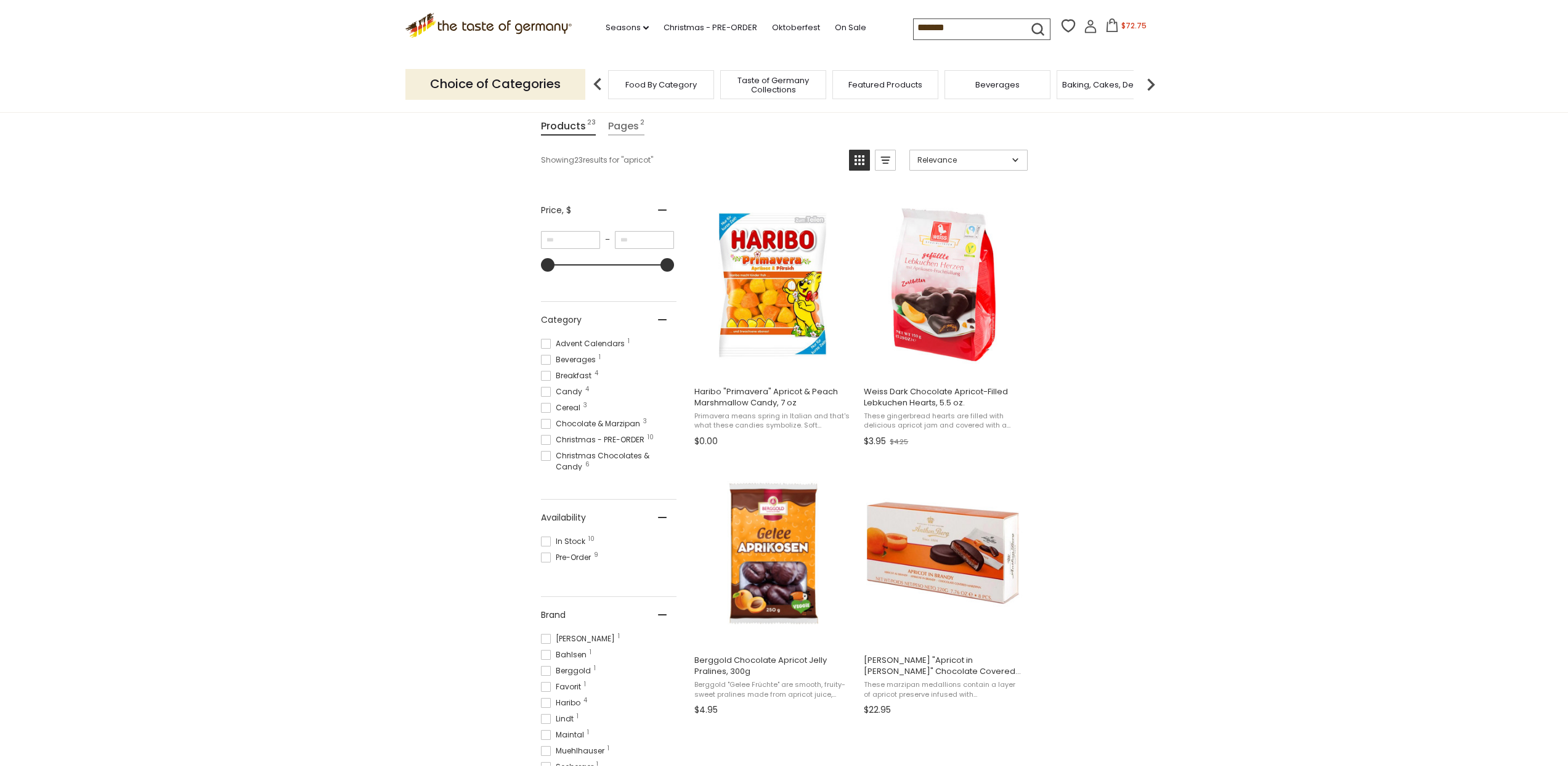
scroll to position [246, 0]
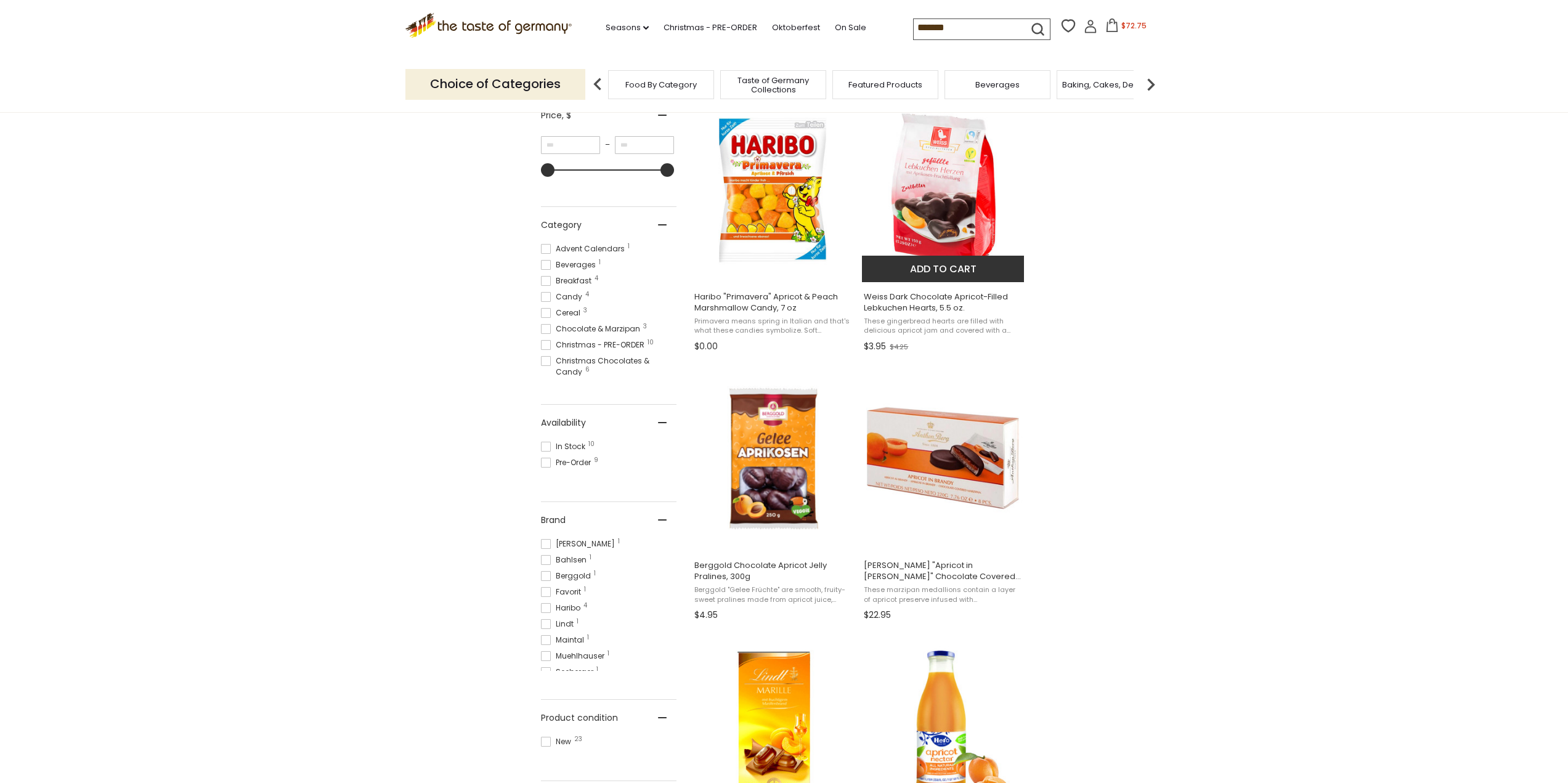
click at [938, 180] on img "Weiss Dark Chocolate Apricot-Filled Lebkuchen Hearts, 5.5 oz." at bounding box center [943, 189] width 163 height 163
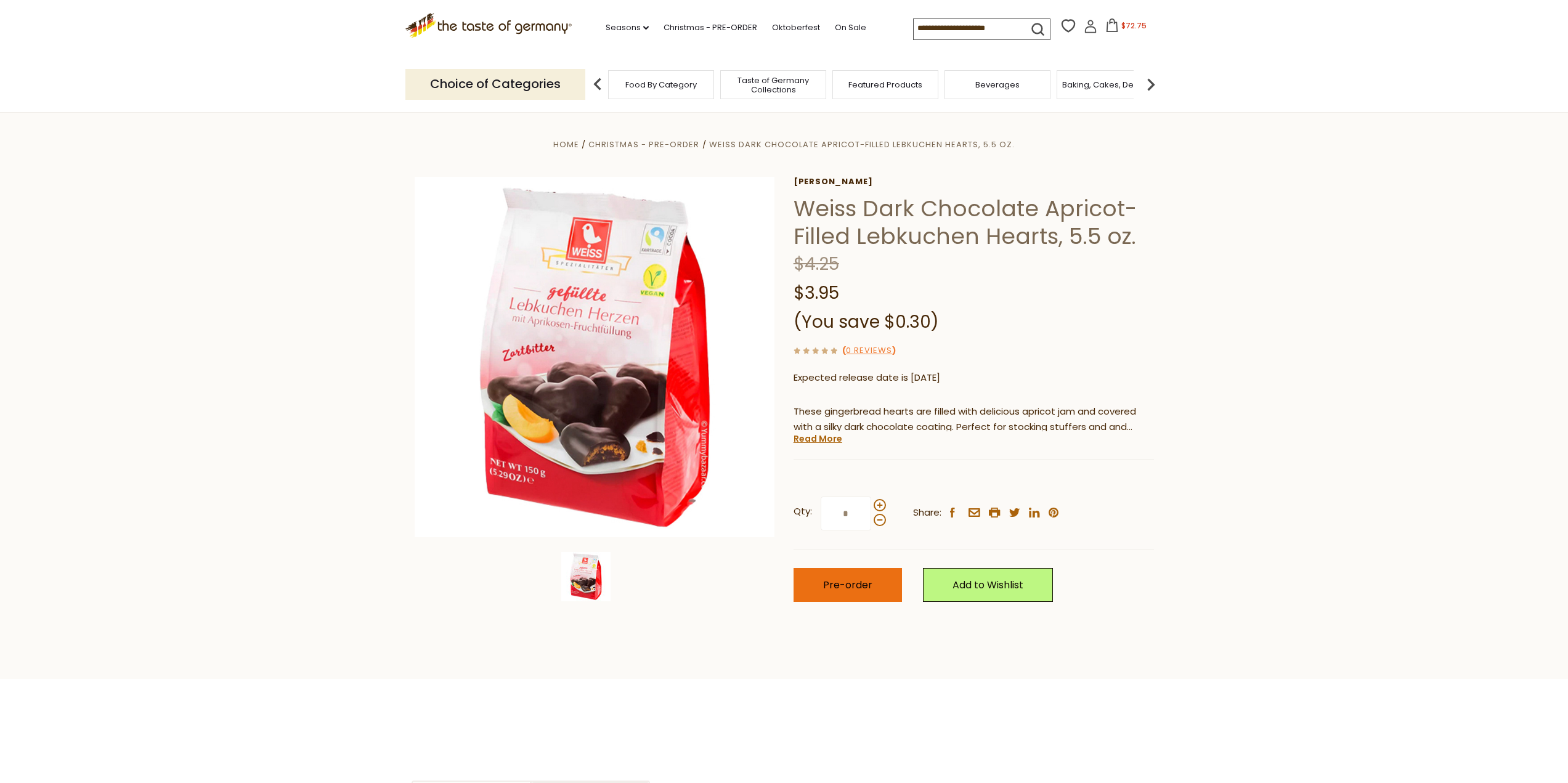
click at [851, 582] on span "Pre-order" at bounding box center [847, 585] width 49 height 14
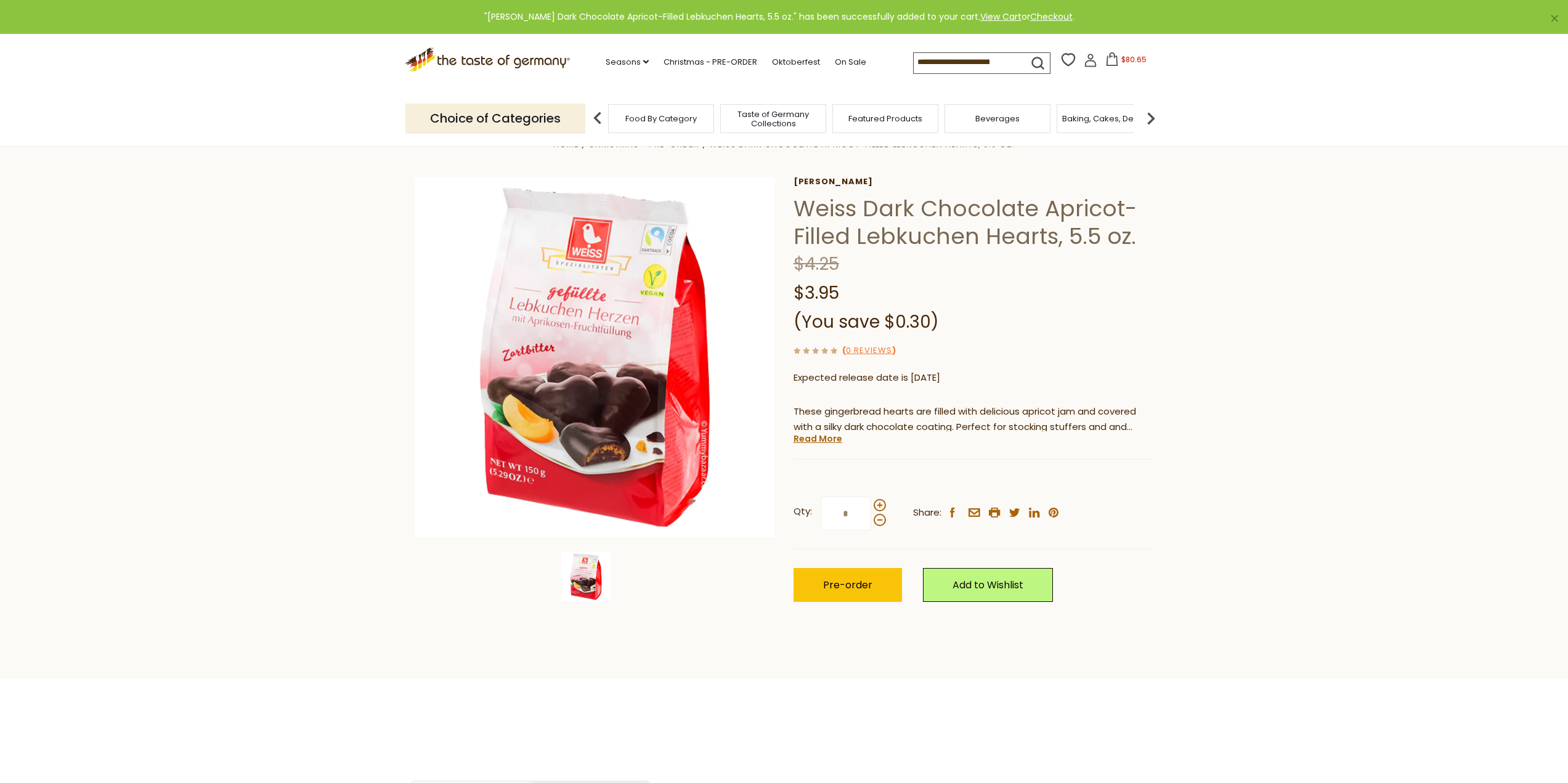
click at [1123, 64] on span "$80.65" at bounding box center [1133, 59] width 25 height 10
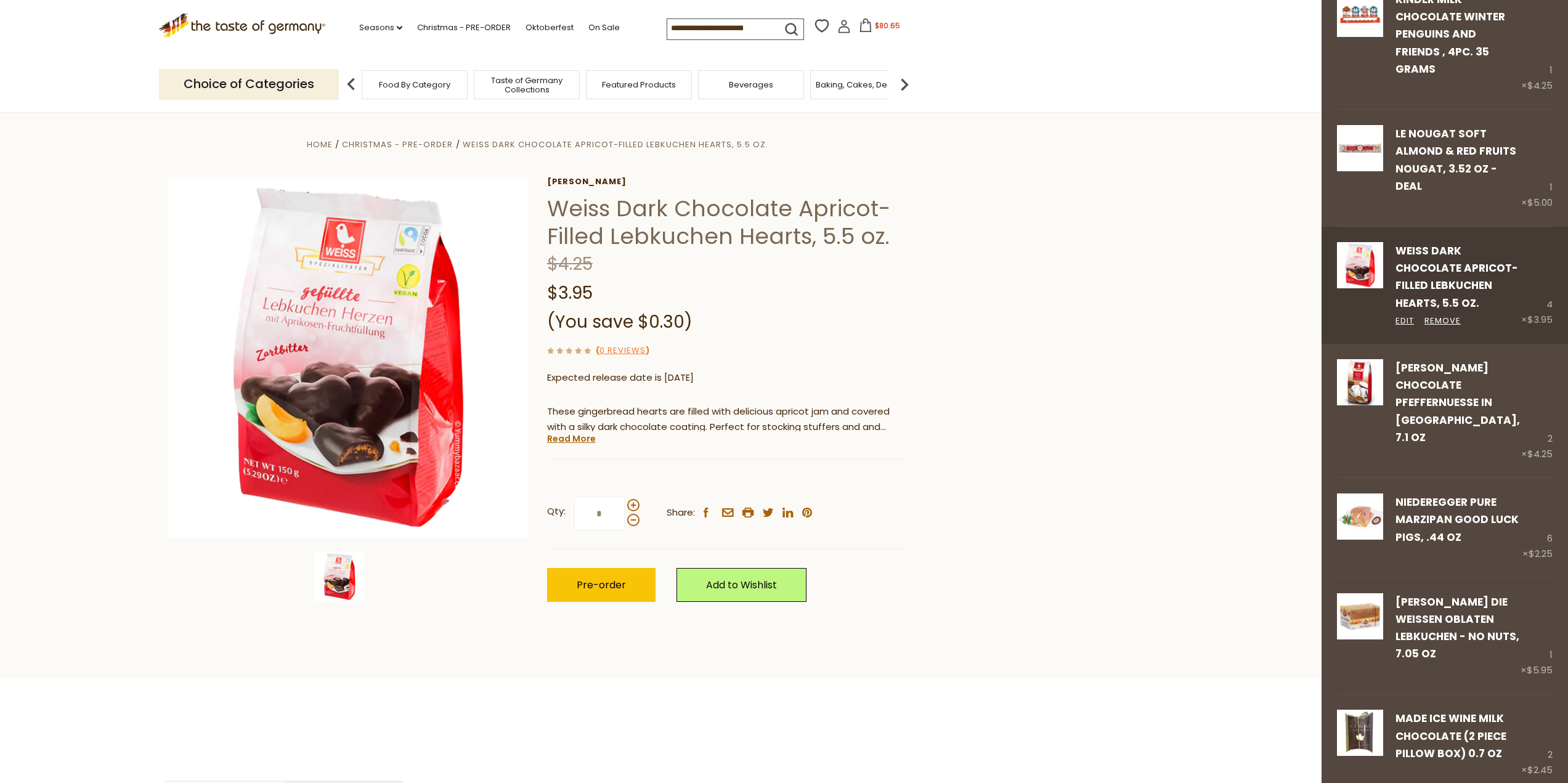
scroll to position [308, 0]
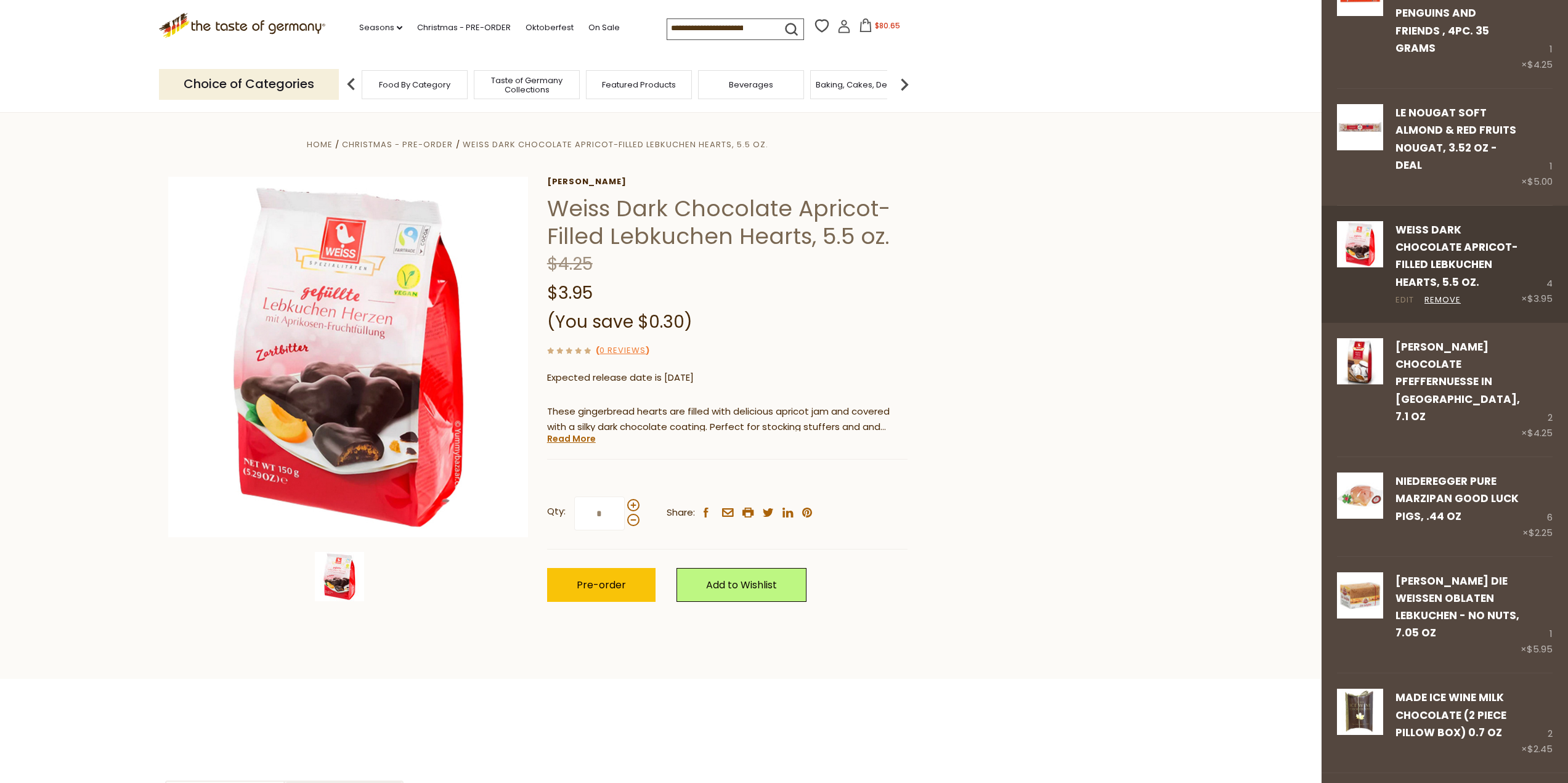
click at [1396, 298] on link "Edit" at bounding box center [1404, 300] width 18 height 13
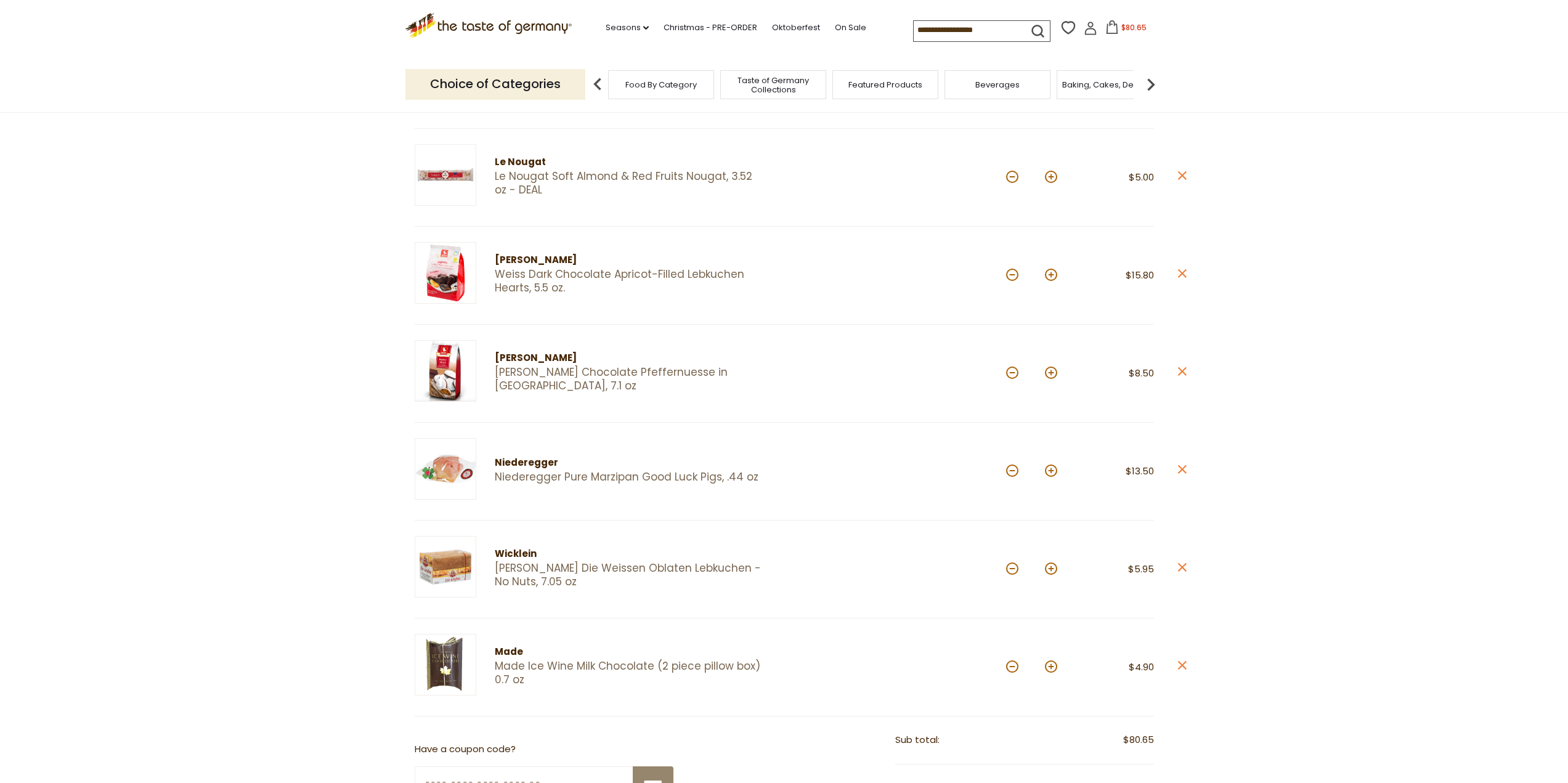
scroll to position [431, 0]
click at [1051, 473] on button at bounding box center [1050, 471] width 12 height 12
type input "*"
click at [1009, 275] on button at bounding box center [1012, 275] width 12 height 12
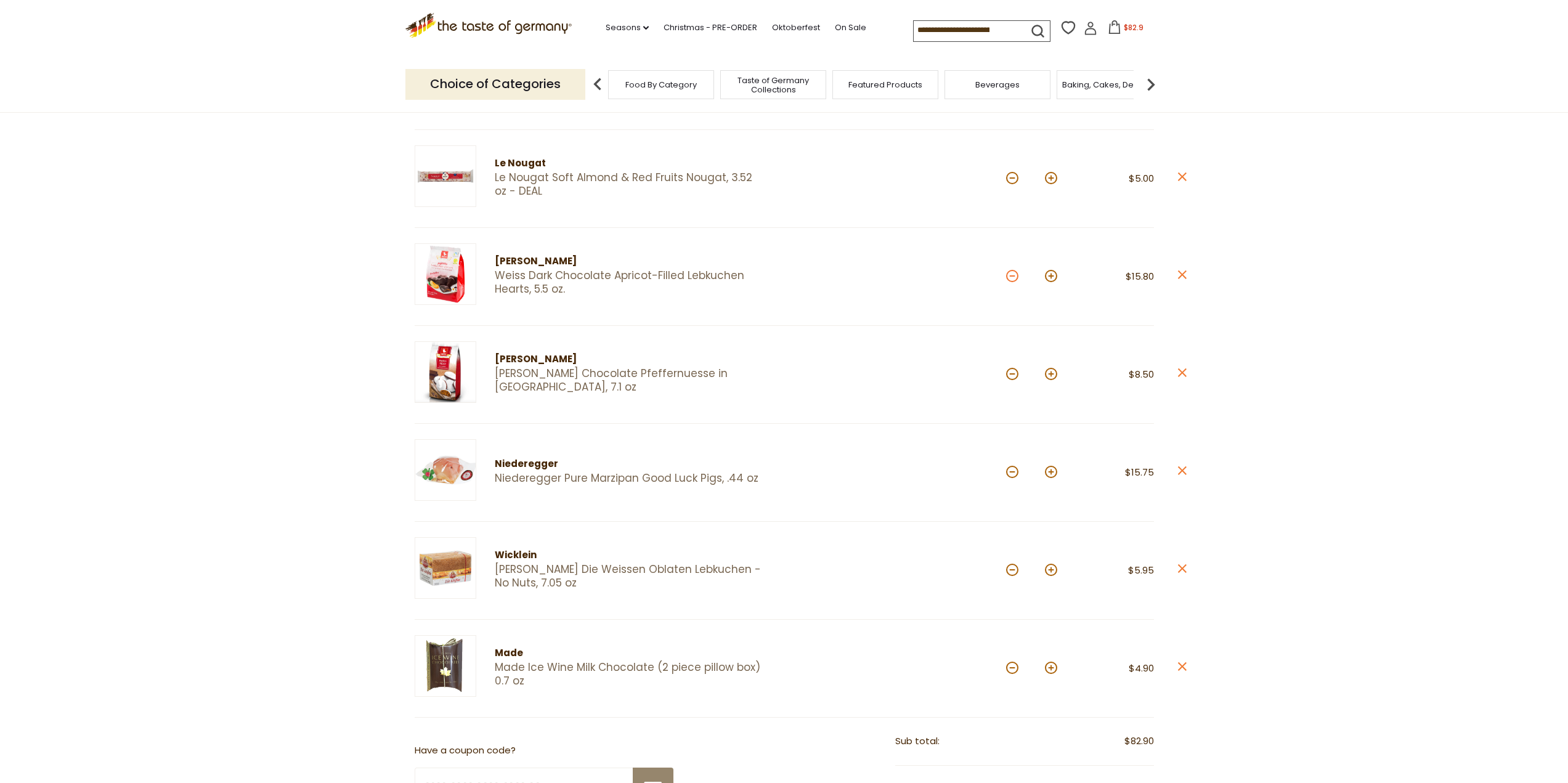
type input "*"
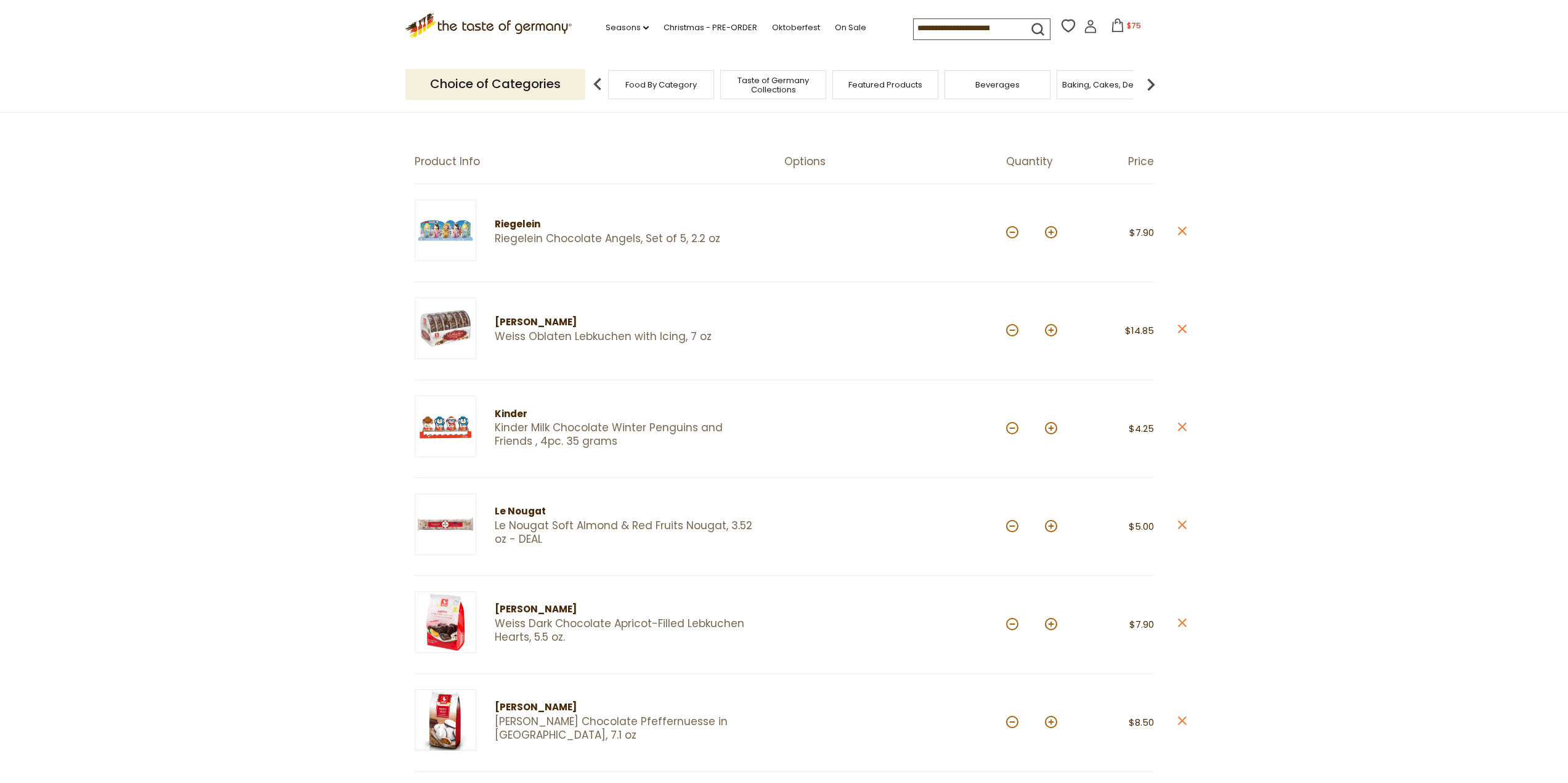
scroll to position [0, 0]
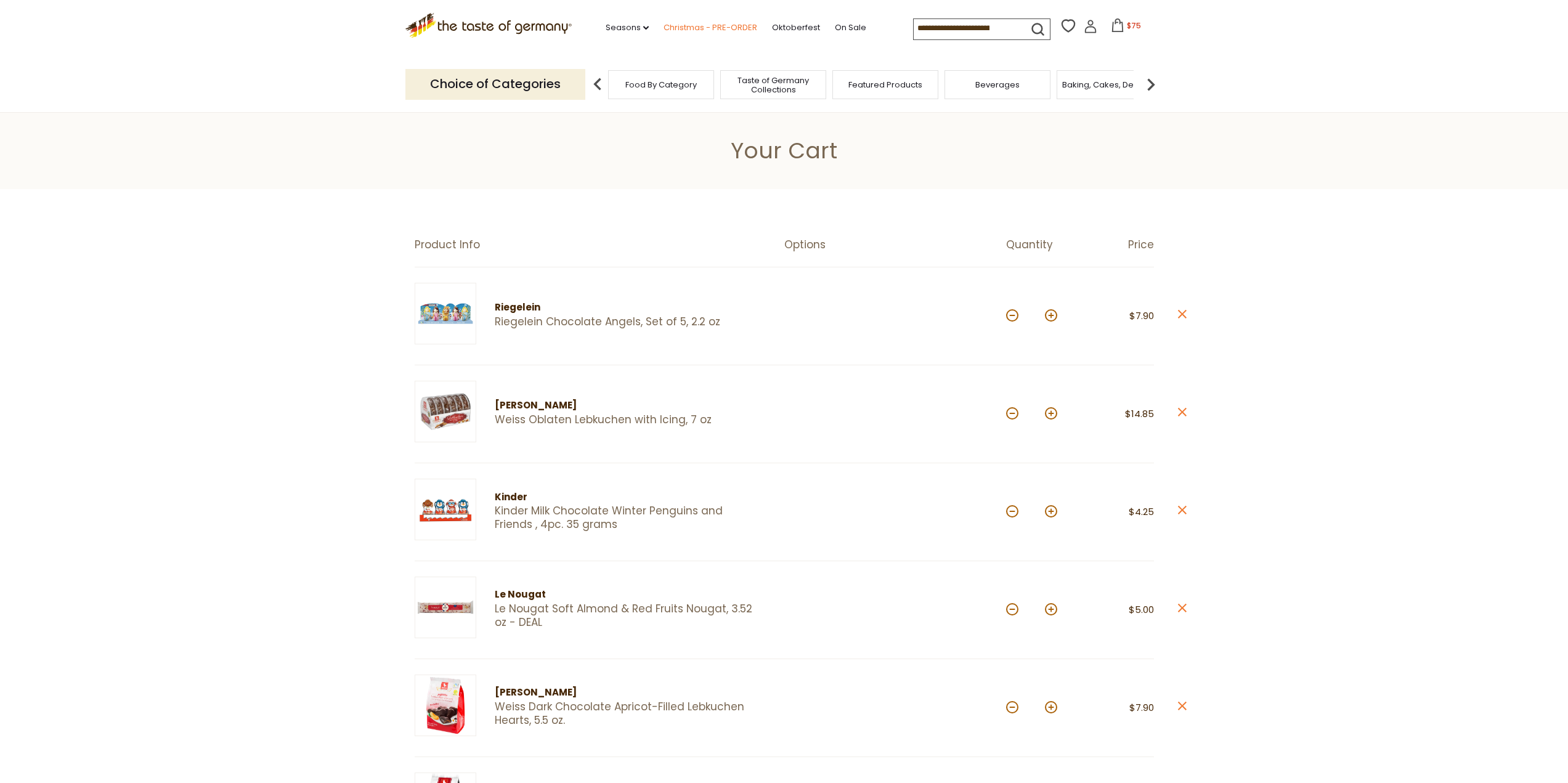
click at [711, 27] on link "Christmas - PRE-ORDER" at bounding box center [710, 27] width 94 height 14
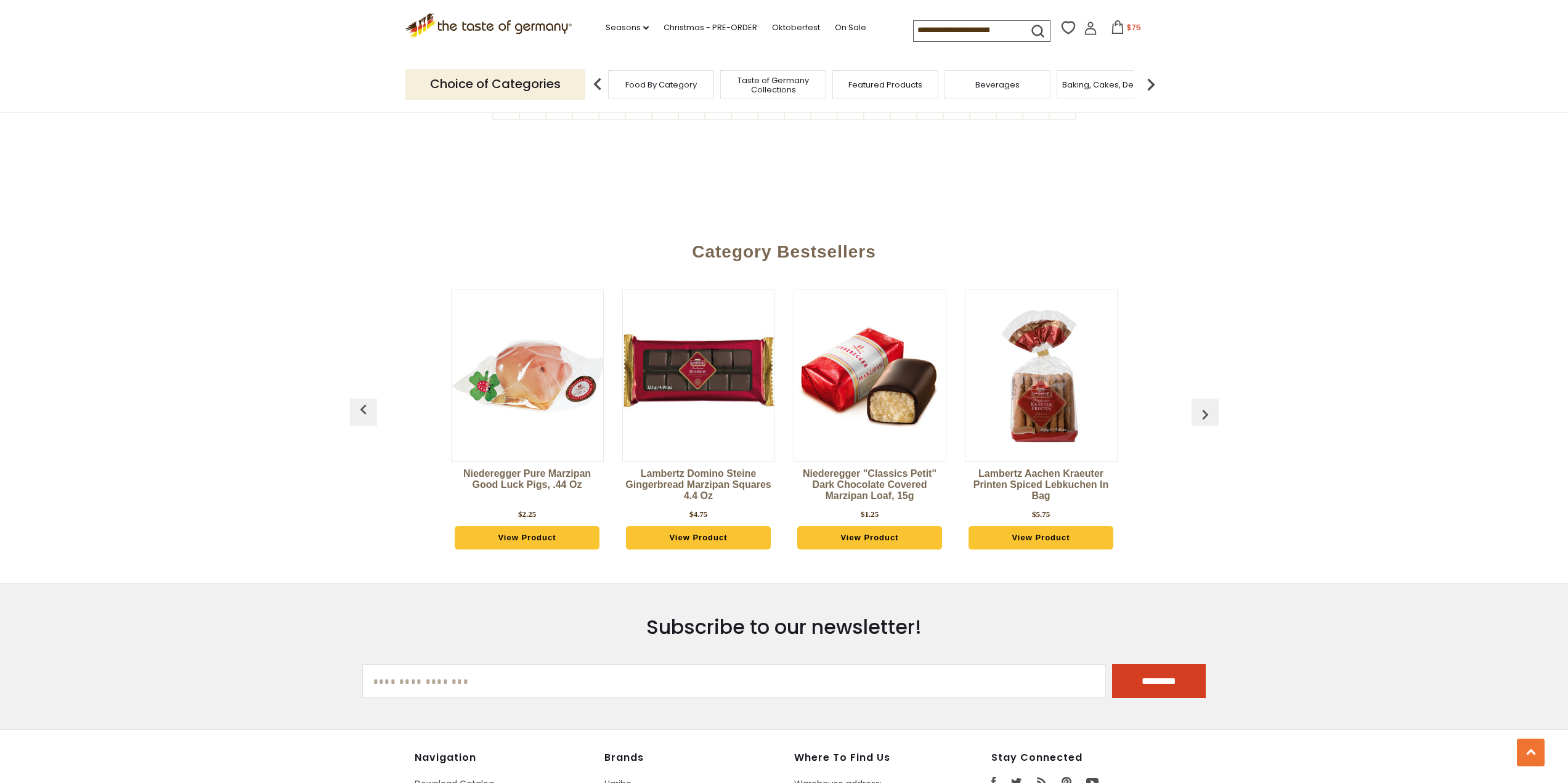
scroll to position [985, 0]
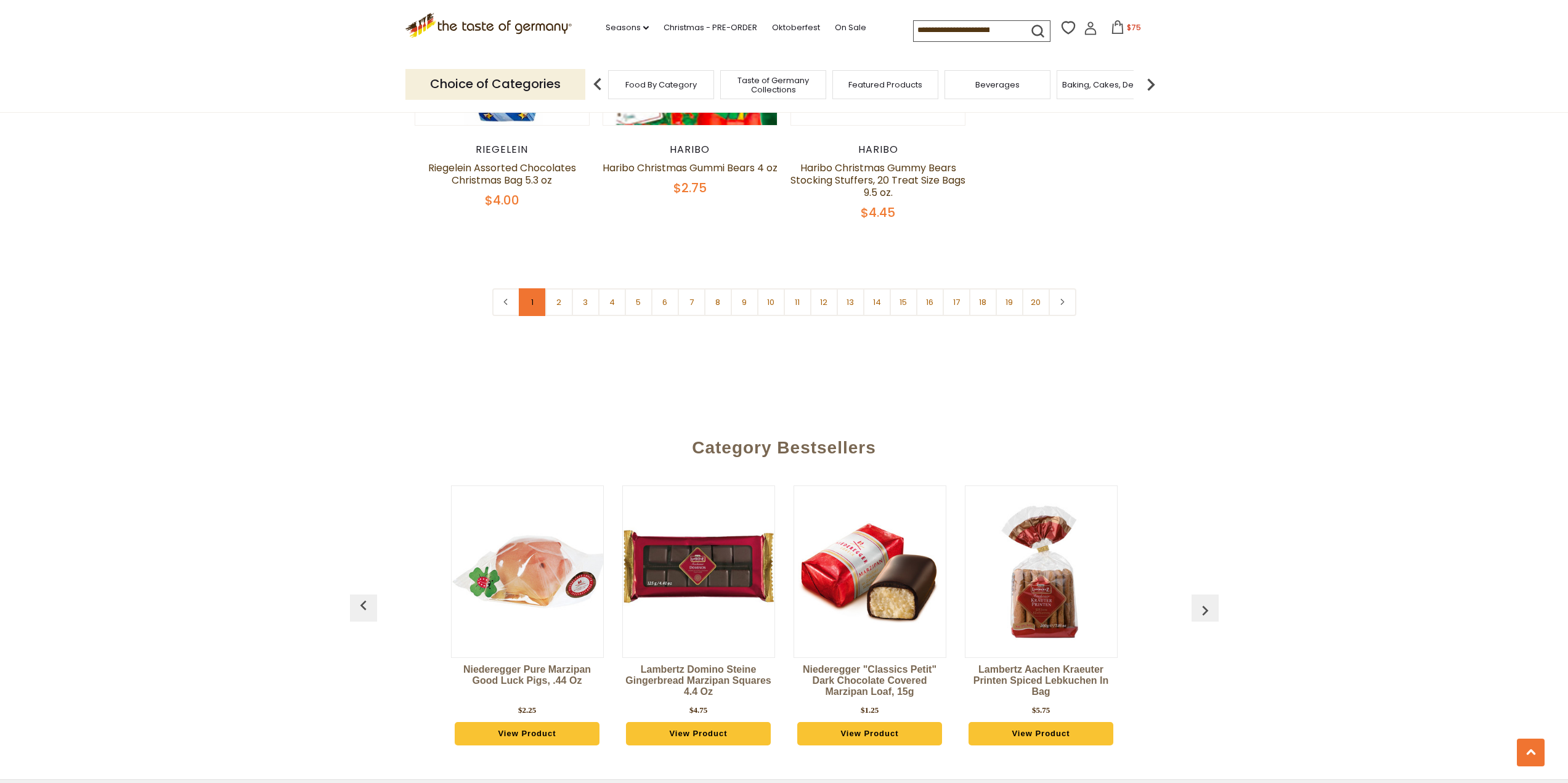
click at [527, 301] on link "1" at bounding box center [532, 302] width 28 height 28
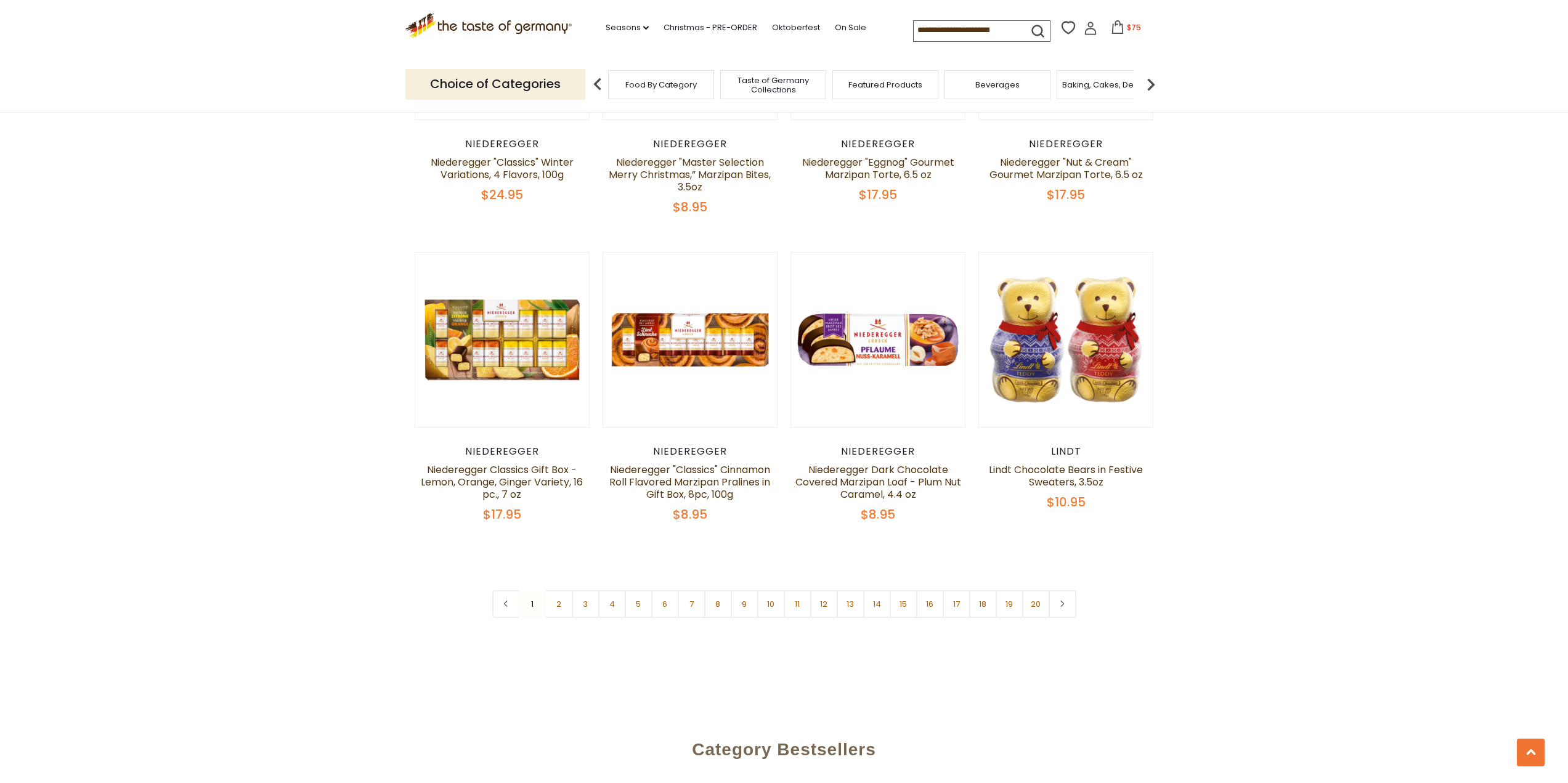
scroll to position [2924, 0]
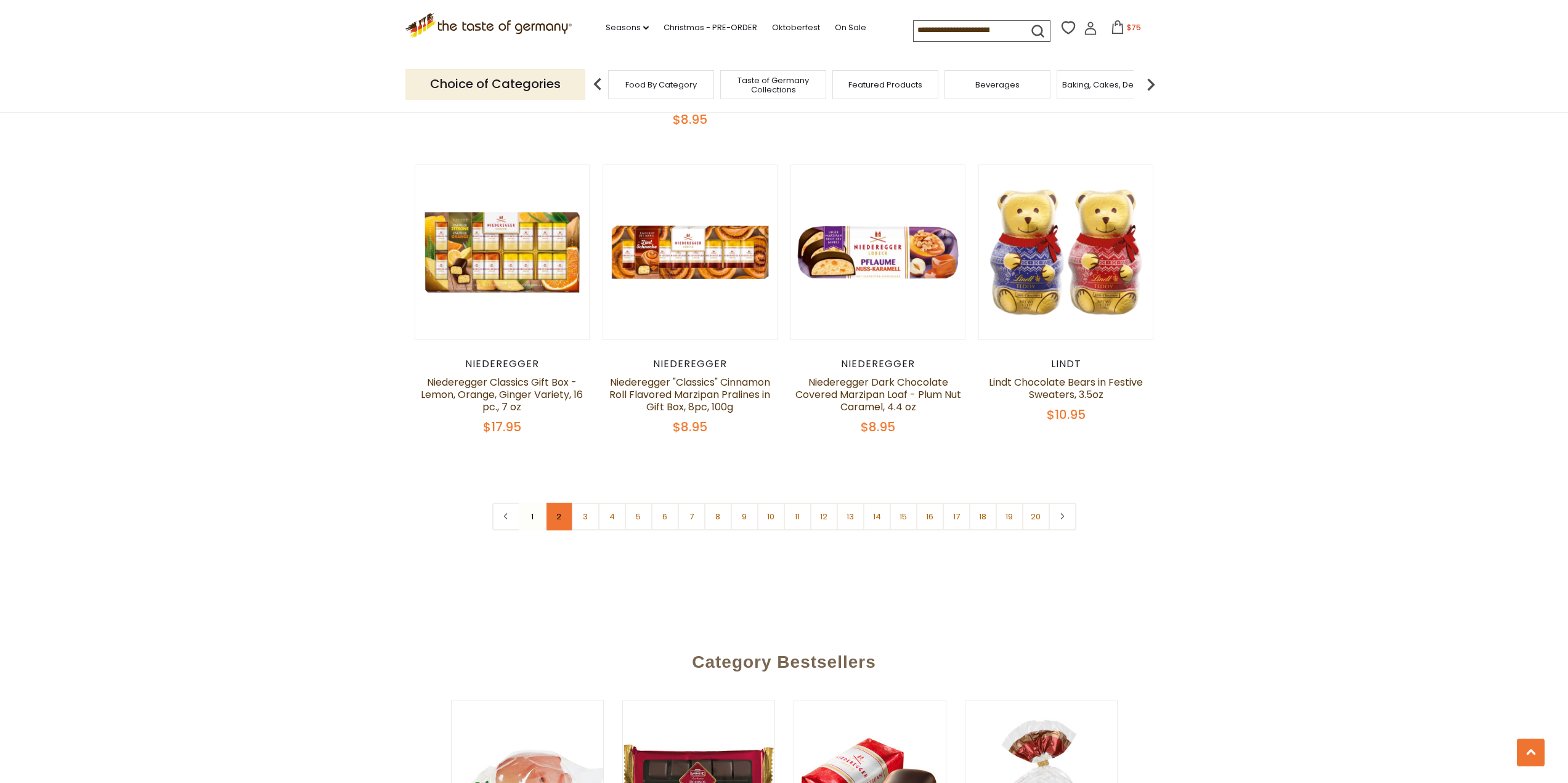
click at [556, 502] on link "2" at bounding box center [559, 516] width 28 height 28
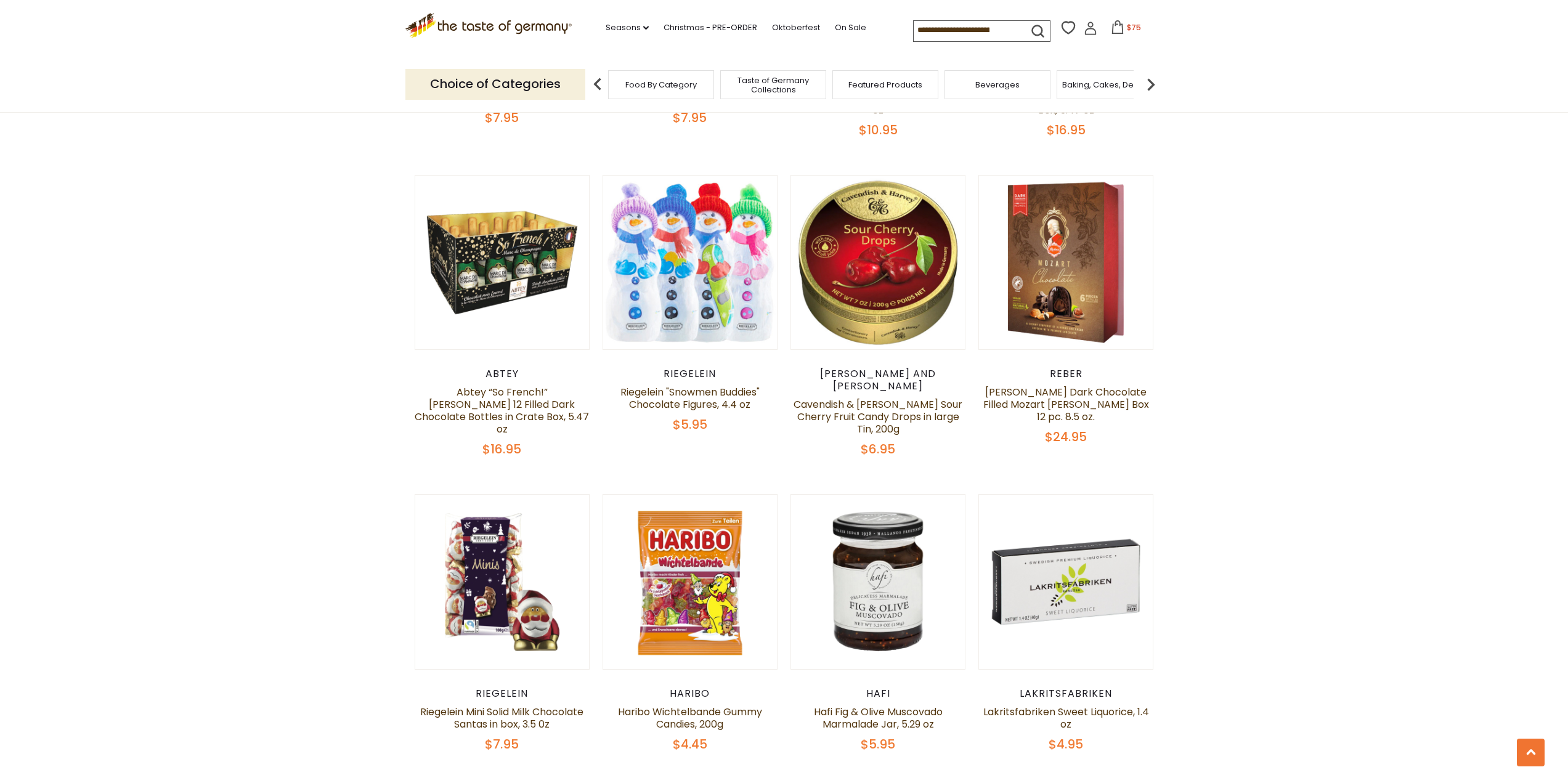
scroll to position [2801, 0]
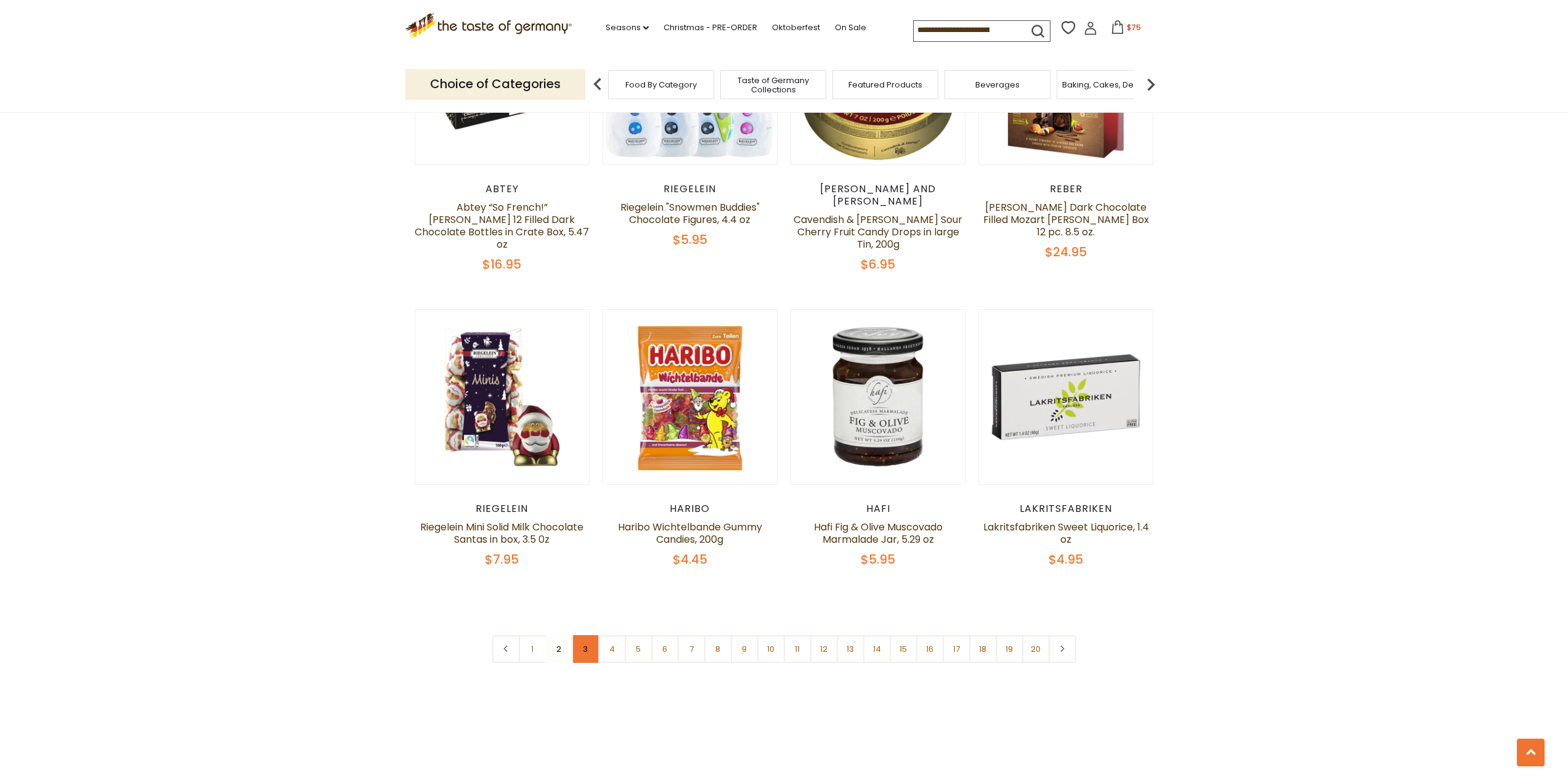
click at [587, 635] on link "3" at bounding box center [585, 648] width 28 height 28
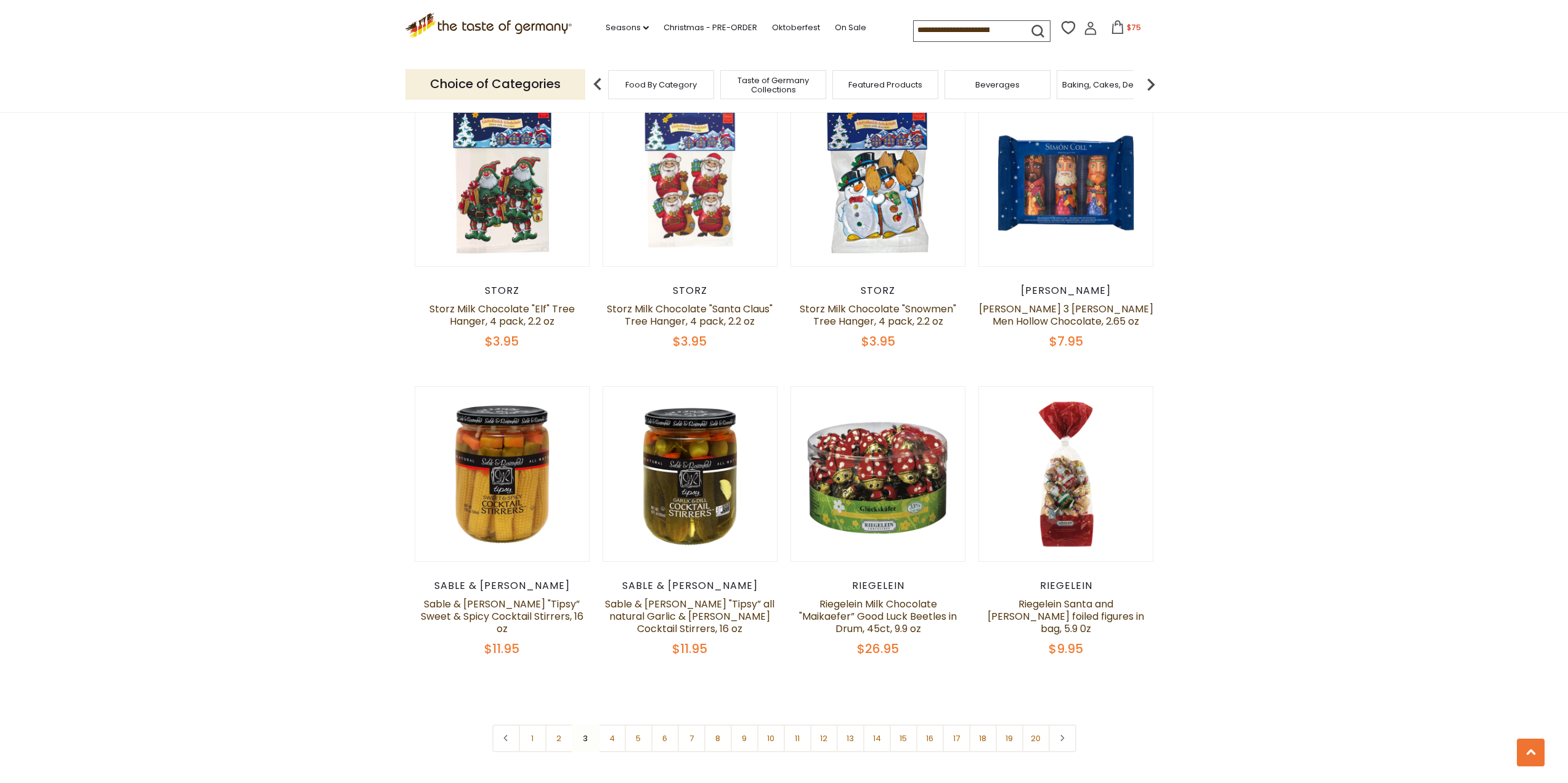
scroll to position [2986, 0]
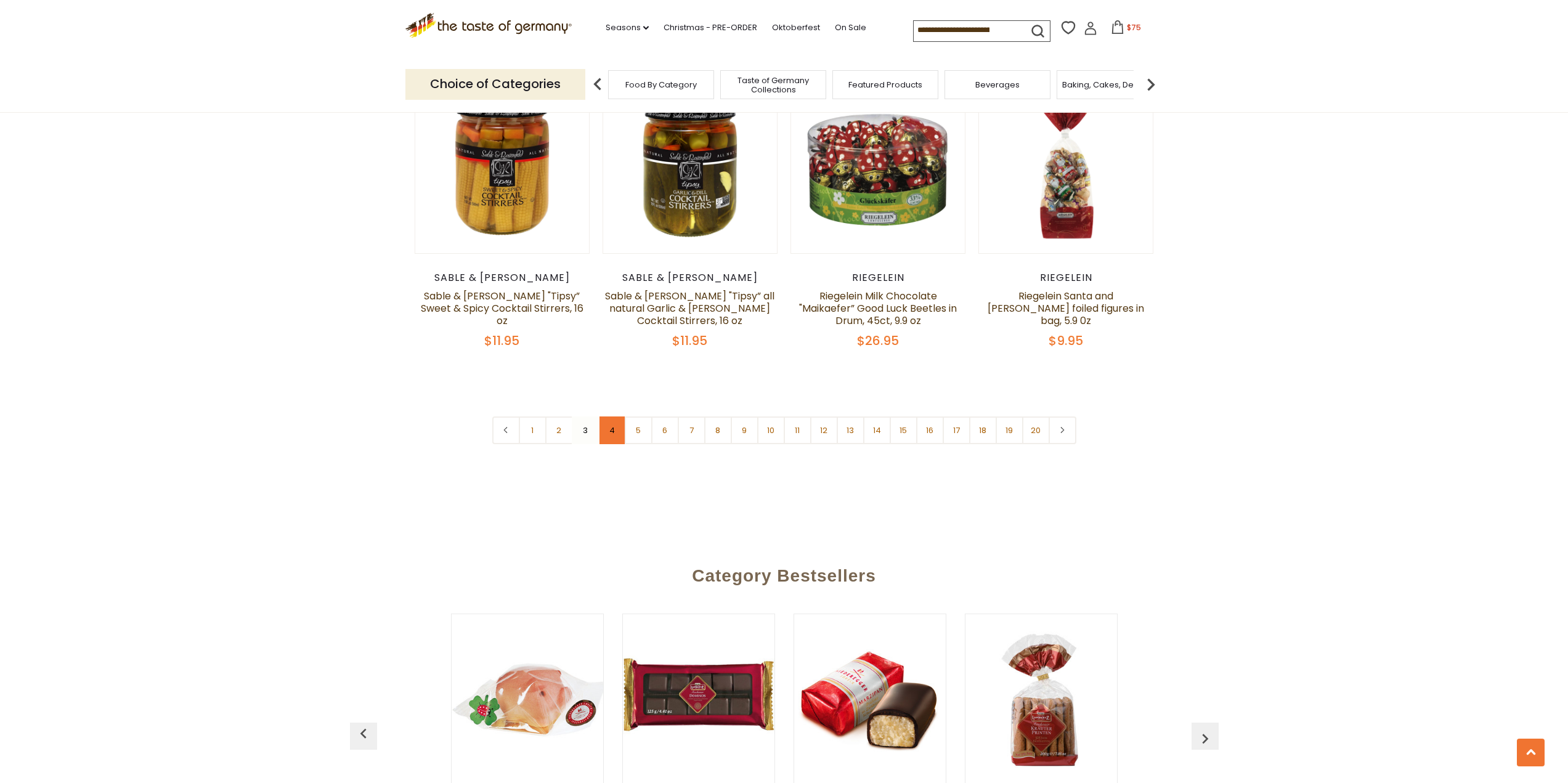
click at [615, 419] on link "4" at bounding box center [611, 430] width 28 height 28
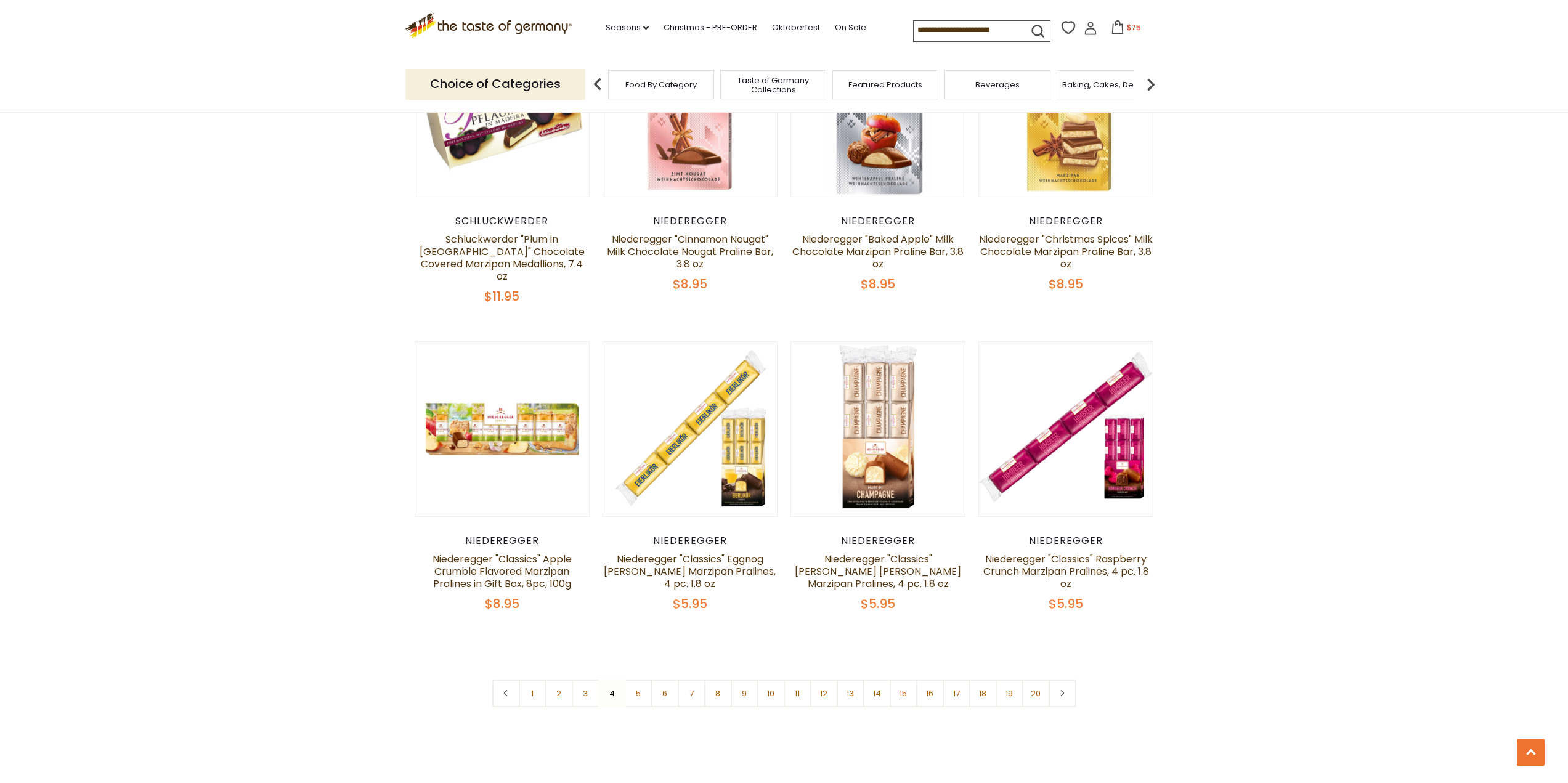
scroll to position [2862, 0]
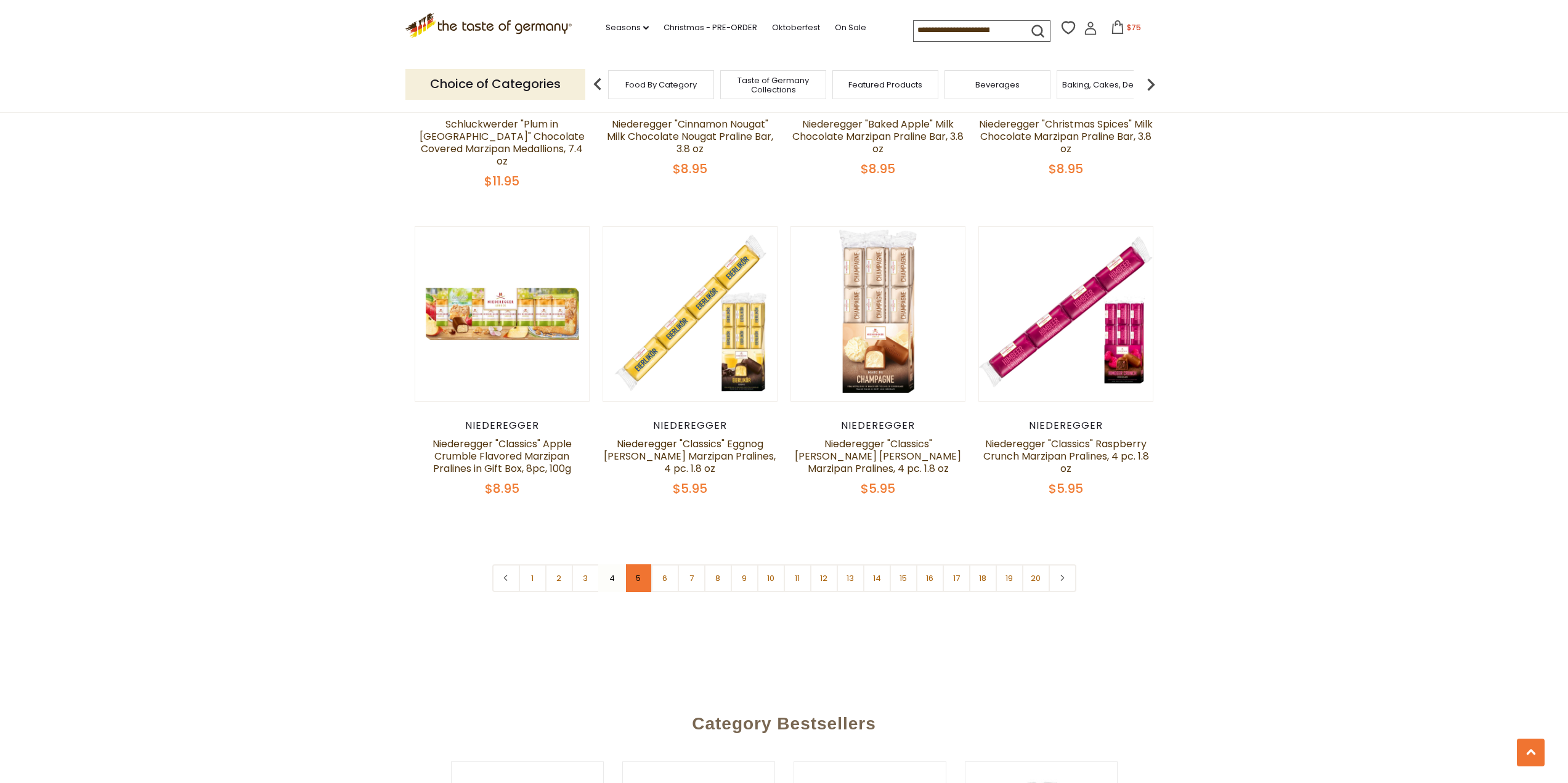
click at [632, 564] on link "5" at bounding box center [638, 578] width 28 height 28
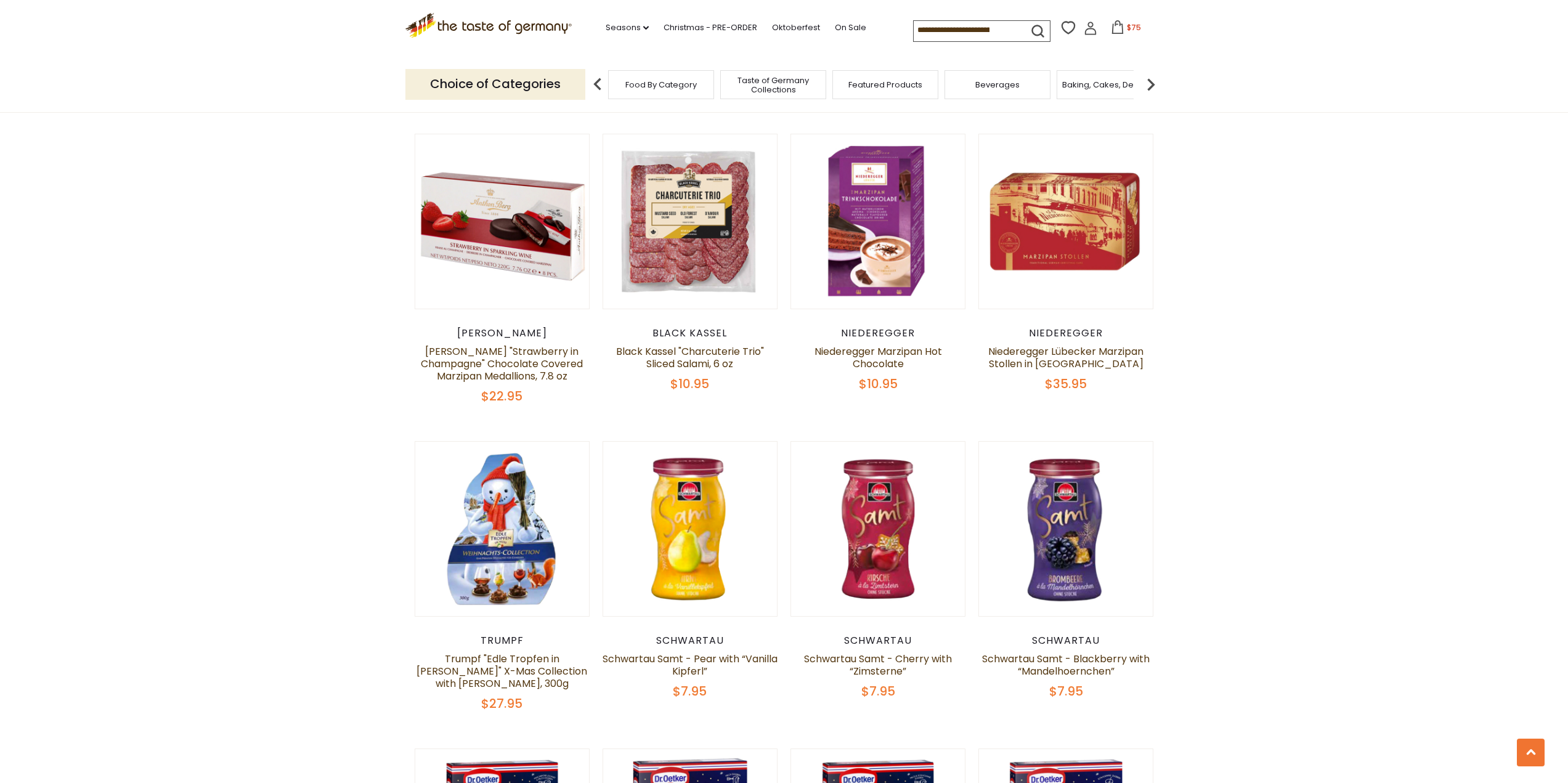
scroll to position [2124, 0]
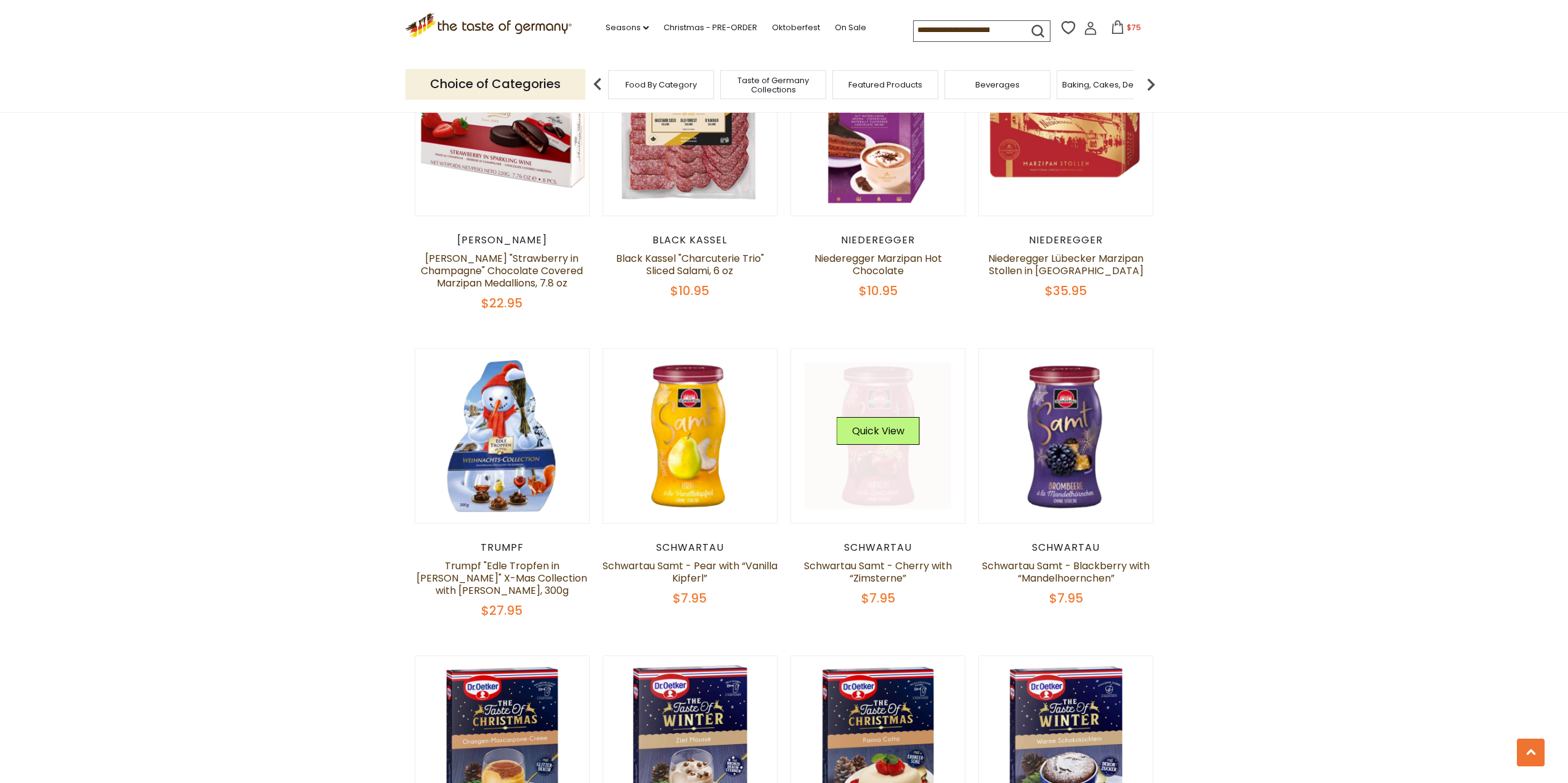
click at [871, 448] on div "Quick View" at bounding box center [879, 436] width 83 height 37
click at [859, 431] on button "Quick View" at bounding box center [879, 431] width 83 height 28
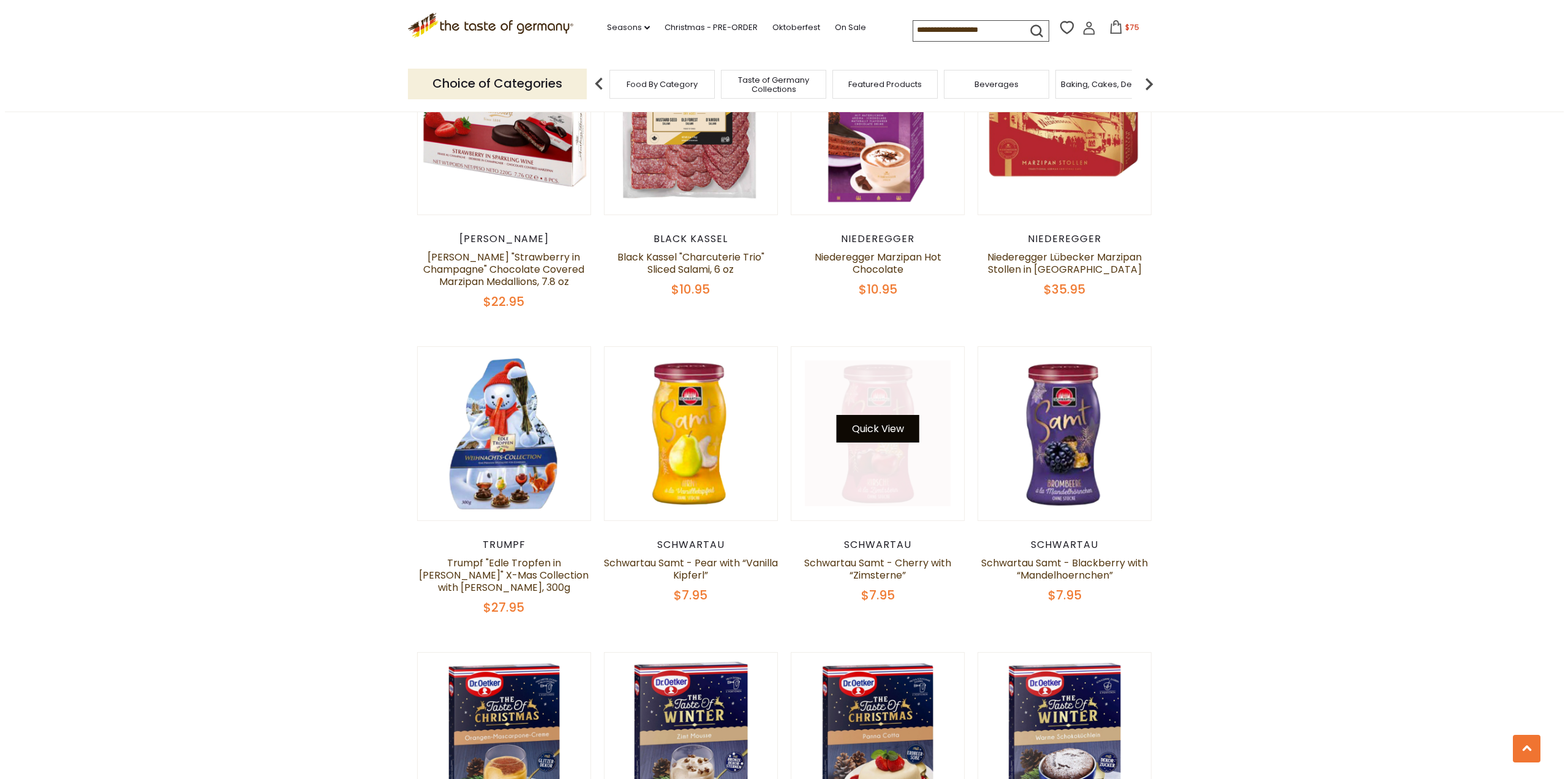
scroll to position [2115, 0]
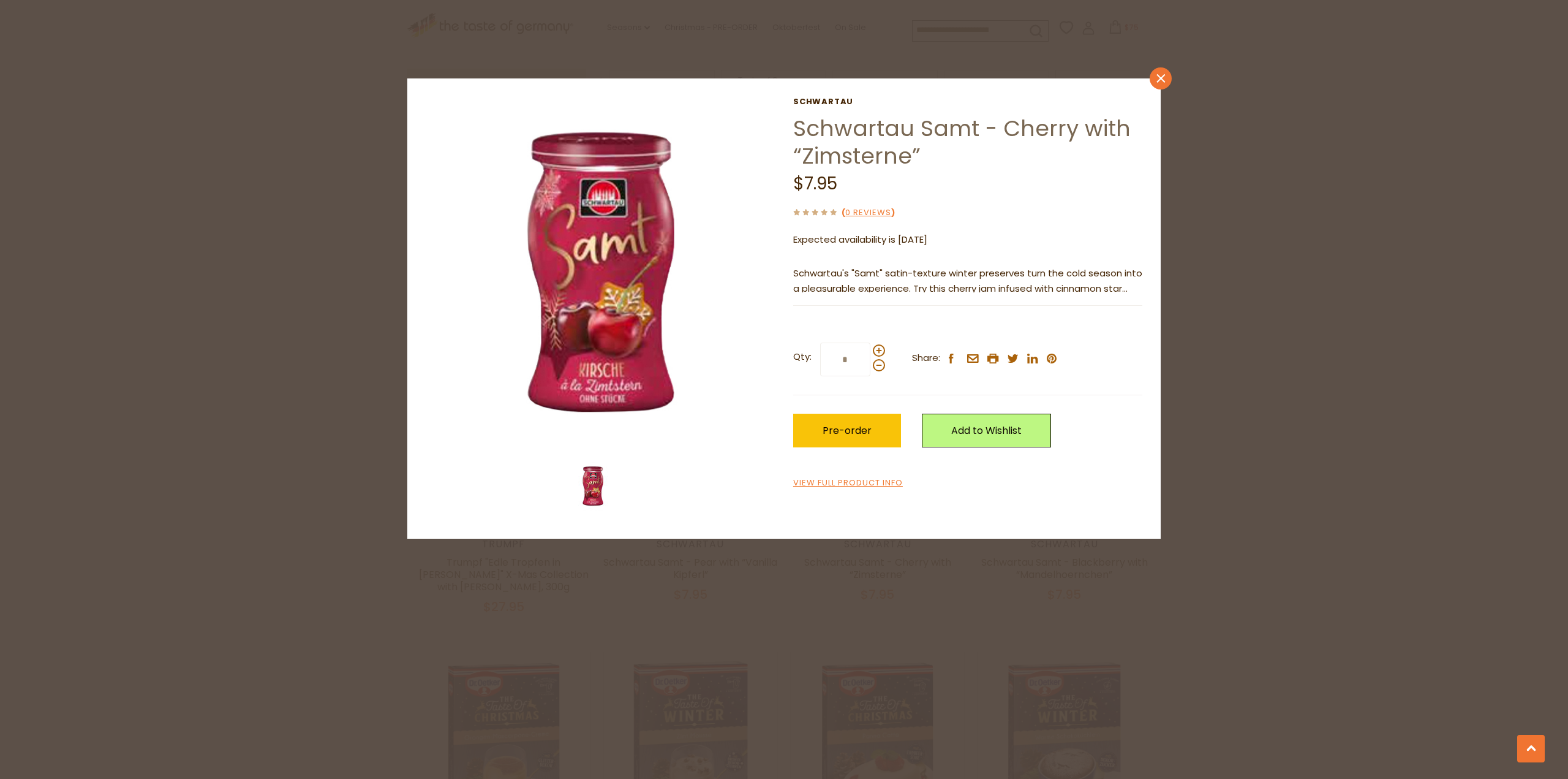
click at [1166, 71] on link "close" at bounding box center [1161, 78] width 22 height 22
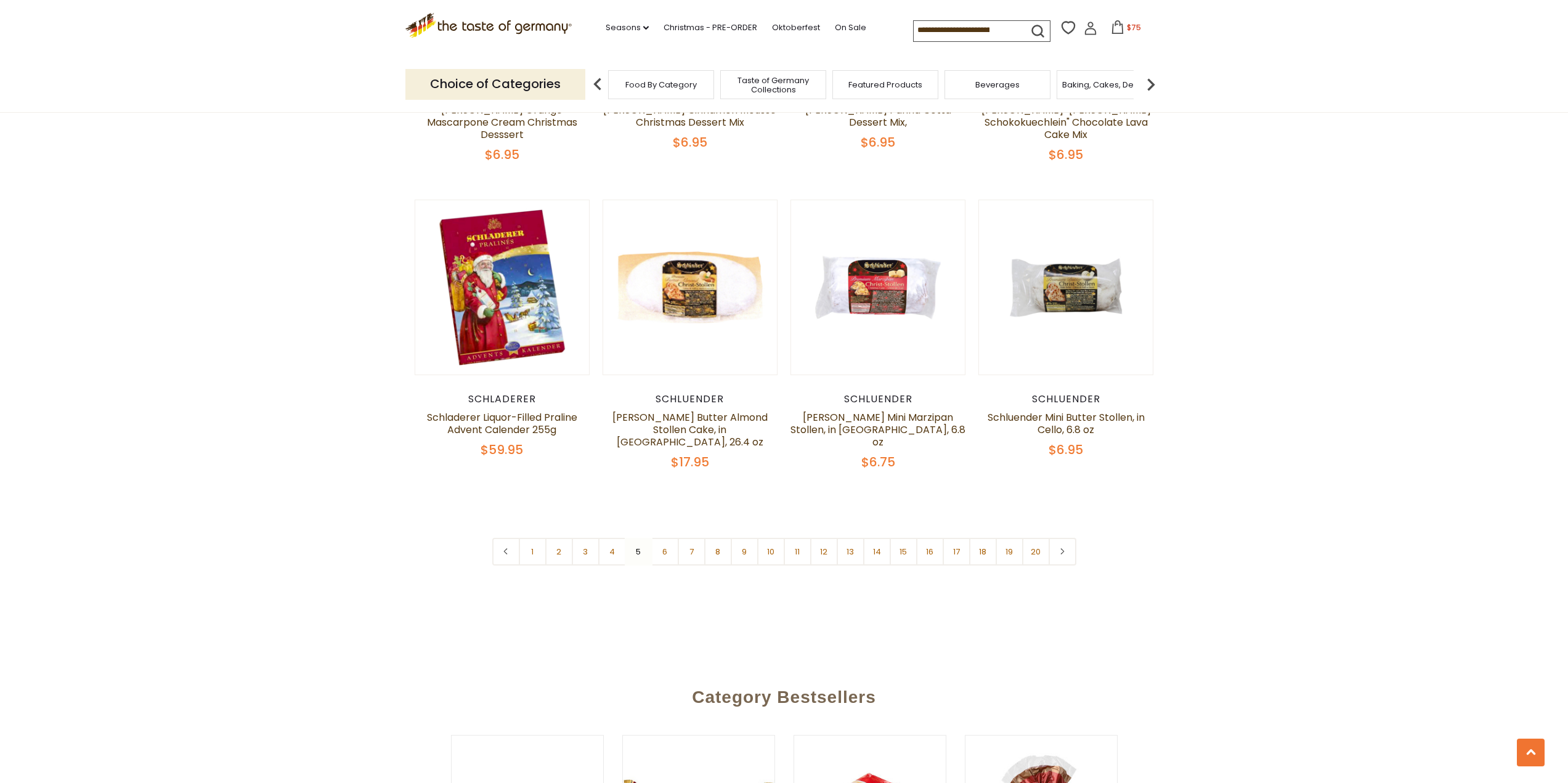
scroll to position [2924, 0]
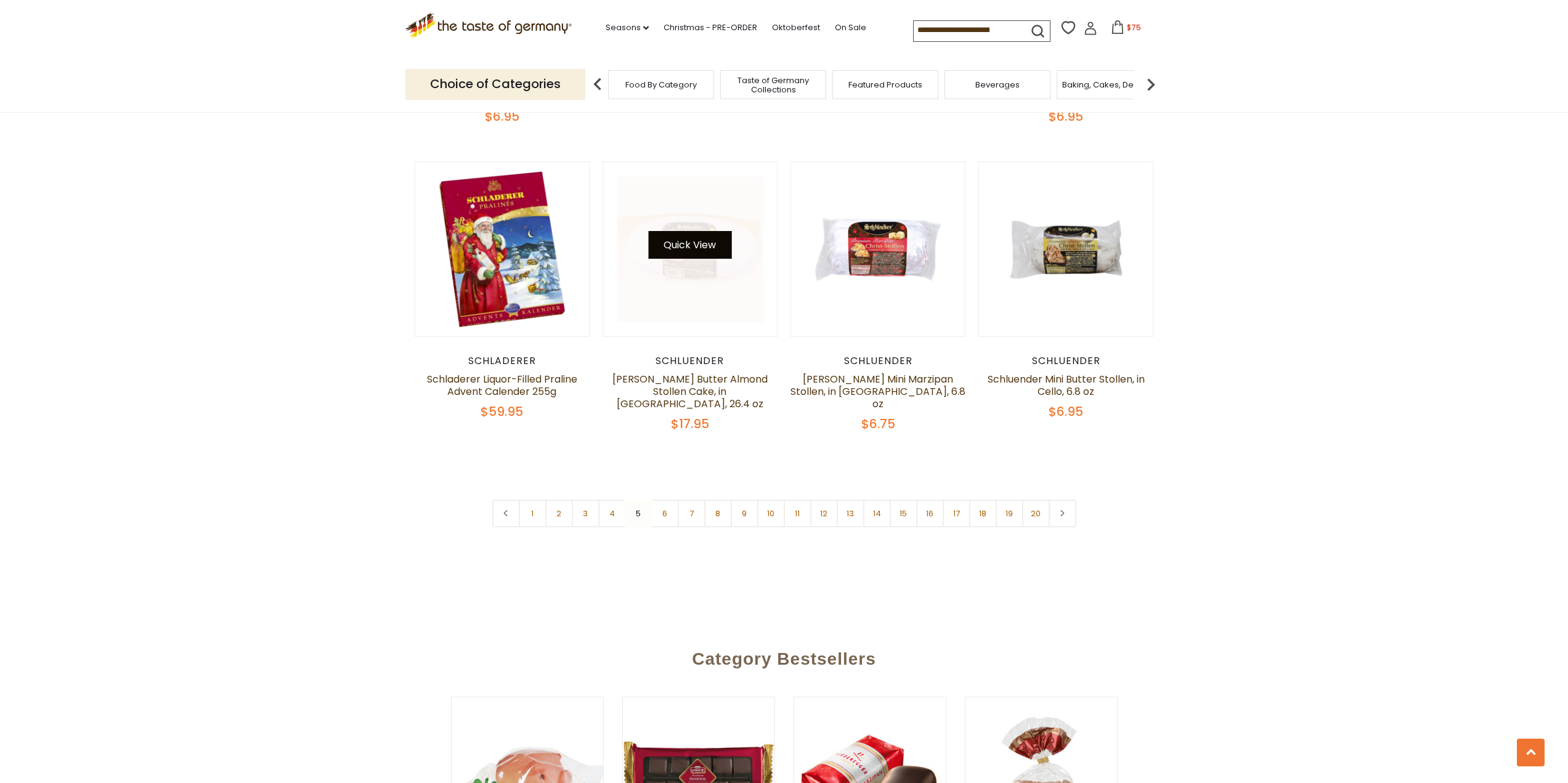
click at [695, 241] on button "Quick View" at bounding box center [690, 245] width 83 height 28
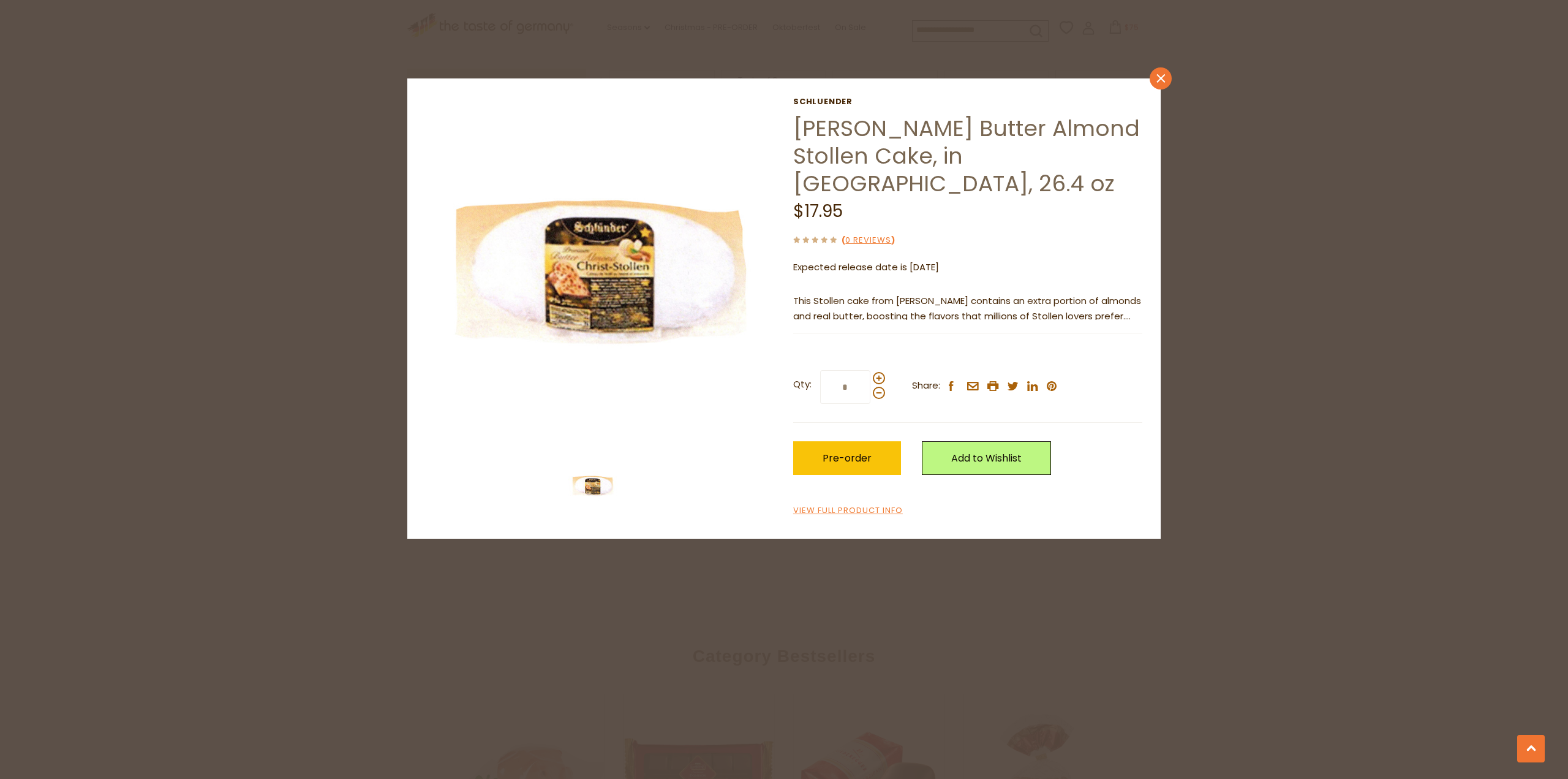
click at [1156, 77] on icon "close" at bounding box center [1161, 79] width 10 height 10
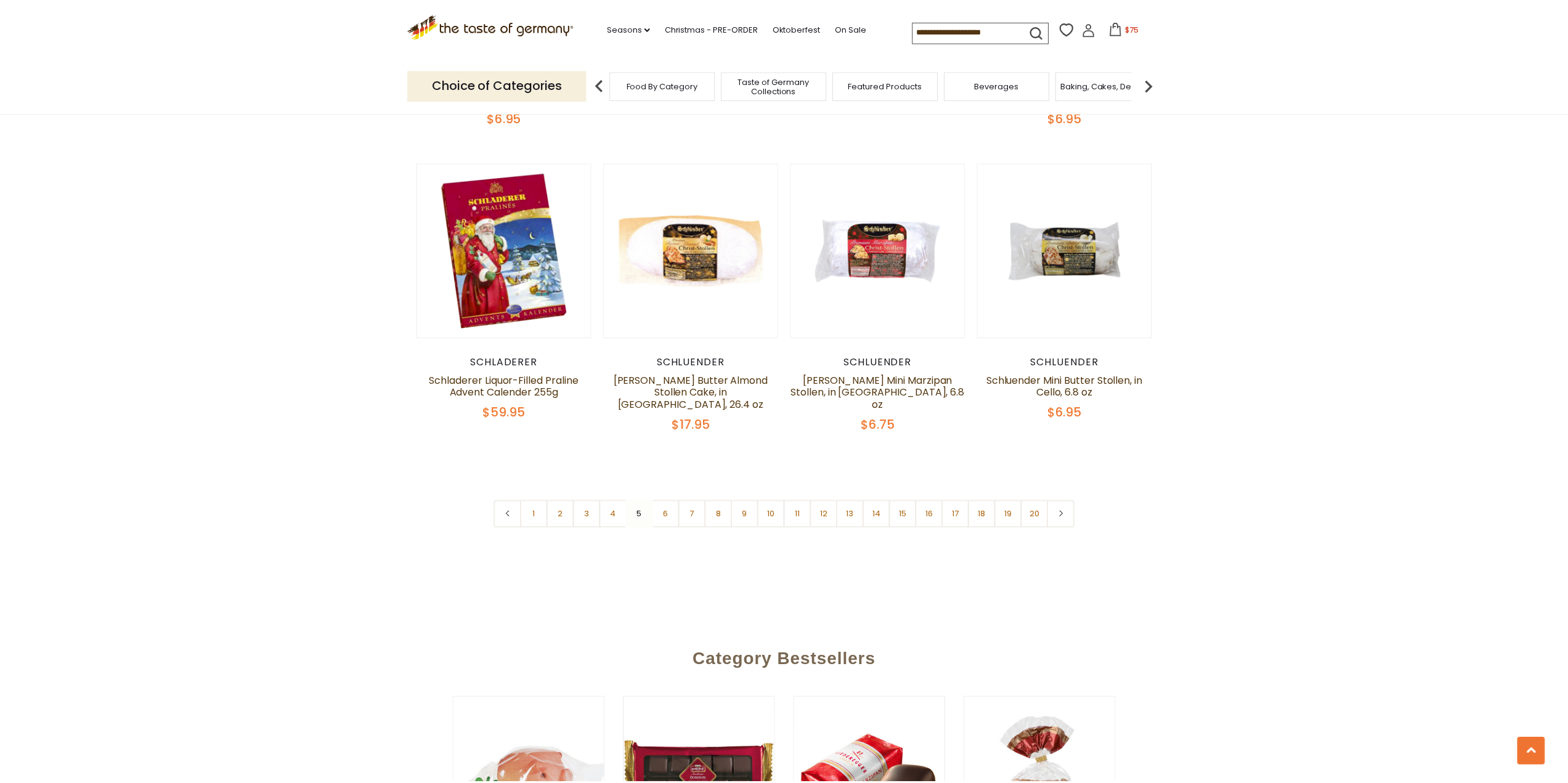
scroll to position [2924, 0]
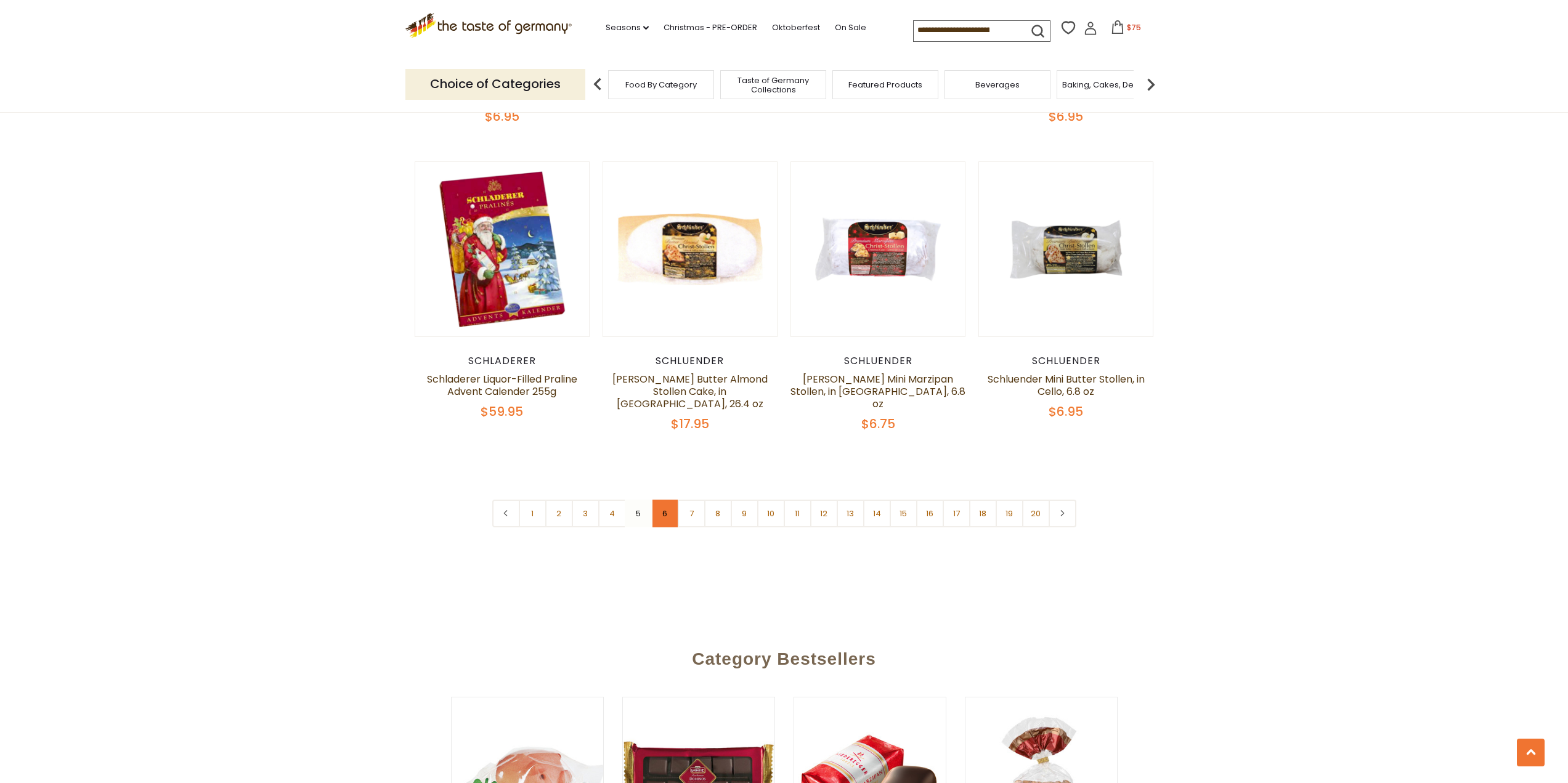
click at [663, 506] on link "6" at bounding box center [664, 513] width 28 height 28
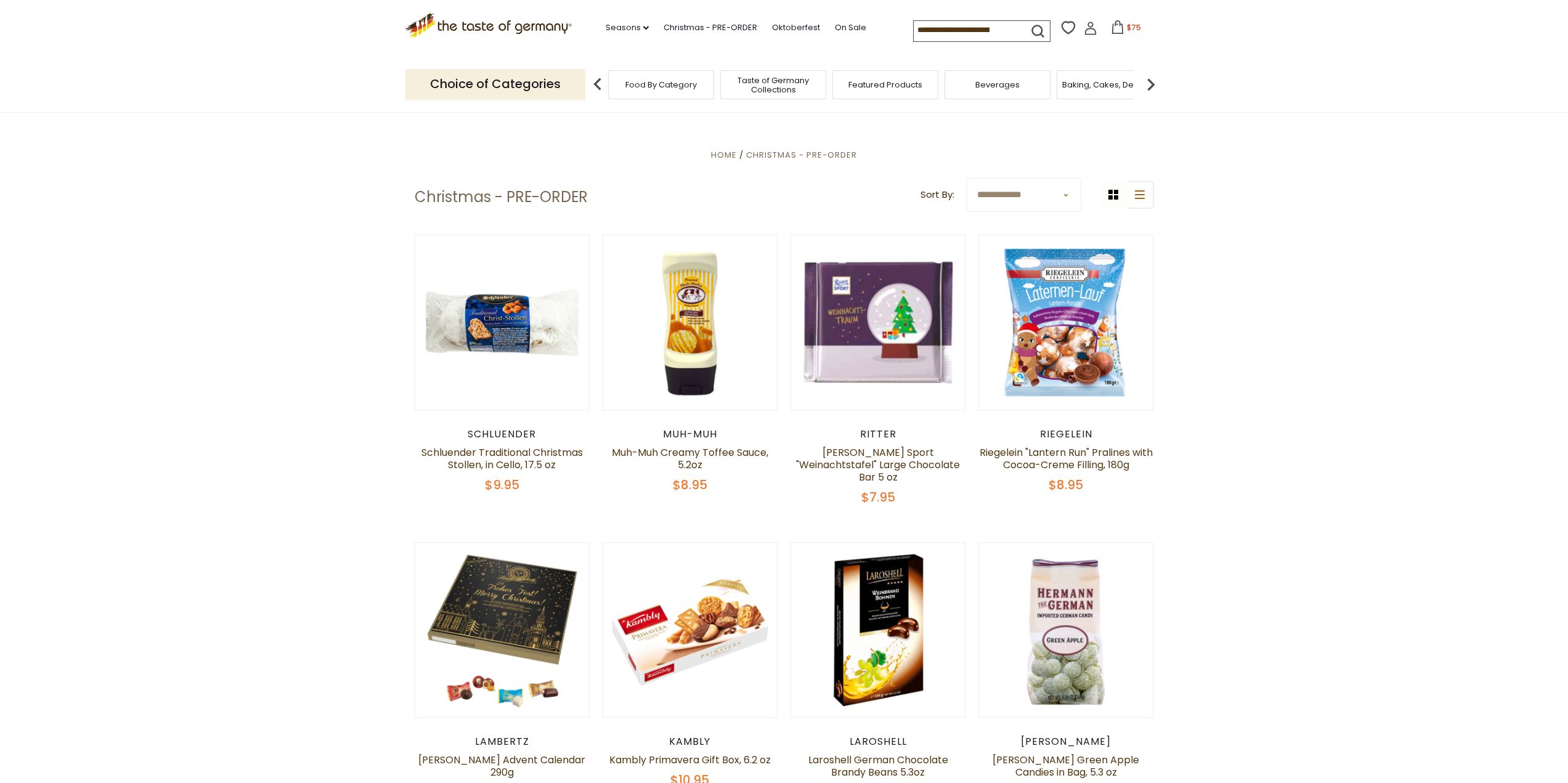
scroll to position [399, 0]
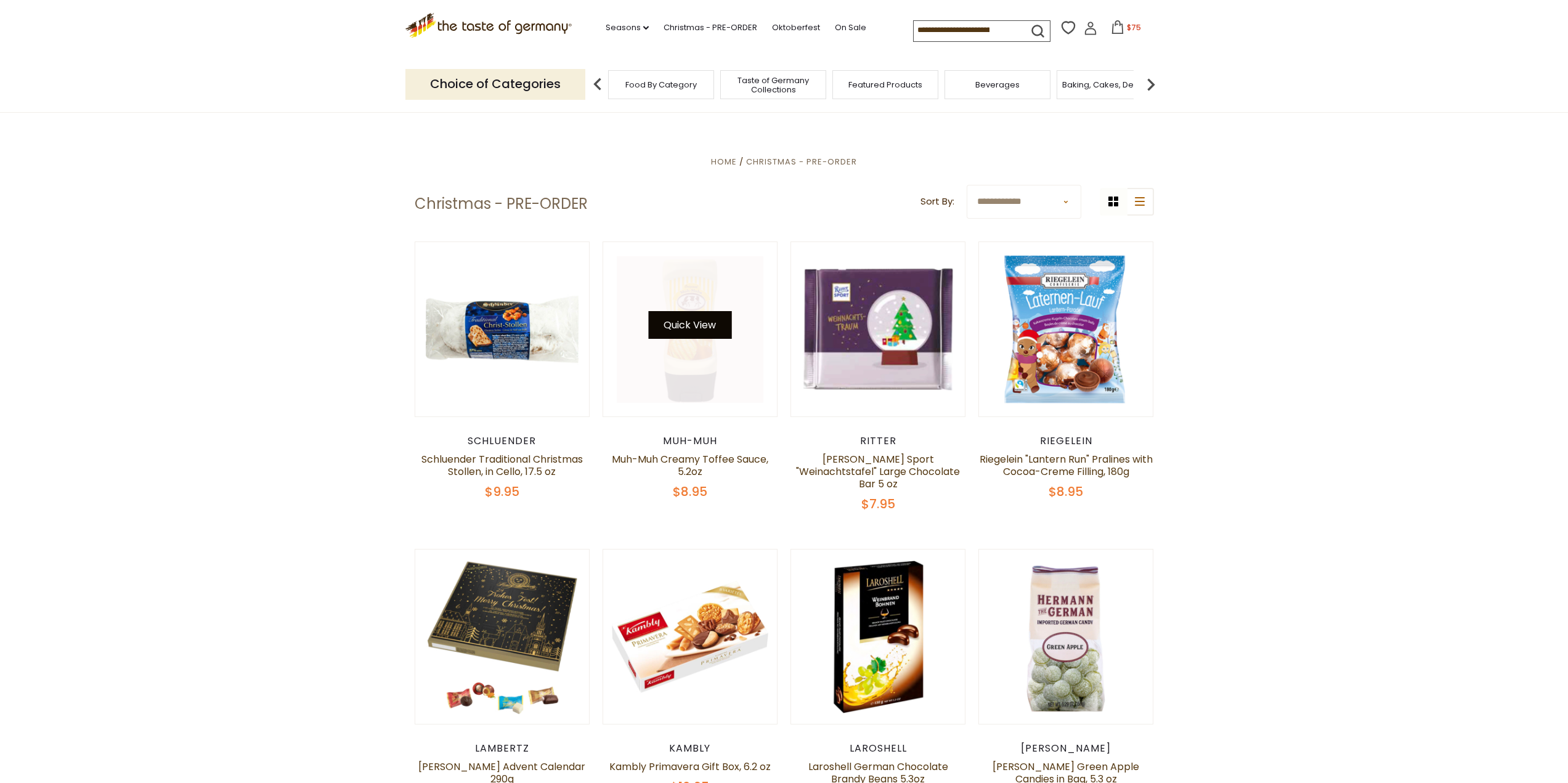
click at [693, 320] on button "Quick View" at bounding box center [690, 325] width 83 height 28
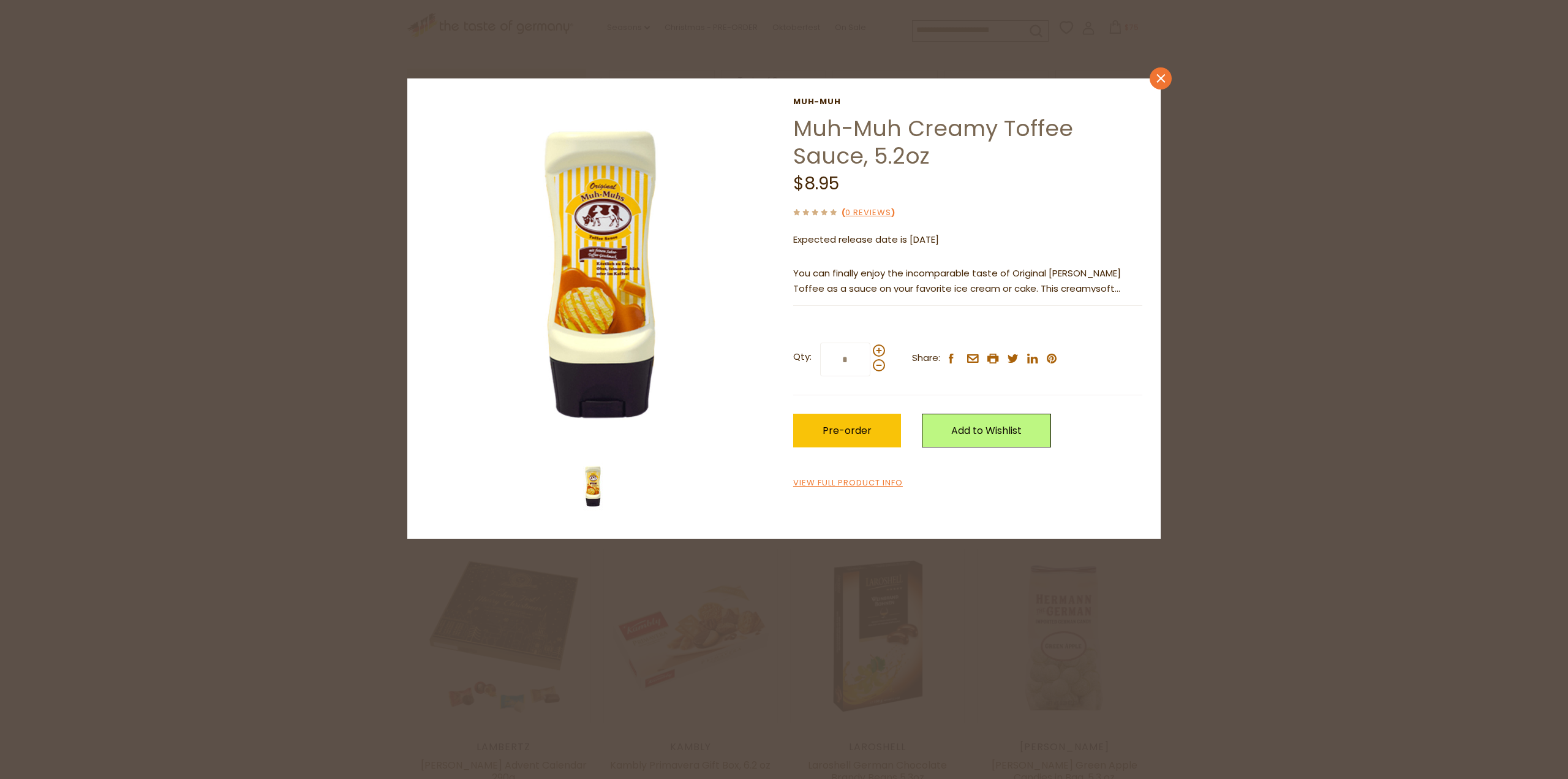
click at [1157, 78] on icon "close" at bounding box center [1161, 79] width 10 height 10
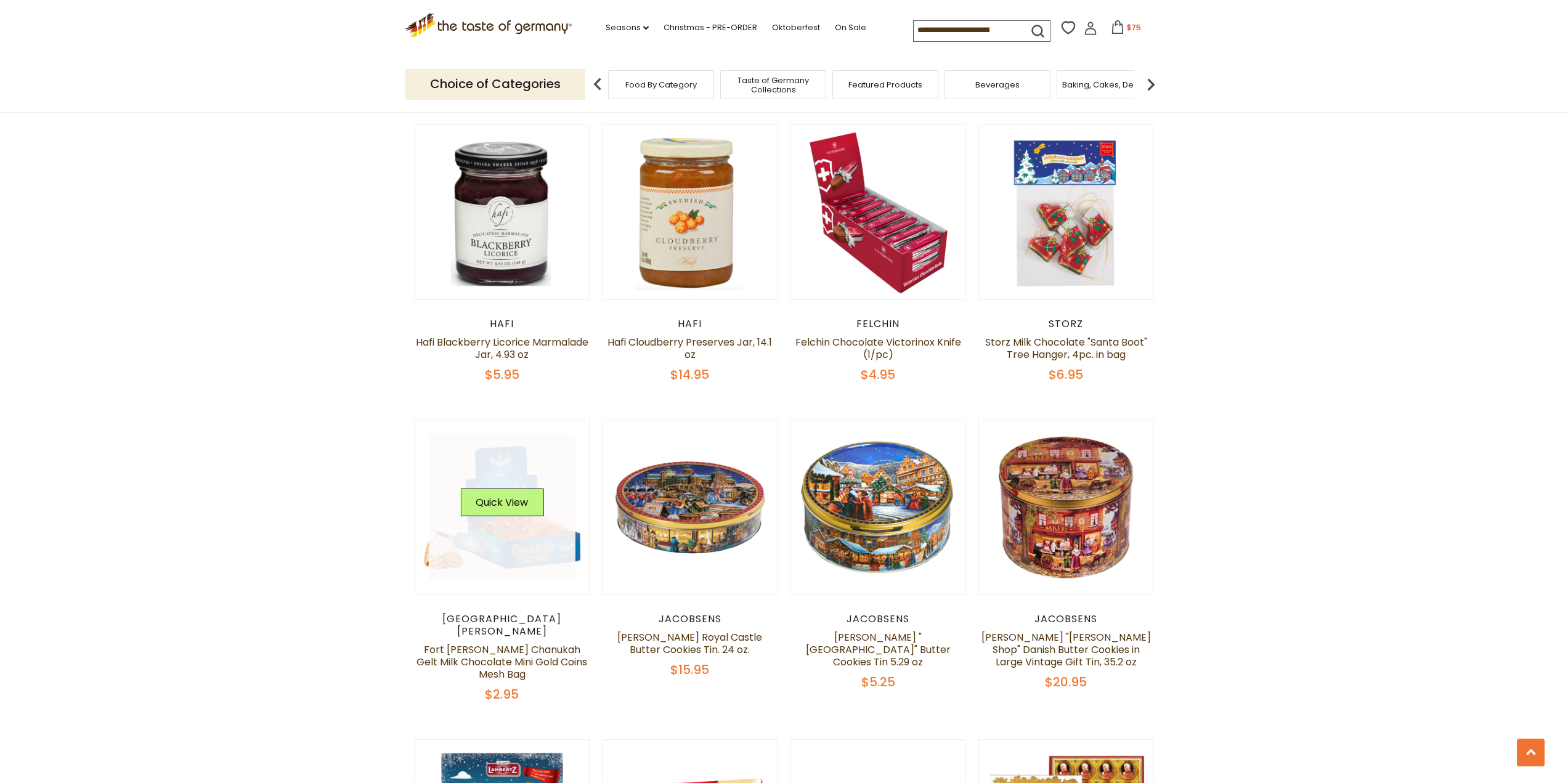
scroll to position [1816, 0]
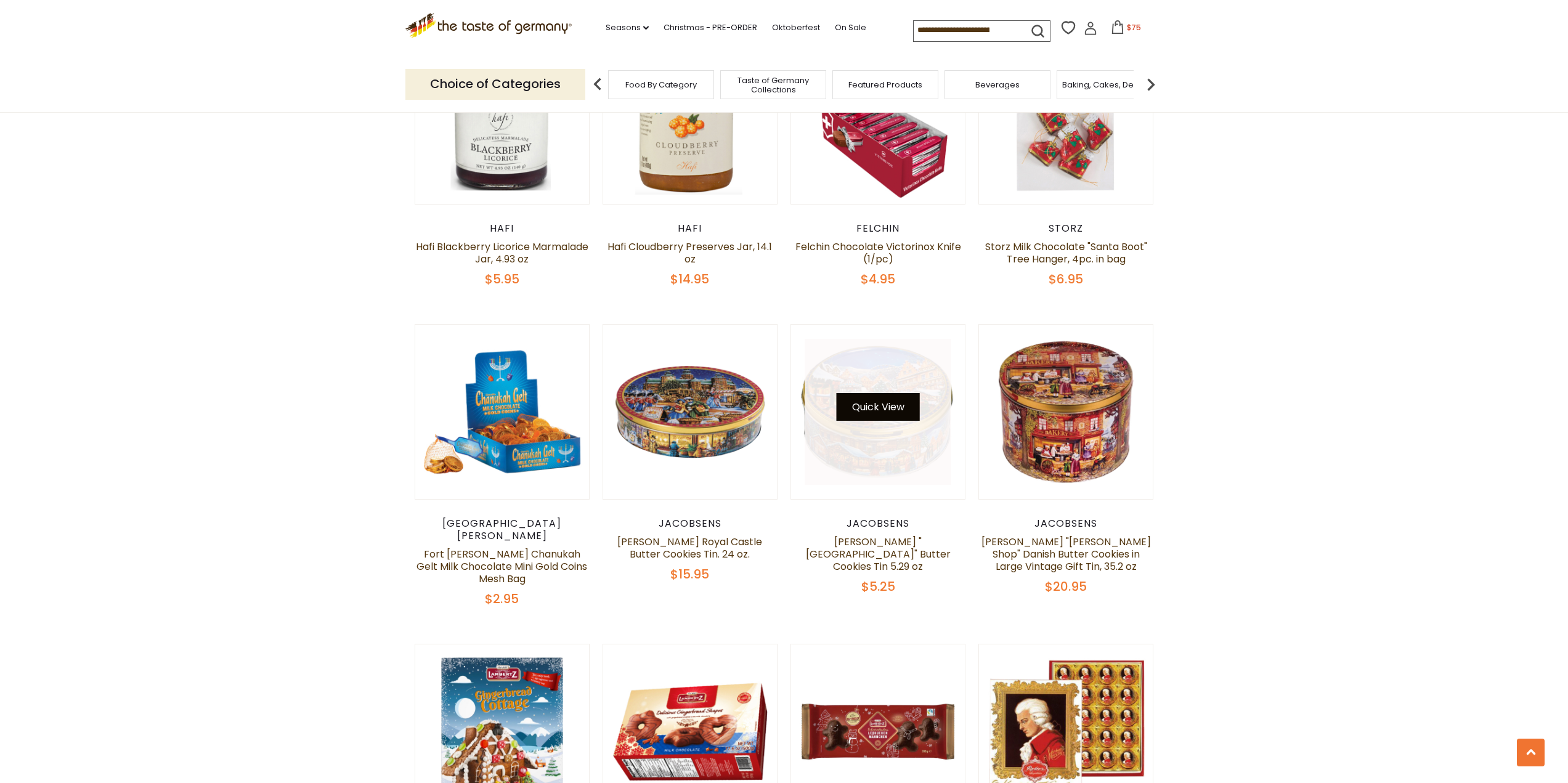
click at [885, 399] on button "Quick View" at bounding box center [879, 407] width 83 height 28
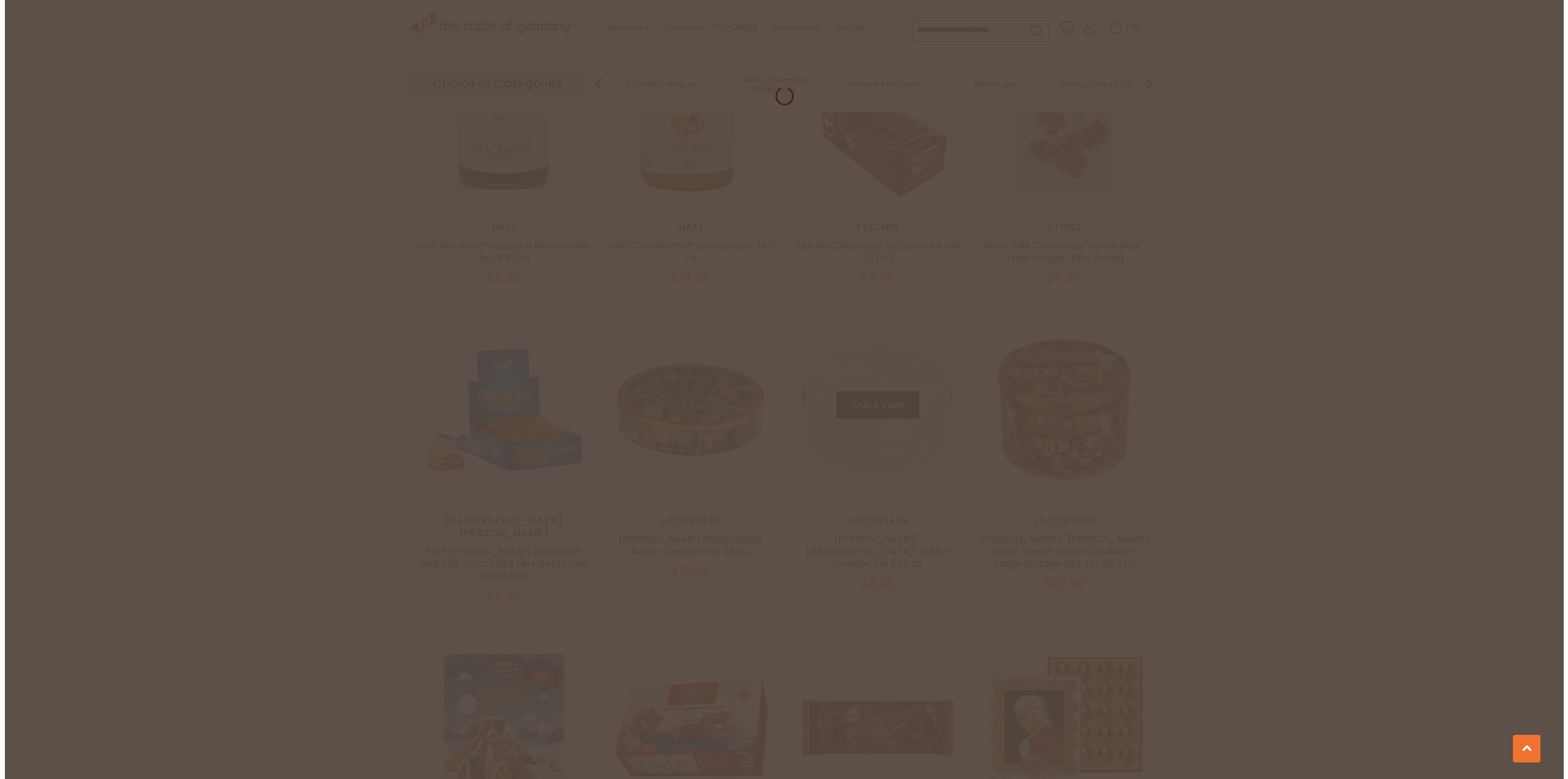
scroll to position [1809, 0]
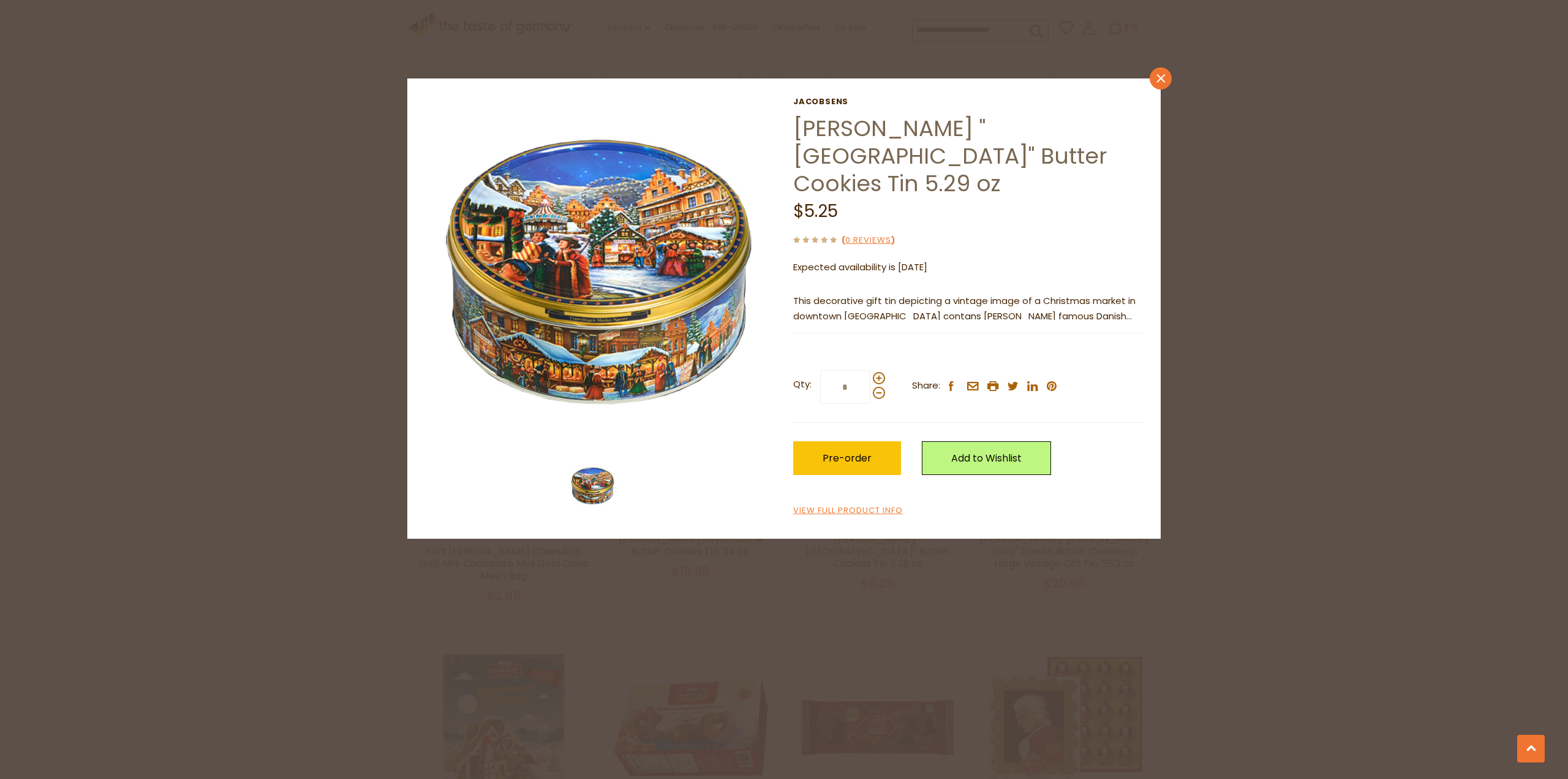
click at [1163, 77] on icon at bounding box center [1160, 78] width 9 height 9
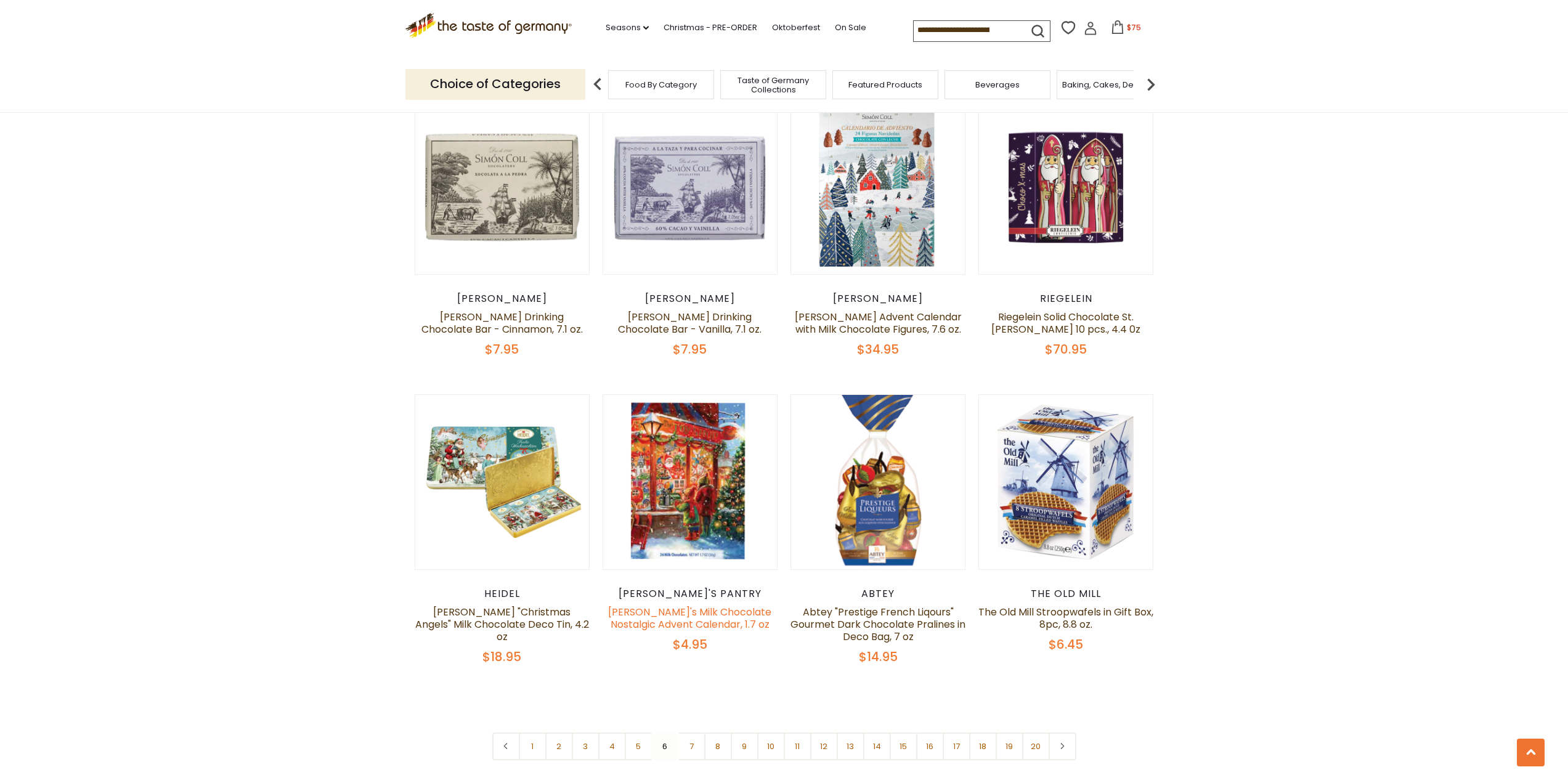
scroll to position [2801, 0]
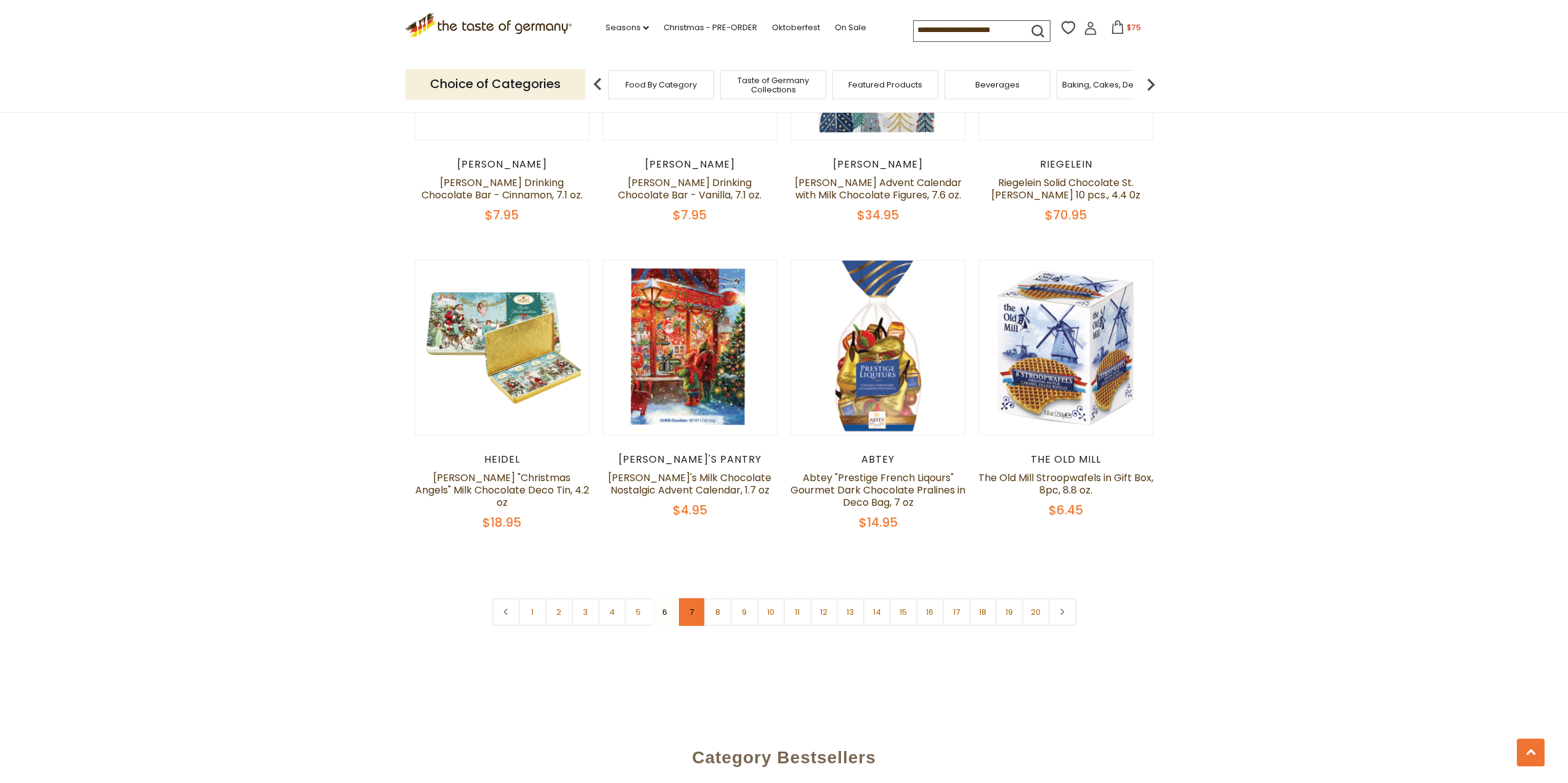
click at [689, 598] on link "7" at bounding box center [691, 611] width 28 height 28
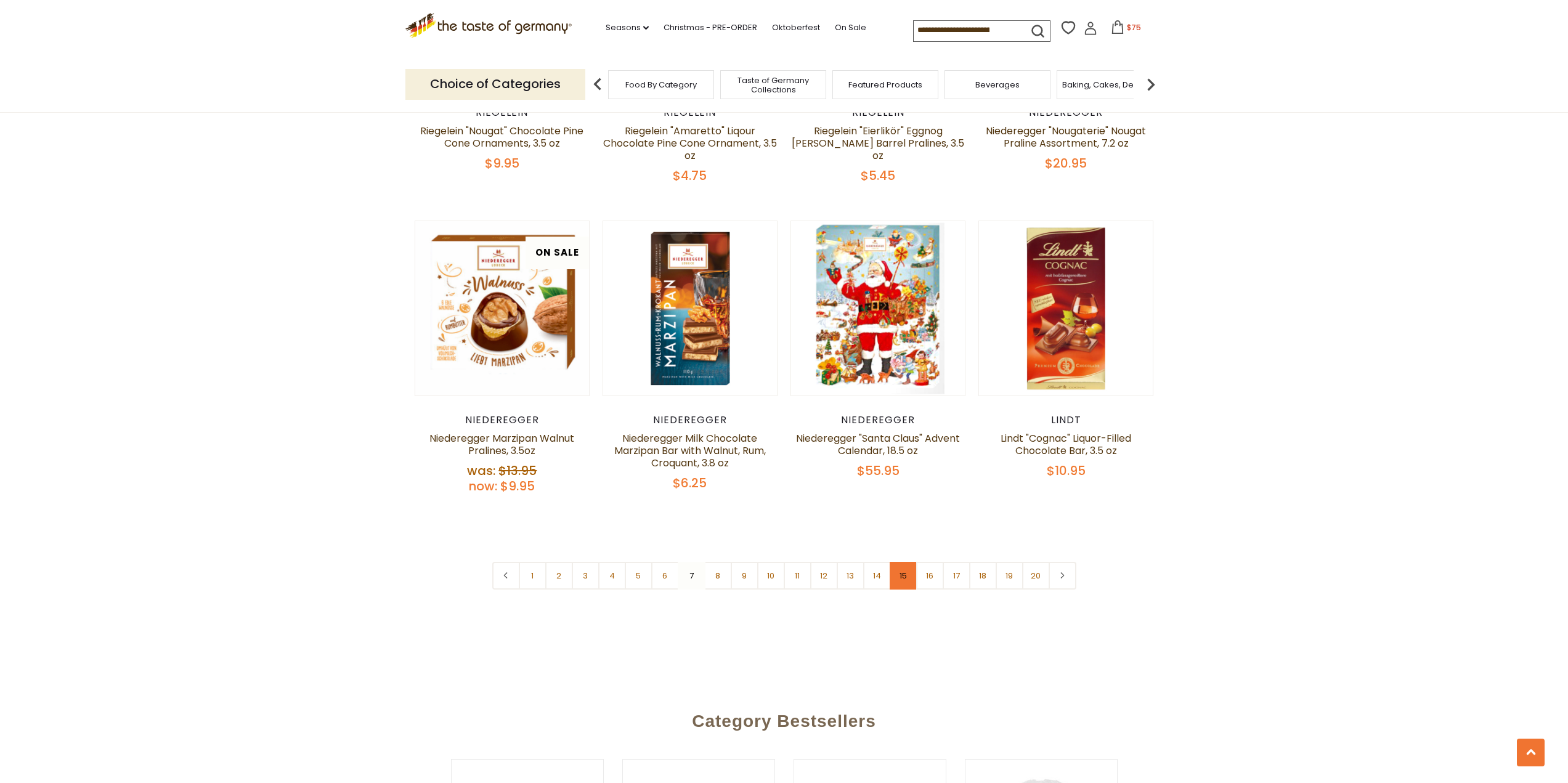
scroll to position [2924, 0]
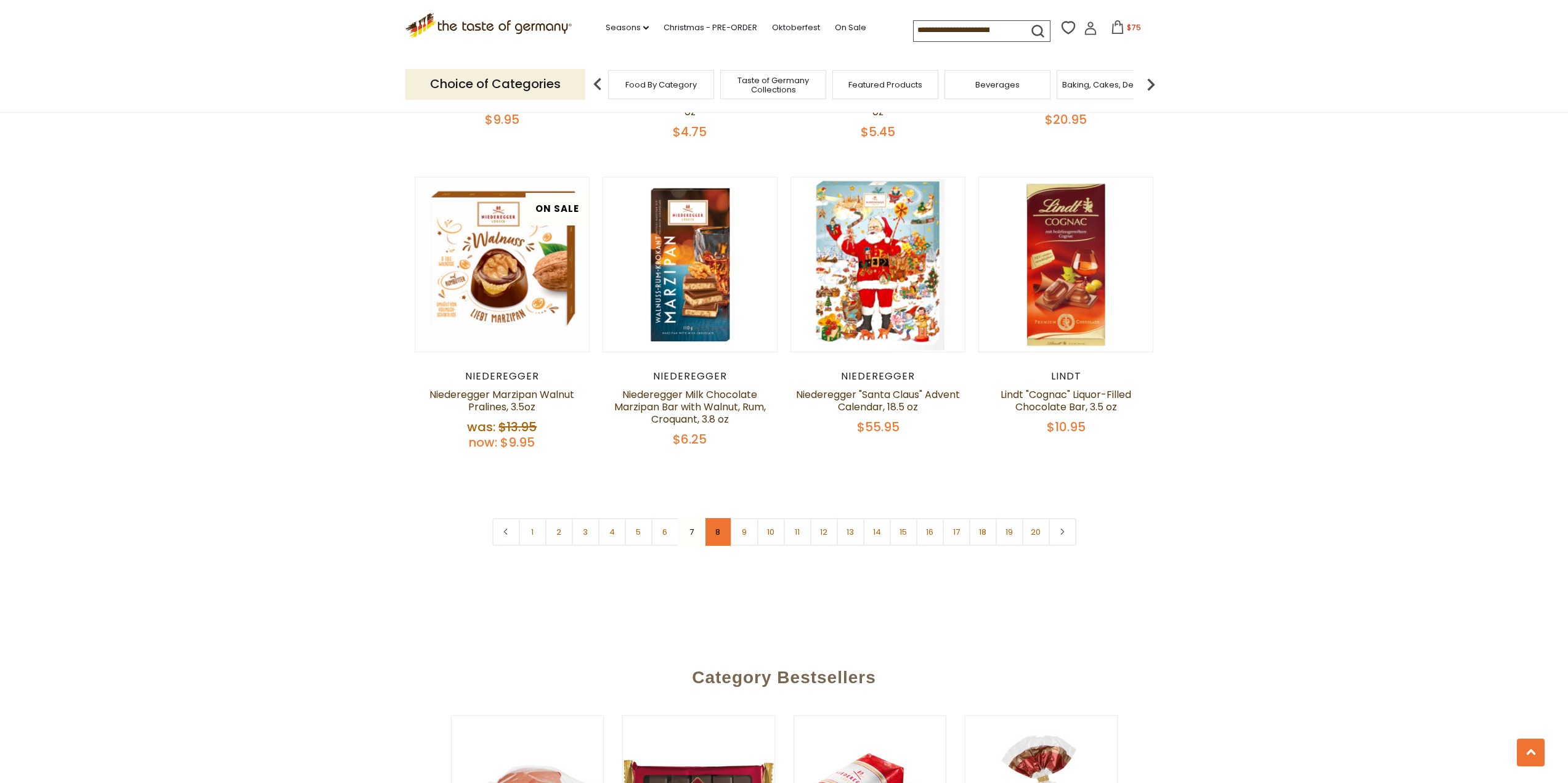
click at [723, 518] on link "8" at bounding box center [717, 532] width 28 height 28
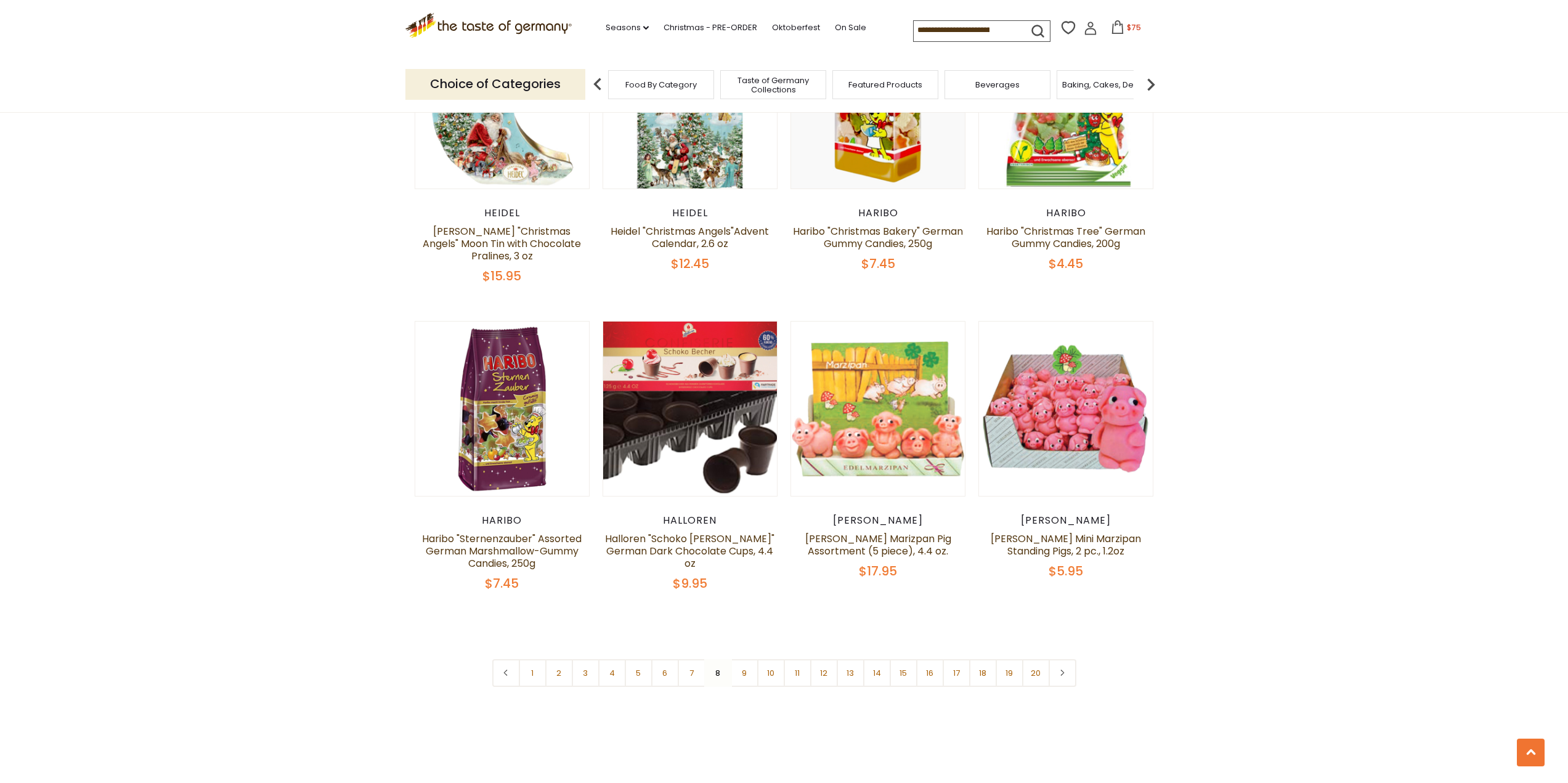
scroll to position [2801, 0]
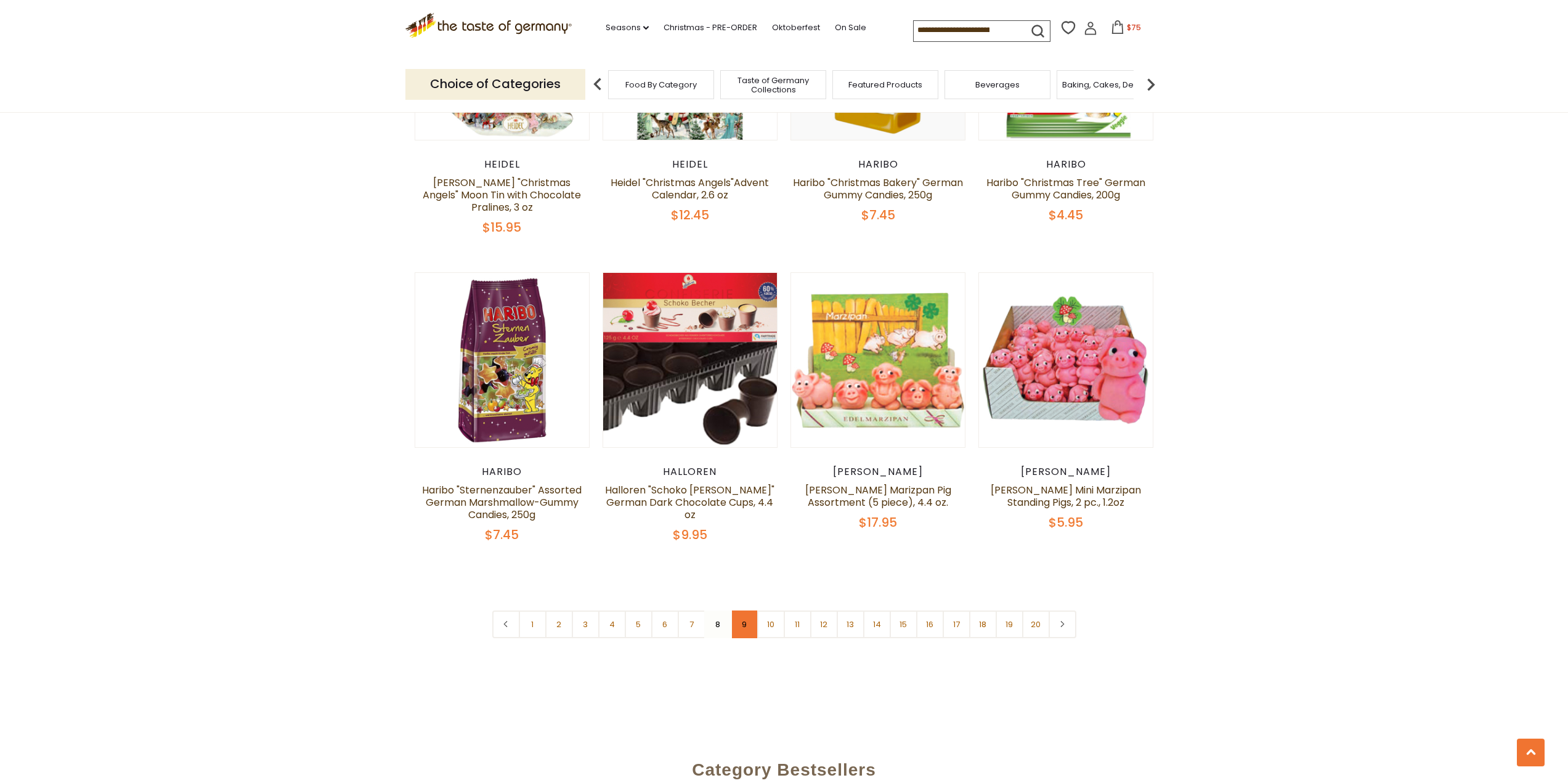
click at [745, 611] on link "9" at bounding box center [744, 624] width 28 height 28
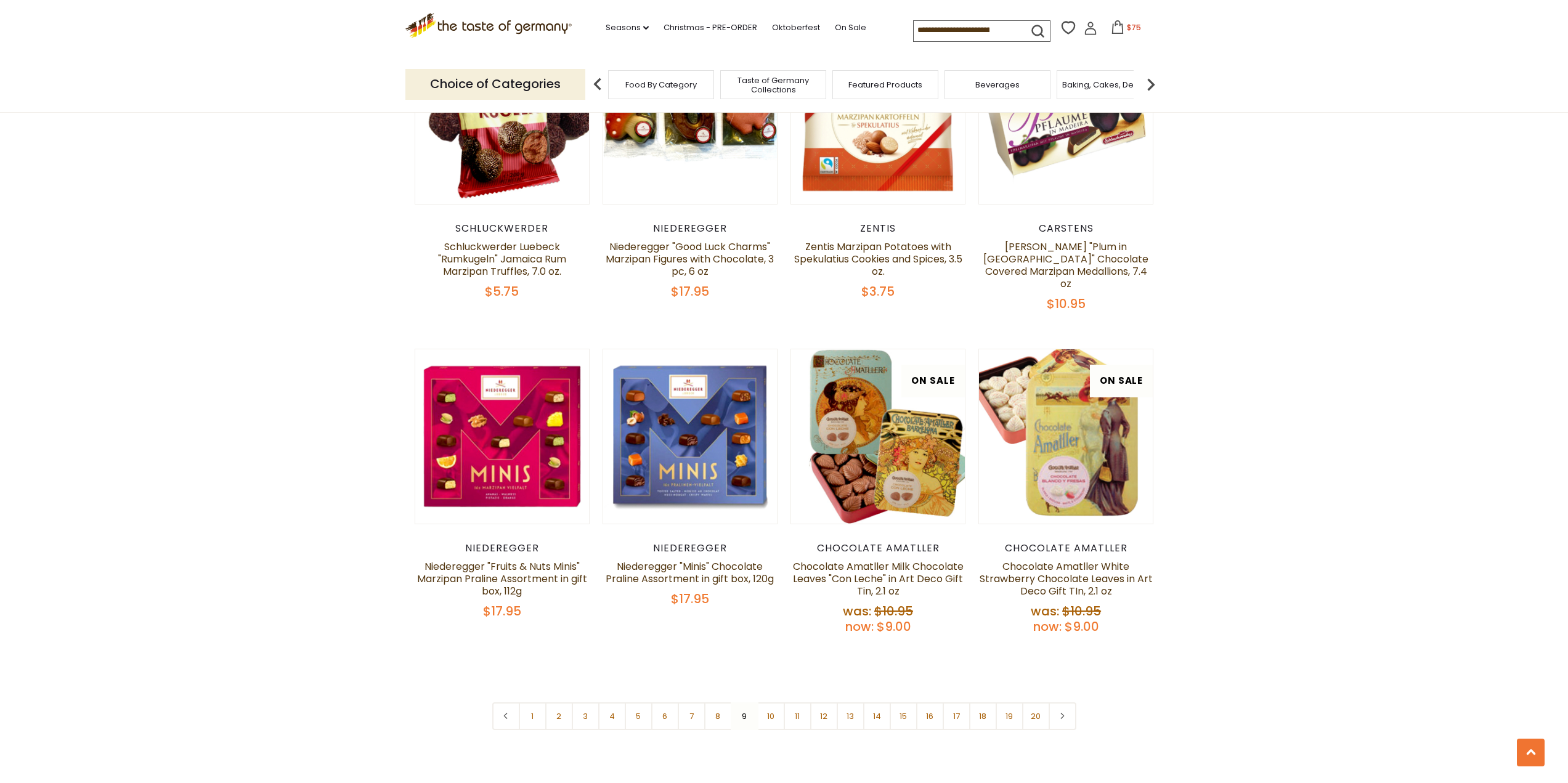
scroll to position [2862, 0]
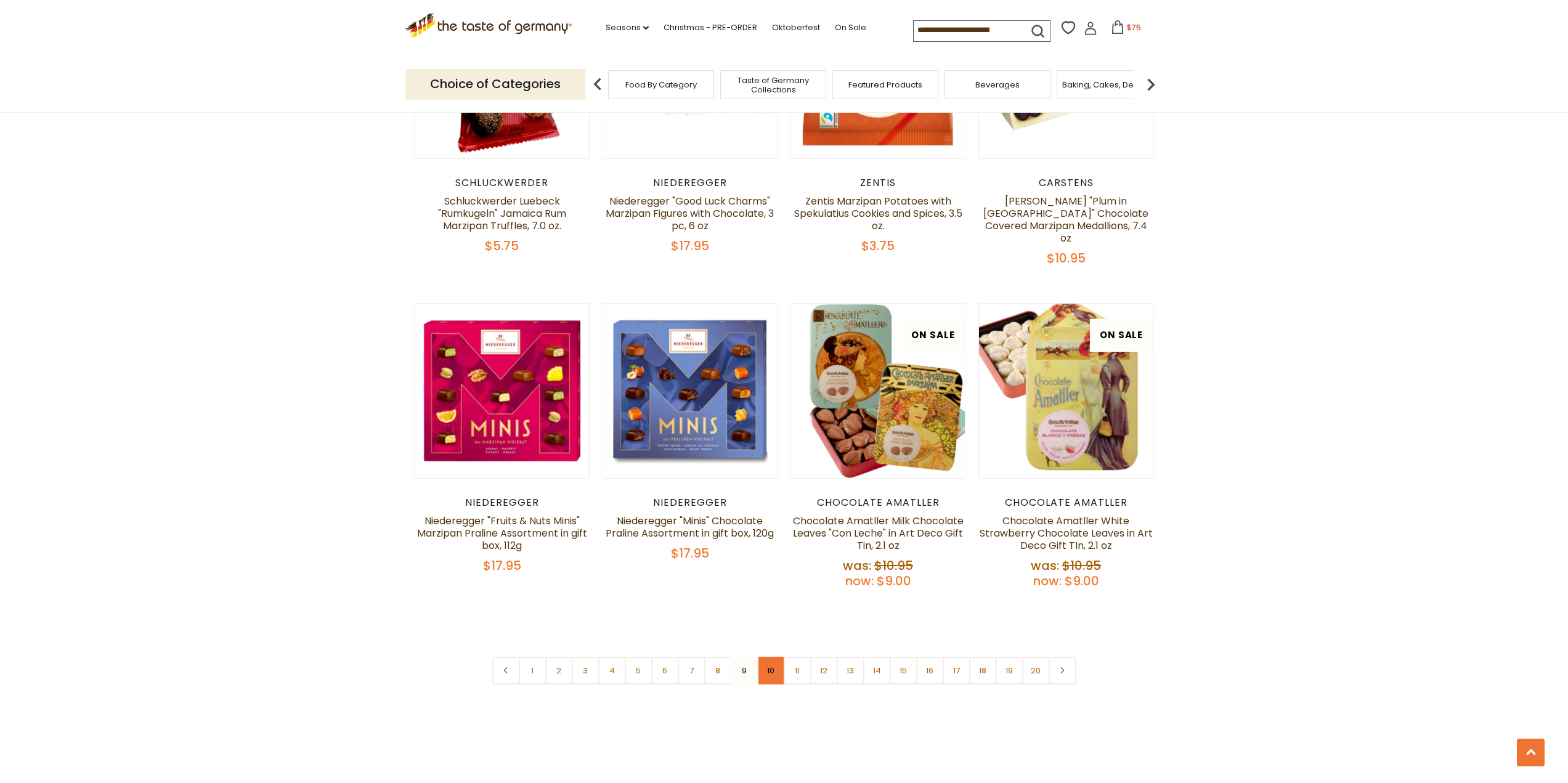
click at [773, 656] on link "10" at bounding box center [770, 670] width 28 height 28
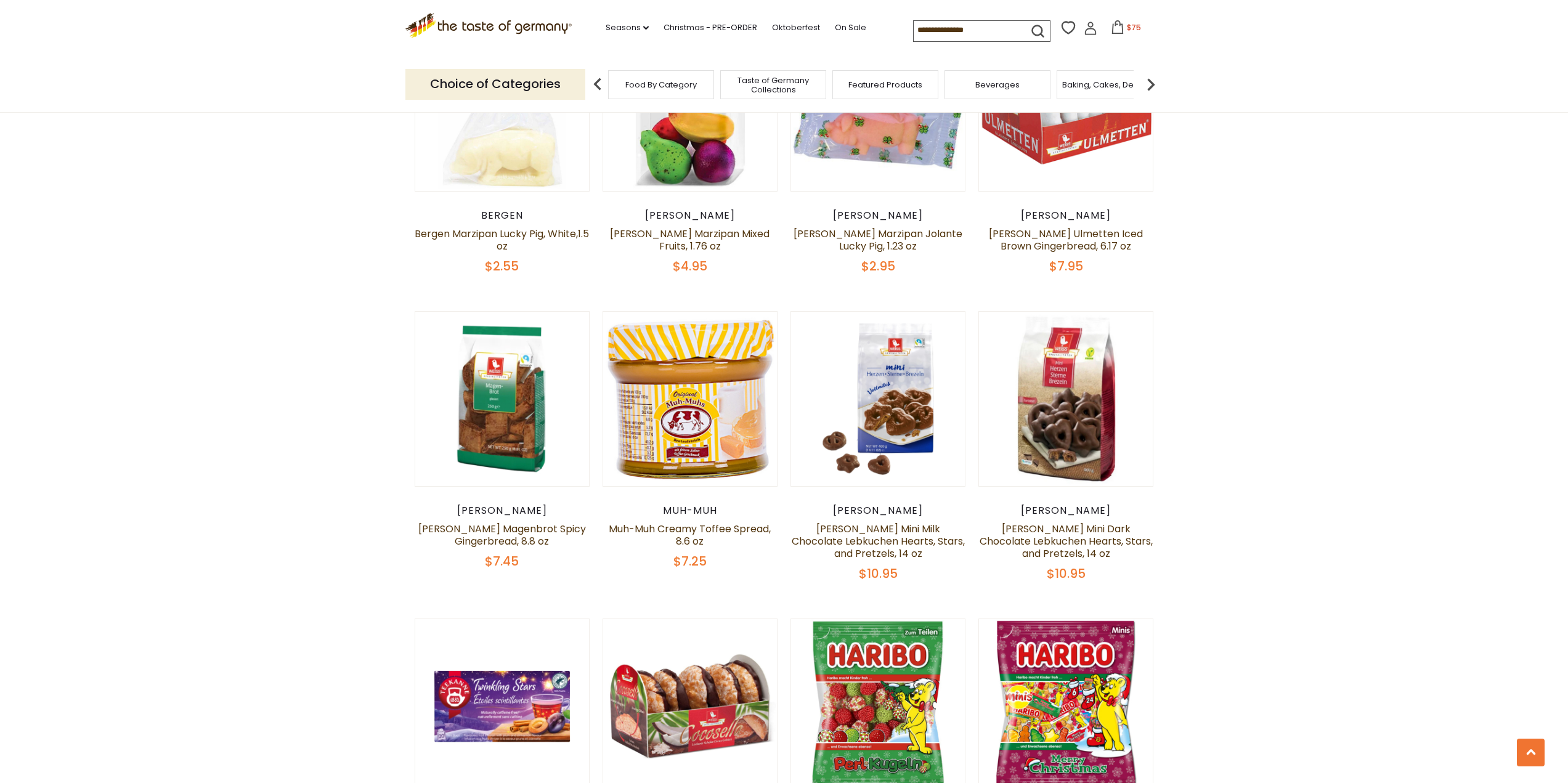
scroll to position [1877, 0]
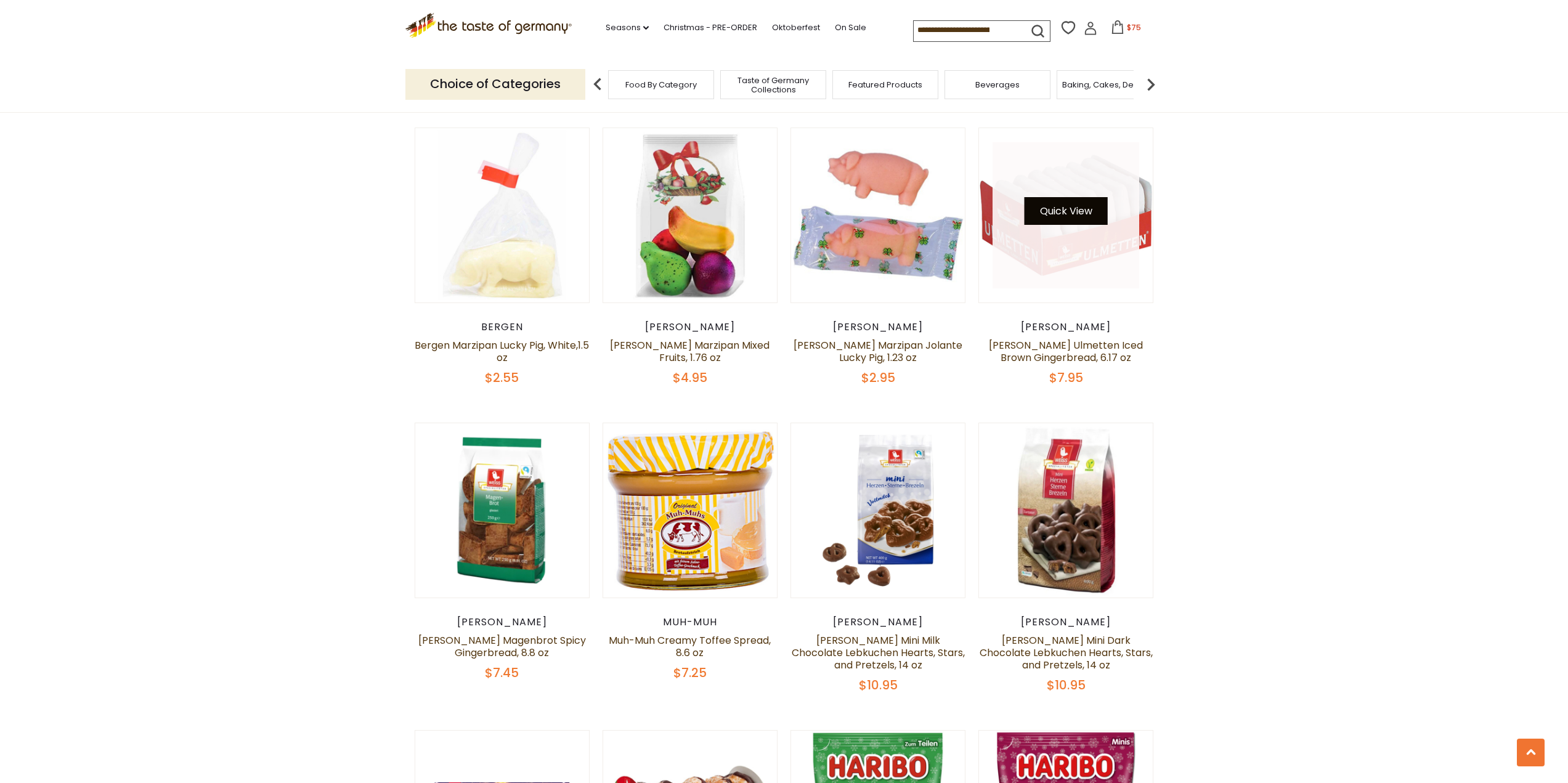
click at [1099, 202] on button "Quick View" at bounding box center [1066, 211] width 83 height 28
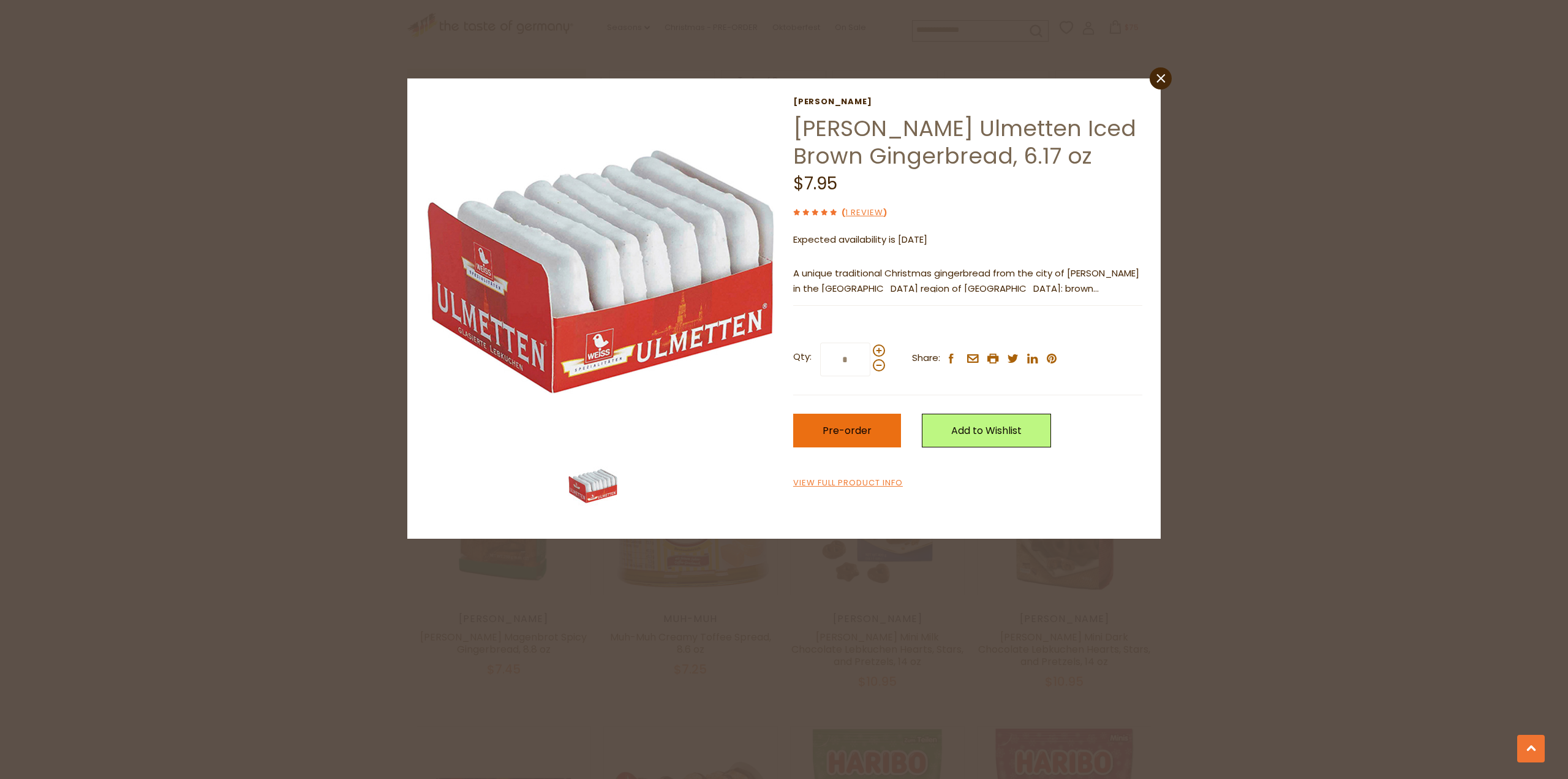
click at [829, 431] on span "Pre-order" at bounding box center [847, 430] width 49 height 14
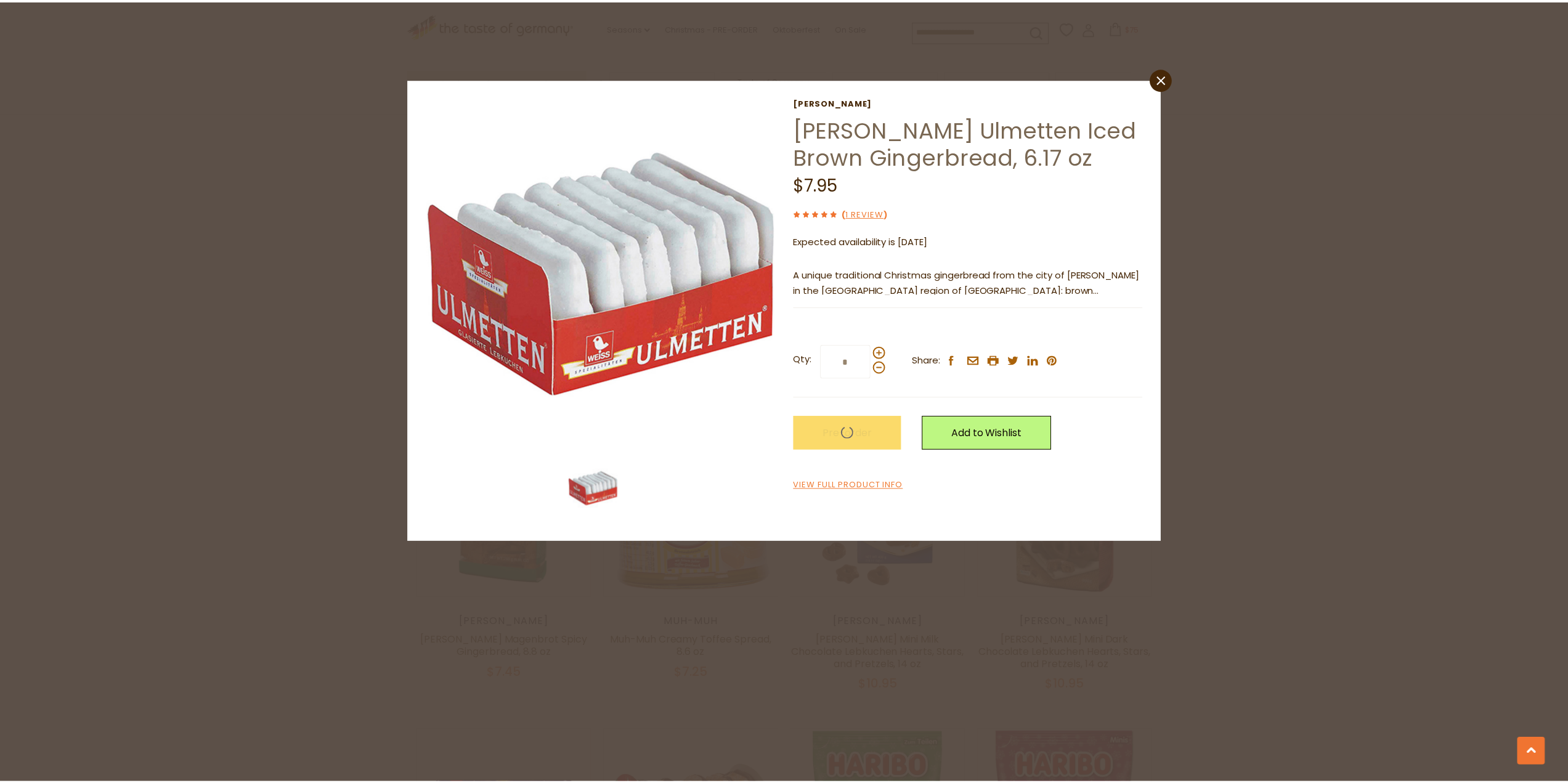
scroll to position [1754, 0]
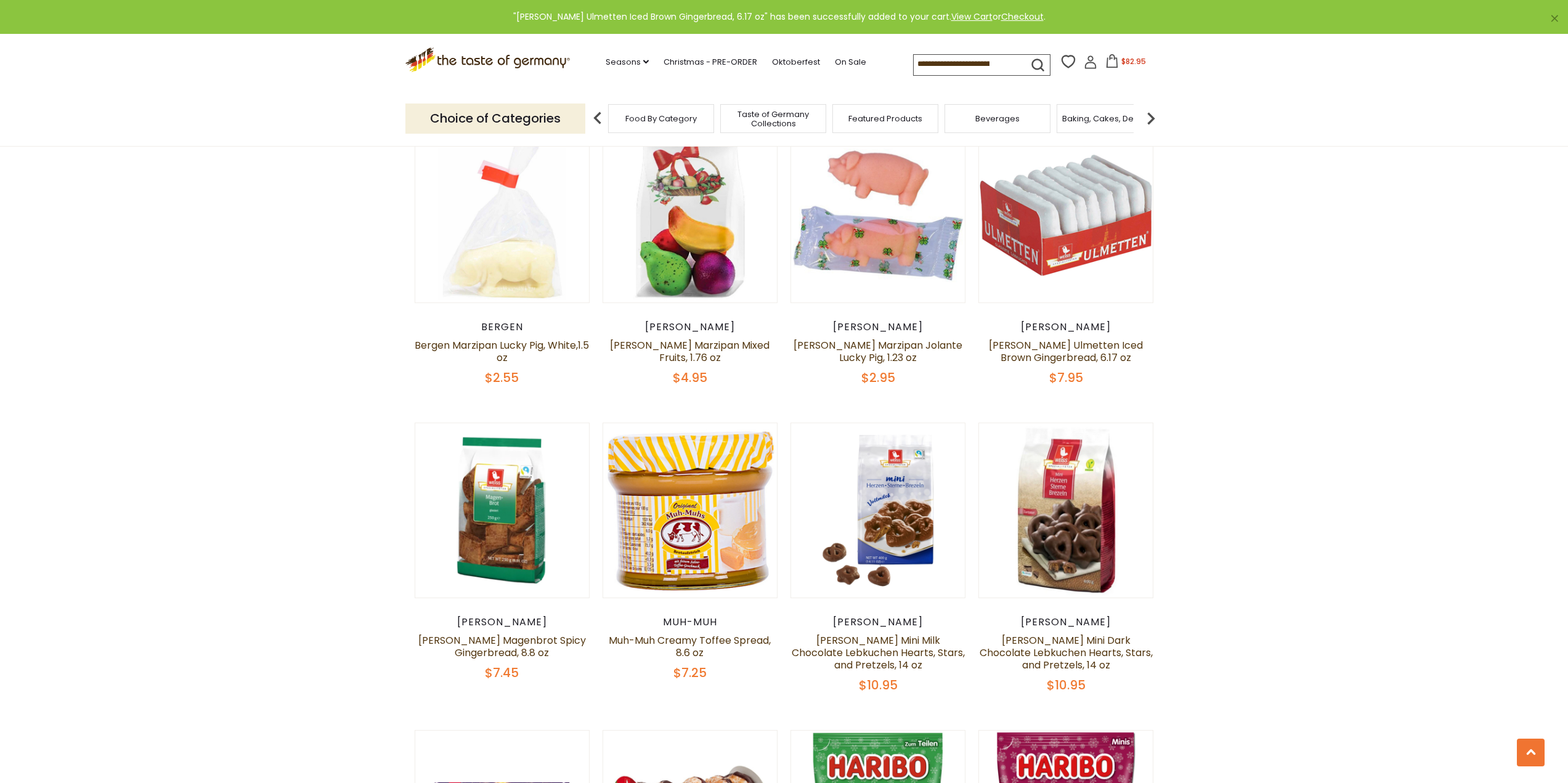
click at [1105, 61] on icon at bounding box center [1111, 61] width 14 height 14
